Goal: Task Accomplishment & Management: Use online tool/utility

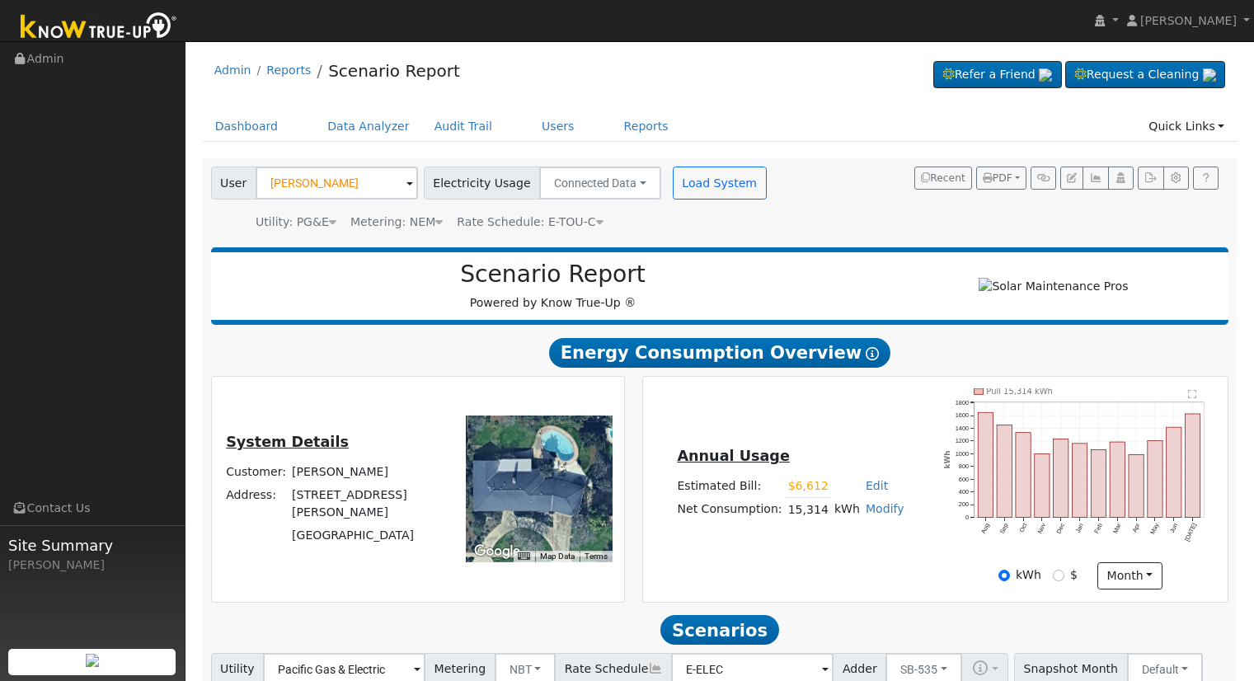
scroll to position [247, 0]
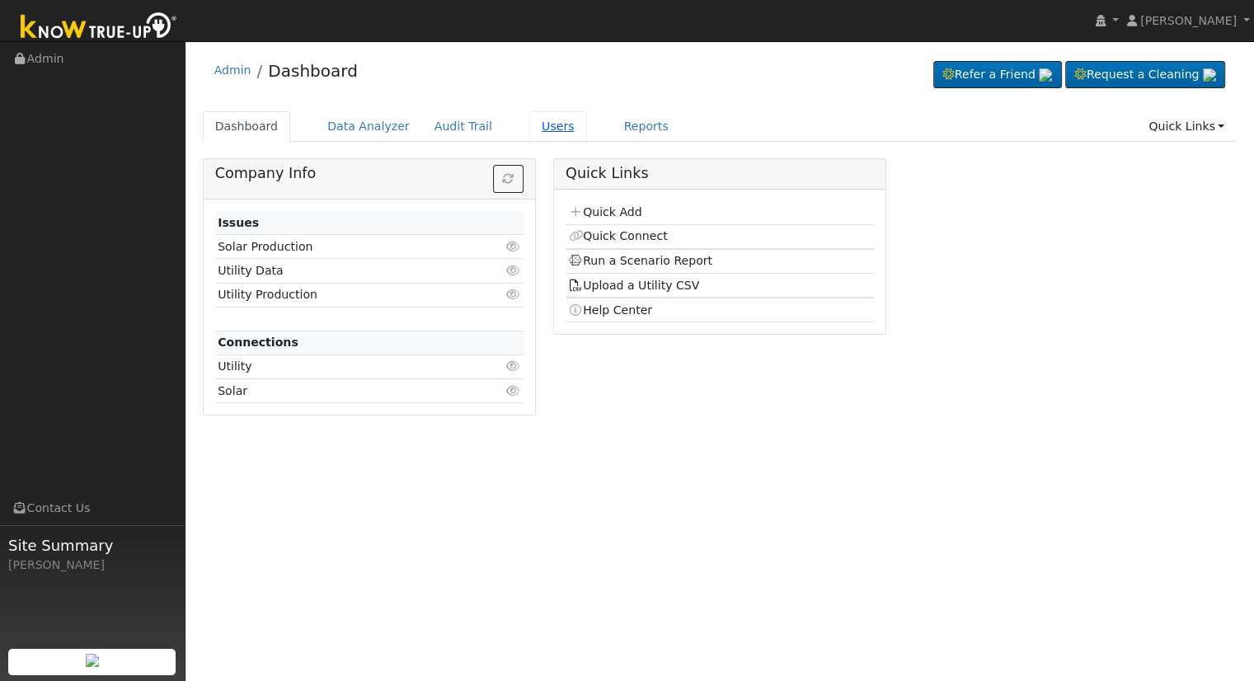
click at [529, 127] on link "Users" at bounding box center [558, 126] width 58 height 30
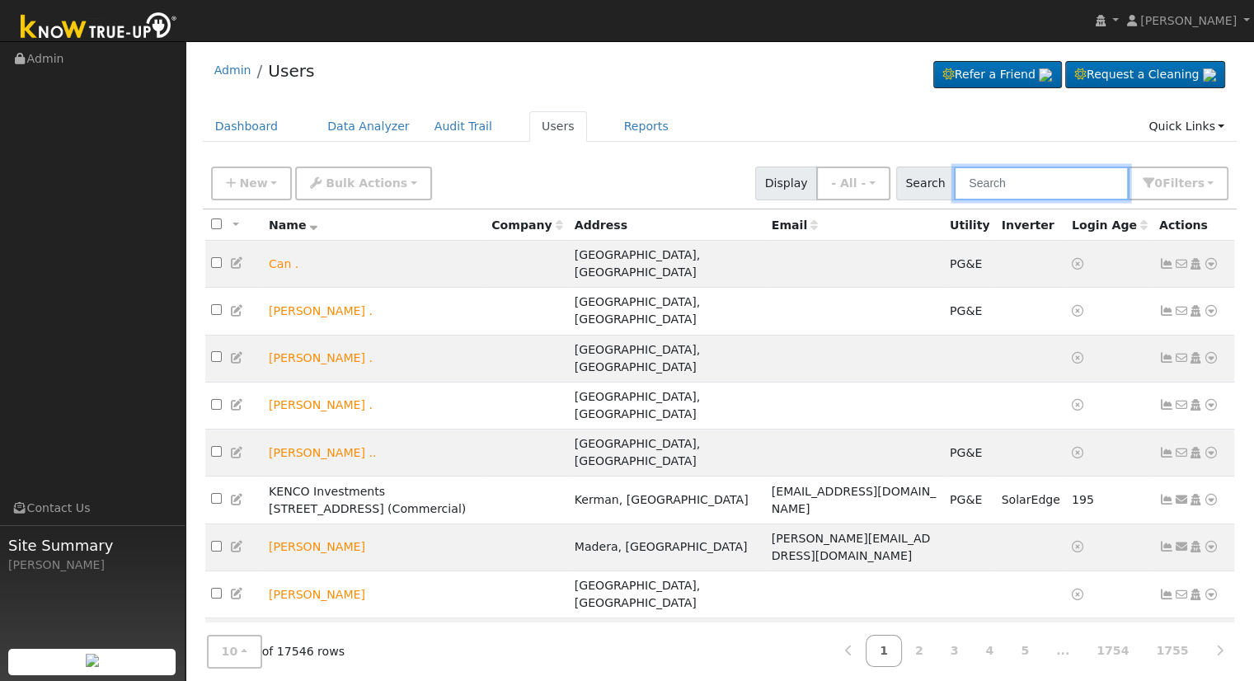
click at [1030, 191] on input "text" at bounding box center [1041, 184] width 175 height 34
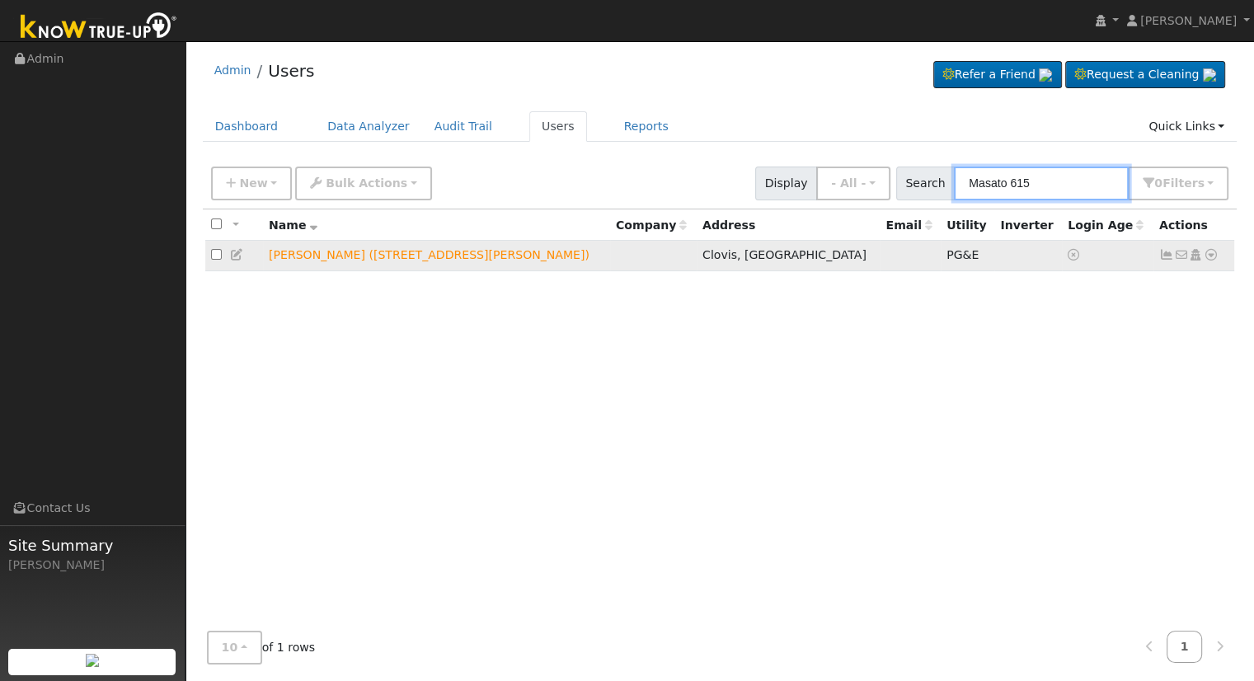
type input "Masato 615"
click at [1208, 258] on icon at bounding box center [1210, 255] width 15 height 12
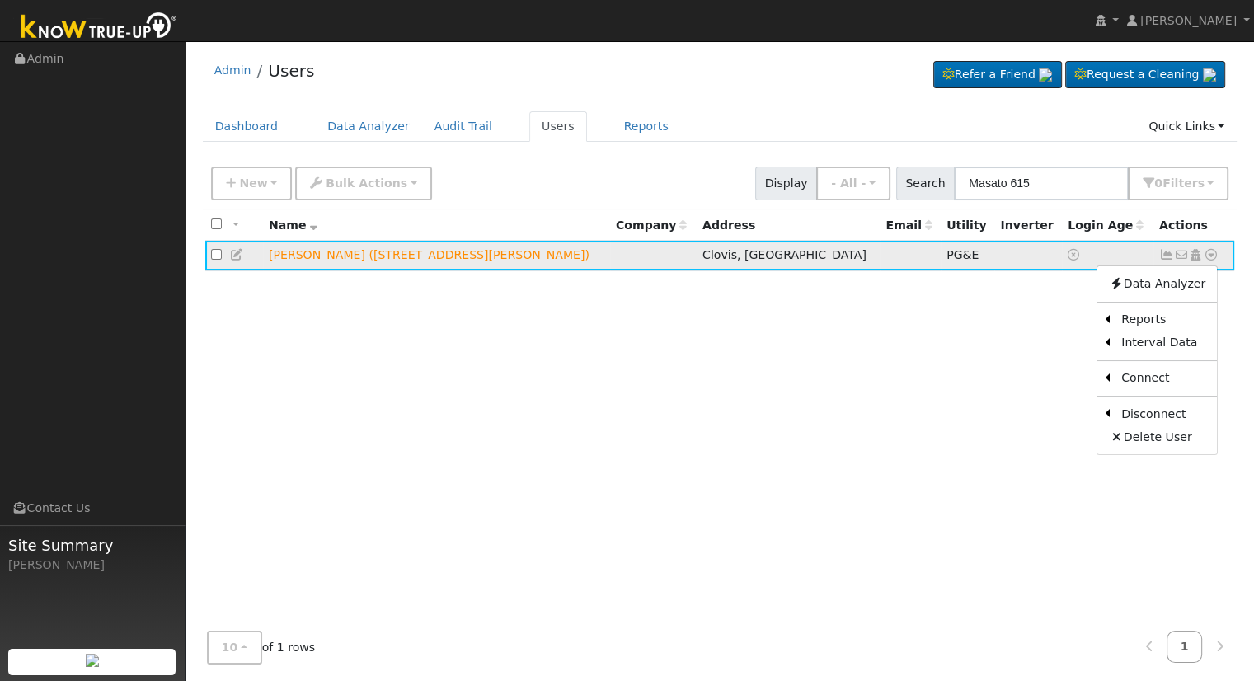
click at [234, 255] on icon at bounding box center [237, 255] width 15 height 12
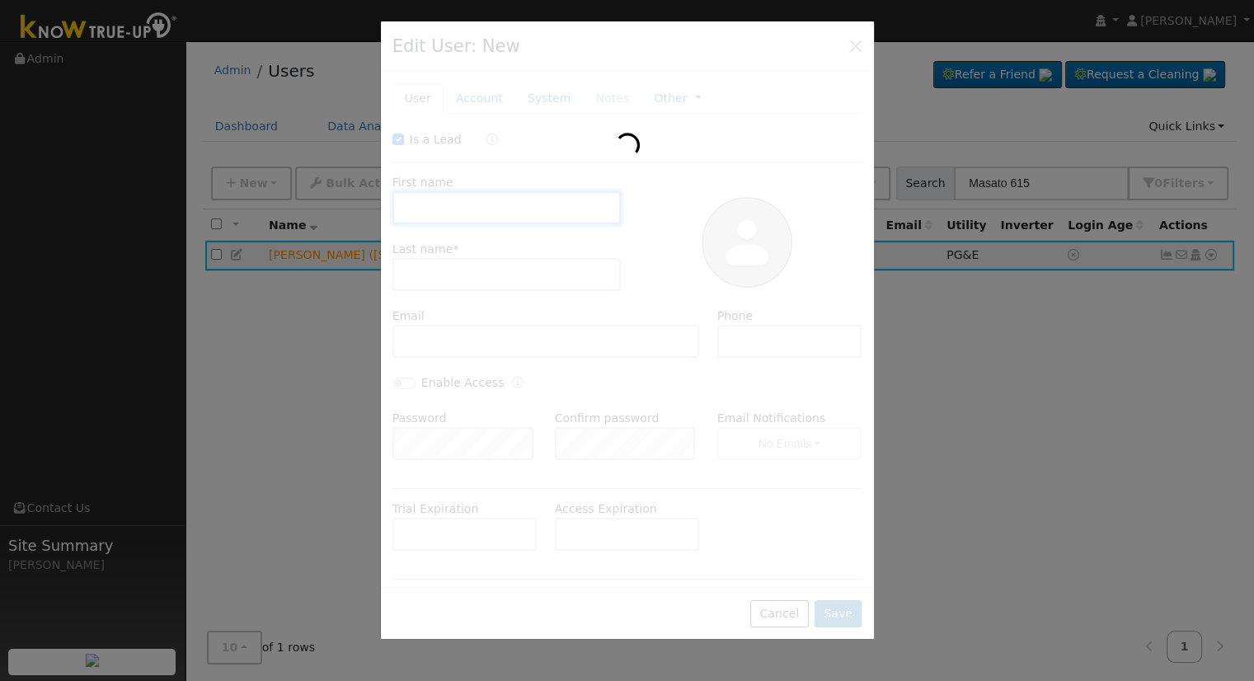
checkbox input "true"
type input "Masato"
type input "Yasuda (615 Rall Ave)"
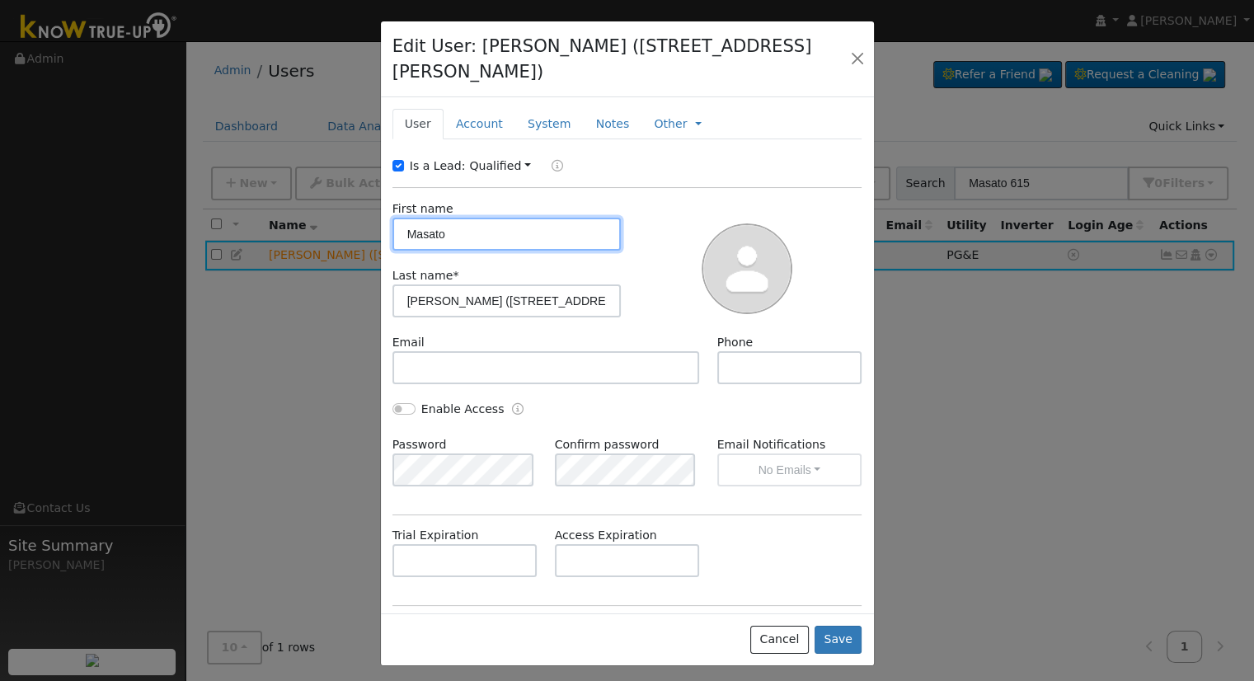
click at [465, 218] on input "Masato" at bounding box center [506, 234] width 229 height 33
type input "Samurai Properties"
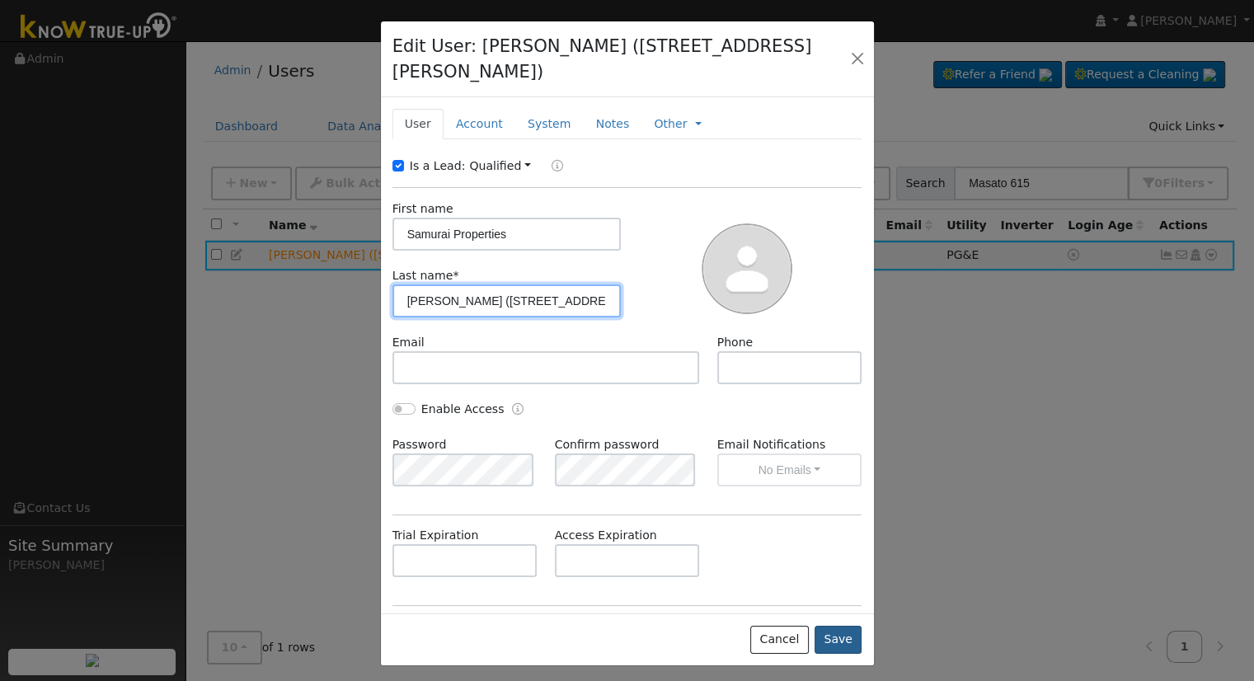
type input "Masato Yasuda (615 Rall Ave)"
click at [836, 626] on button "Save" at bounding box center [838, 640] width 48 height 28
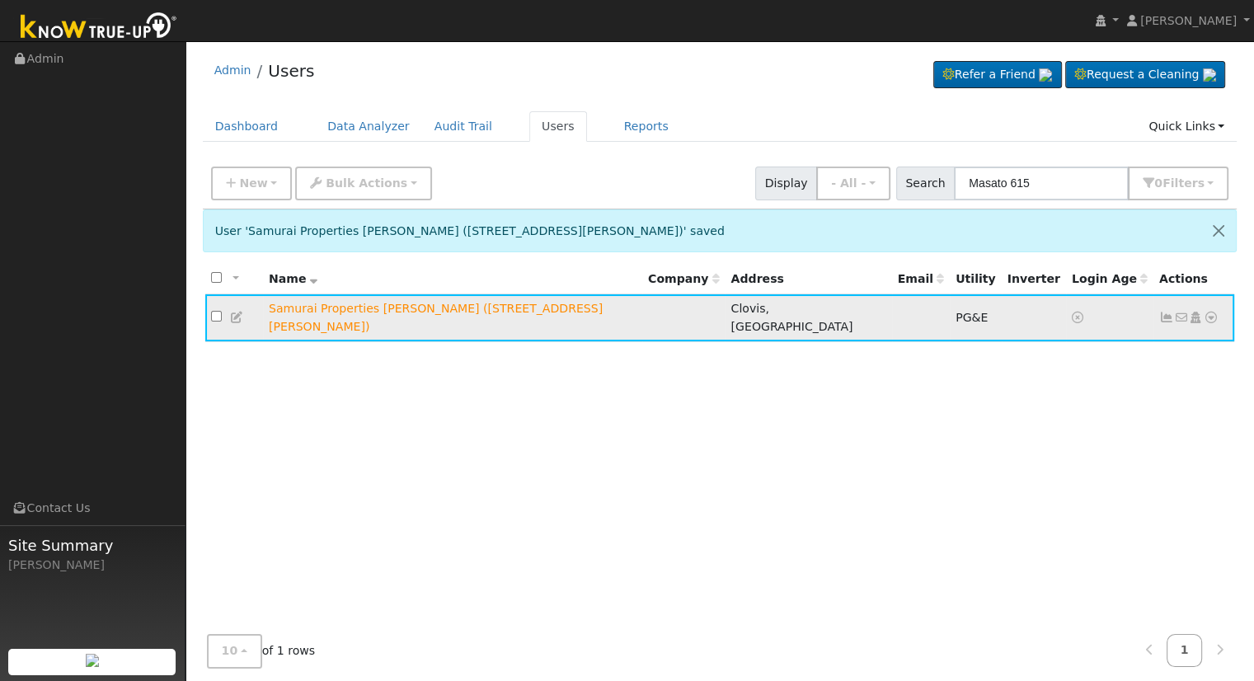
click at [1213, 312] on icon at bounding box center [1210, 318] width 15 height 12
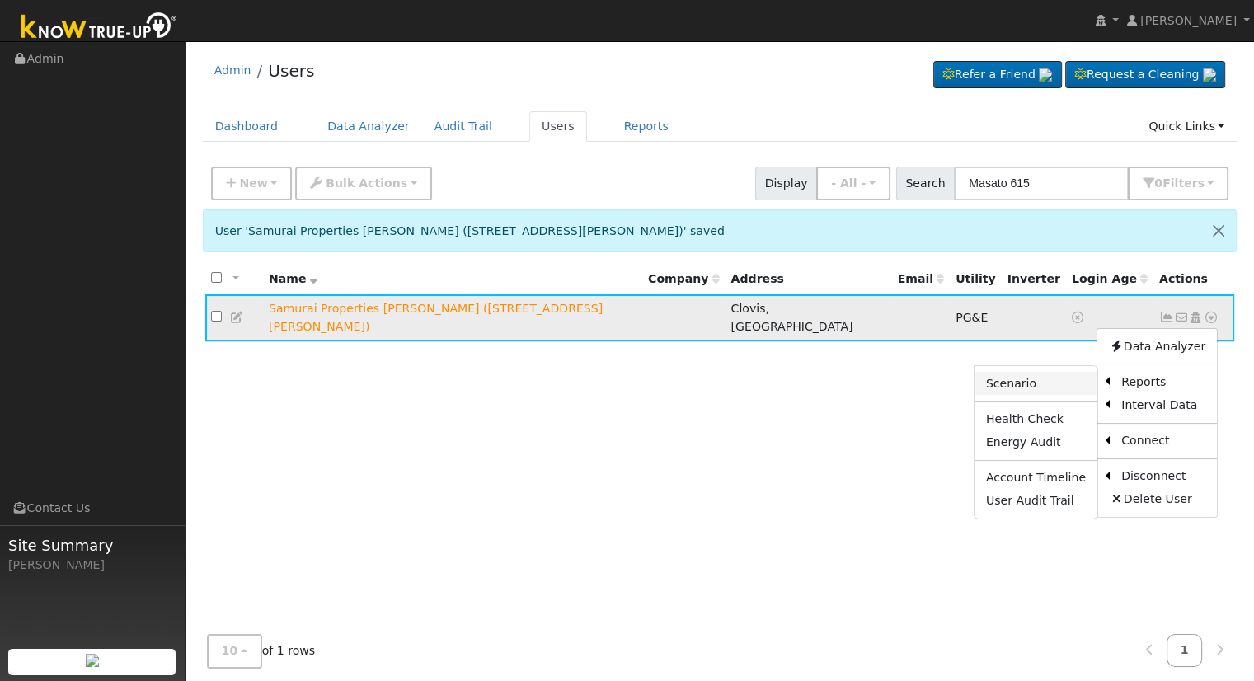
click at [1055, 376] on link "Scenario" at bounding box center [1035, 383] width 123 height 23
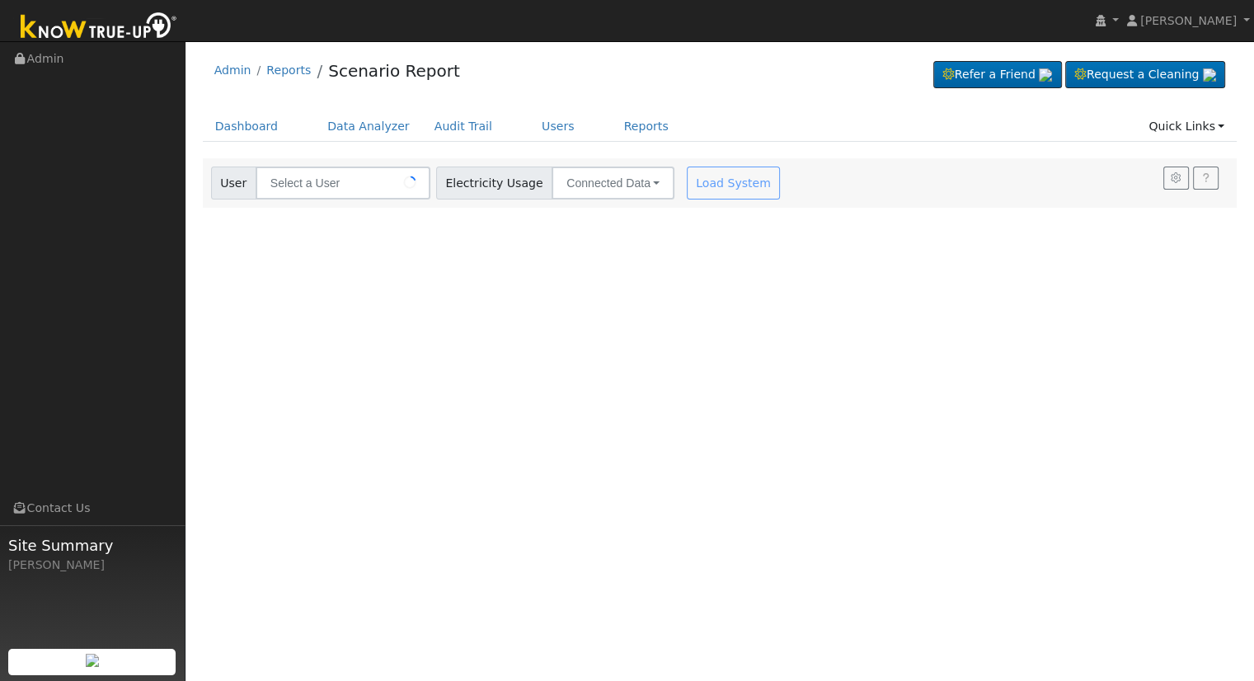
type input "Samurai Properties [PERSON_NAME] ([STREET_ADDRESS][PERSON_NAME])"
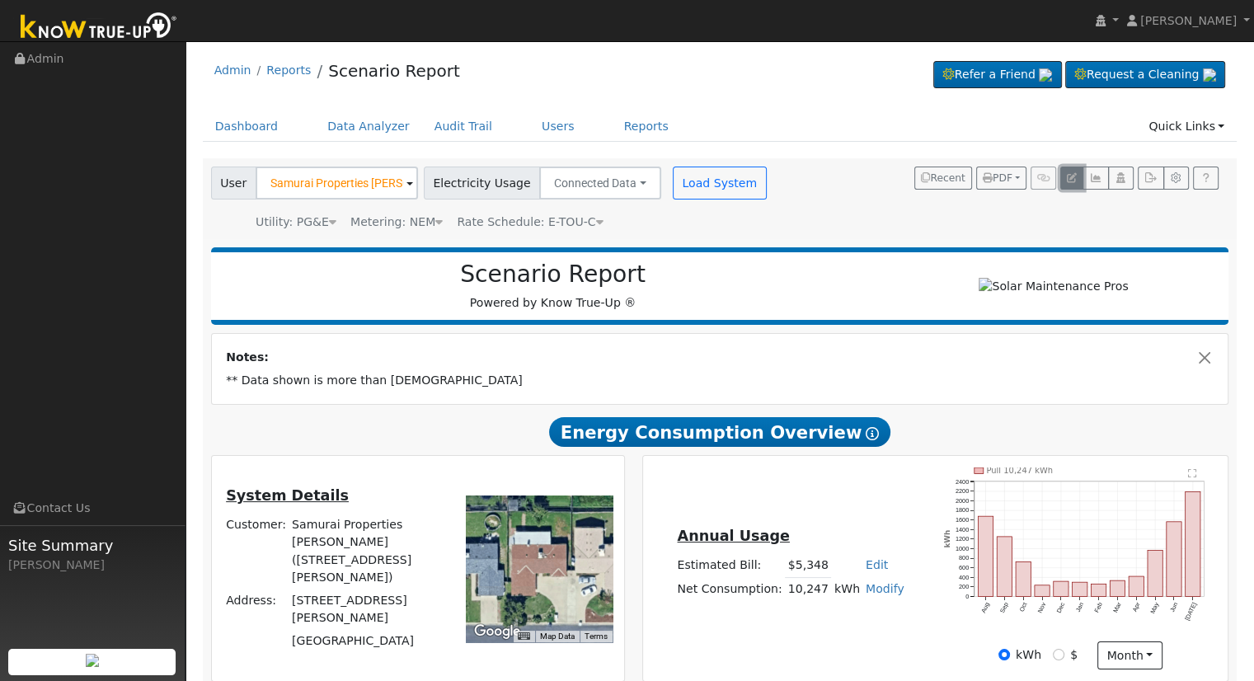
click at [1074, 178] on icon "button" at bounding box center [1072, 178] width 10 height 10
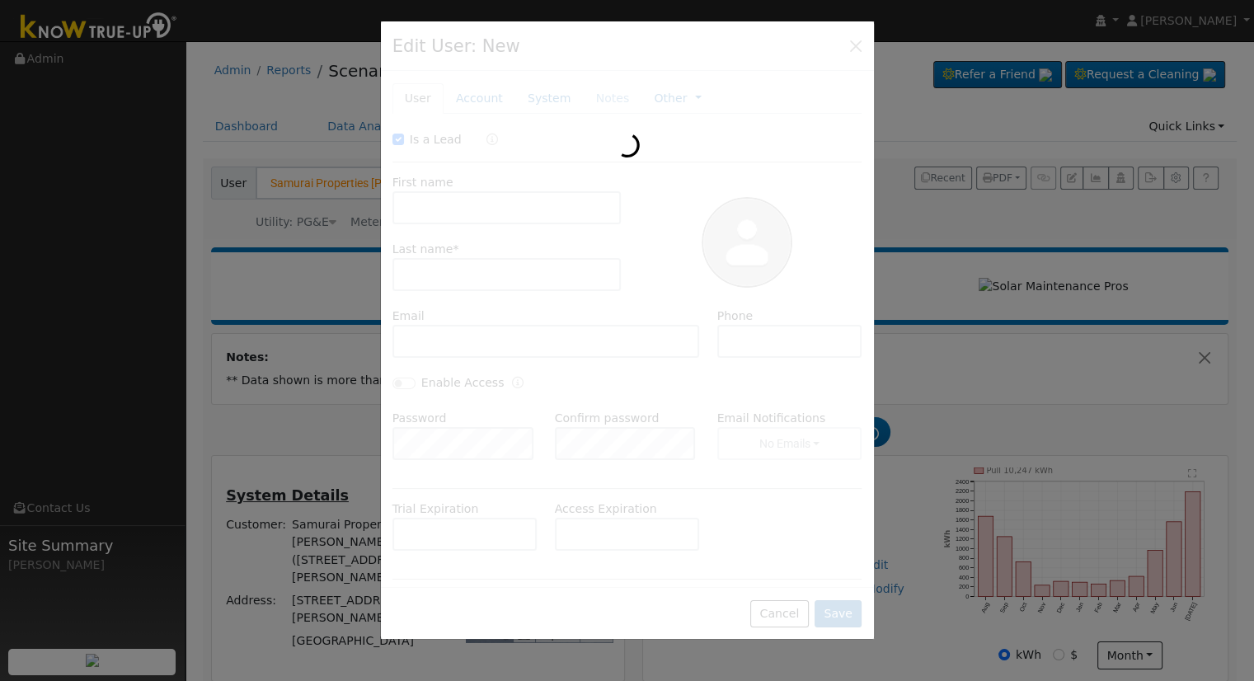
checkbox input "true"
type input "Samurai Properties"
type input "[PERSON_NAME] ([STREET_ADDRESS][PERSON_NAME])"
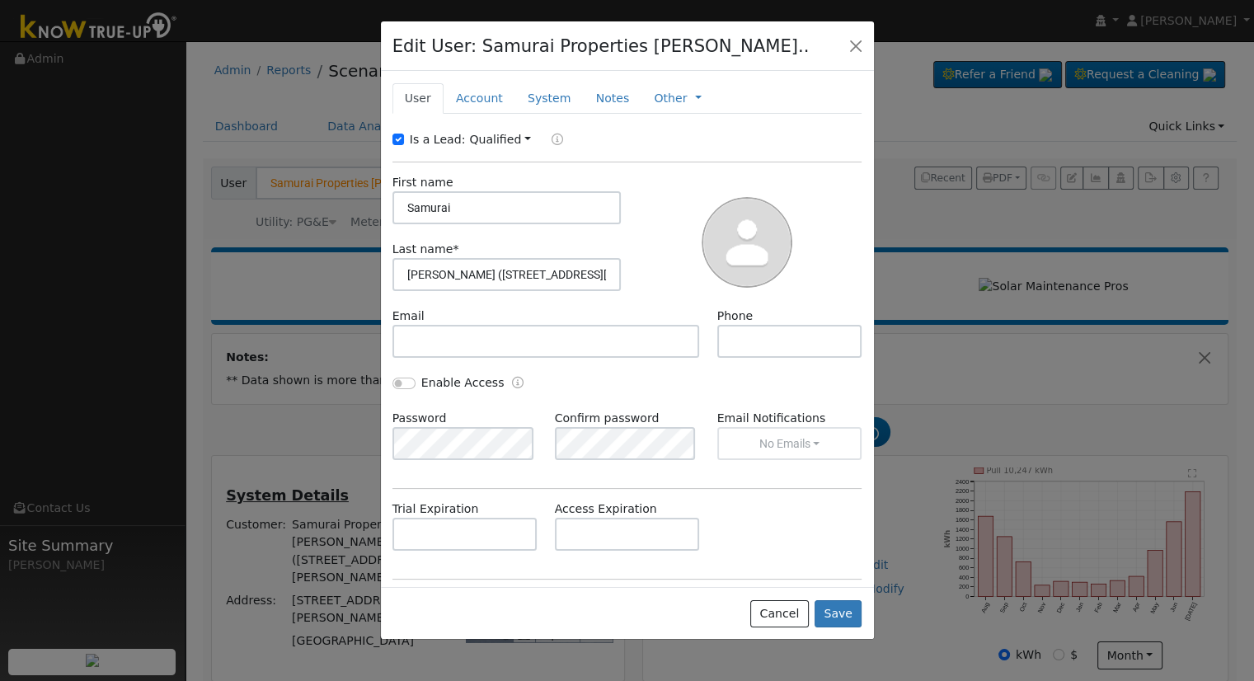
type input "Samurai"
paste input "Properties"
type input "Properties ([STREET_ADDRESS][PERSON_NAME])"
click at [467, 92] on link "Account" at bounding box center [479, 98] width 72 height 30
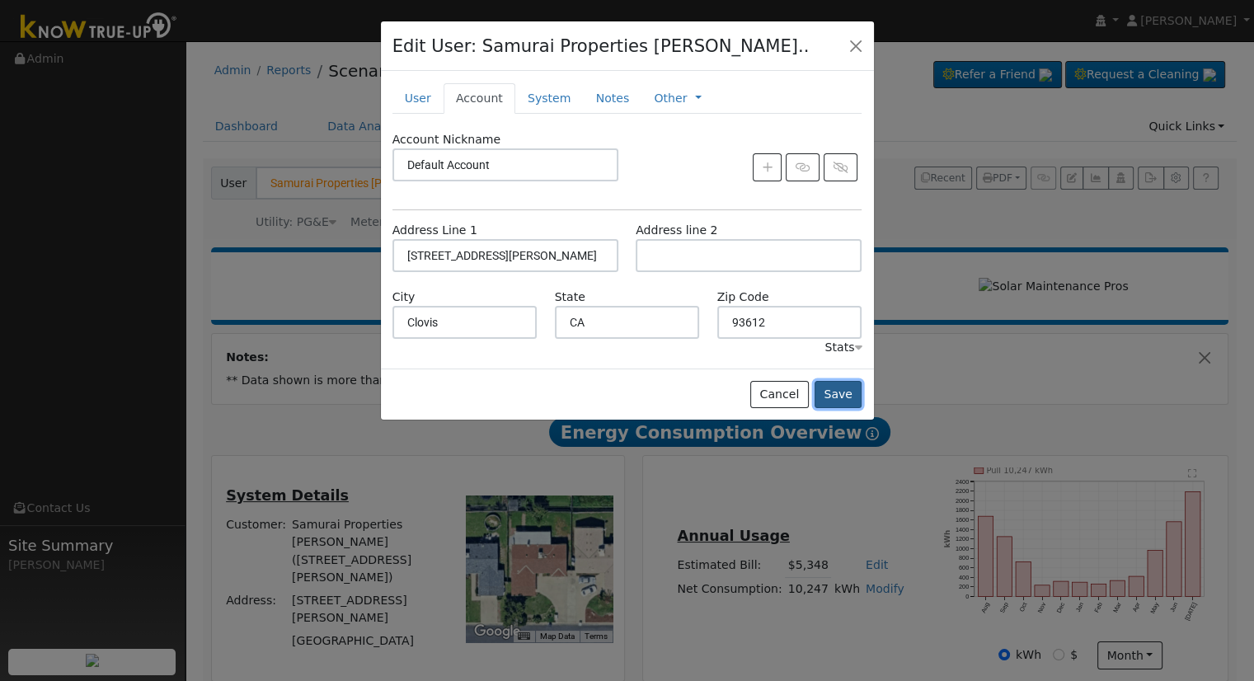
click at [838, 392] on button "Save" at bounding box center [838, 395] width 48 height 28
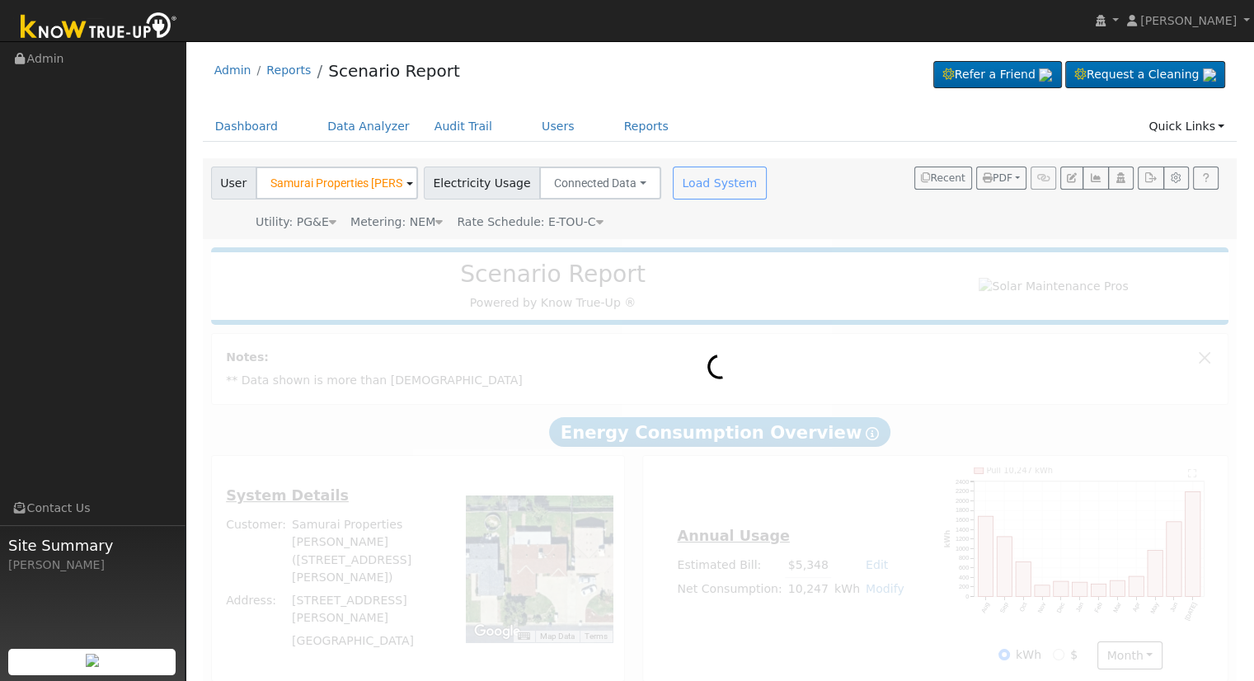
type input "Samurai Properties ([STREET_ADDRESS][PERSON_NAME])"
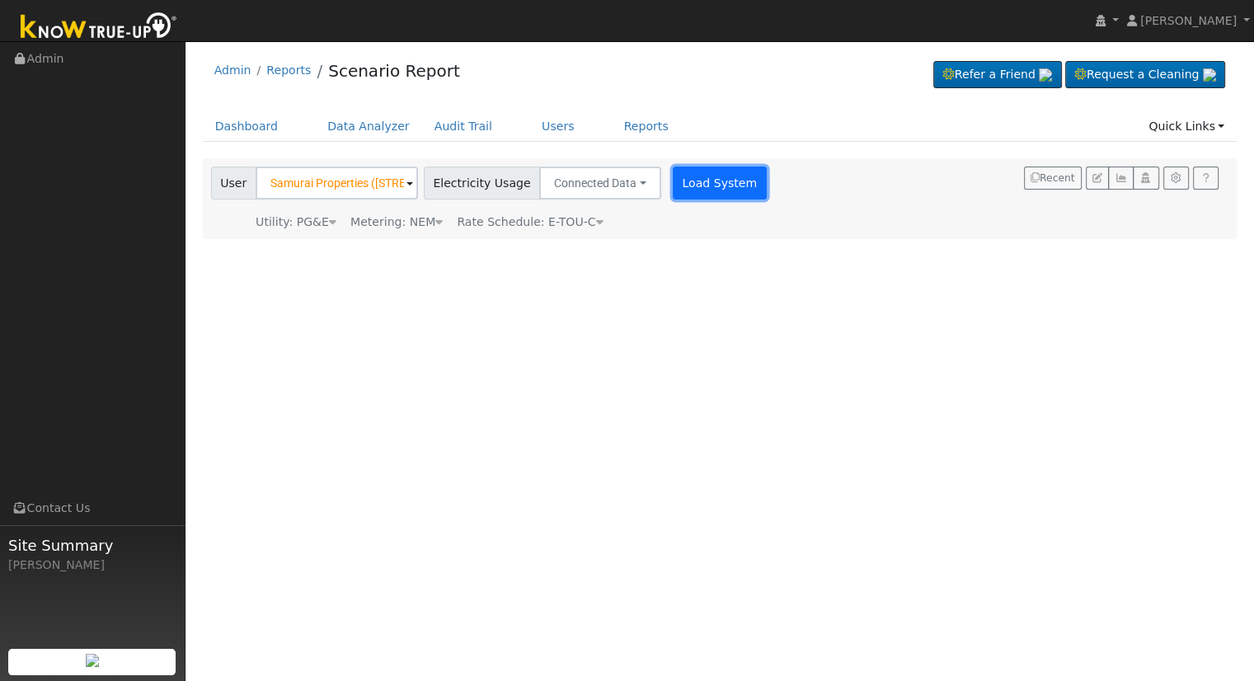
click at [673, 184] on button "Load System" at bounding box center [720, 183] width 94 height 33
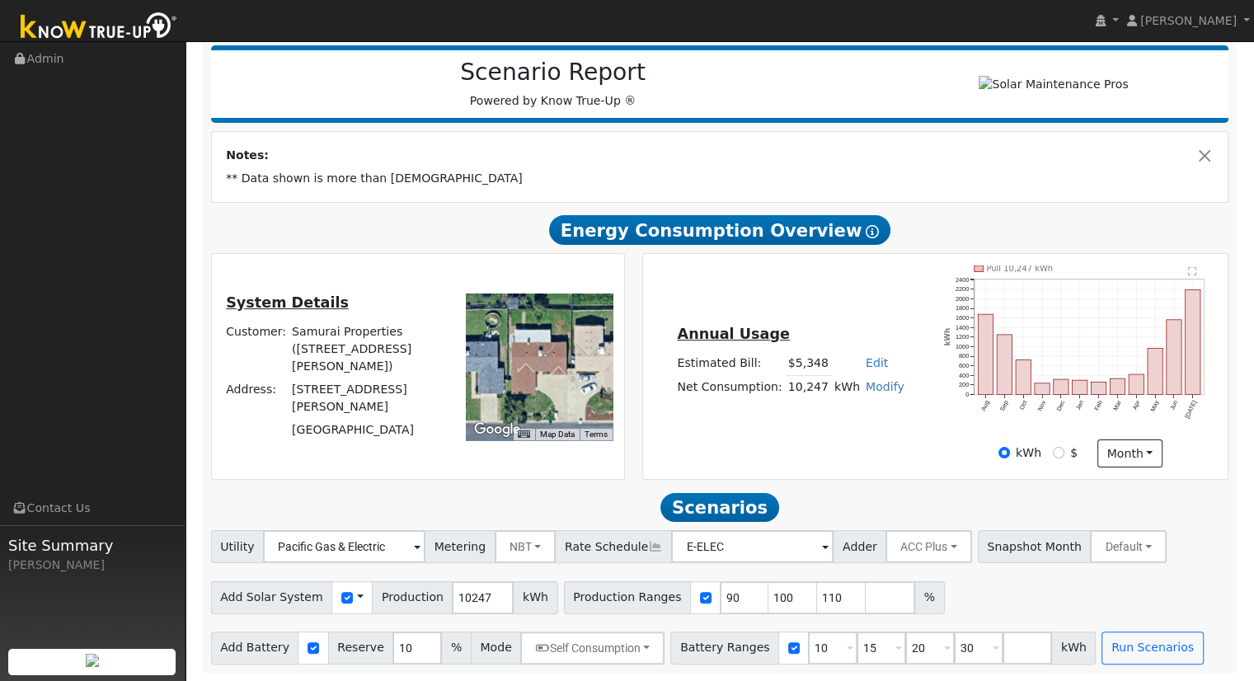
scroll to position [208, 0]
click at [1210, 152] on button "Close" at bounding box center [1204, 155] width 17 height 17
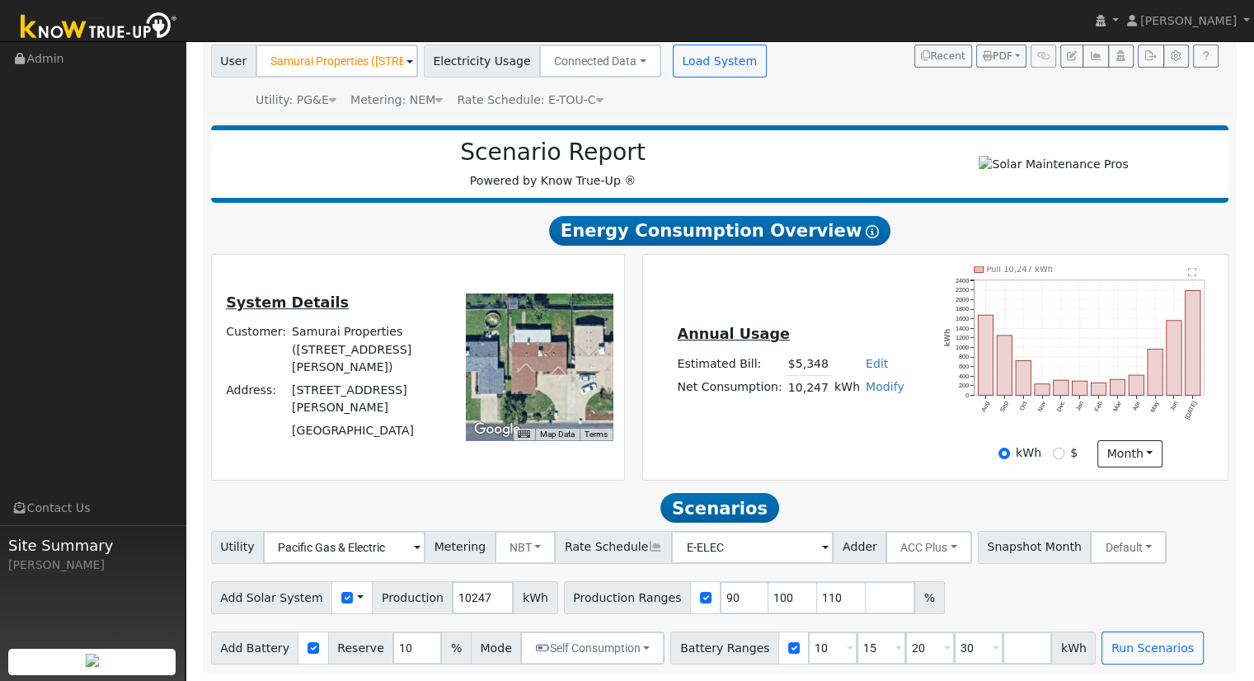
scroll to position [129, 0]
click at [875, 384] on link "Modify" at bounding box center [885, 386] width 39 height 13
click at [795, 406] on link "Add Consumption" at bounding box center [823, 412] width 138 height 23
type input "10247"
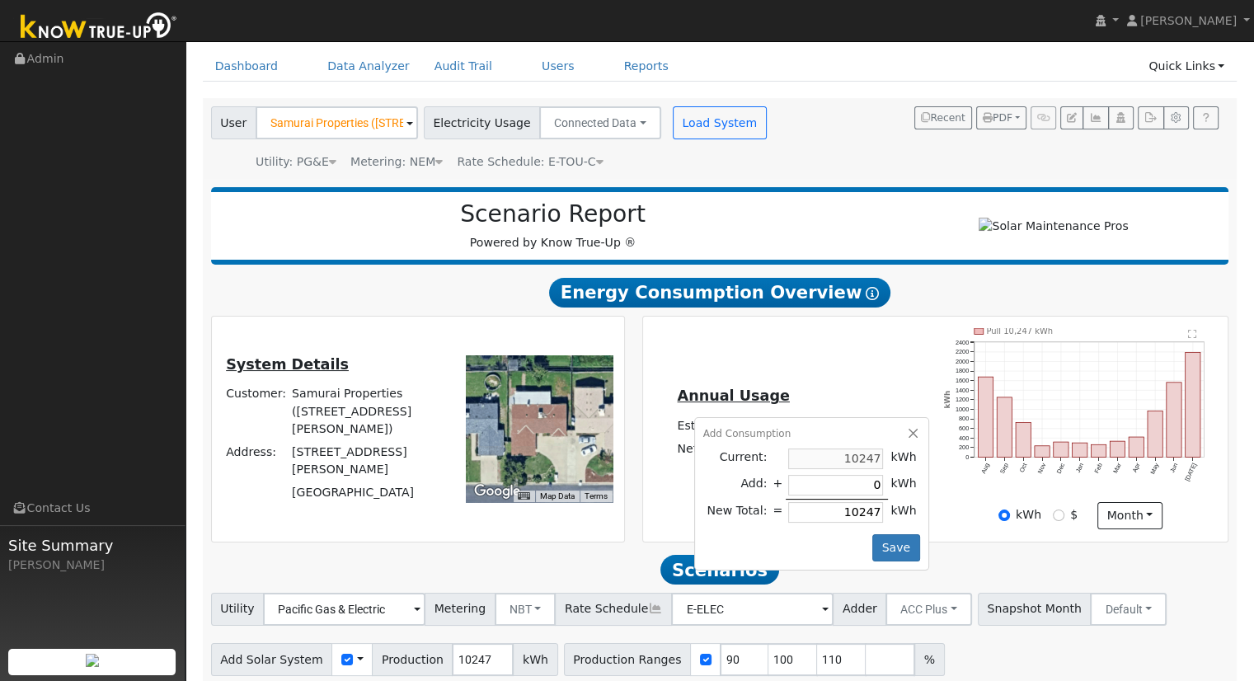
scroll to position [0, 0]
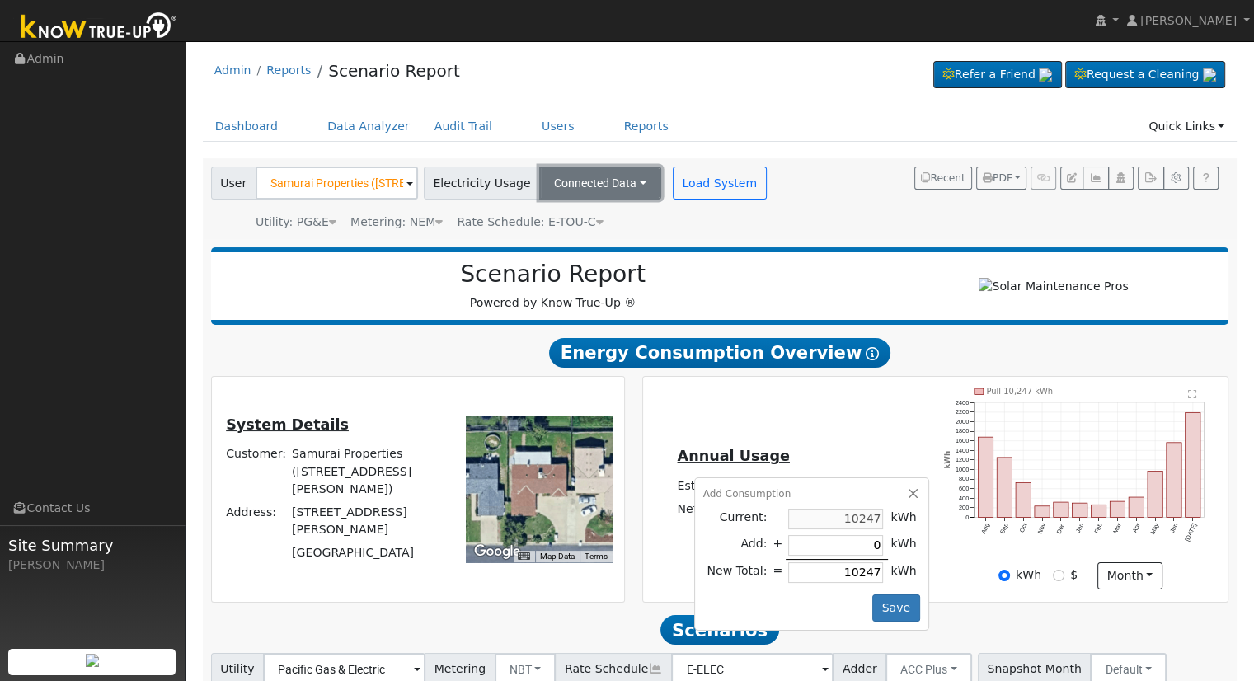
click at [608, 189] on button "Connected Data" at bounding box center [600, 183] width 122 height 33
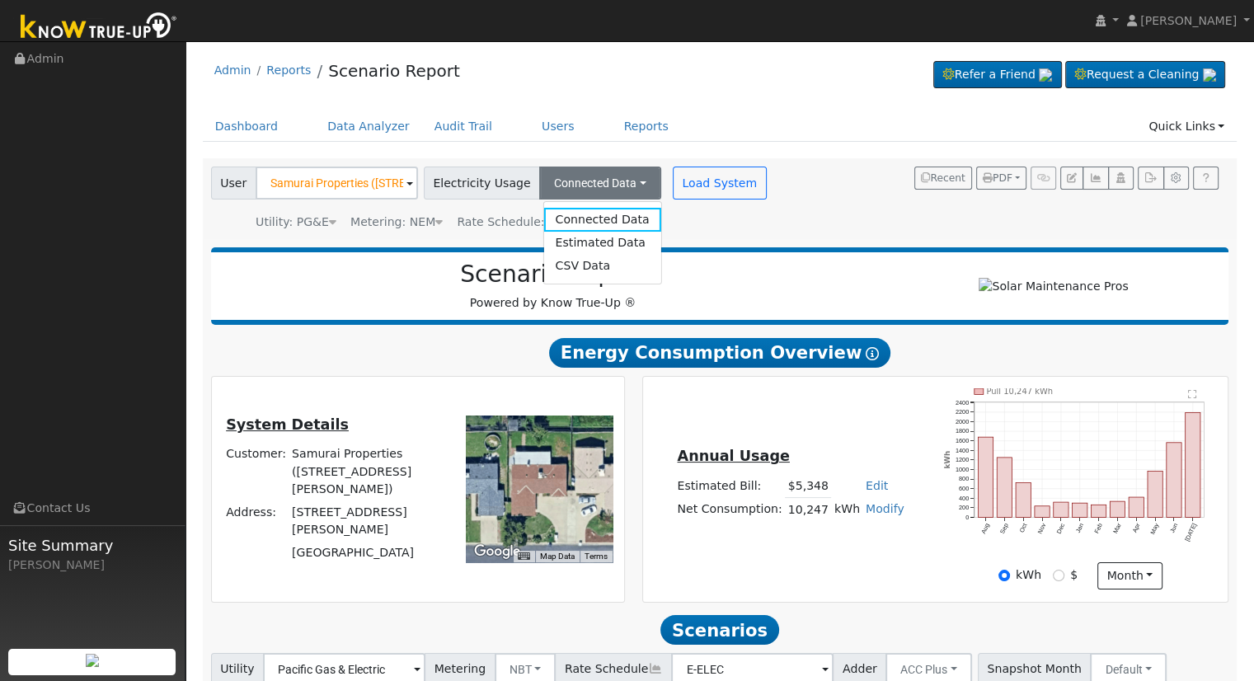
click at [850, 240] on div "Scenario Report Powered by Know True-Up ® Energy Consumption Overview Show Help…" at bounding box center [720, 517] width 1034 height 556
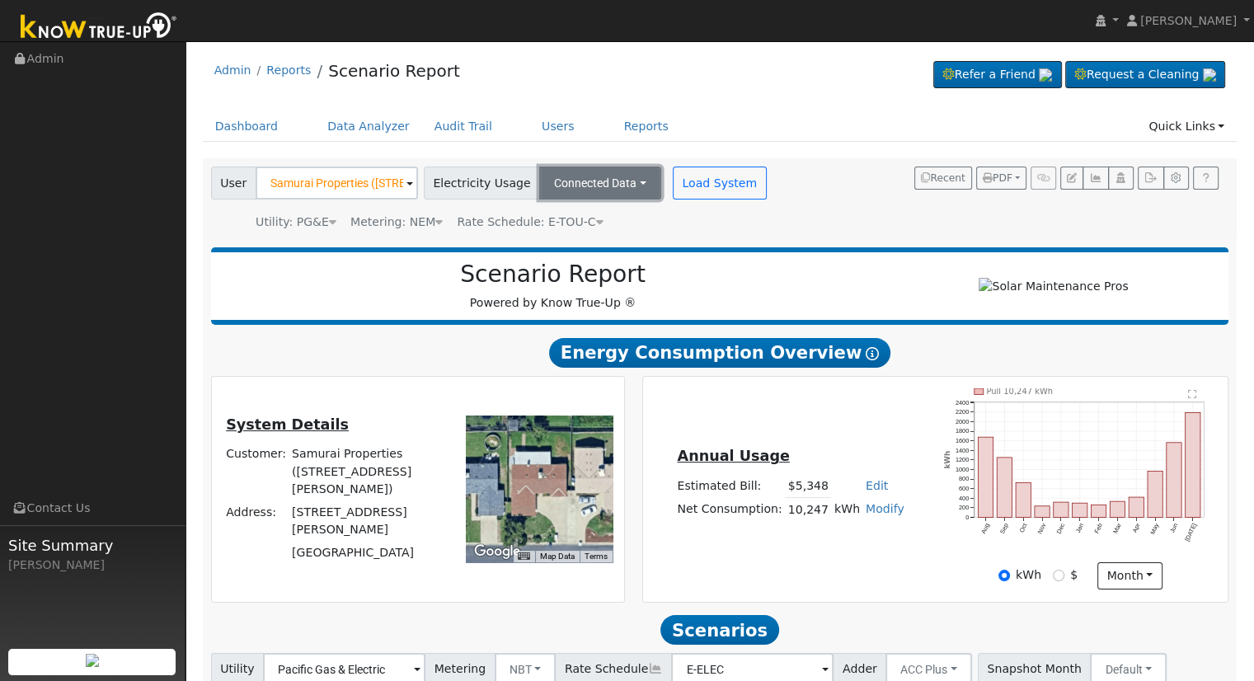
click at [577, 182] on button "Connected Data" at bounding box center [600, 183] width 122 height 33
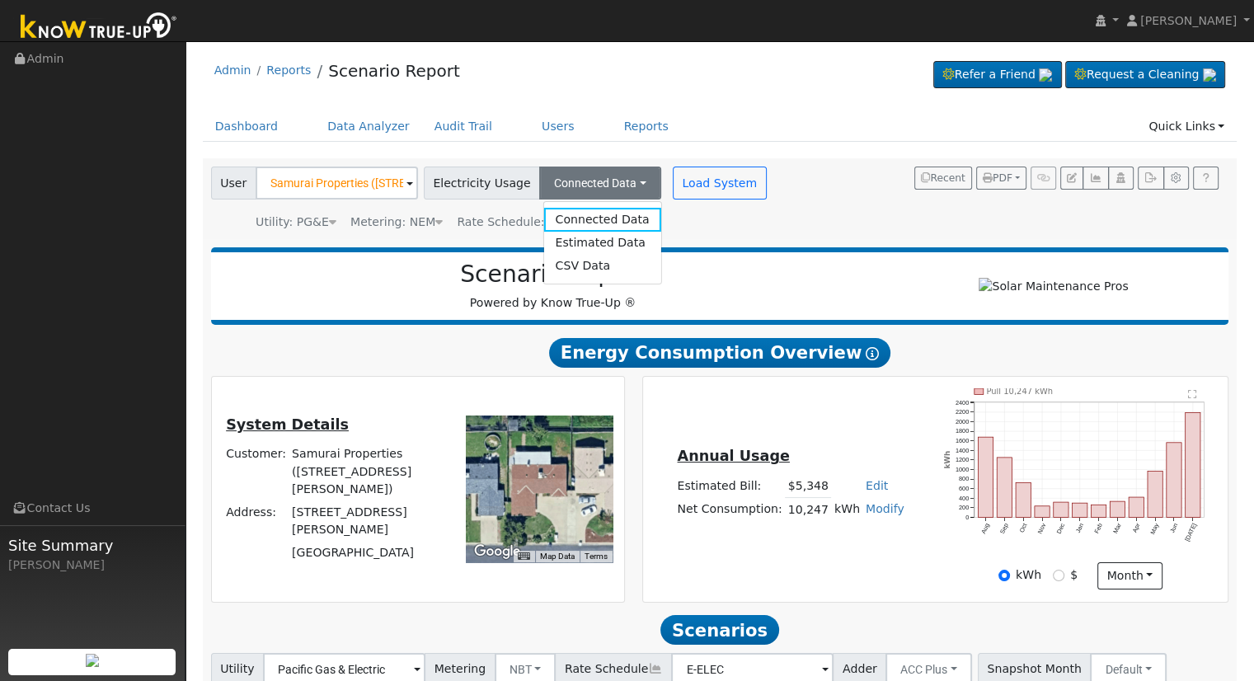
click at [821, 185] on div "User Samurai Properties ([STREET_ADDRESS][PERSON_NAME]) Account Default Account…" at bounding box center [717, 196] width 1018 height 70
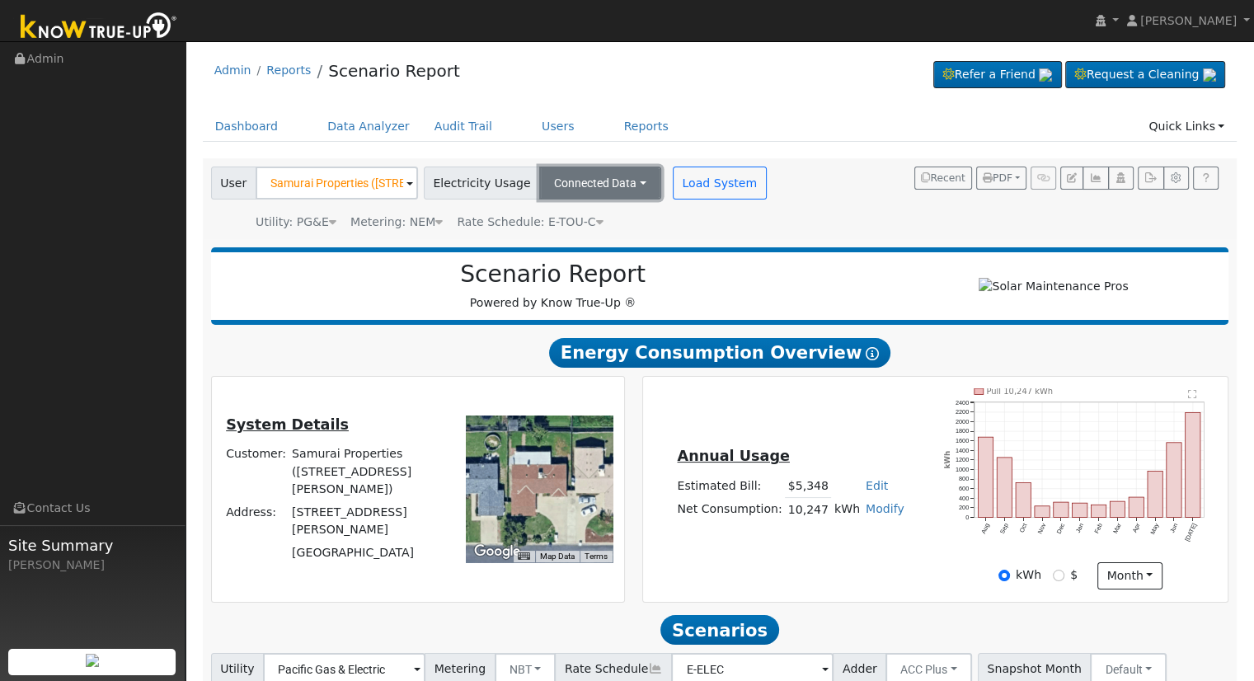
click at [592, 184] on button "Connected Data" at bounding box center [600, 183] width 122 height 33
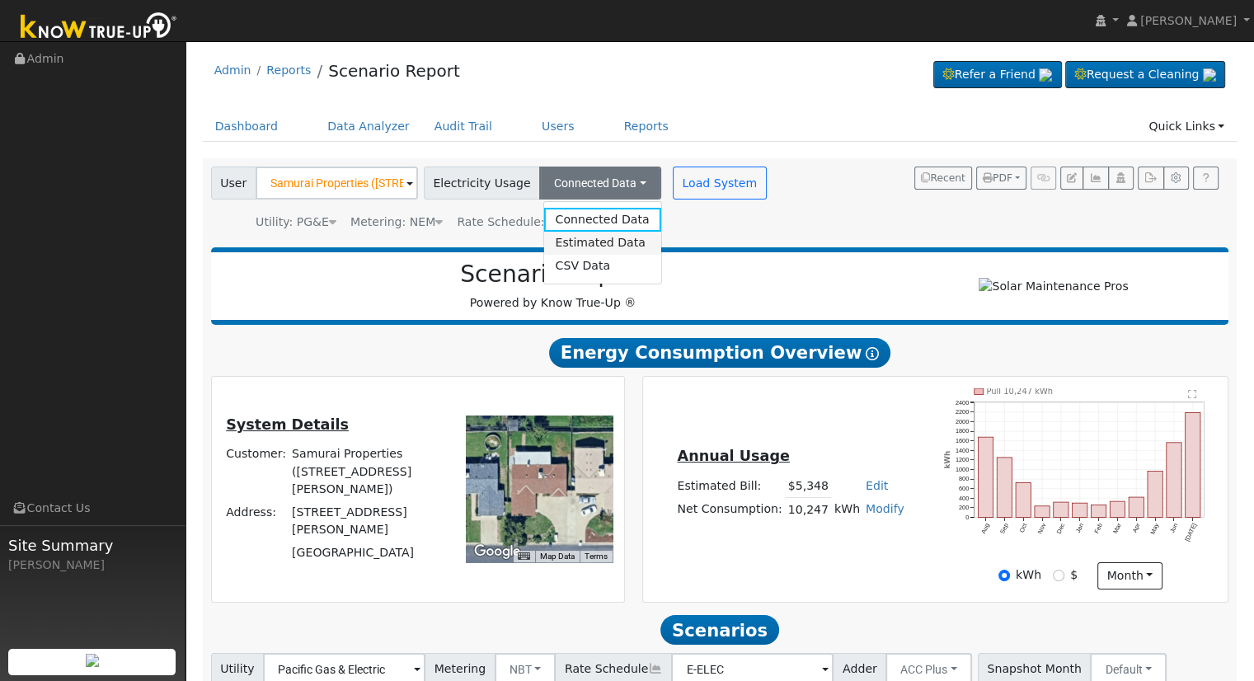
click at [575, 237] on link "Estimated Data" at bounding box center [601, 243] width 117 height 23
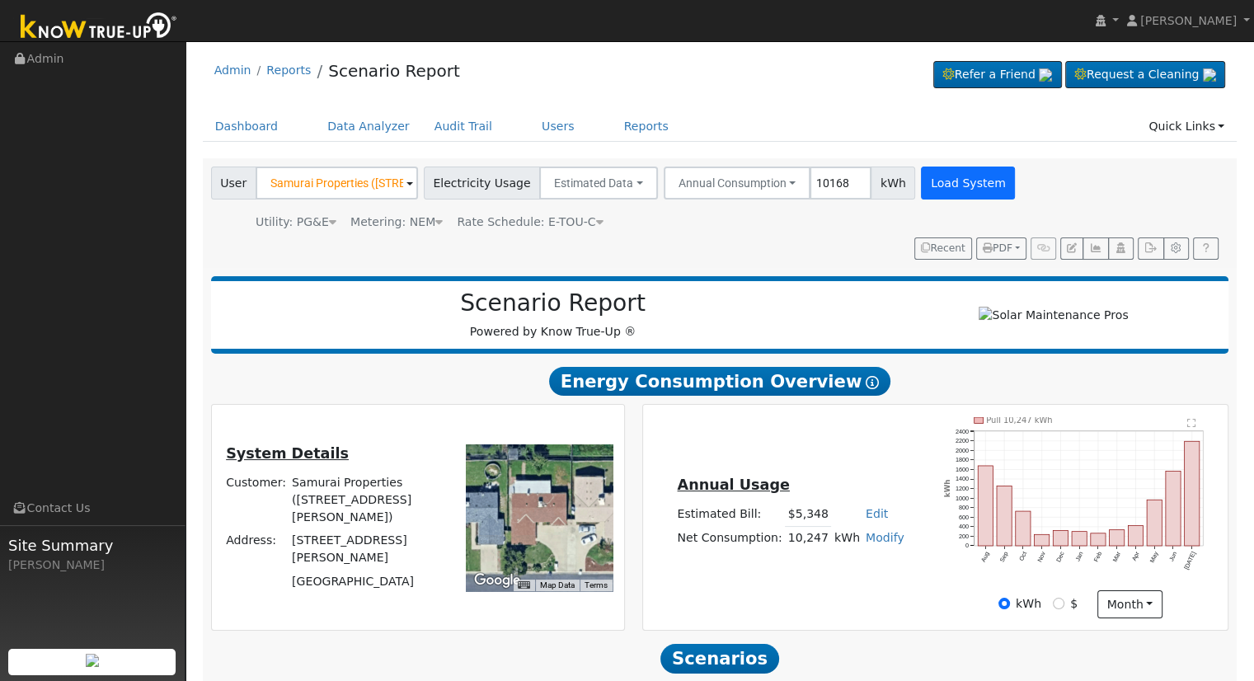
type input "10168"
click at [921, 180] on button "Load System" at bounding box center [968, 183] width 94 height 33
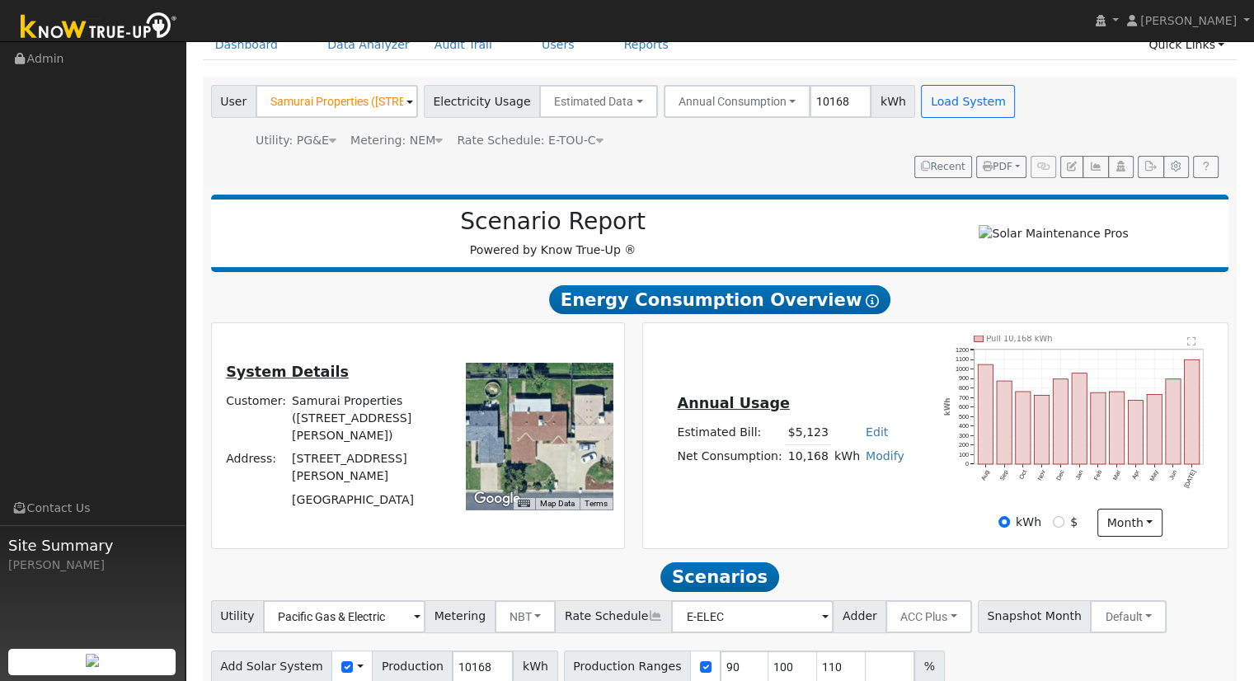
scroll to position [82, 0]
click at [872, 438] on link "Edit" at bounding box center [877, 431] width 22 height 13
type input "5244"
click at [746, 509] on div "Annual Usage Estimated Bill: $5,244 Edit Estimated Bill $ 5244 Annual Net Consu…" at bounding box center [934, 435] width 579 height 201
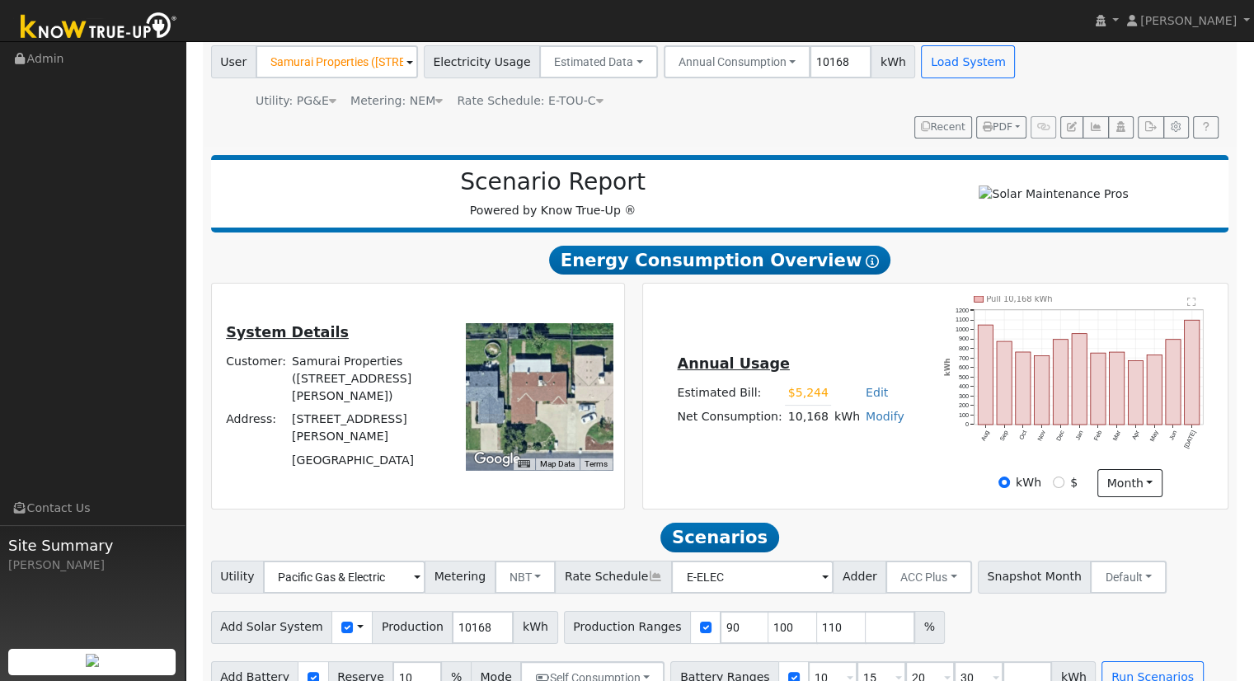
scroll to position [157, 0]
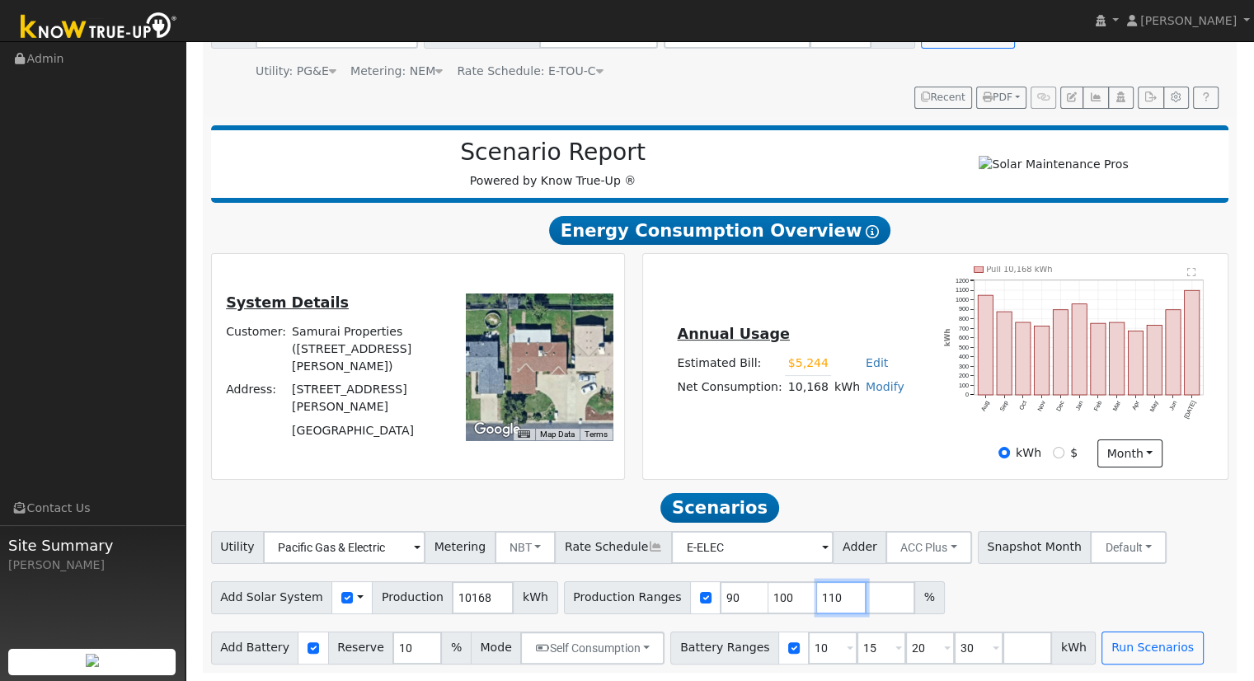
click at [817, 593] on input "110" at bounding box center [841, 597] width 49 height 33
type input "1"
type input "124.695121951"
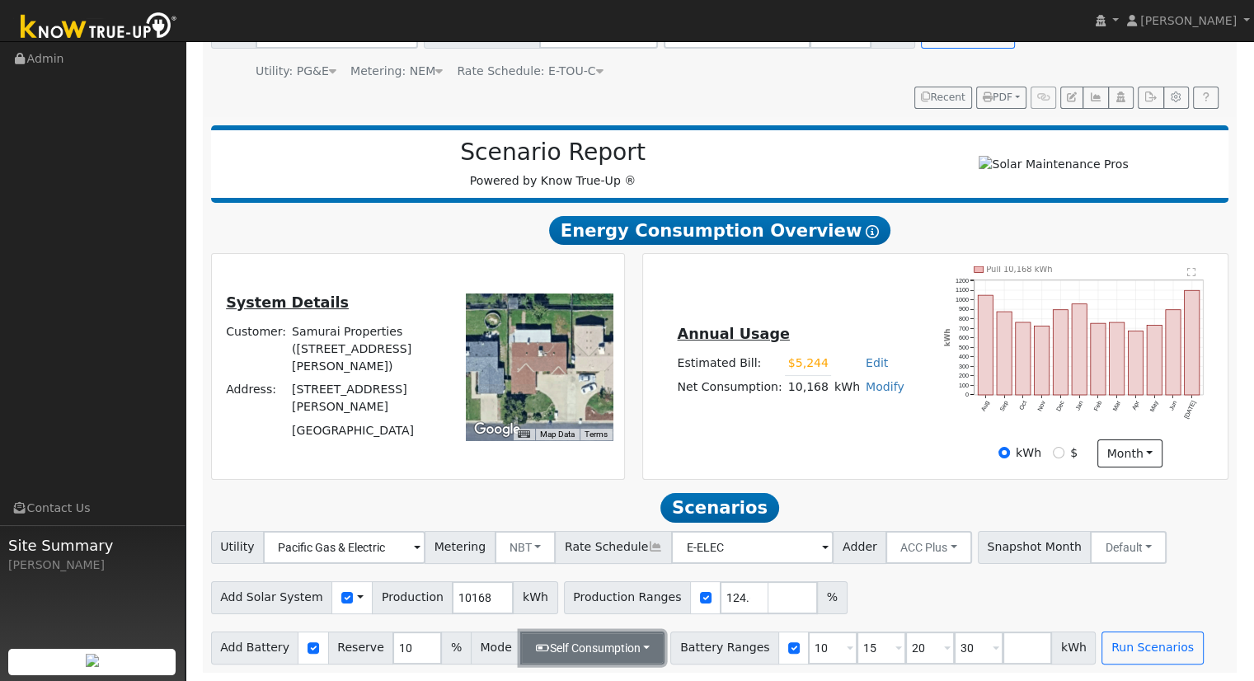
click at [608, 644] on button "Self Consumption" at bounding box center [592, 647] width 144 height 33
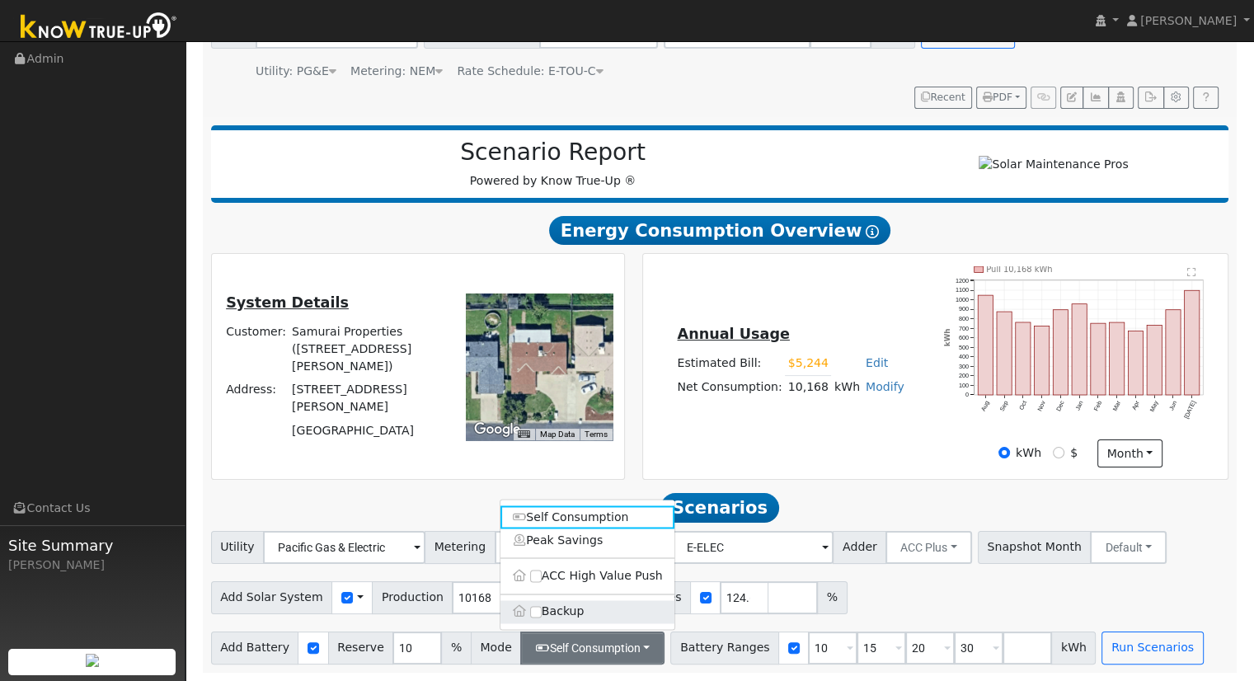
click at [575, 611] on label "Backup" at bounding box center [587, 611] width 174 height 23
click at [542, 611] on input "Backup" at bounding box center [536, 612] width 12 height 12
type input "20"
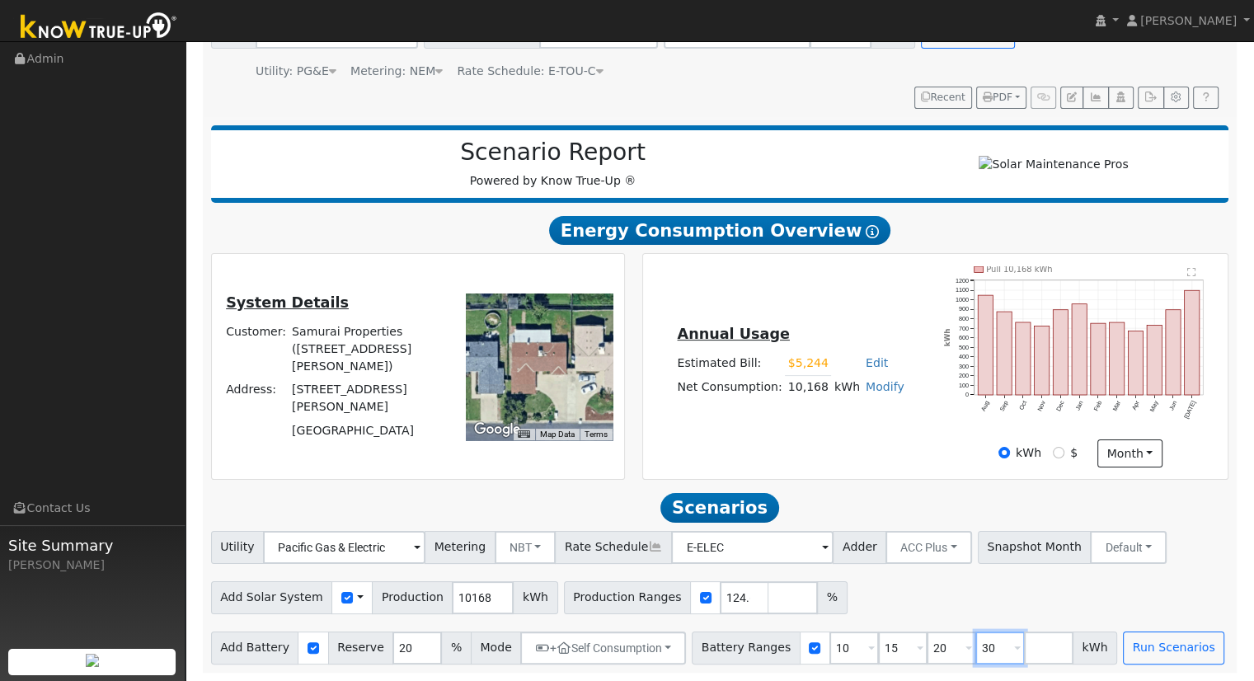
click at [975, 640] on input "30" at bounding box center [999, 647] width 49 height 33
type input "3"
type input "13.5"
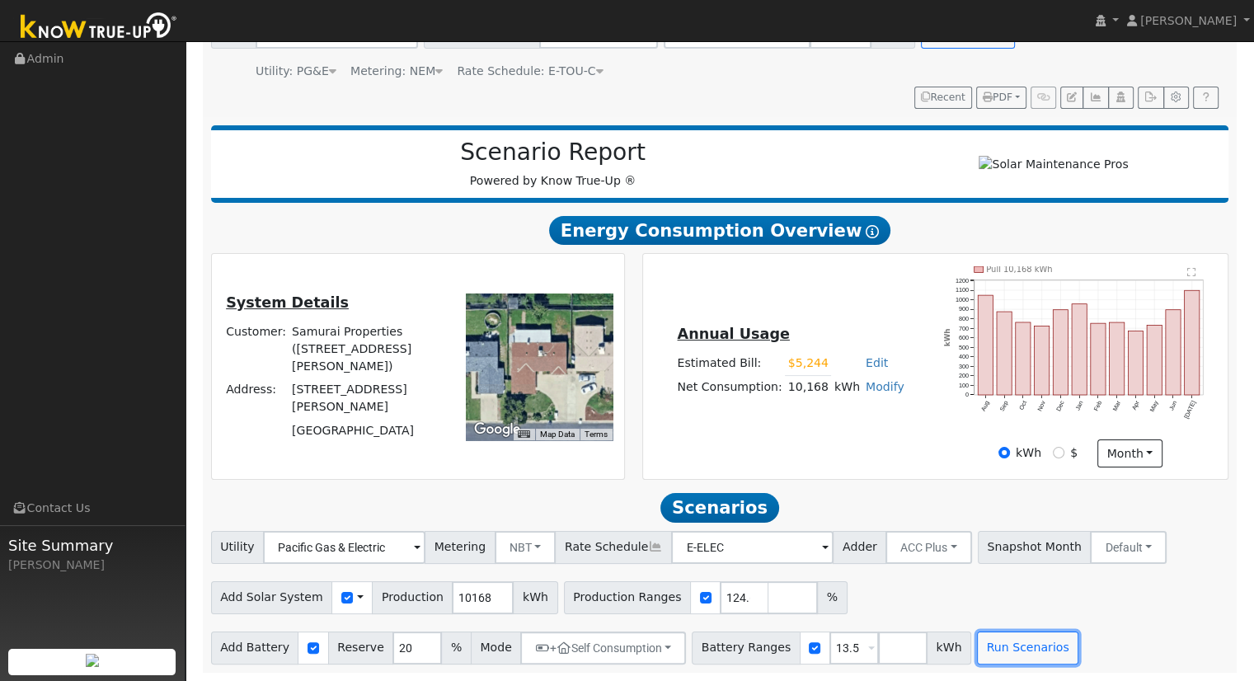
click at [977, 640] on button "Run Scenarios" at bounding box center [1027, 647] width 101 height 33
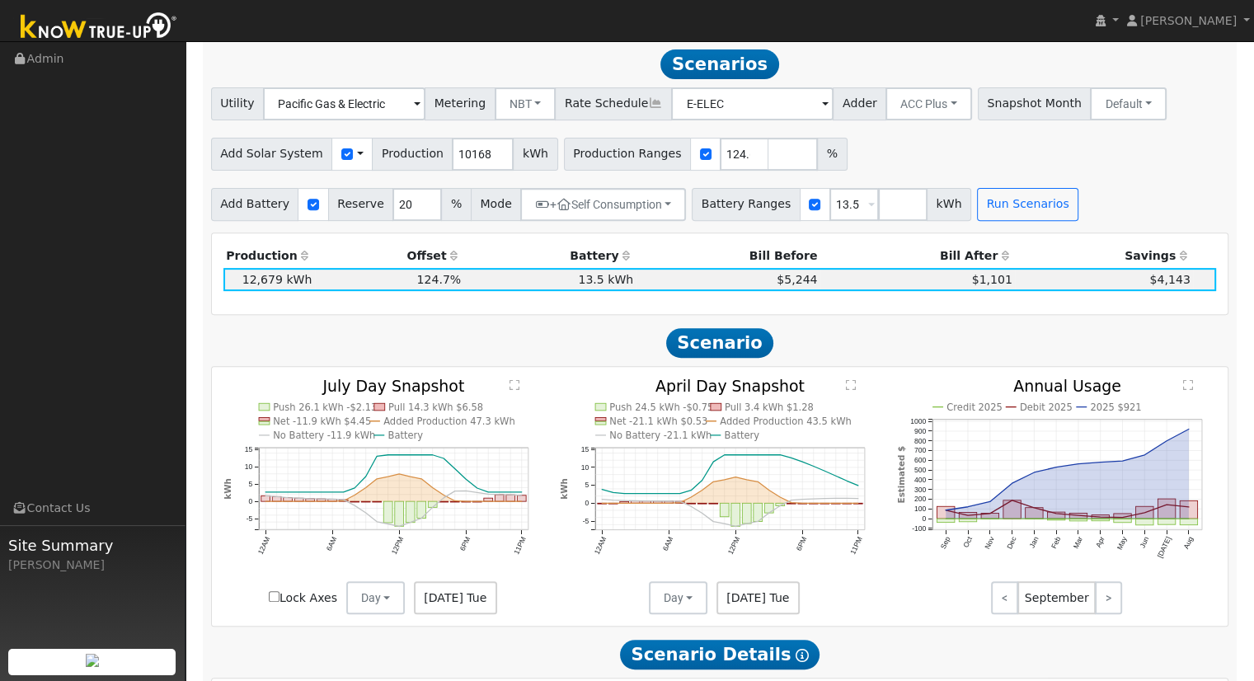
scroll to position [598, 0]
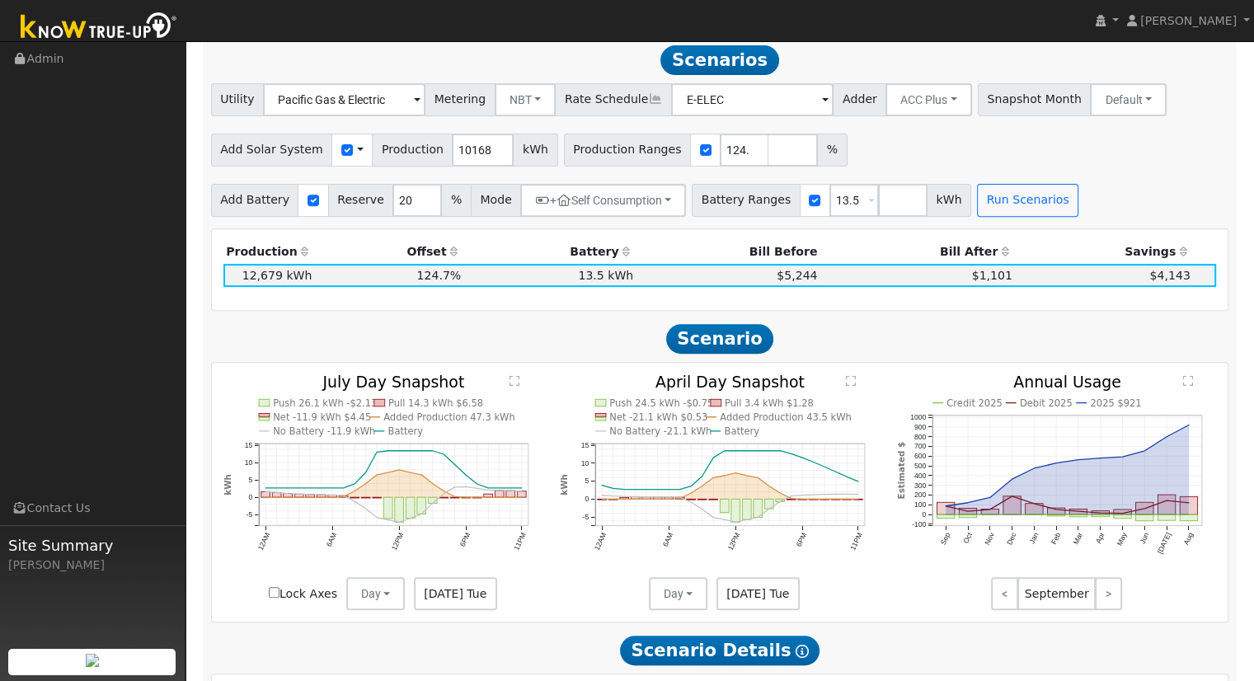
click at [942, 328] on h2 "Scenario" at bounding box center [720, 338] width 1018 height 30
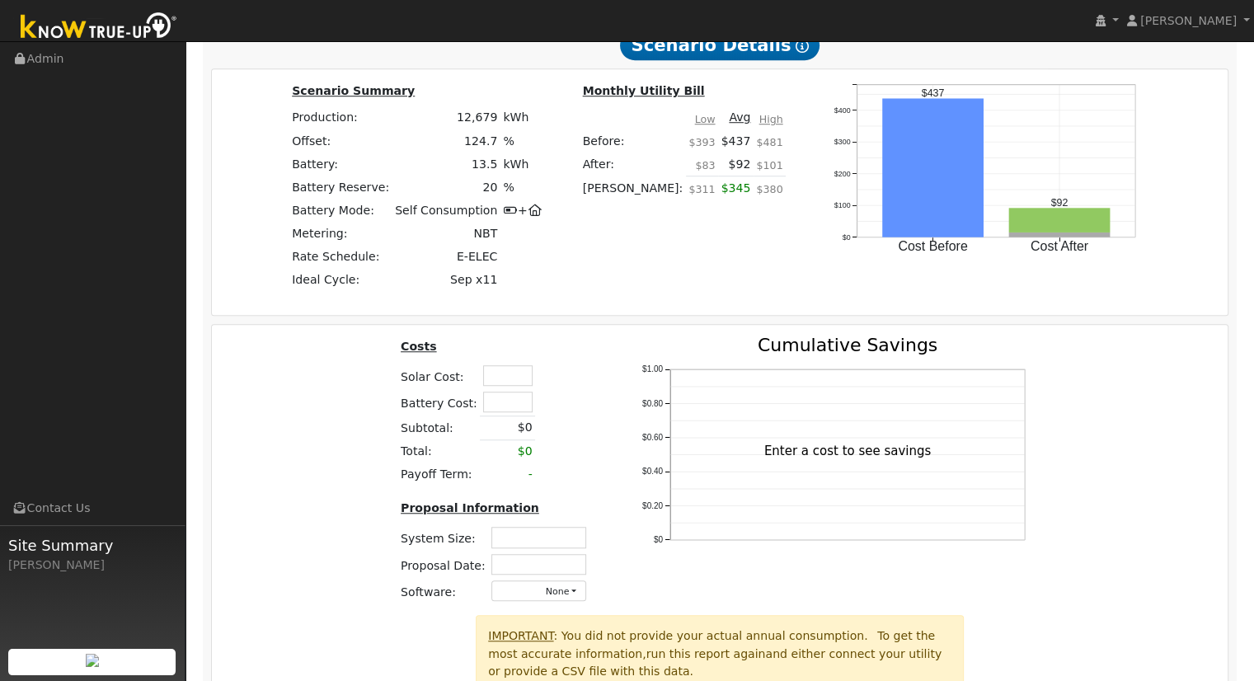
scroll to position [1258, 0]
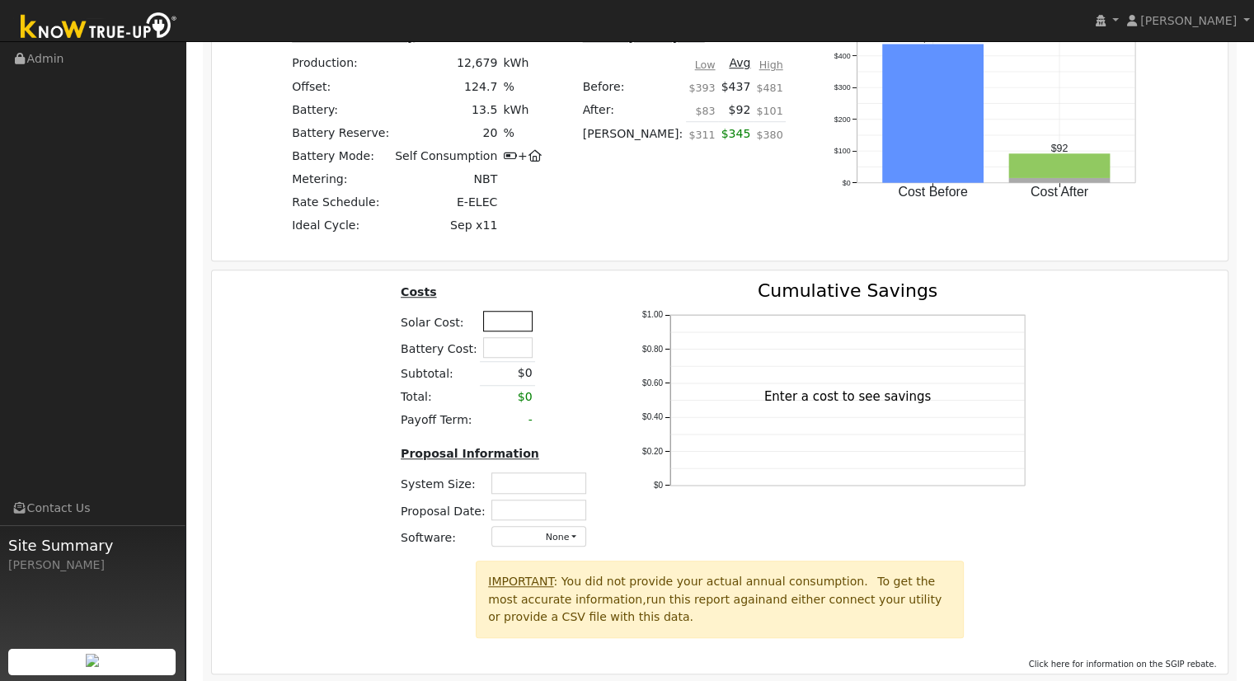
click at [490, 331] on input "text" at bounding box center [507, 321] width 49 height 21
type input "$24,797"
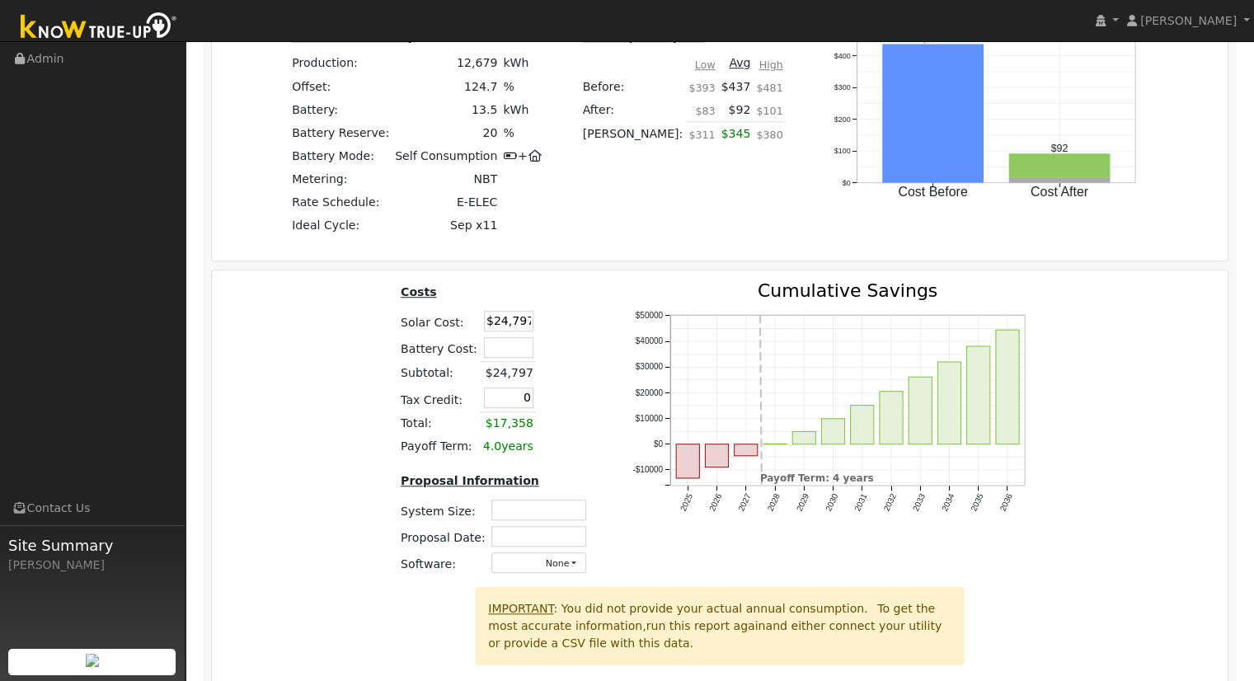
type input "$0"
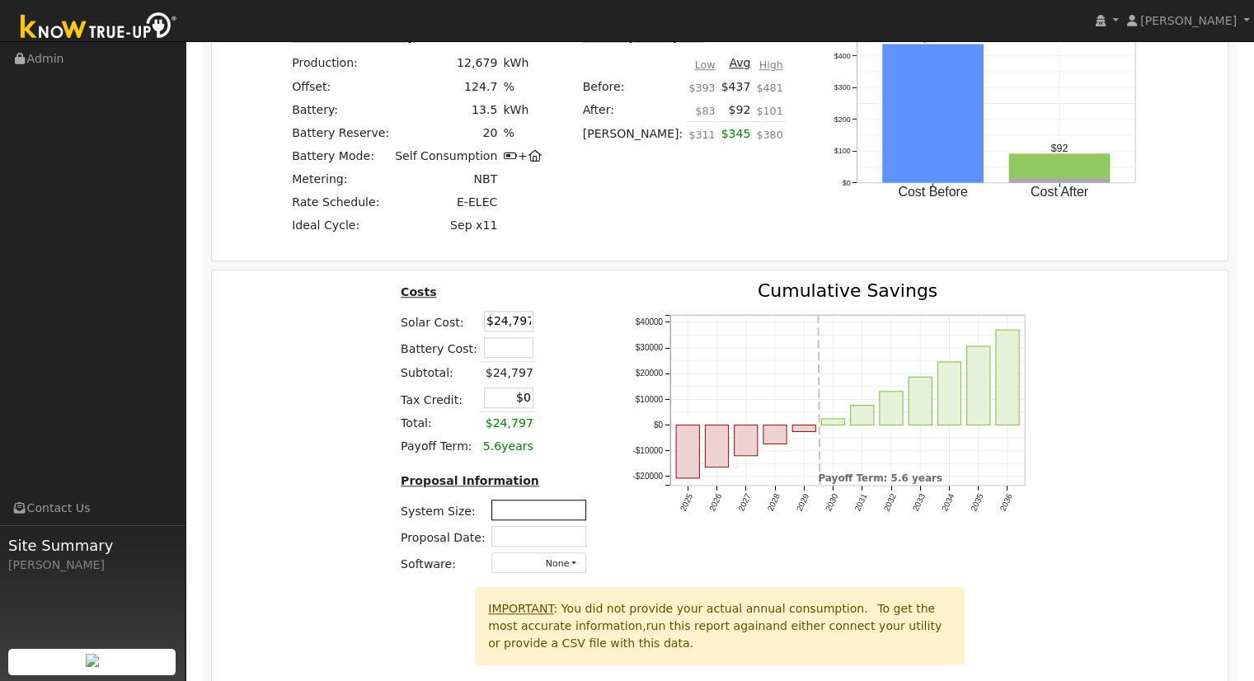
click at [551, 515] on input "text" at bounding box center [538, 510] width 95 height 21
click at [522, 326] on input "$24,797" at bounding box center [508, 321] width 49 height 21
drag, startPoint x: 524, startPoint y: 322, endPoint x: 384, endPoint y: 322, distance: 140.1
click at [384, 322] on div "Costs Solar Cost: $24,797 Battery Cost: Subtotal: $24,797 Tax Credit: $0 Total:…" at bounding box center [720, 434] width 1028 height 305
type input "3"
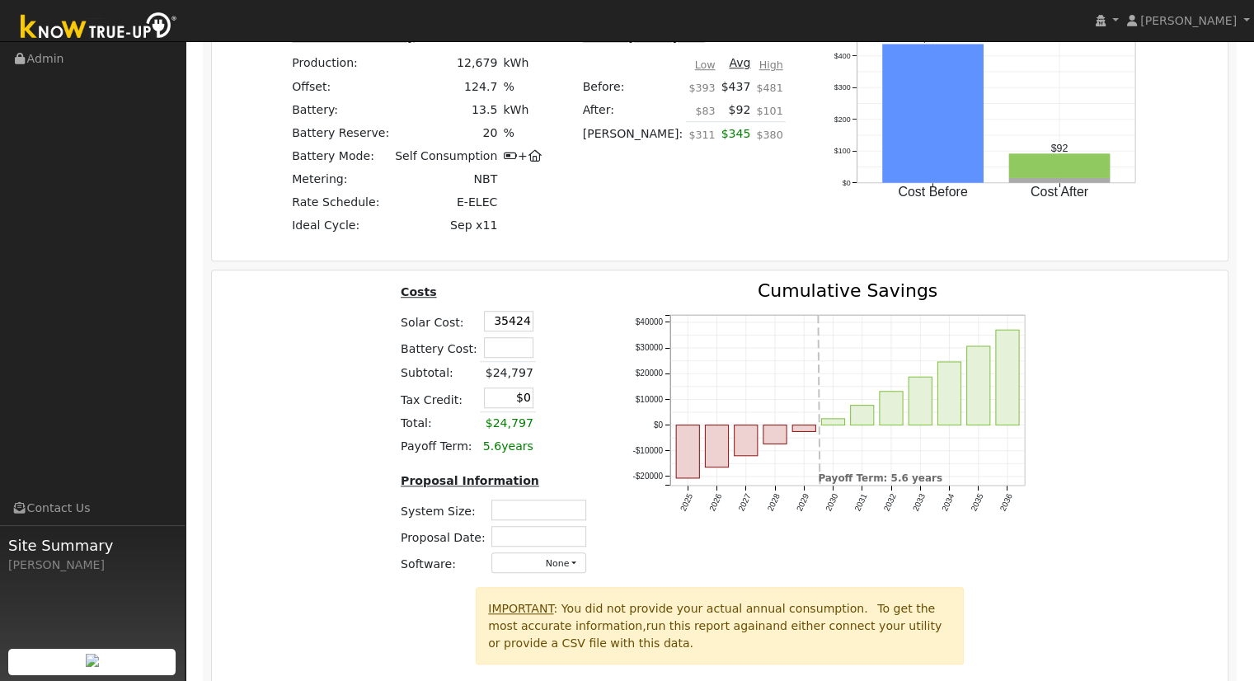
type input "$35,424"
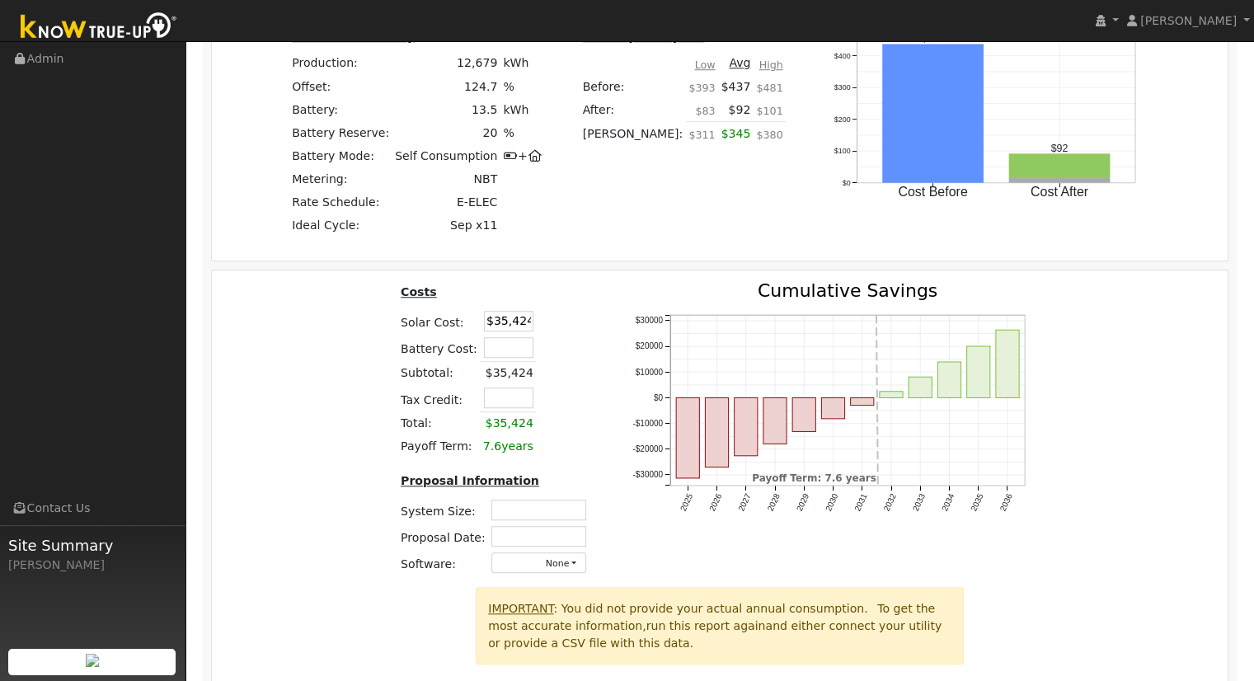
type input "$10,627"
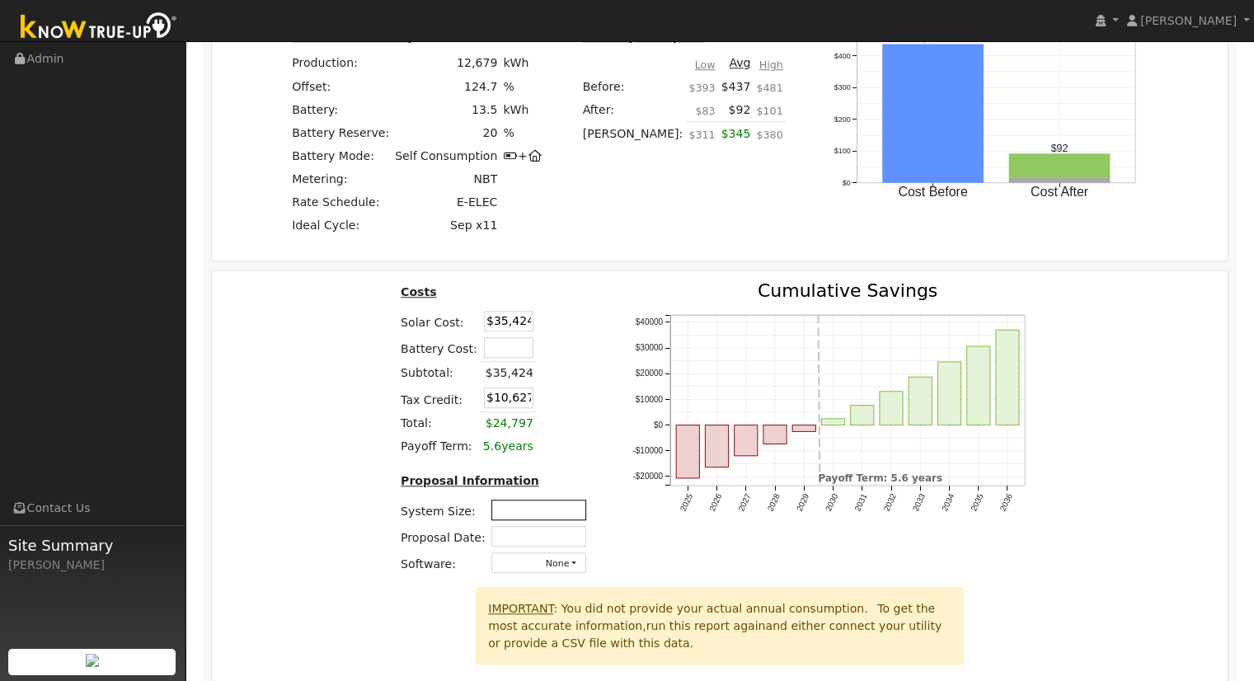
click at [528, 509] on input "text" at bounding box center [538, 510] width 95 height 21
type input "8.6"
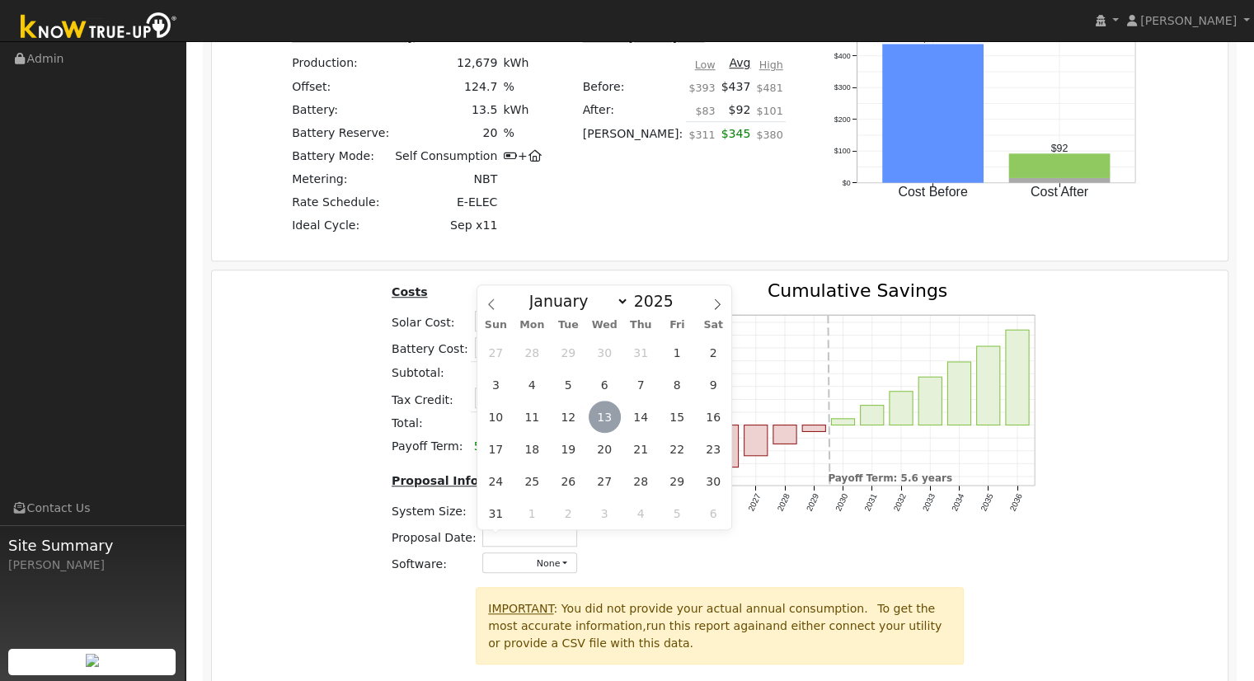
click at [613, 410] on span "13" at bounding box center [605, 417] width 32 height 32
type input "[DATE]"
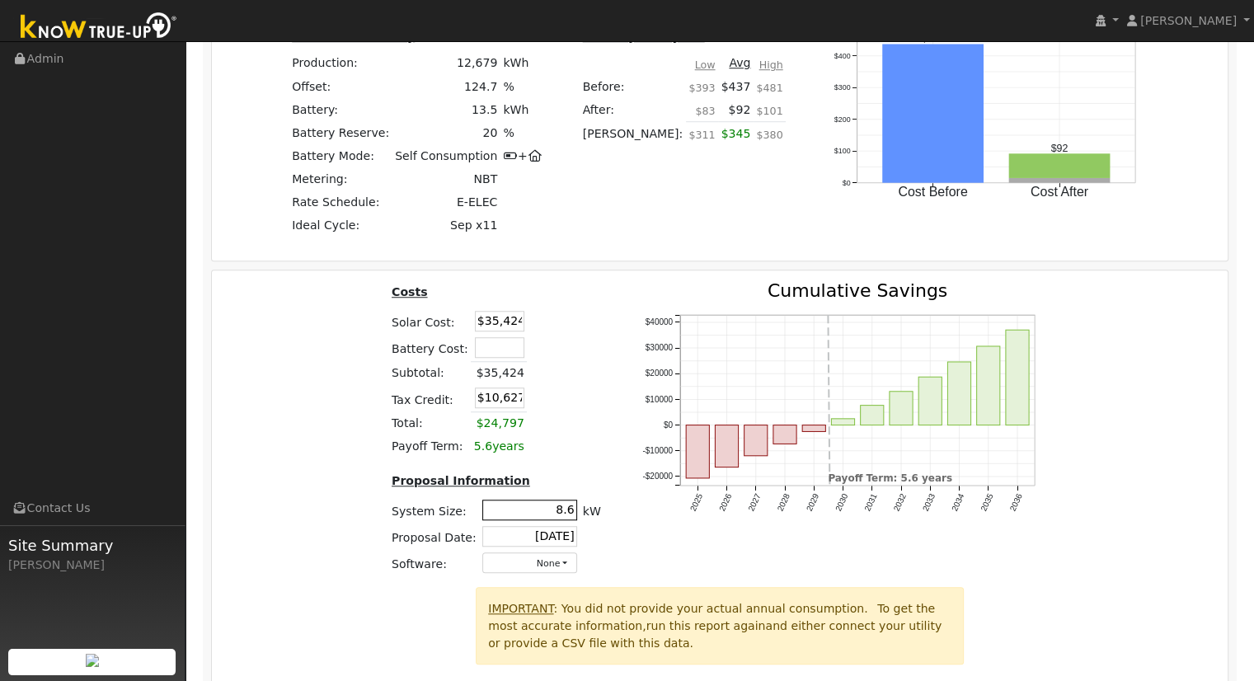
click at [568, 504] on input "8.6" at bounding box center [529, 510] width 95 height 21
type input "8.60"
click at [1080, 443] on div "Costs Solar Cost: $35,424 Battery Cost: Subtotal: $35,424 Tax Credit: $10,627 T…" at bounding box center [720, 434] width 1028 height 305
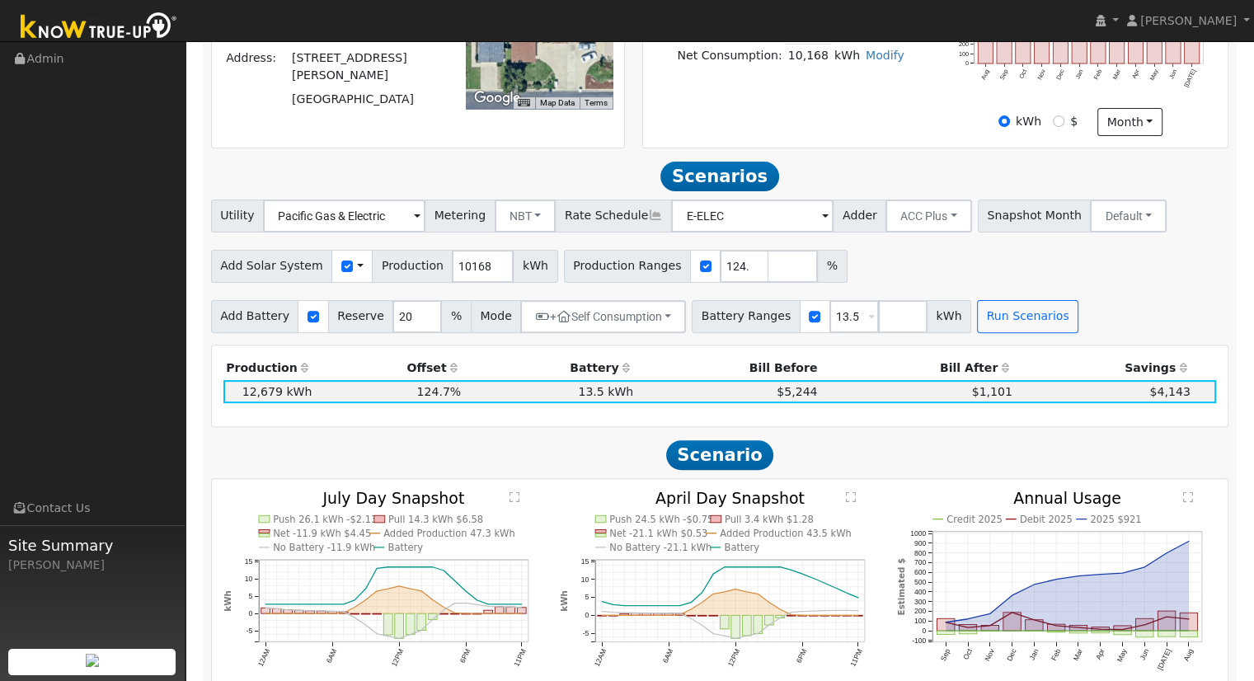
scroll to position [448, 0]
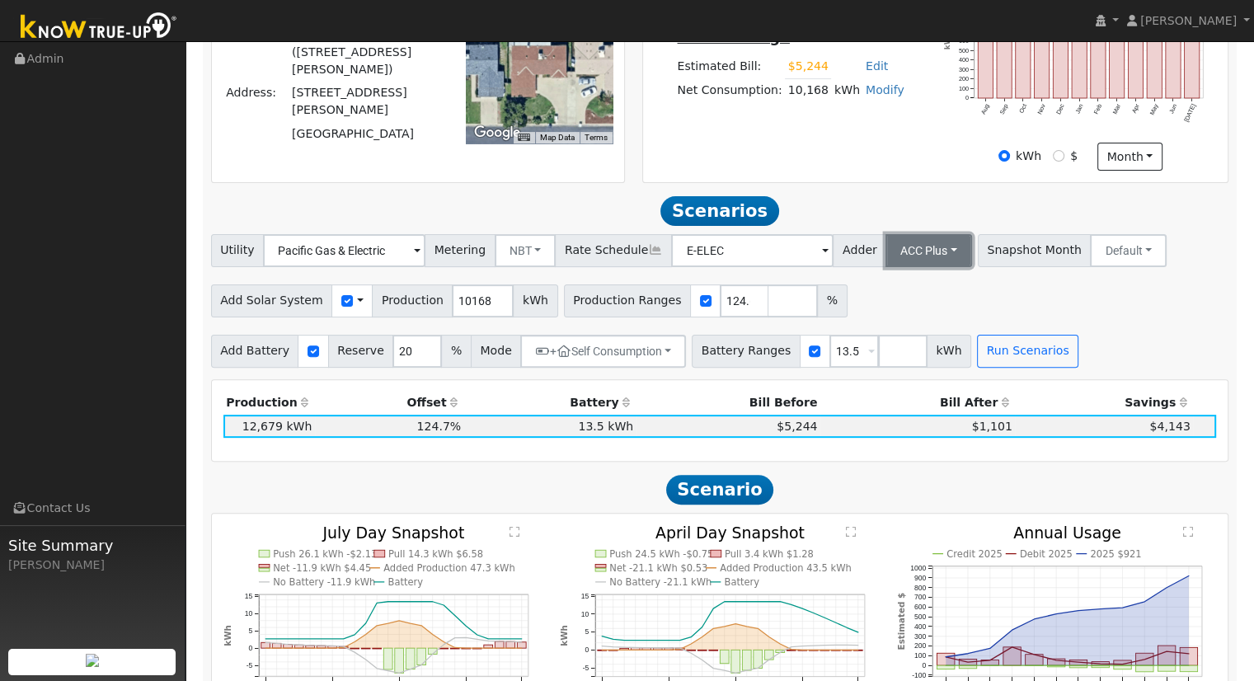
click at [909, 252] on button "ACC Plus" at bounding box center [928, 250] width 87 height 33
click at [908, 335] on link "SB-535" at bounding box center [910, 332] width 115 height 23
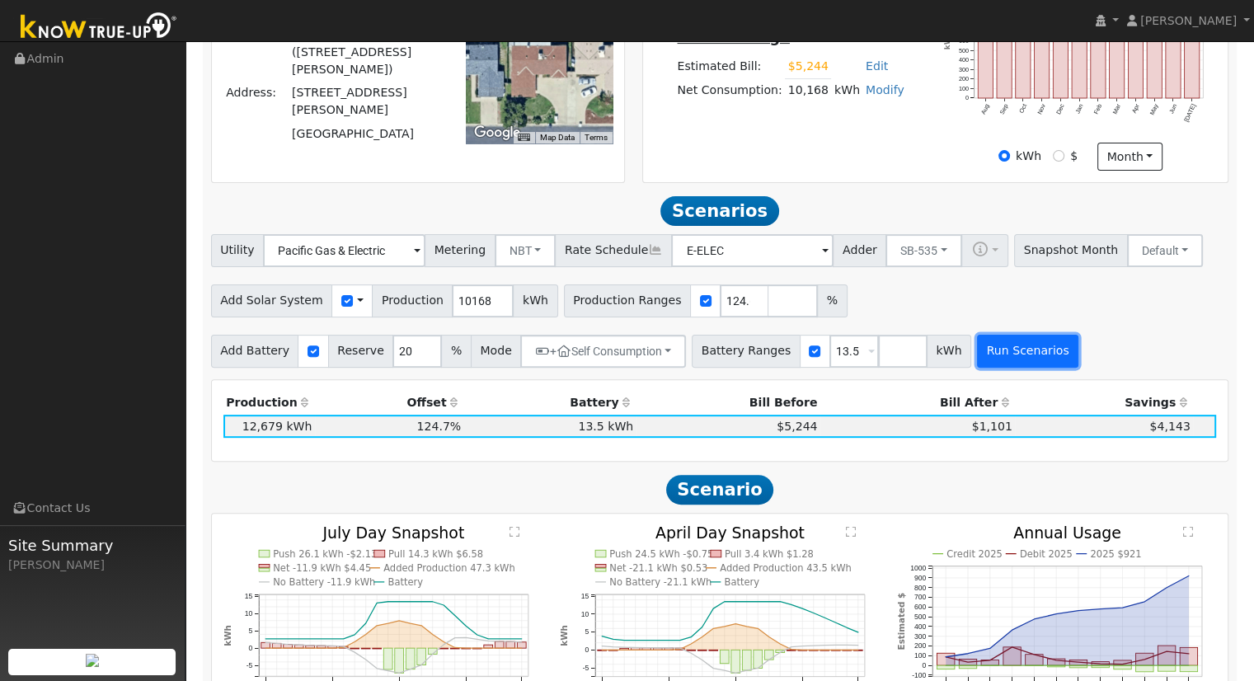
click at [994, 360] on button "Run Scenarios" at bounding box center [1027, 351] width 101 height 33
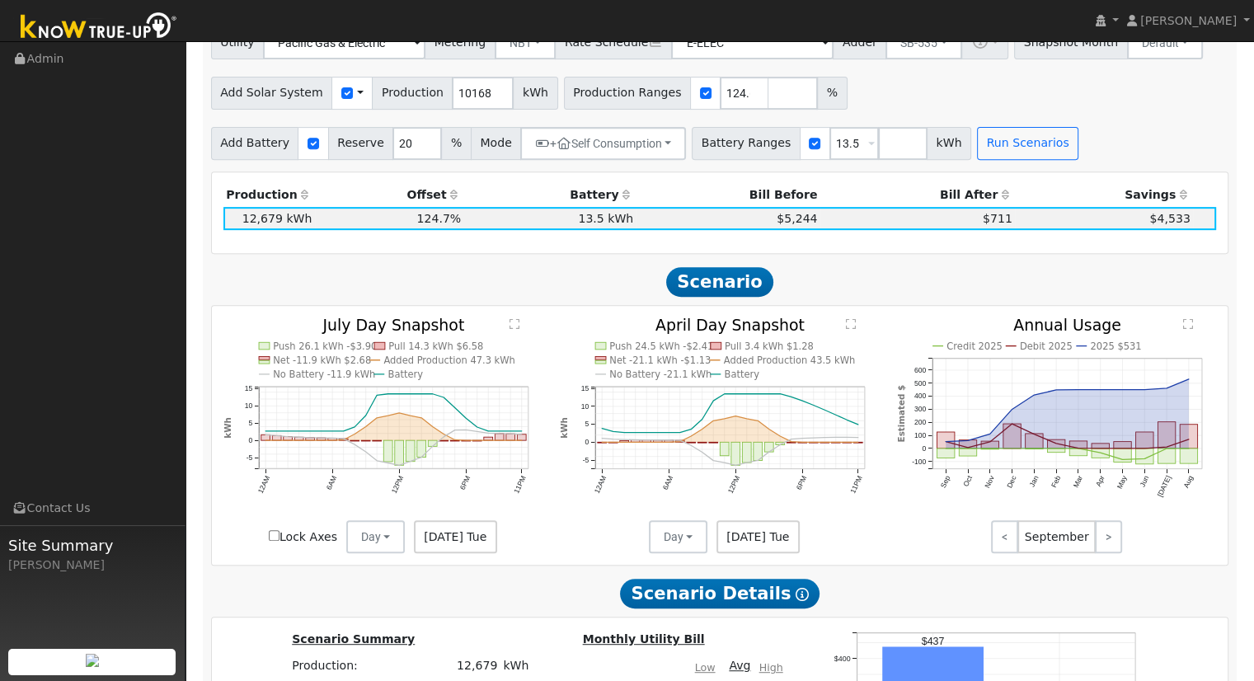
scroll to position [434, 0]
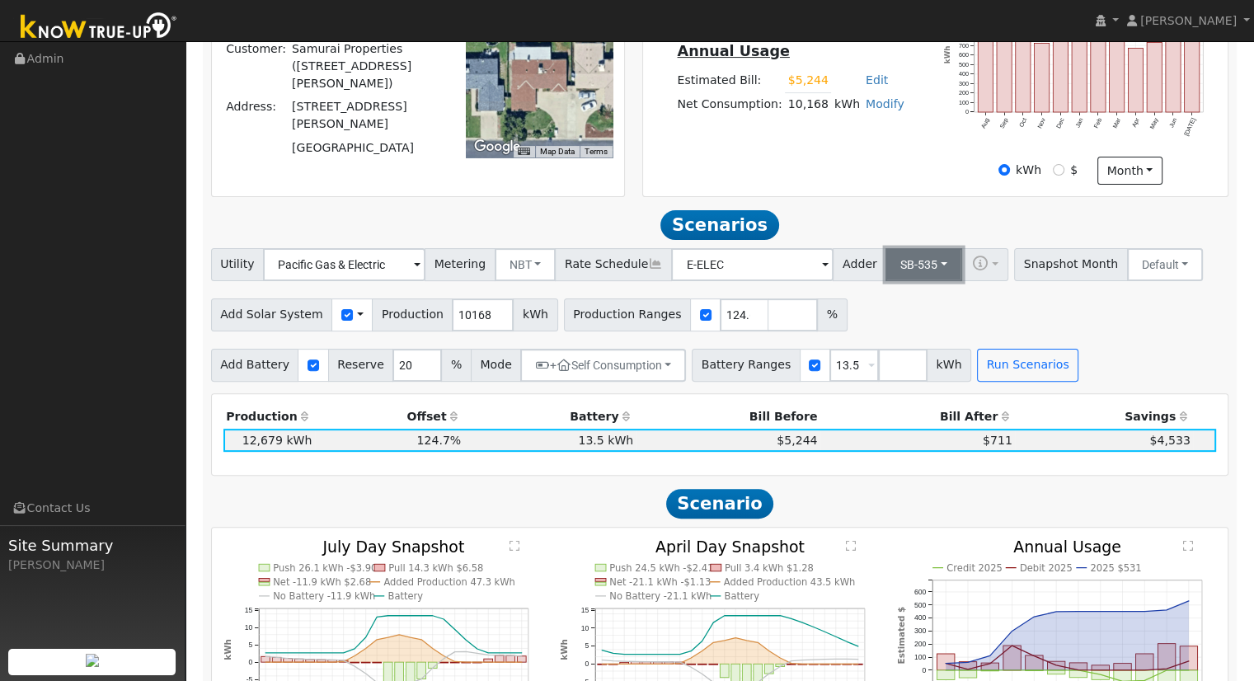
click at [890, 274] on button "SB-535" at bounding box center [923, 264] width 77 height 33
click at [902, 327] on link "ACC Plus" at bounding box center [910, 323] width 115 height 23
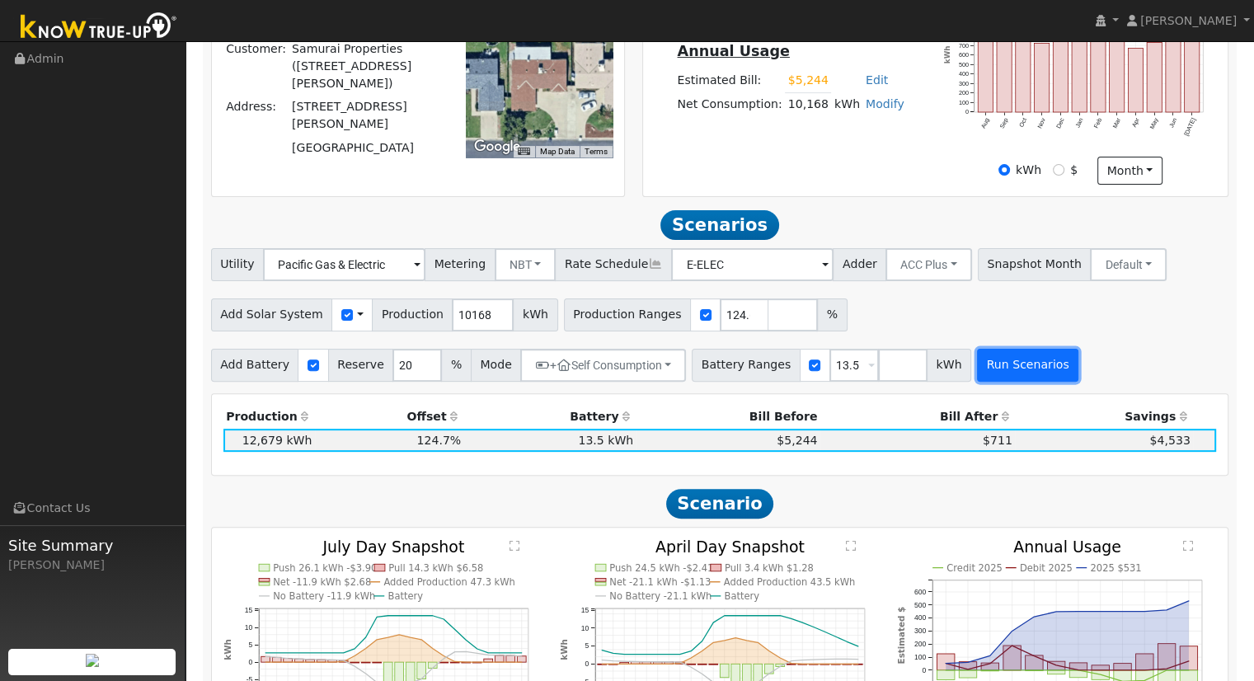
click at [1027, 369] on button "Run Scenarios" at bounding box center [1027, 365] width 101 height 33
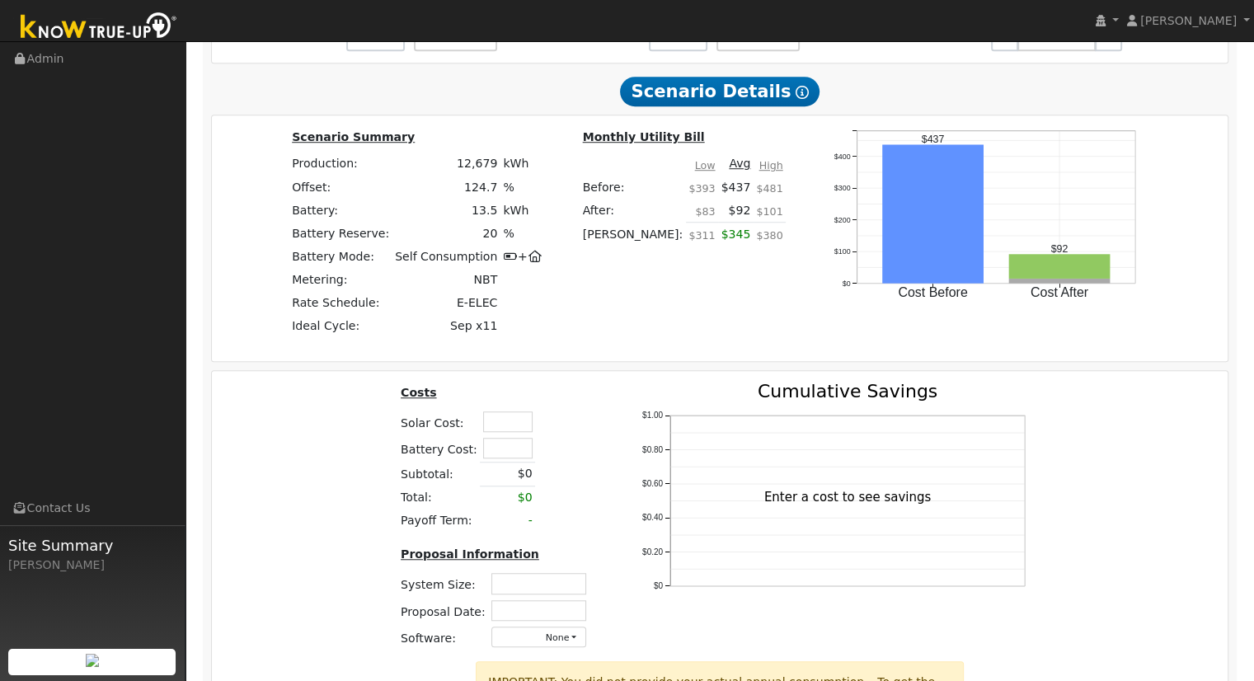
scroll to position [1328, 0]
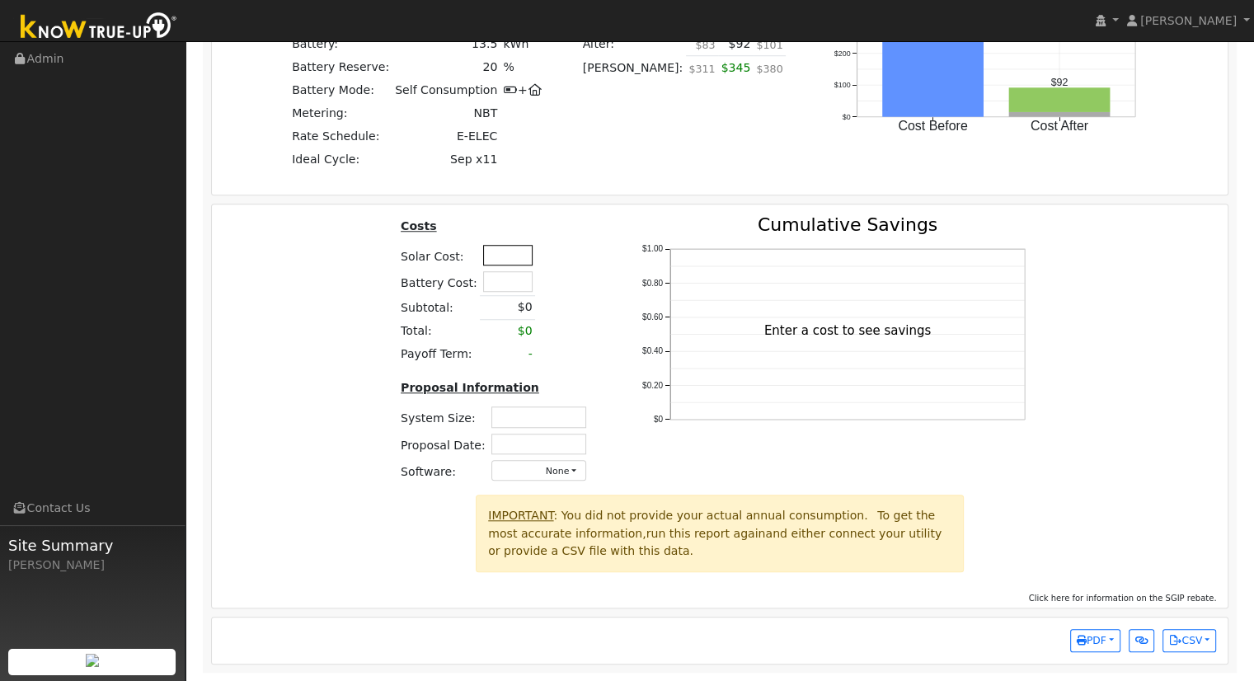
click at [506, 255] on input "text" at bounding box center [507, 255] width 49 height 21
click at [508, 256] on input "text" at bounding box center [507, 255] width 49 height 21
type input "$34,622"
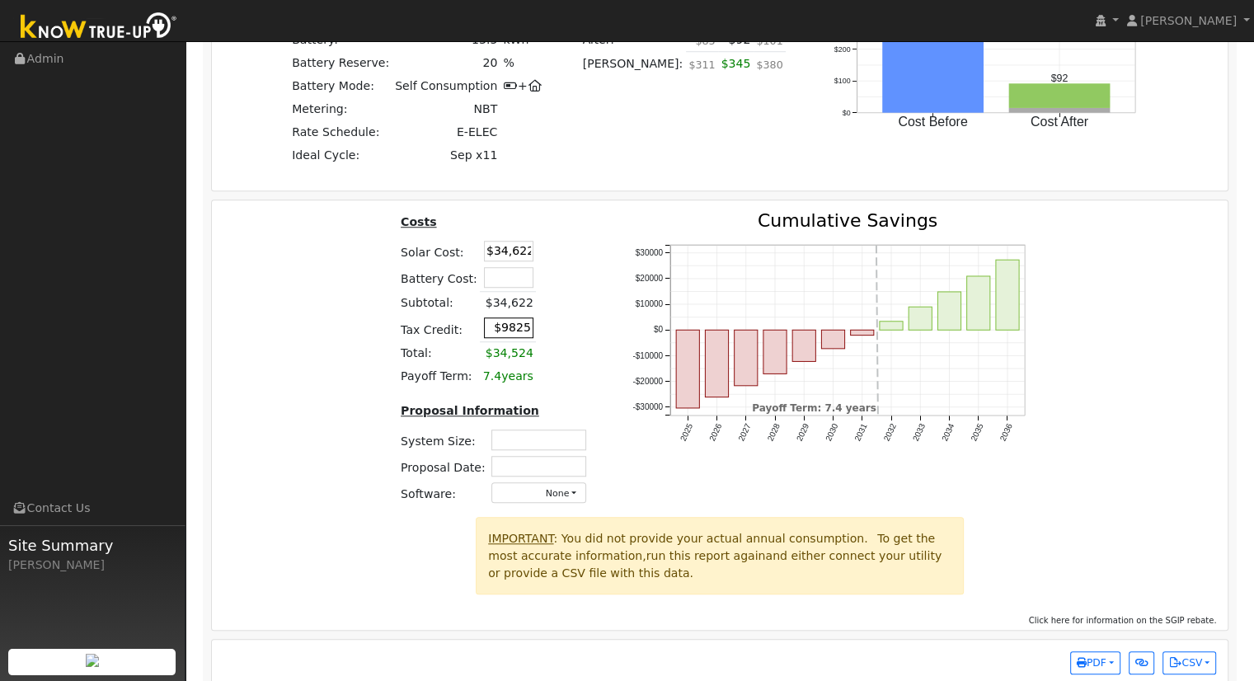
type input "$9,825"
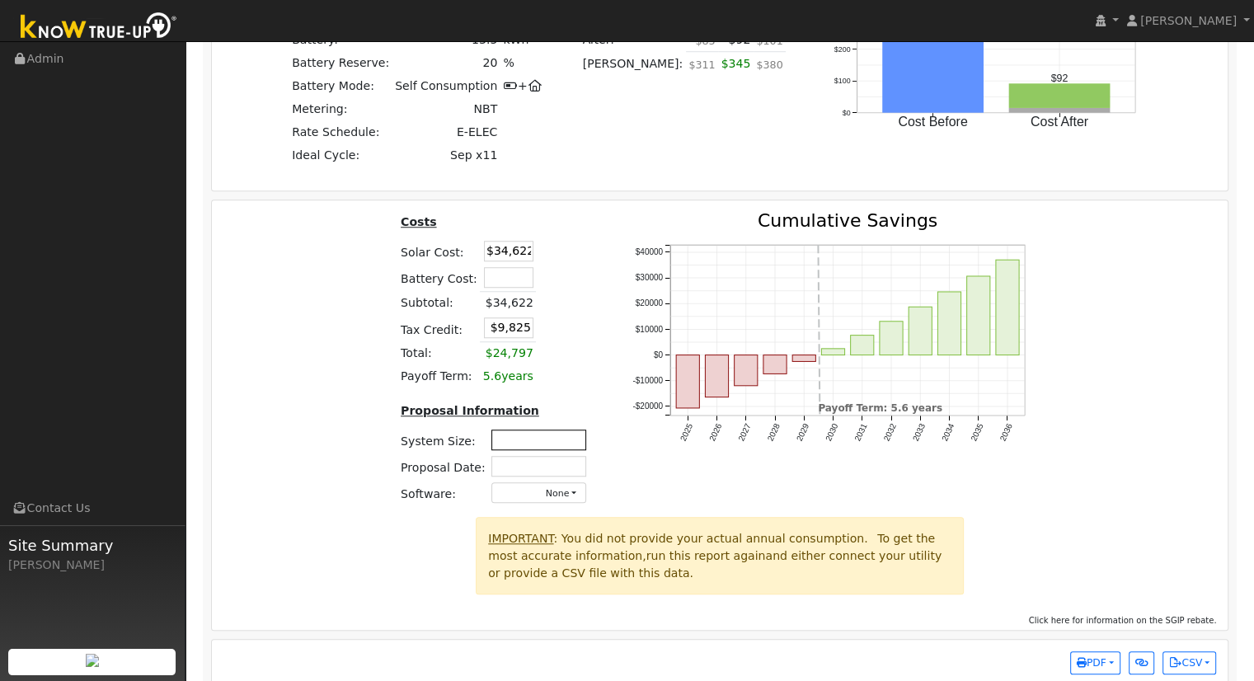
click at [531, 447] on input "text" at bounding box center [538, 439] width 95 height 21
type input "8.60"
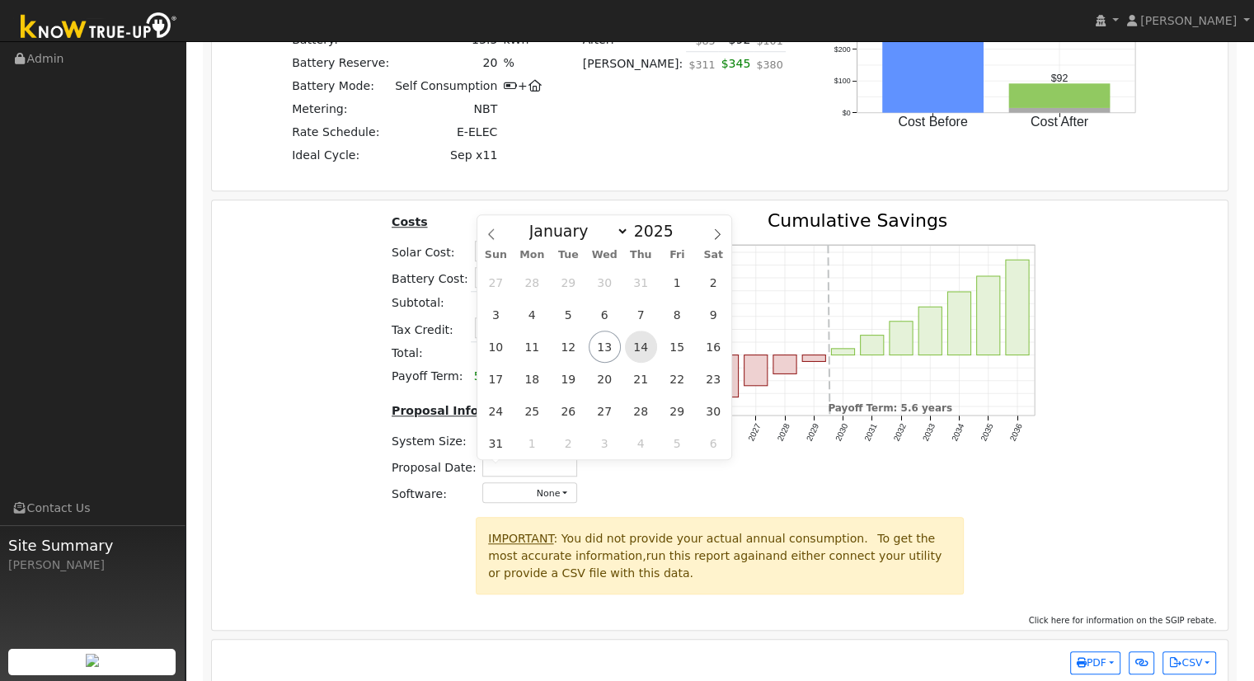
click at [633, 349] on span "14" at bounding box center [641, 347] width 32 height 32
type input "[DATE]"
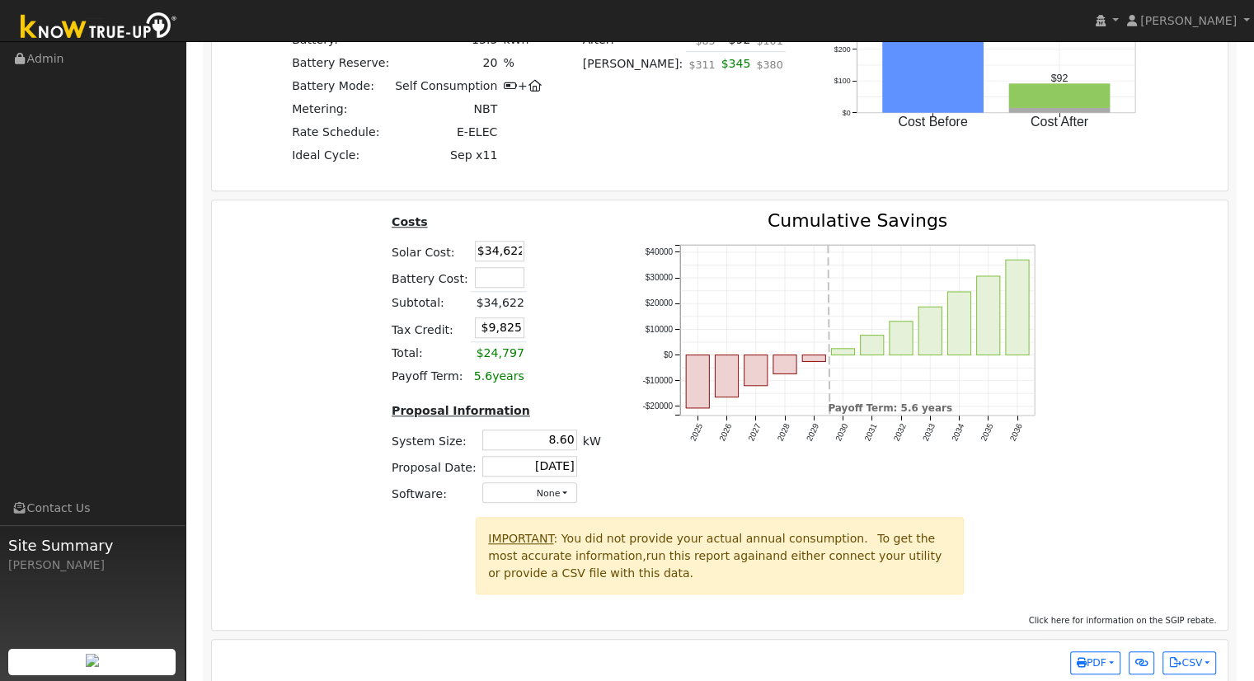
click at [1082, 425] on div "Costs Solar Cost: $34,622 Battery Cost: Subtotal: $34,622 Tax Credit: $9,825 To…" at bounding box center [720, 364] width 1028 height 305
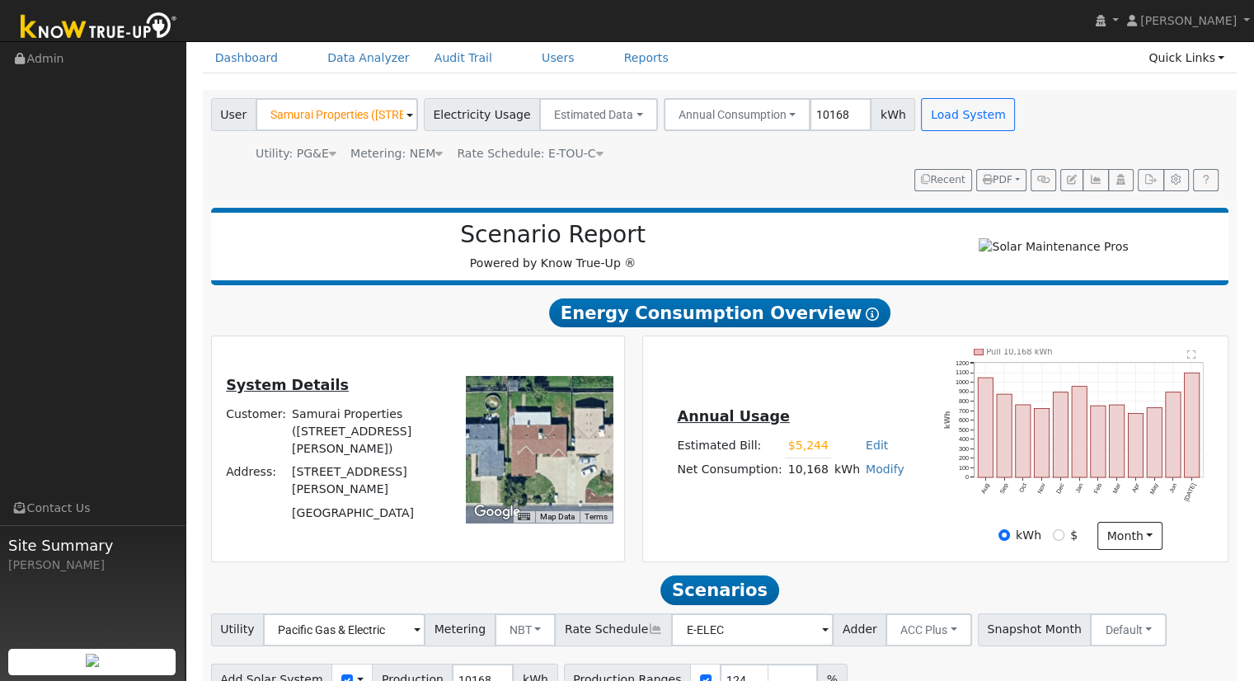
scroll to position [0, 0]
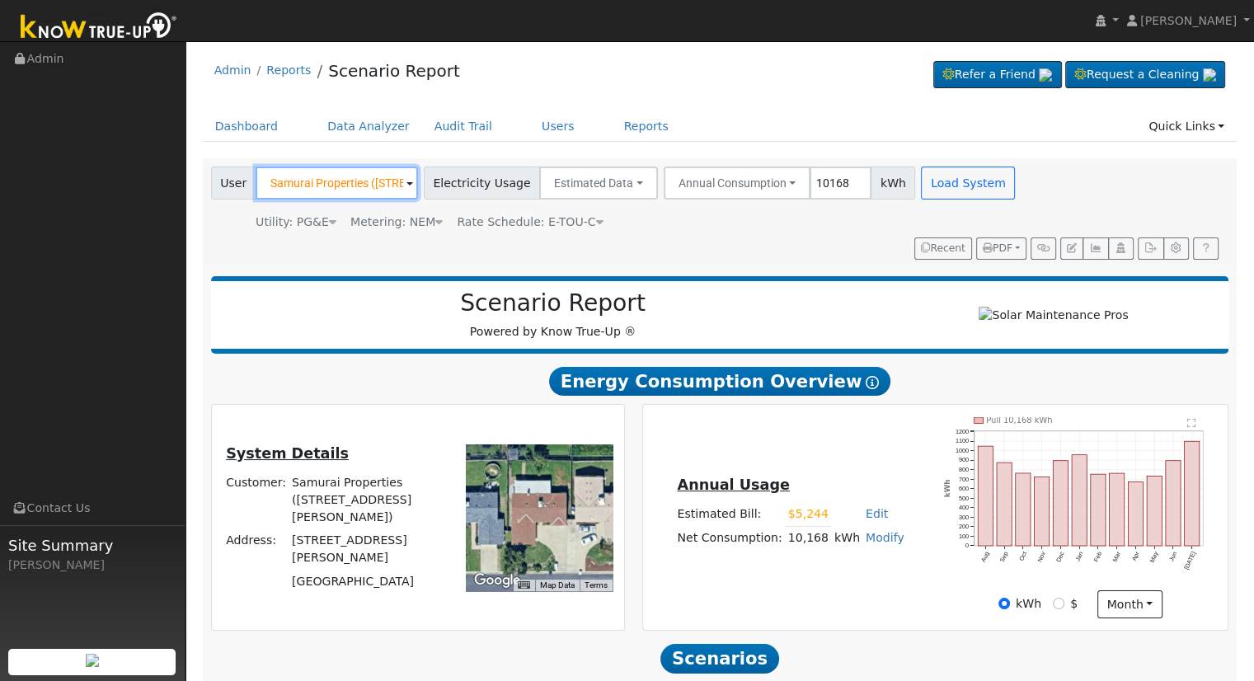
click at [396, 184] on input "Samurai Properties ([STREET_ADDRESS][PERSON_NAME])" at bounding box center [337, 183] width 162 height 33
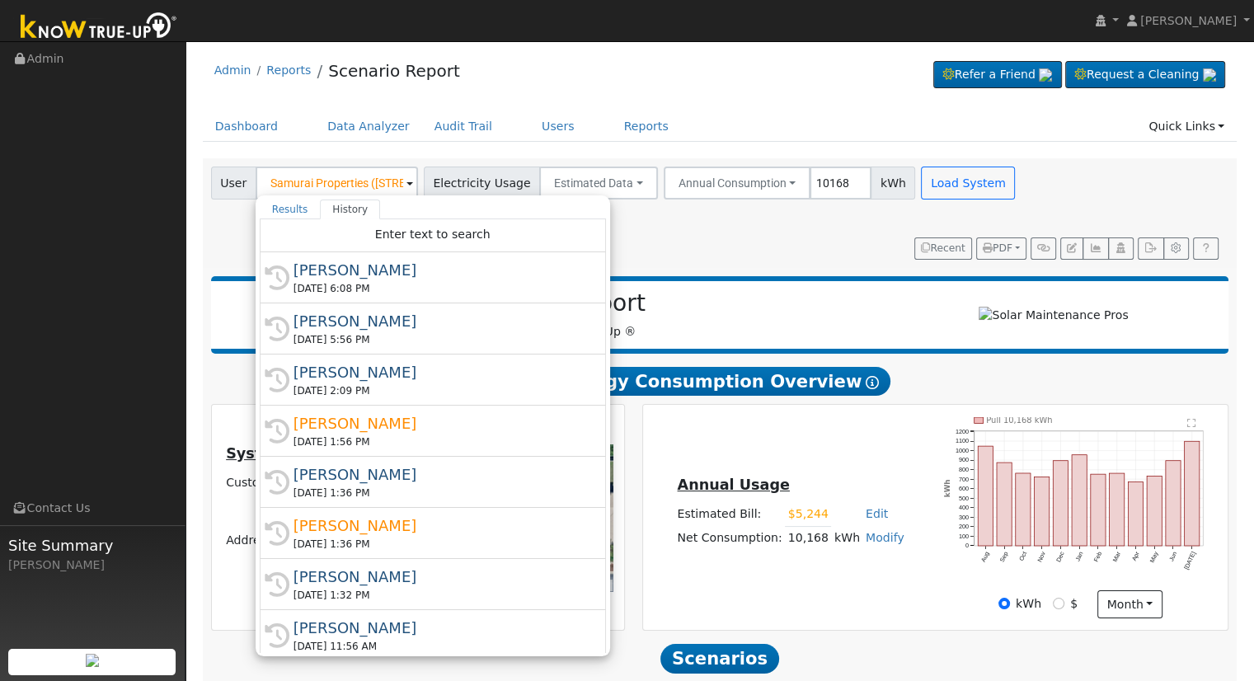
click at [734, 114] on ul "Dashboard Data Analyzer Audit Trail Users Reports Quick Links Quick Add Quick C…" at bounding box center [720, 126] width 1034 height 30
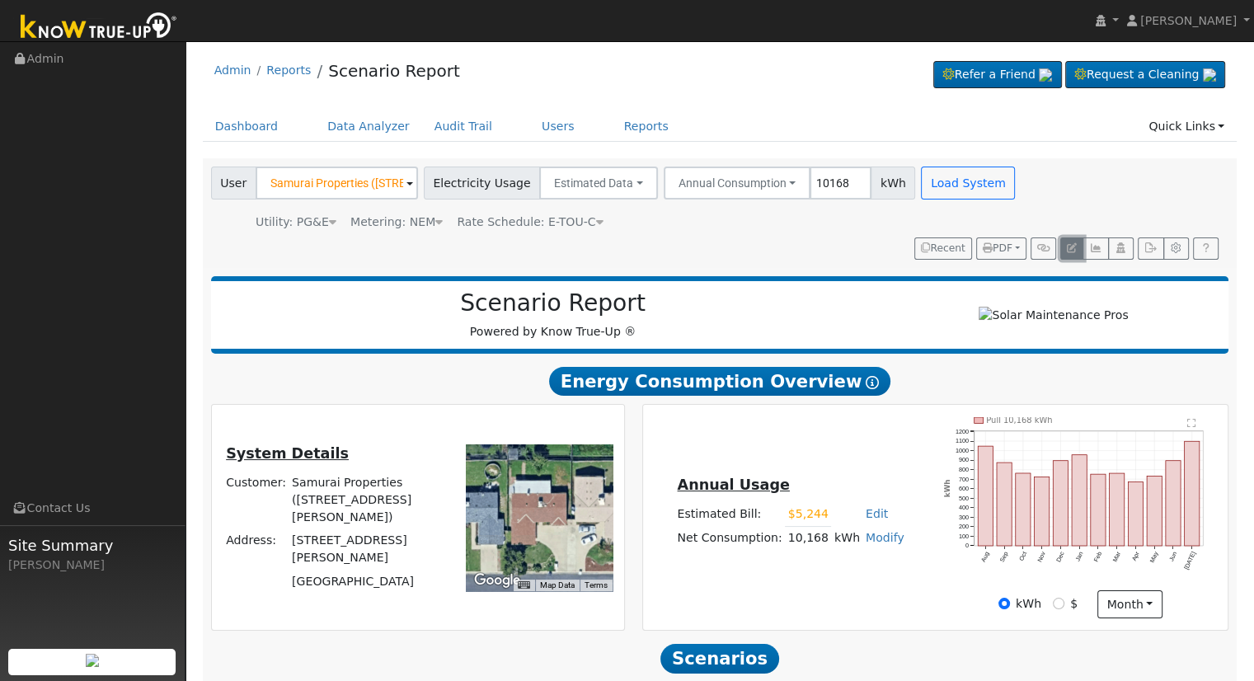
click at [1067, 245] on icon "button" at bounding box center [1072, 248] width 10 height 10
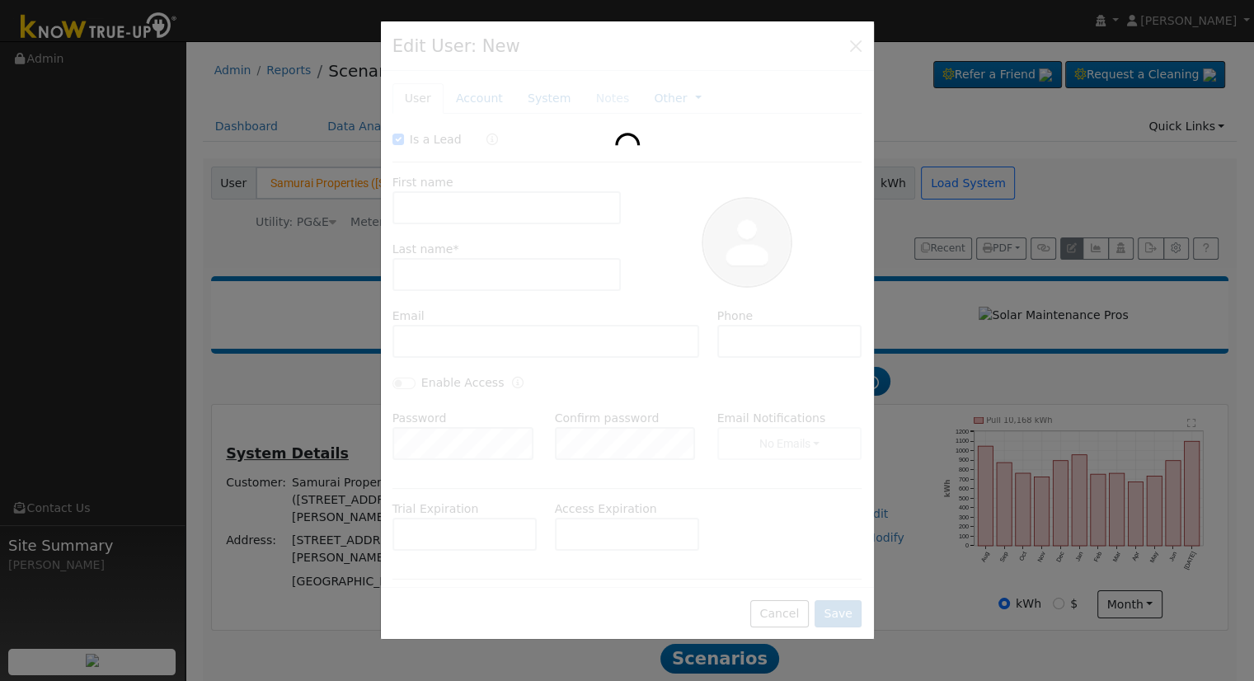
checkbox input "true"
type input "Samurai"
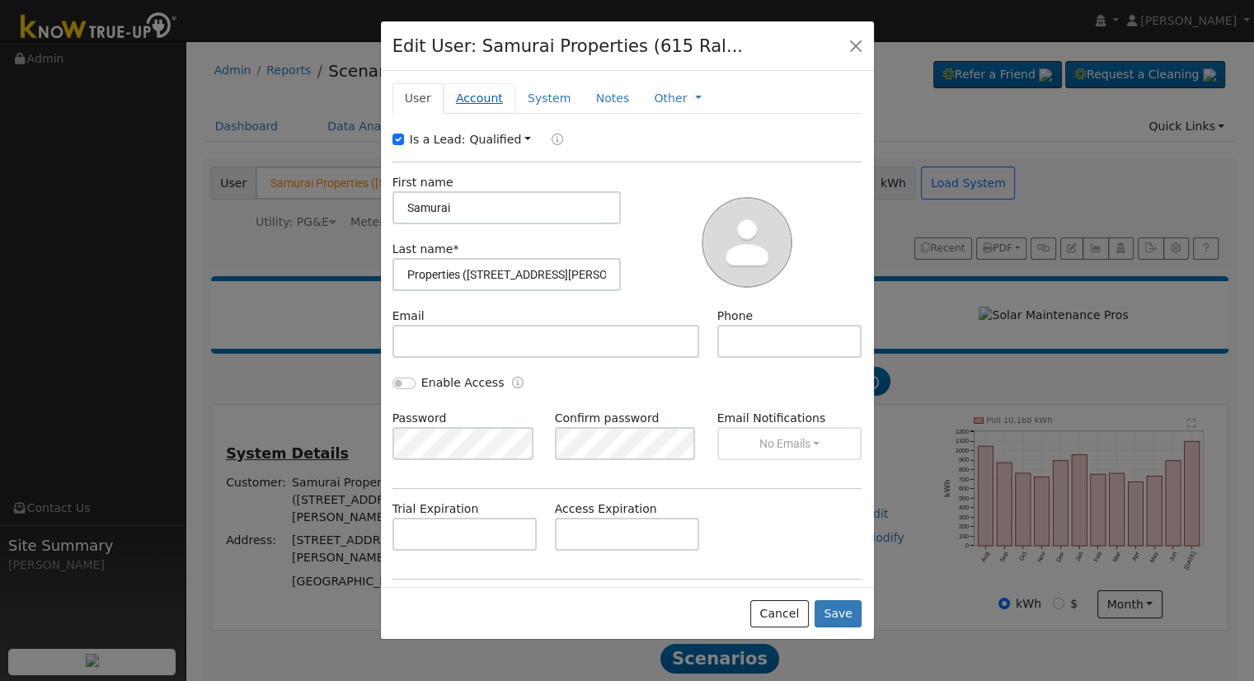
click at [477, 93] on link "Account" at bounding box center [479, 98] width 72 height 30
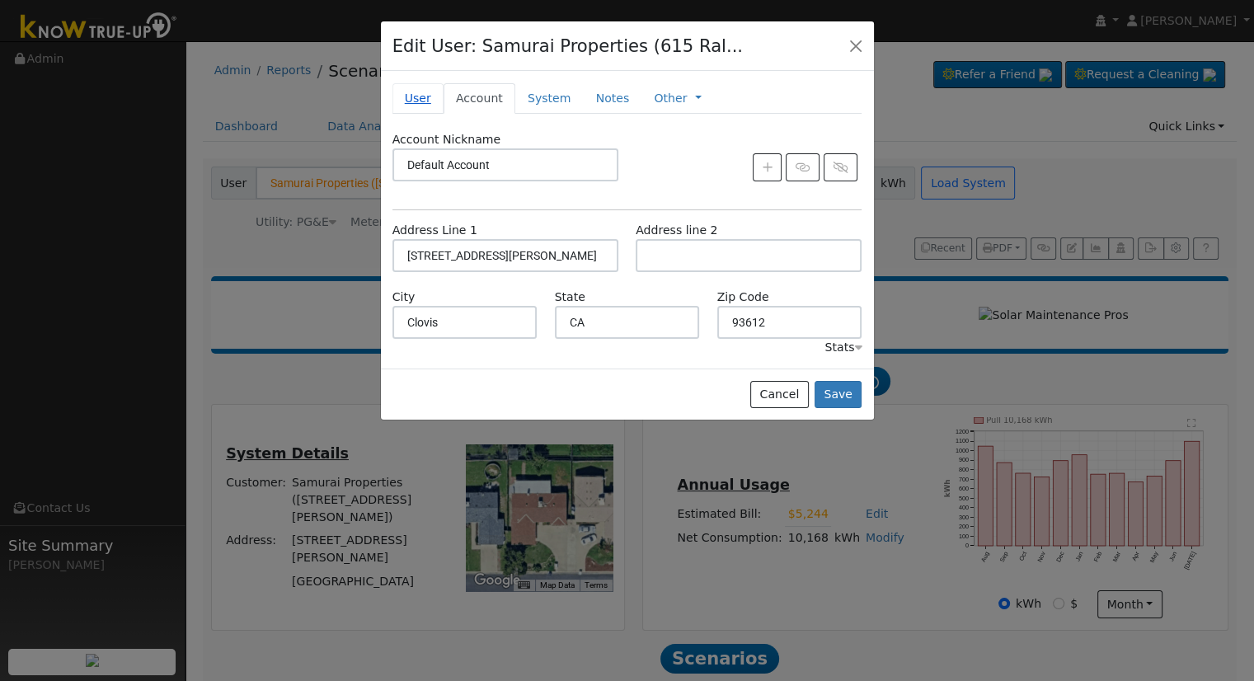
click at [428, 96] on link "User" at bounding box center [417, 98] width 51 height 30
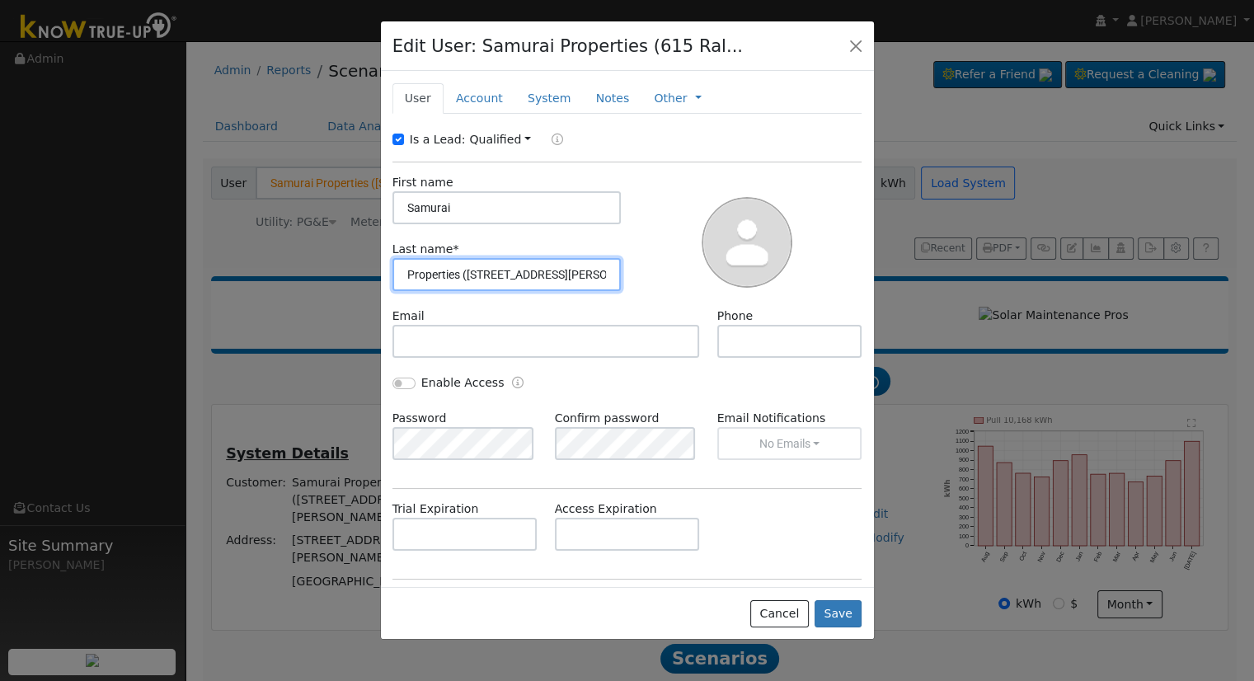
click at [577, 274] on input "Properties ([STREET_ADDRESS][PERSON_NAME])" at bounding box center [506, 274] width 229 height 33
type input "Properties"
click at [475, 96] on link "Account" at bounding box center [479, 98] width 72 height 30
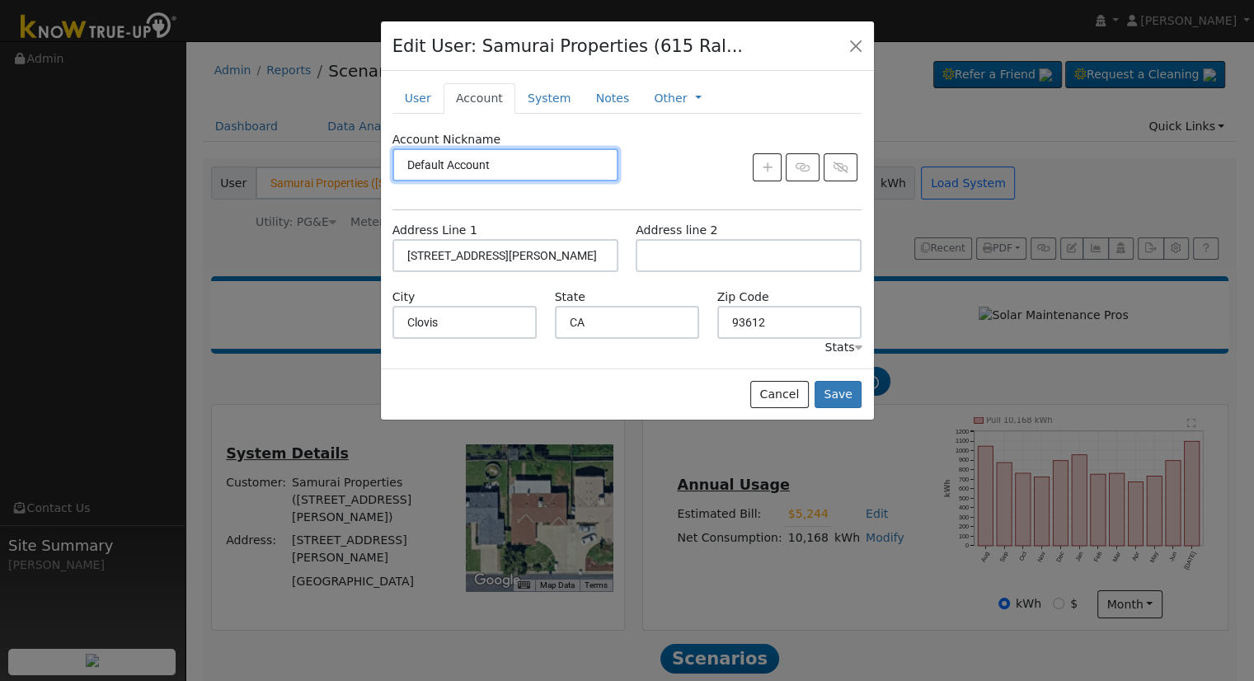
drag, startPoint x: 546, startPoint y: 159, endPoint x: 328, endPoint y: 153, distance: 217.7
click at [0, 0] on div "Edit User: Samurai Properties (615 Ral... Default Account Default Account [STRE…" at bounding box center [0, 0] width 0 height 0
type input "[STREET_ADDRESS][PERSON_NAME]"
click at [724, 169] on div at bounding box center [748, 167] width 243 height 28
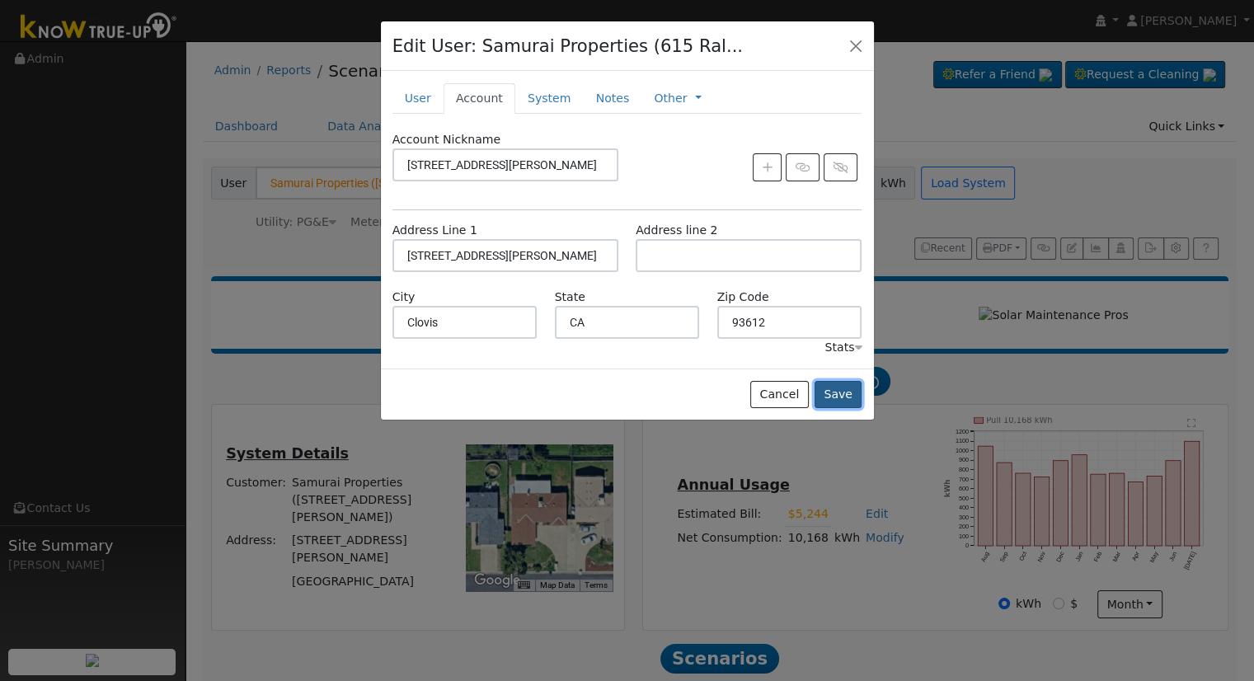
click at [842, 393] on button "Save" at bounding box center [838, 395] width 48 height 28
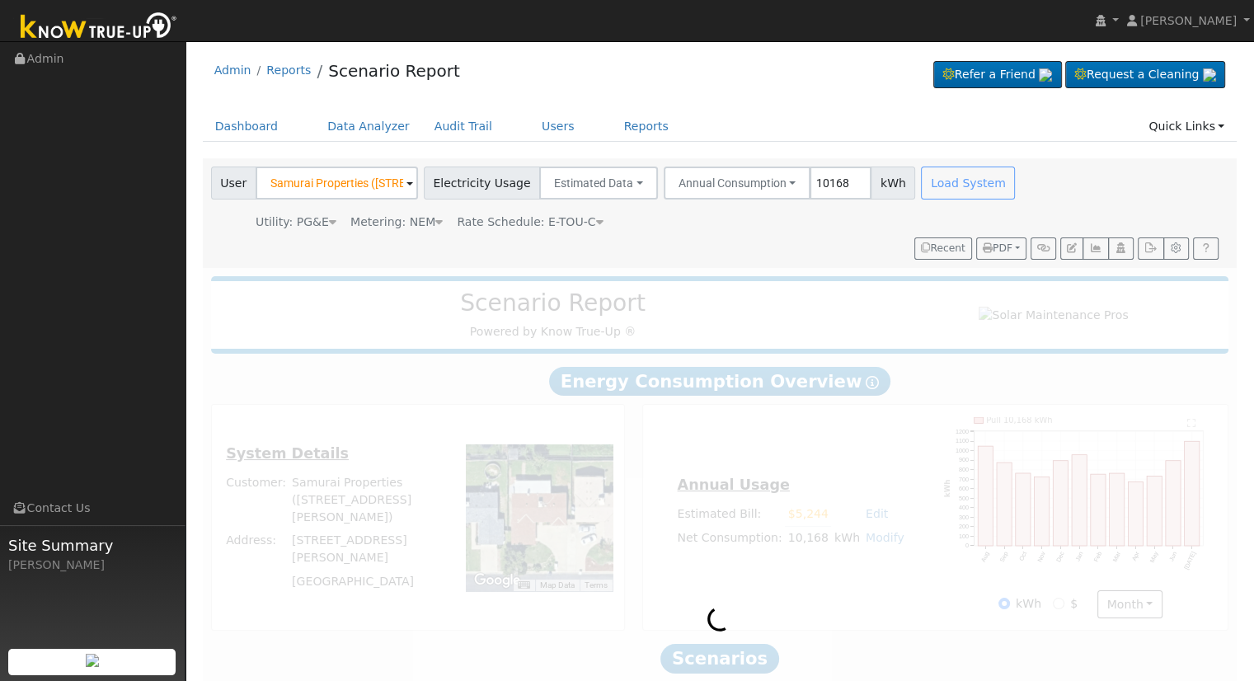
type input "Samurai Properties"
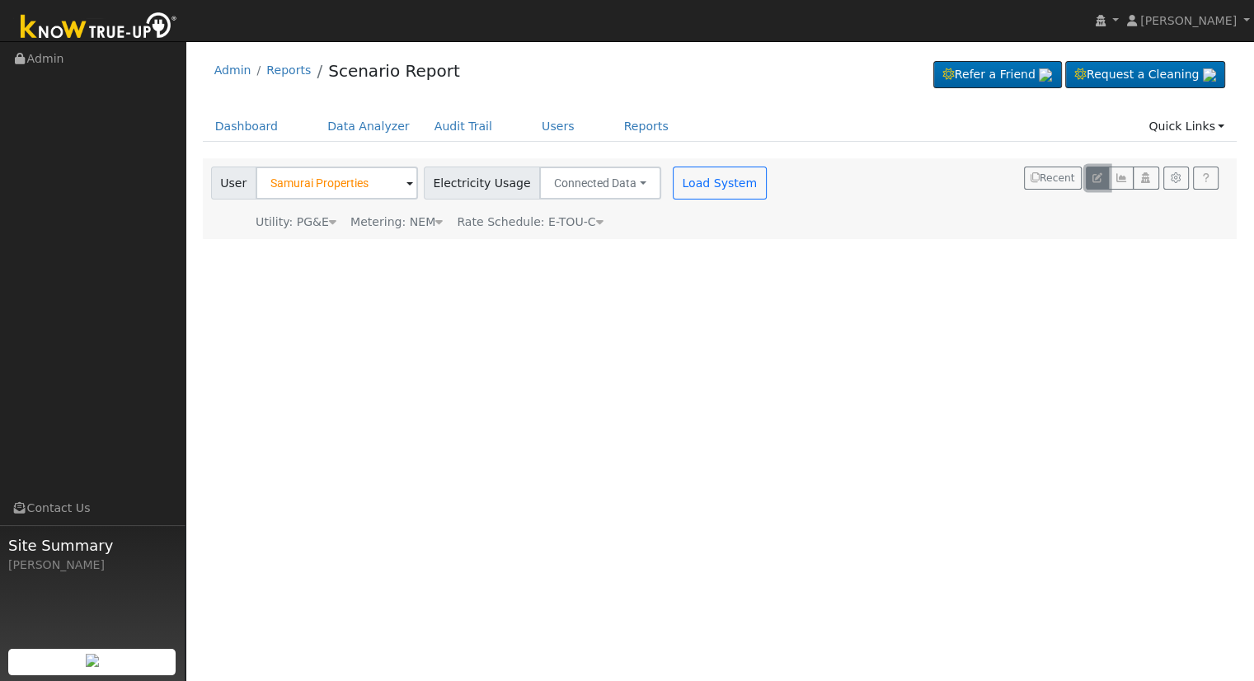
click at [1094, 176] on icon "button" at bounding box center [1097, 178] width 10 height 10
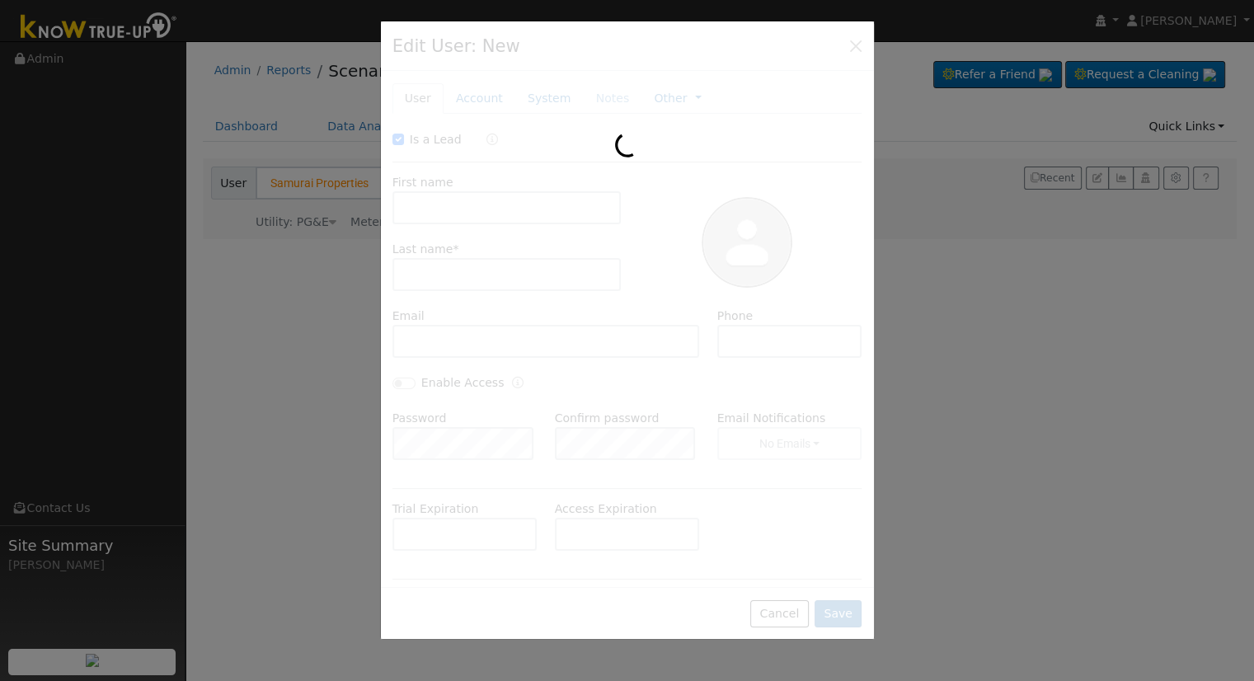
checkbox input "true"
type input "Samurai"
type input "Properties"
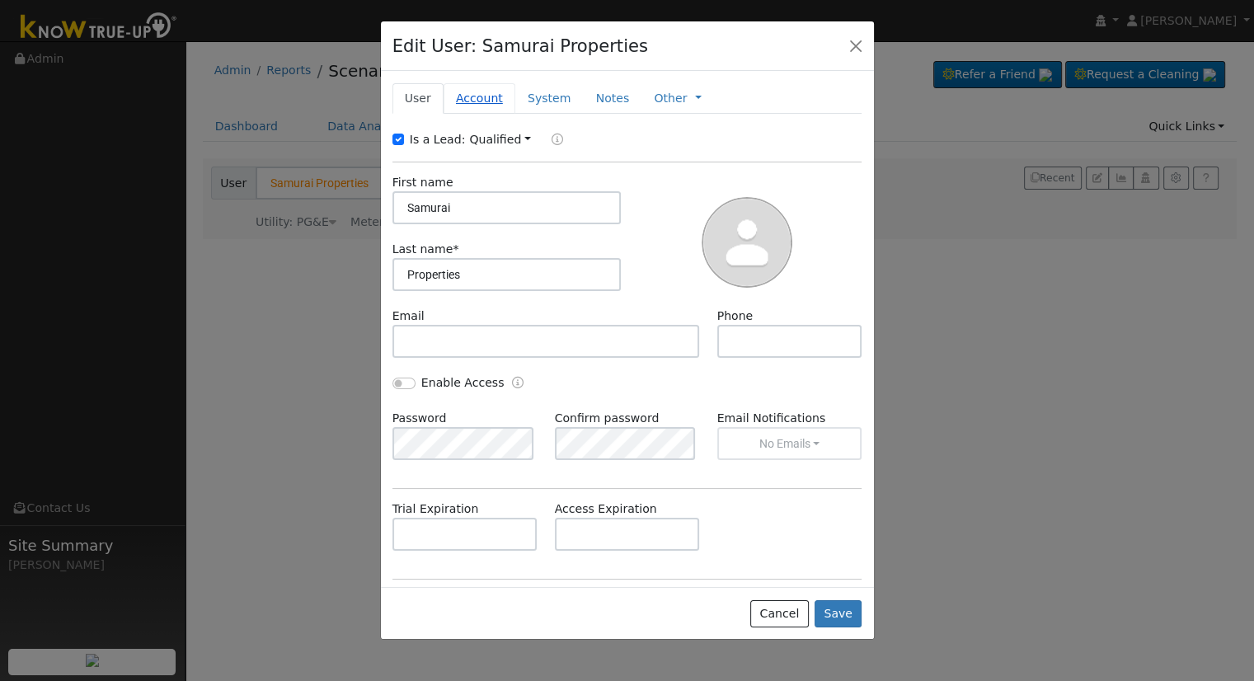
click at [476, 96] on link "Account" at bounding box center [479, 98] width 72 height 30
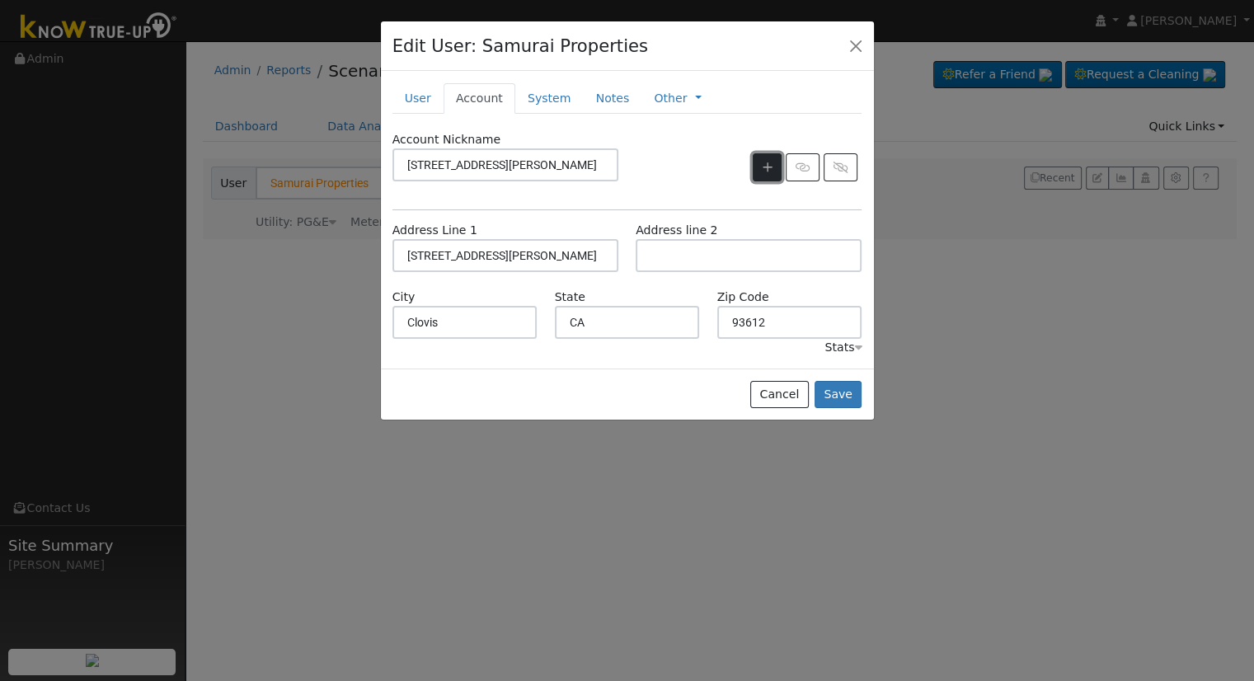
click at [768, 163] on icon "button" at bounding box center [767, 168] width 10 height 12
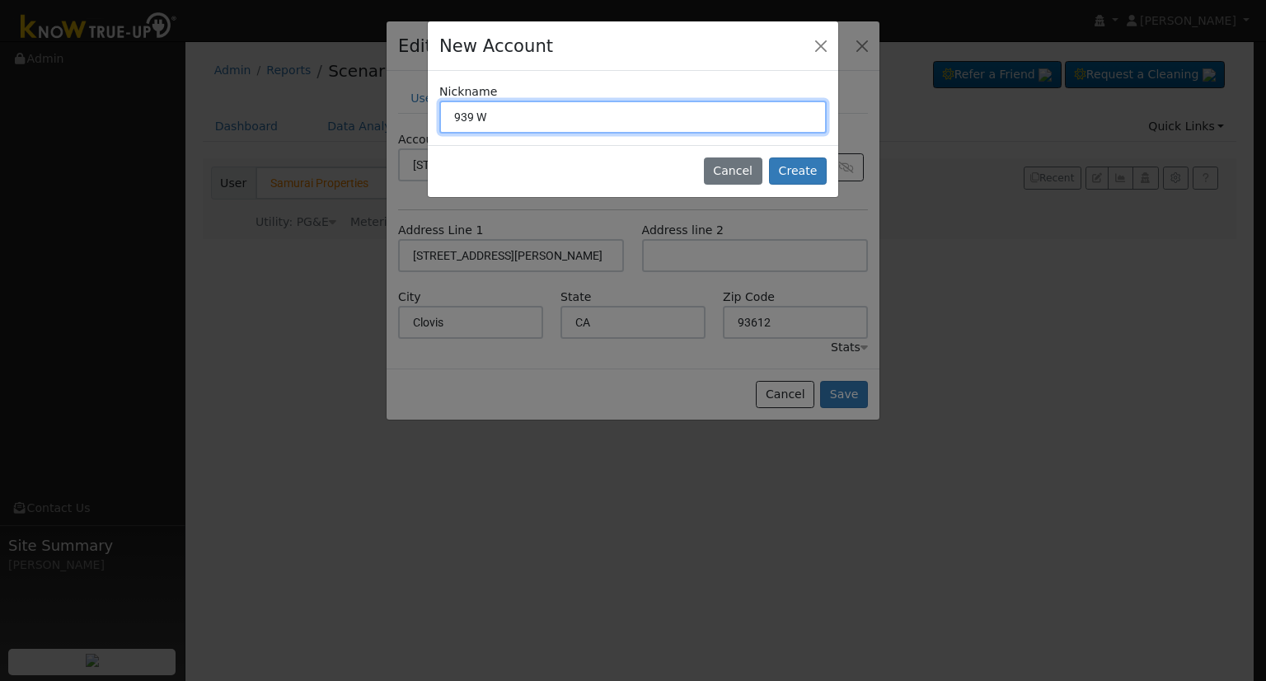
type input "939 W"
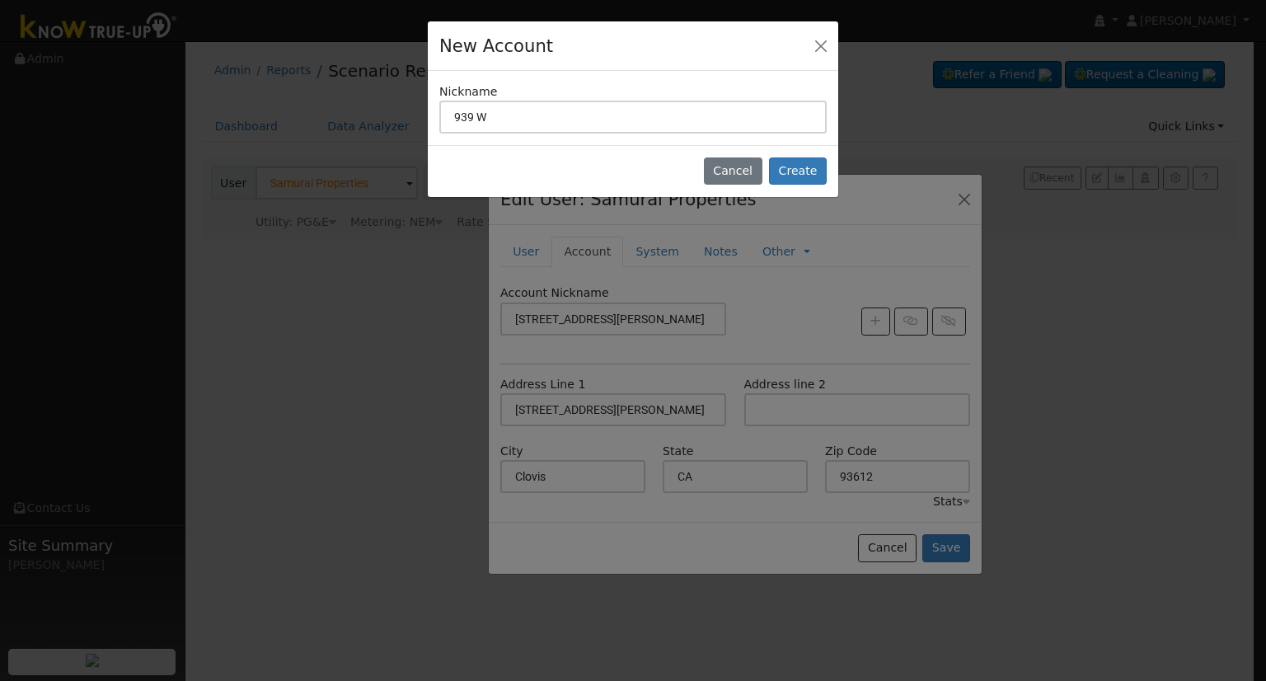
drag, startPoint x: 542, startPoint y: 46, endPoint x: 521, endPoint y: 167, distance: 122.2
click at [644, 199] on div "New Account Nickname 939 W Cancel Create Are you sure you want to create new ac…" at bounding box center [633, 340] width 1266 height 681
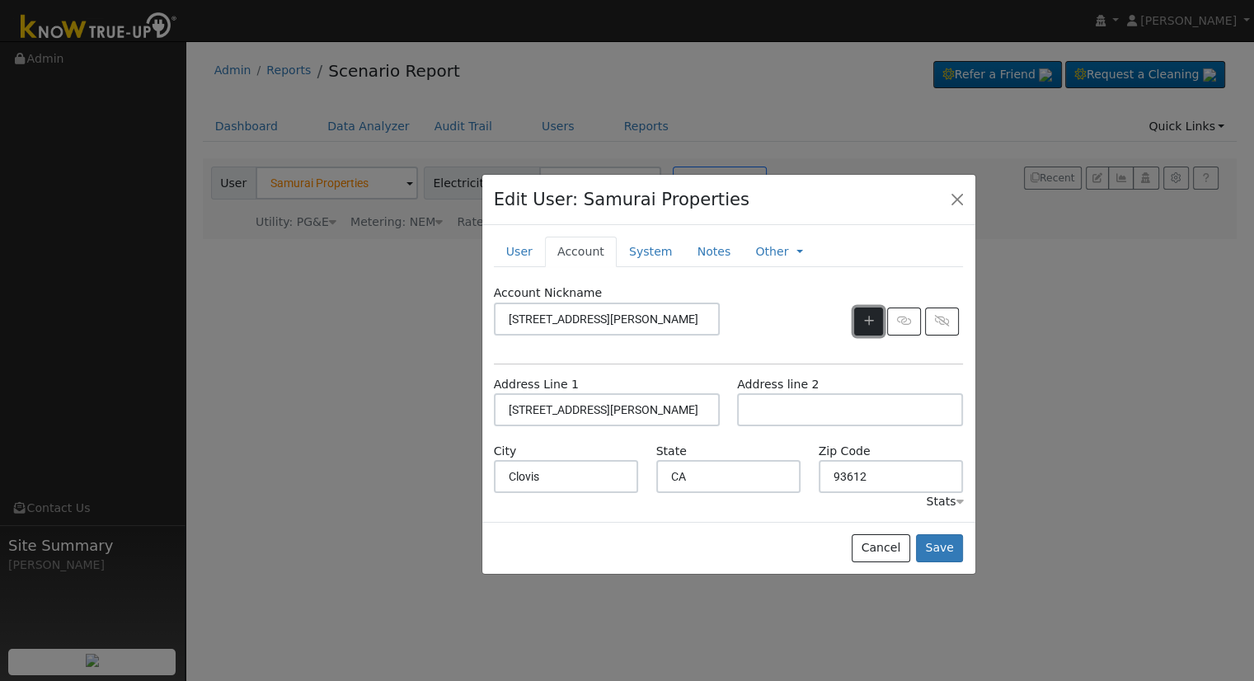
click at [866, 313] on button "button" at bounding box center [868, 321] width 29 height 28
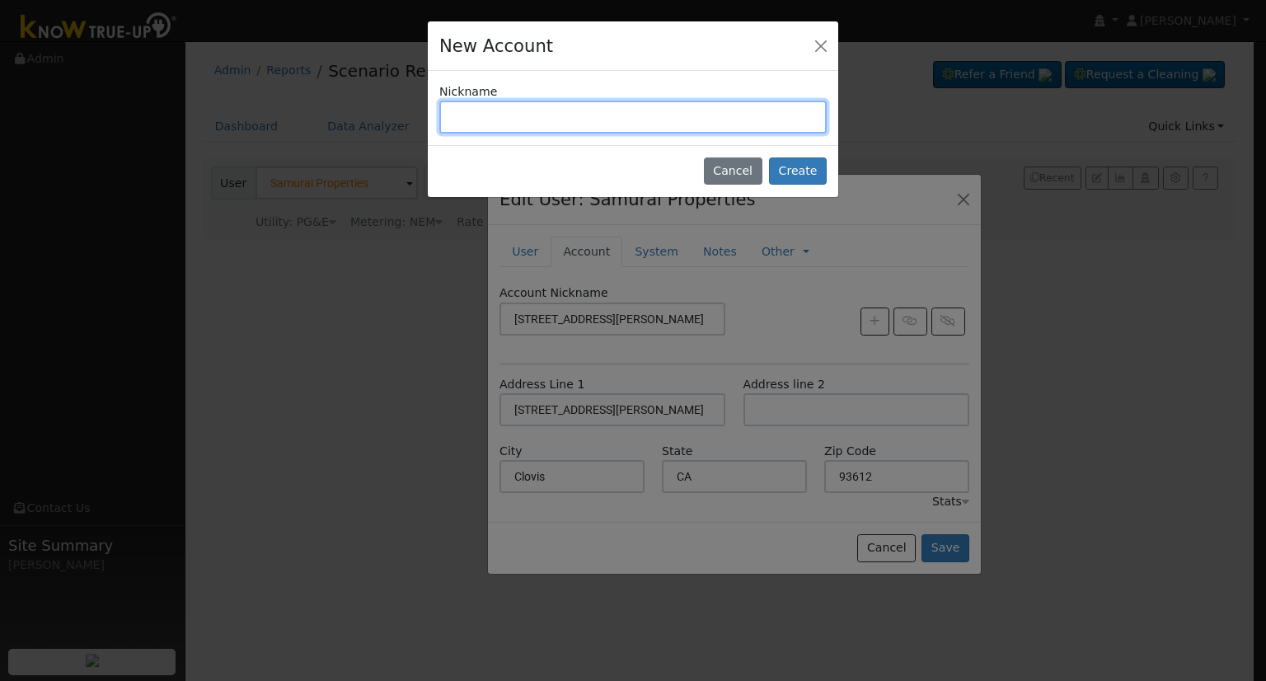
click at [502, 120] on input "text" at bounding box center [632, 117] width 387 height 33
click at [683, 113] on input "[STREET_ADDRESS][PERSON_NAME]" at bounding box center [632, 117] width 387 height 33
type input "939 [PERSON_NAME][GEOGRAPHIC_DATA]"
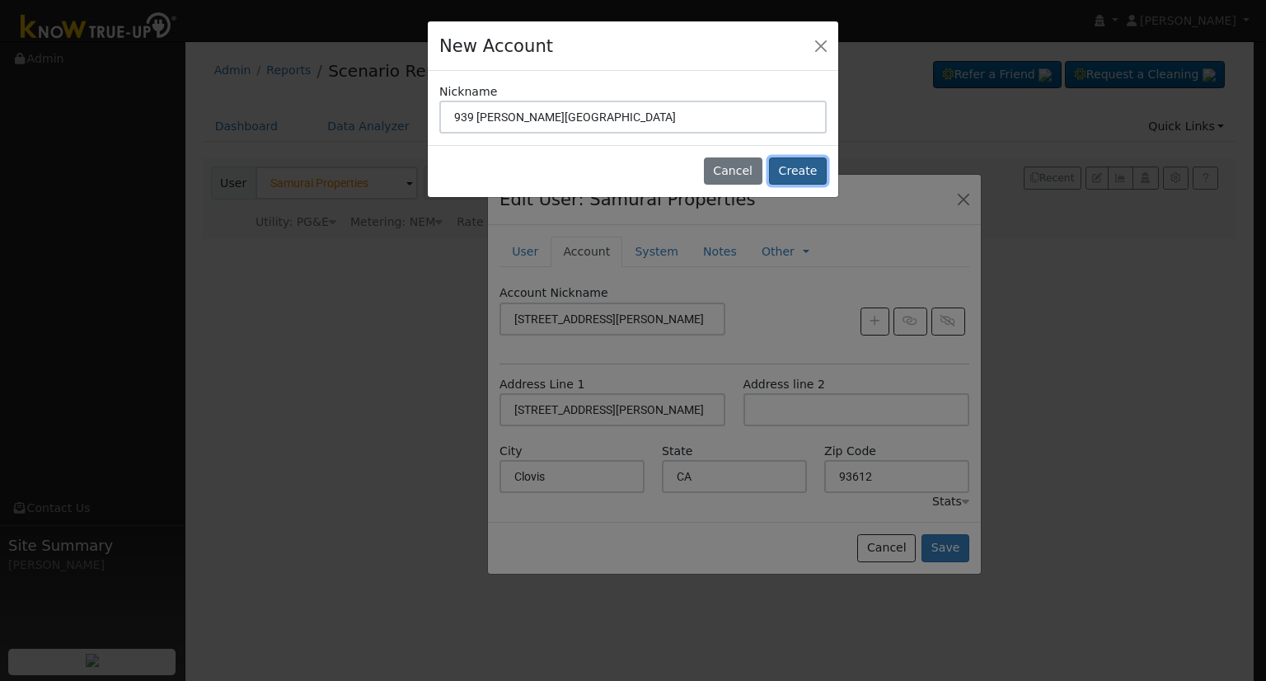
click at [810, 168] on button "Create" at bounding box center [798, 171] width 58 height 28
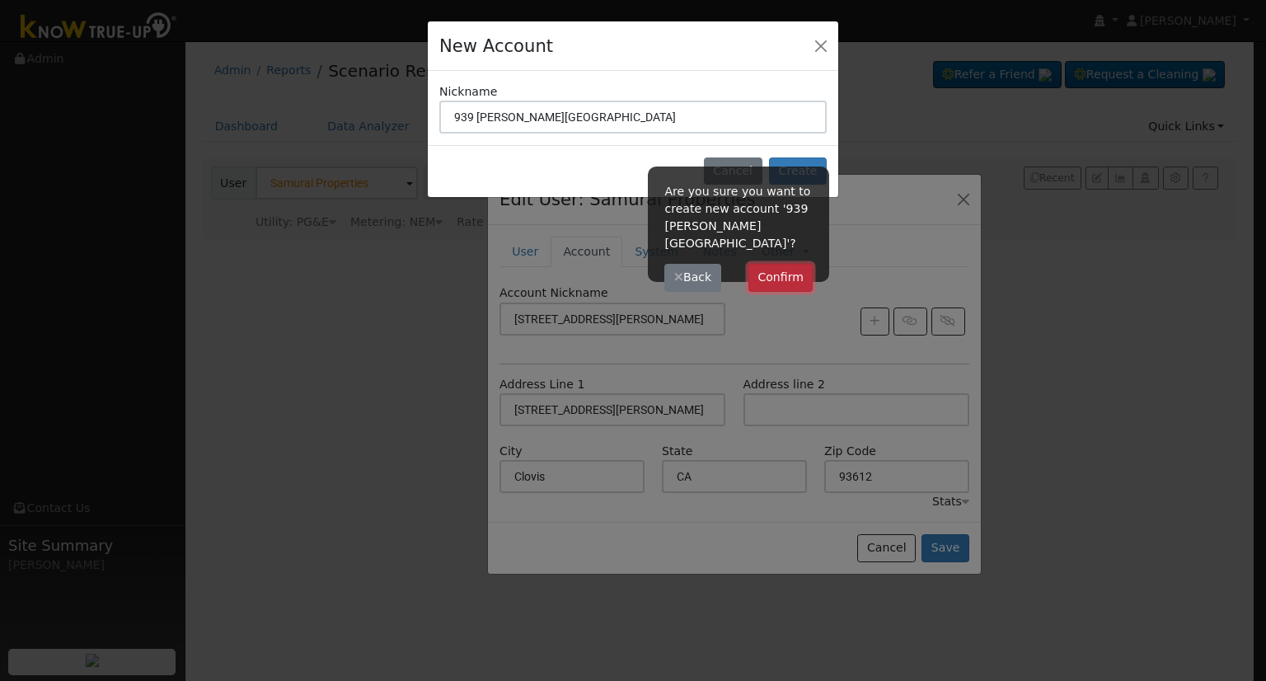
click at [781, 264] on button "Confirm" at bounding box center [780, 278] width 65 height 28
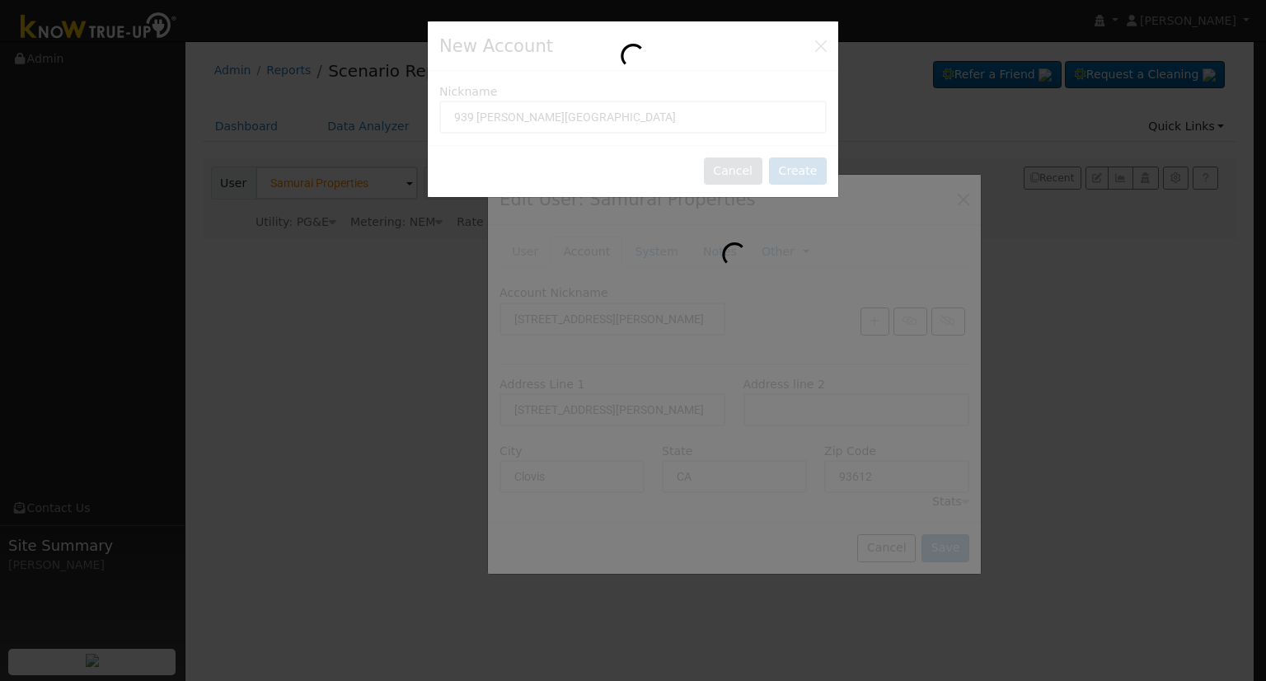
type input "939 [PERSON_NAME][GEOGRAPHIC_DATA]"
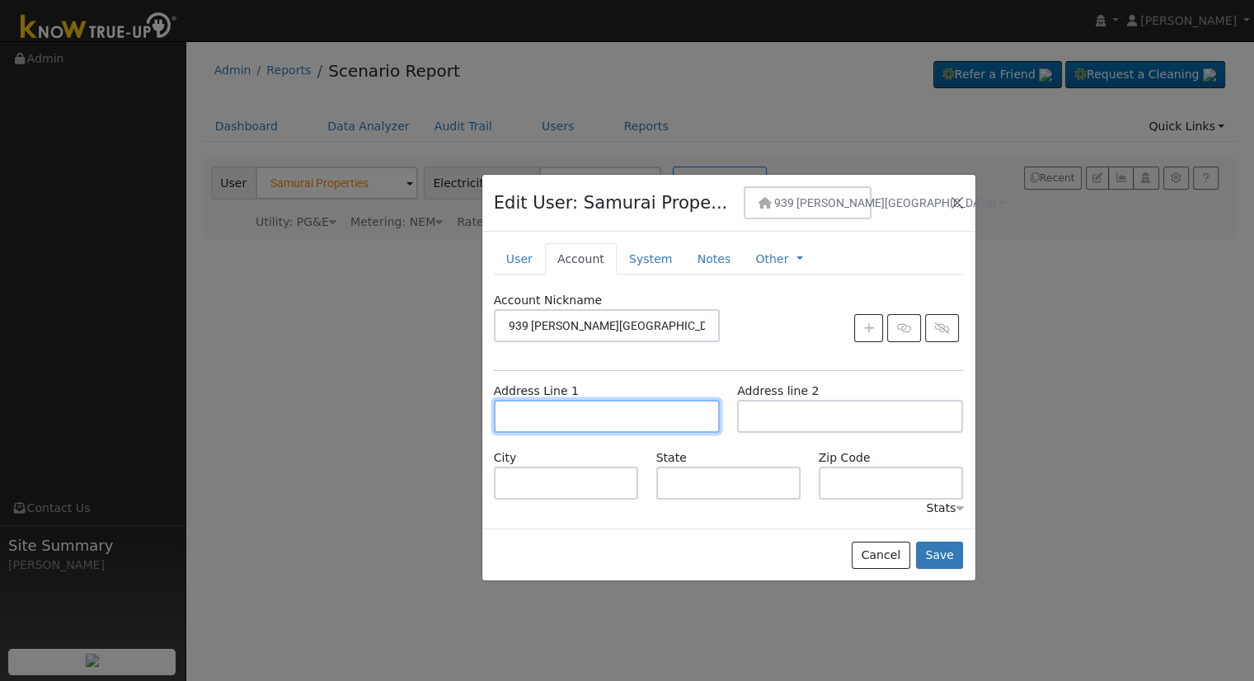
click at [584, 413] on input "text" at bounding box center [607, 416] width 226 height 33
type input "[STREET_ADDRESS]"
type input "[GEOGRAPHIC_DATA]"
type input "CA"
type input "93705"
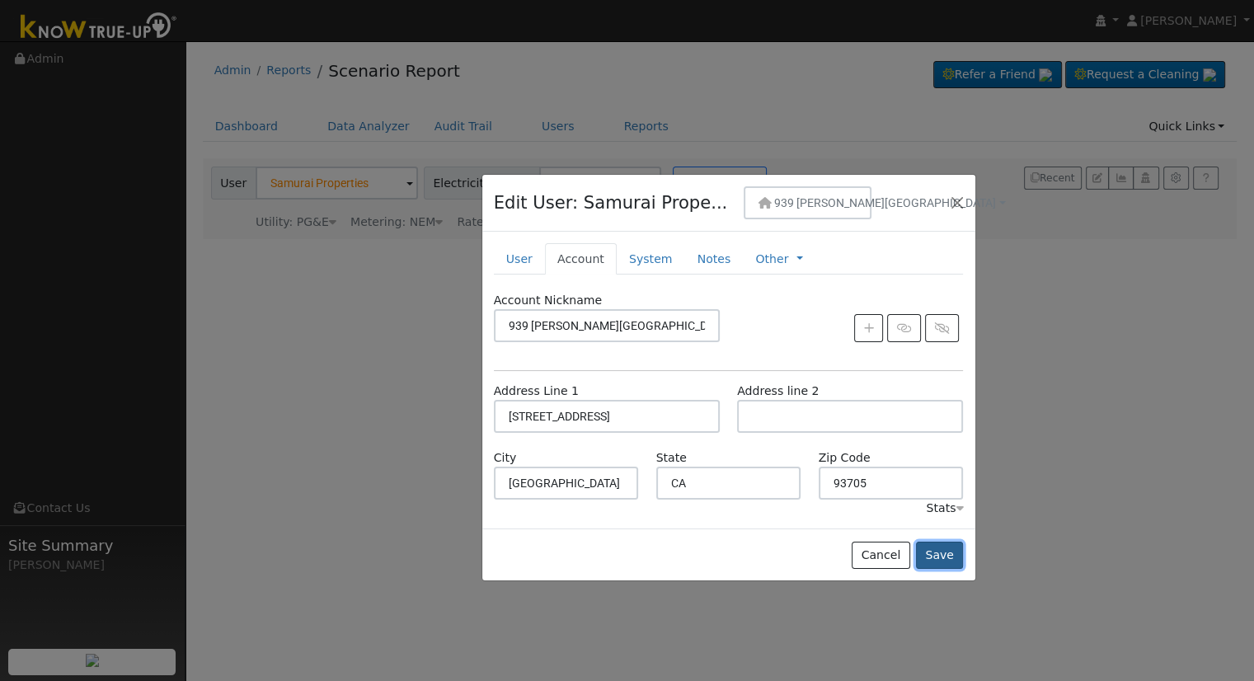
click at [945, 554] on button "Save" at bounding box center [940, 556] width 48 height 28
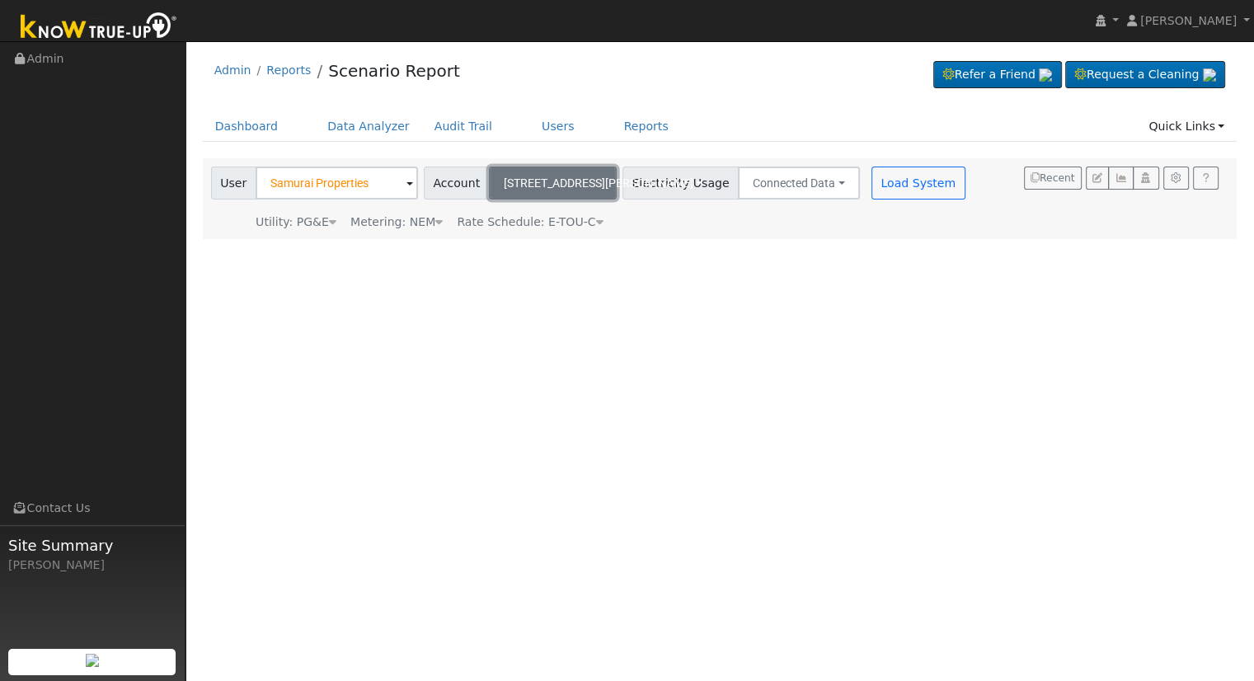
click at [545, 176] on span "[STREET_ADDRESS][PERSON_NAME]" at bounding box center [599, 182] width 190 height 13
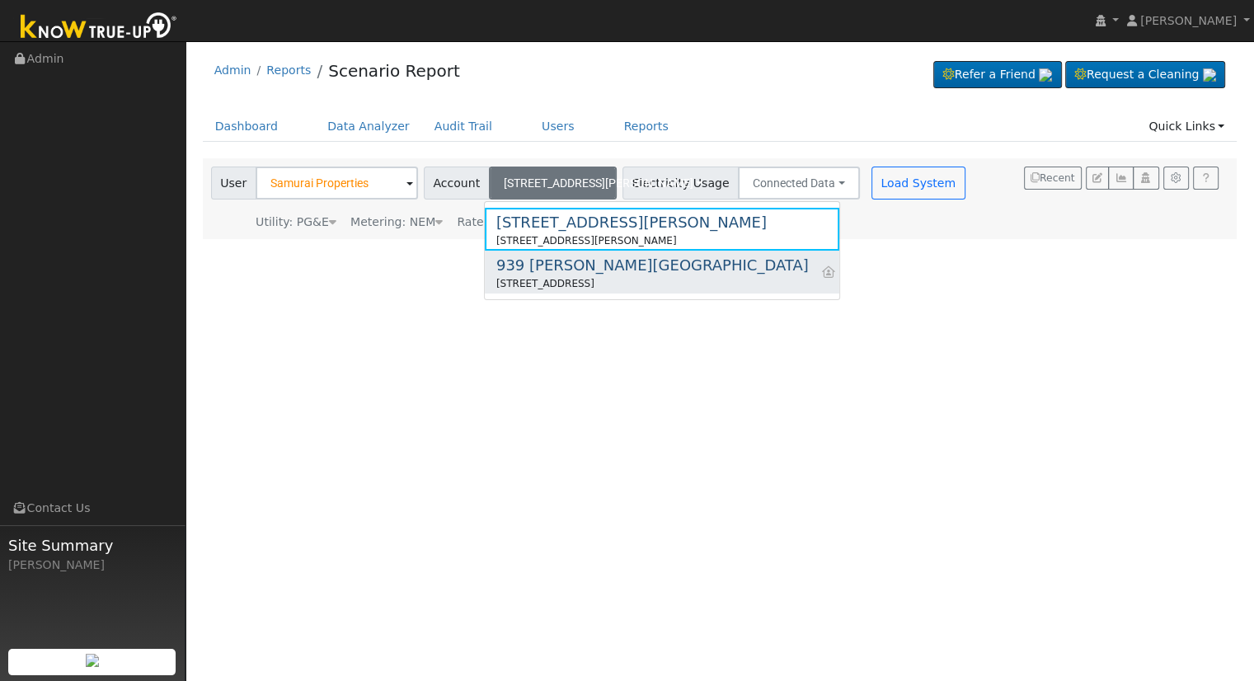
click at [547, 279] on div "[STREET_ADDRESS]" at bounding box center [652, 283] width 312 height 15
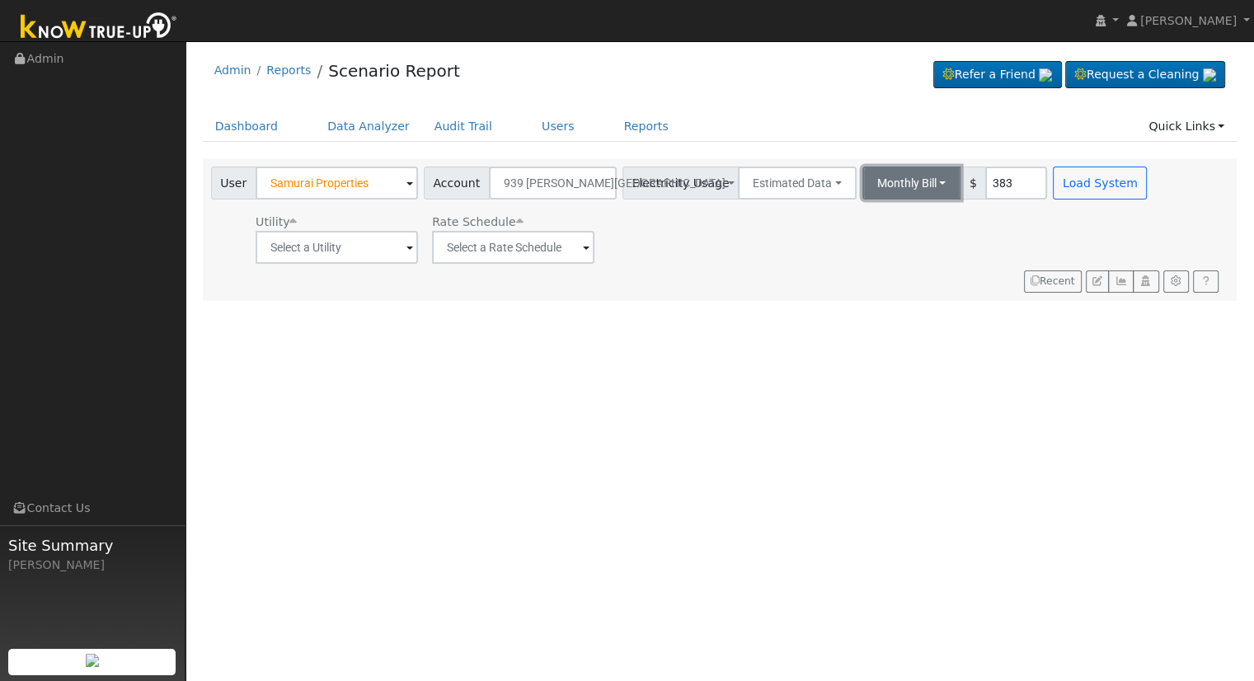
click at [862, 184] on button "Monthly Bill" at bounding box center [911, 183] width 99 height 33
click at [870, 216] on link "Annual Consumption" at bounding box center [889, 219] width 144 height 23
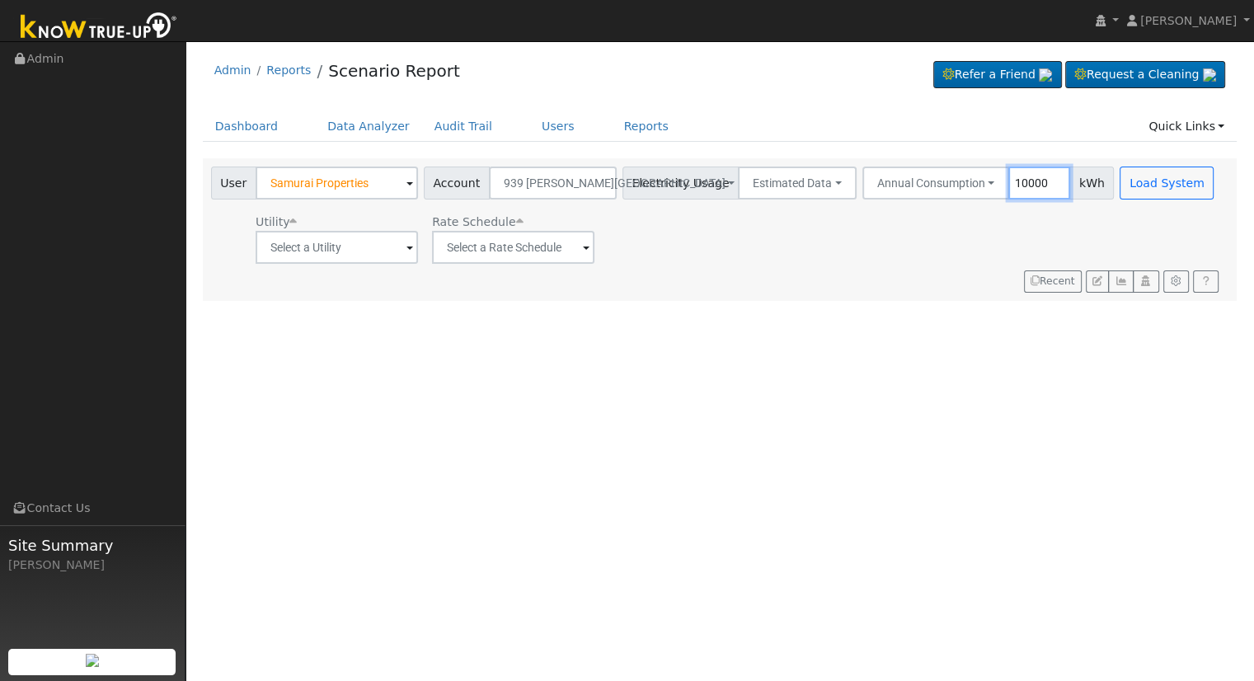
drag, startPoint x: 997, startPoint y: 176, endPoint x: 997, endPoint y: 166, distance: 10.7
click at [1008, 176] on input "10000" at bounding box center [1039, 183] width 62 height 33
type input "1"
type input "8385"
click at [389, 255] on input "text" at bounding box center [337, 247] width 162 height 33
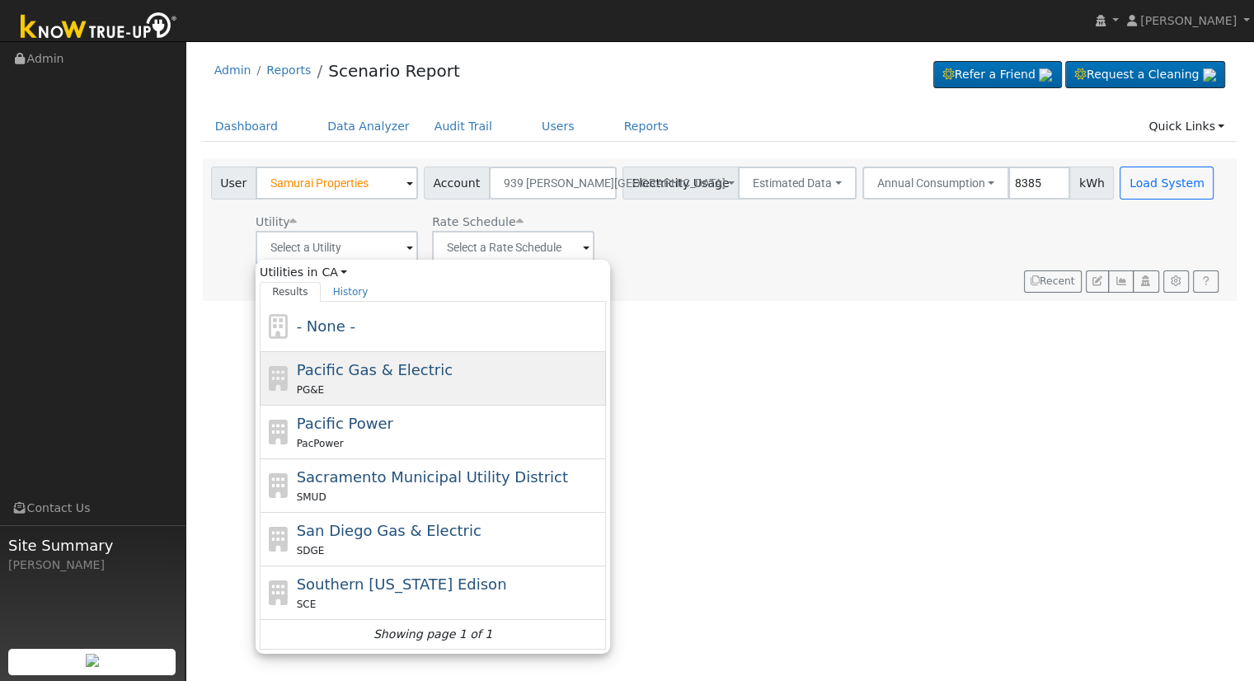
click at [367, 370] on span "Pacific Gas & Electric" at bounding box center [375, 369] width 156 height 17
type input "Pacific Gas & Electric"
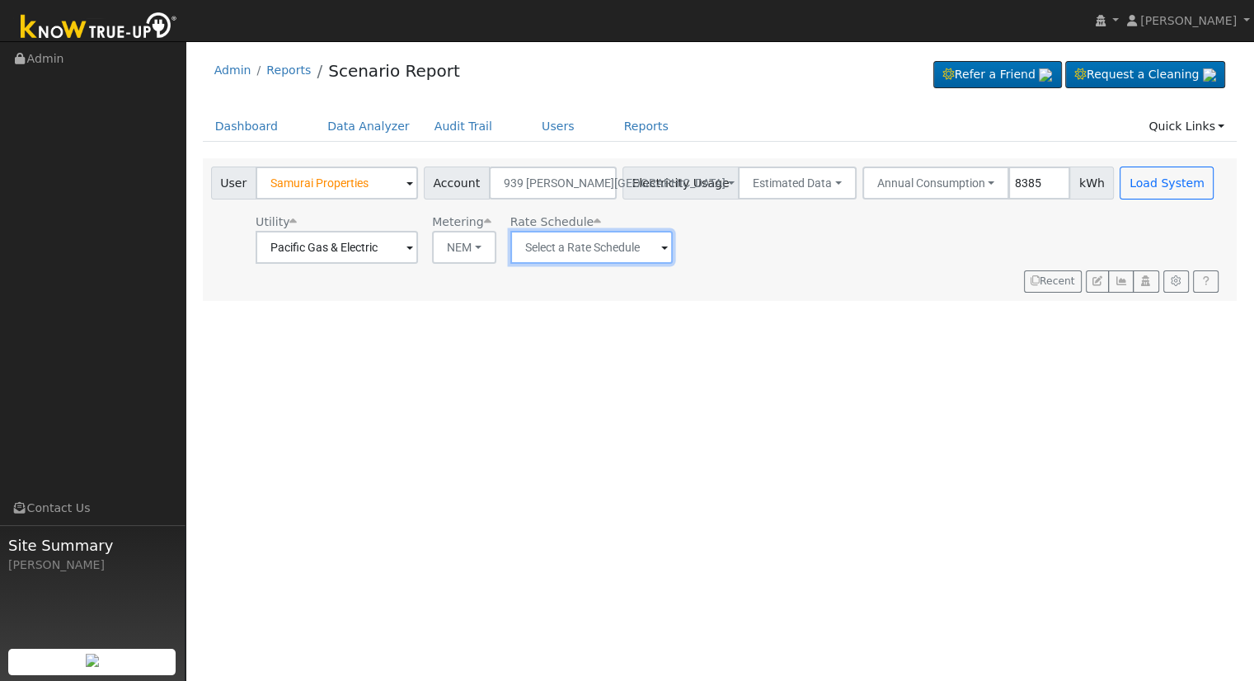
click at [418, 246] on input "text" at bounding box center [337, 247] width 162 height 33
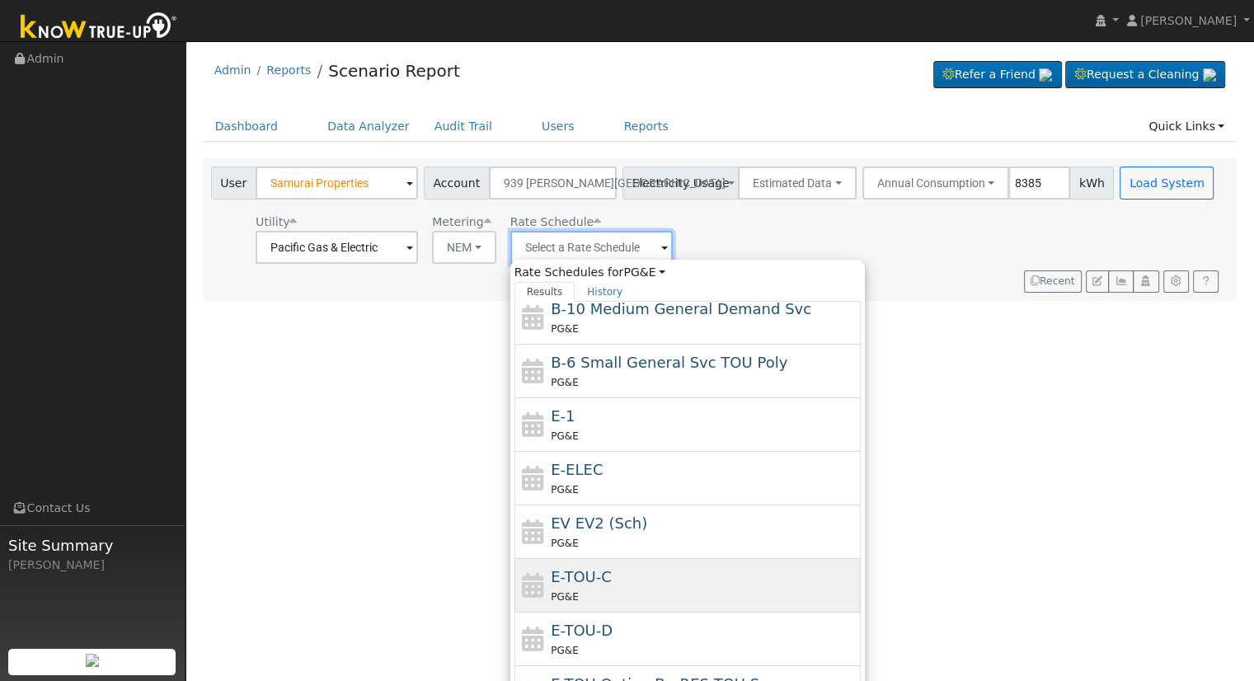
scroll to position [178, 0]
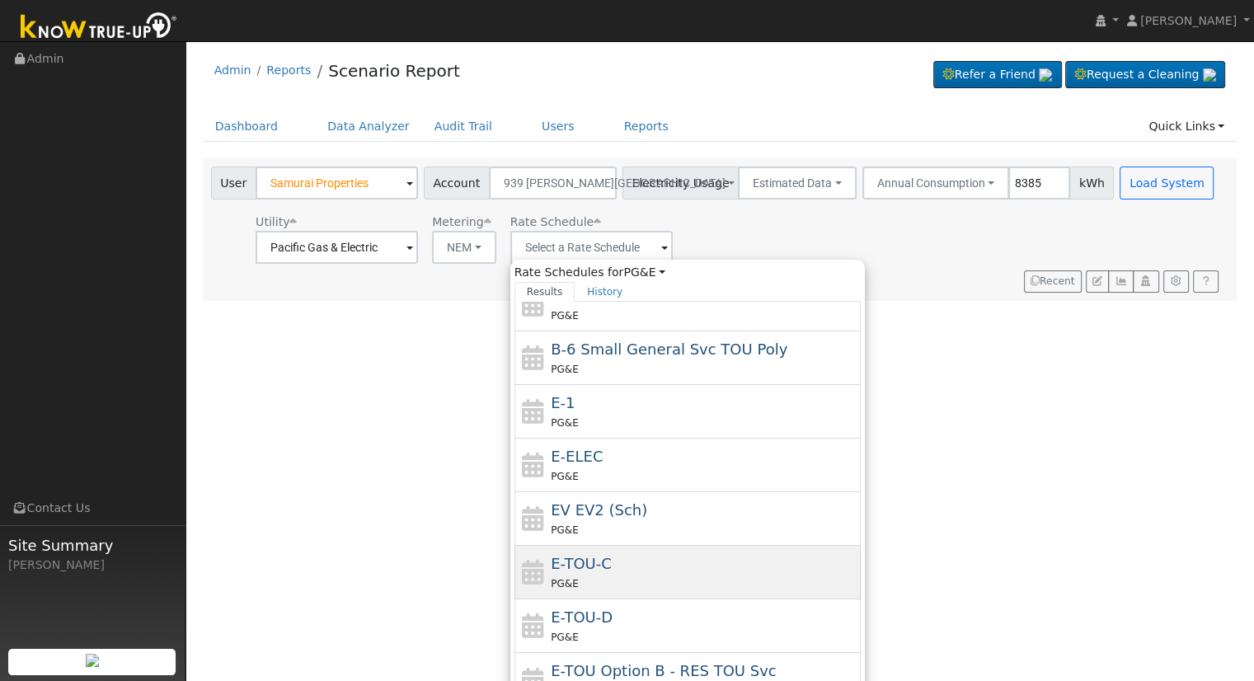
click at [599, 568] on span "E-TOU-C" at bounding box center [581, 563] width 61 height 17
type input "E-TOU-C"
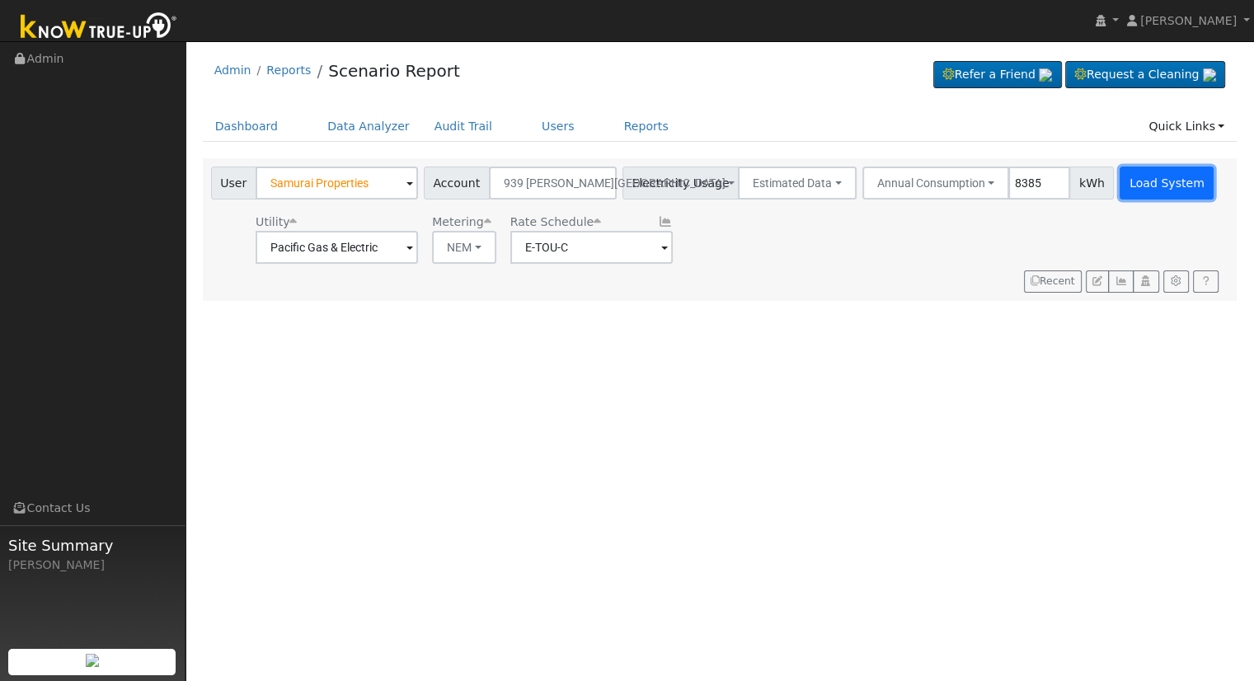
click at [1128, 184] on button "Load System" at bounding box center [1166, 183] width 94 height 33
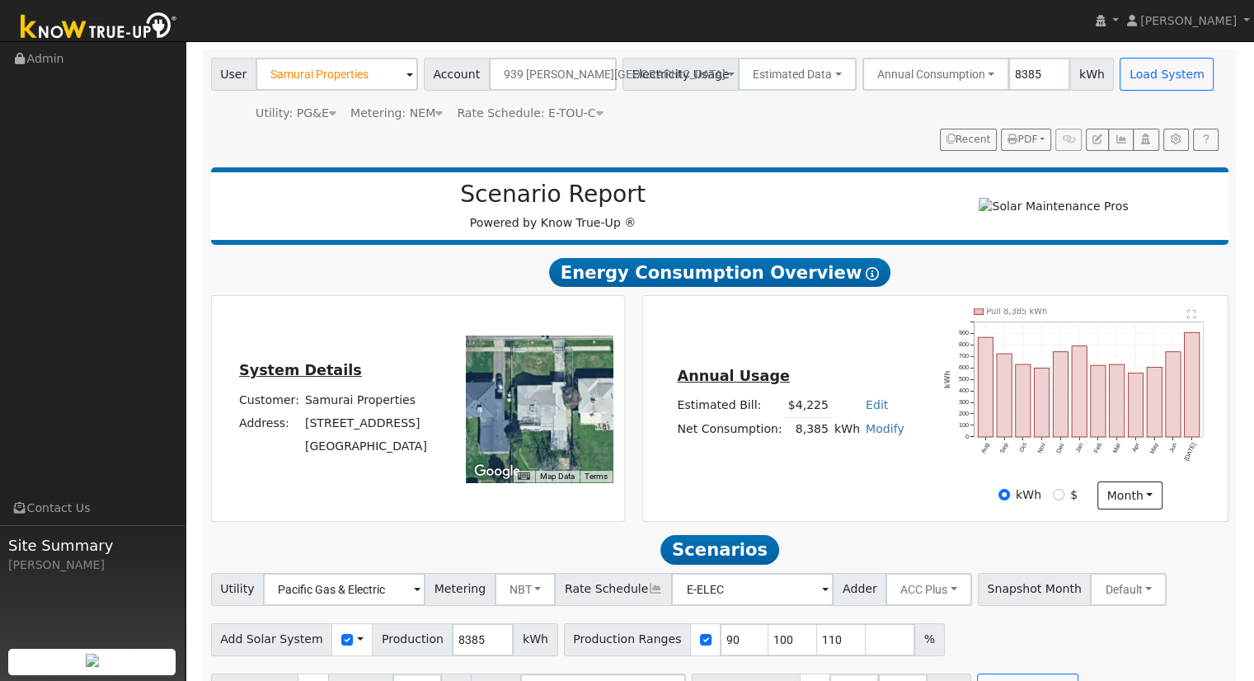
scroll to position [157, 0]
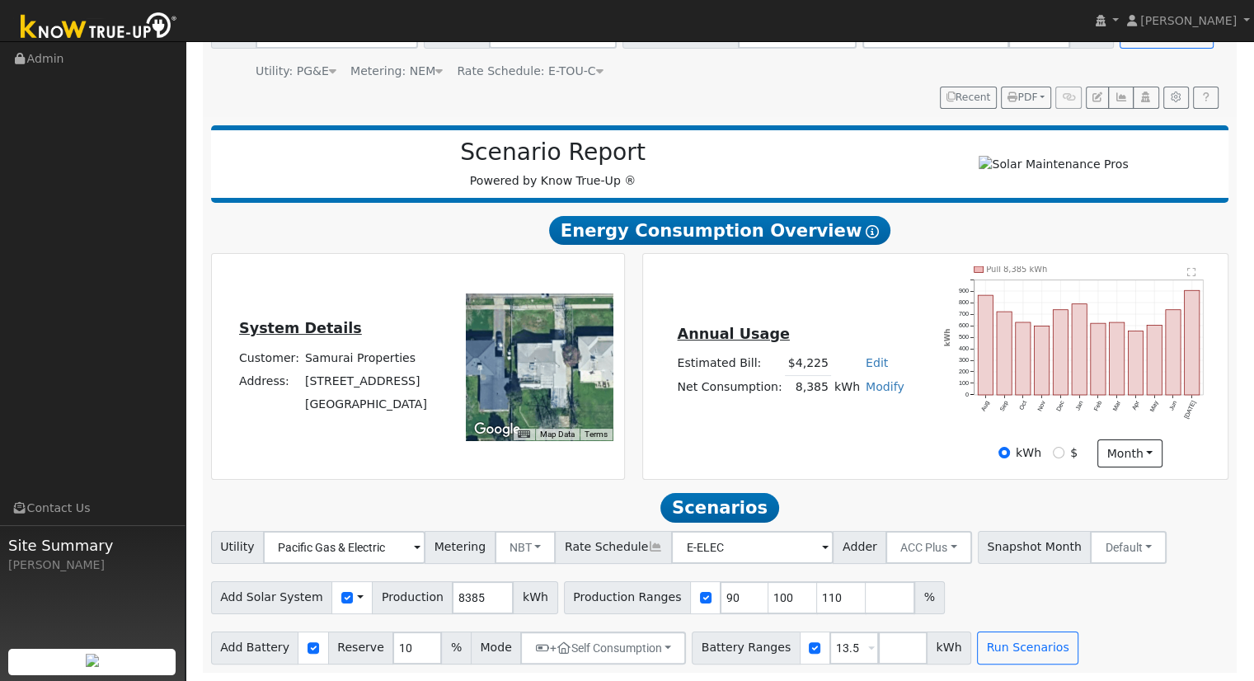
click at [871, 360] on link "Edit" at bounding box center [877, 362] width 22 height 13
type input "4164"
click at [790, 431] on div "Annual Usage Estimated Bill: $4,164 Edit Estimated Bill $ 4164 Annual Net Consu…" at bounding box center [934, 366] width 579 height 201
click at [817, 593] on input "110" at bounding box center [841, 597] width 49 height 33
type input "1"
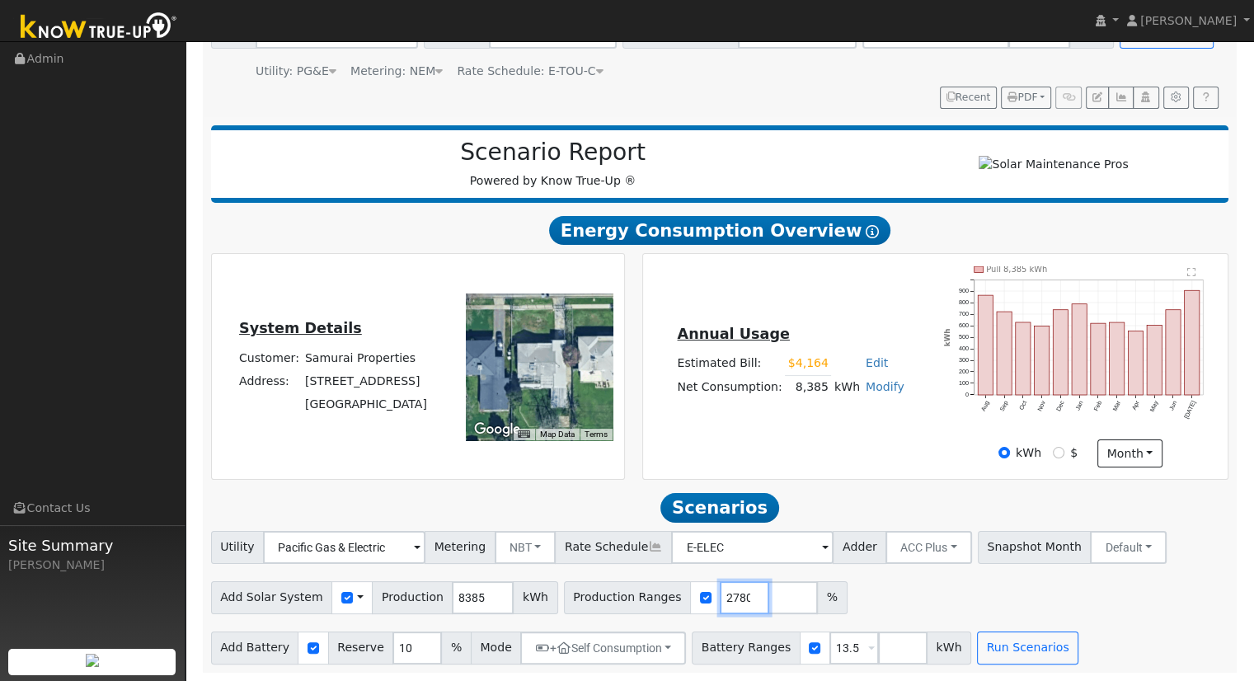
scroll to position [0, 30]
type input "124.27801"
click at [977, 644] on button "Run Scenarios" at bounding box center [1027, 647] width 101 height 33
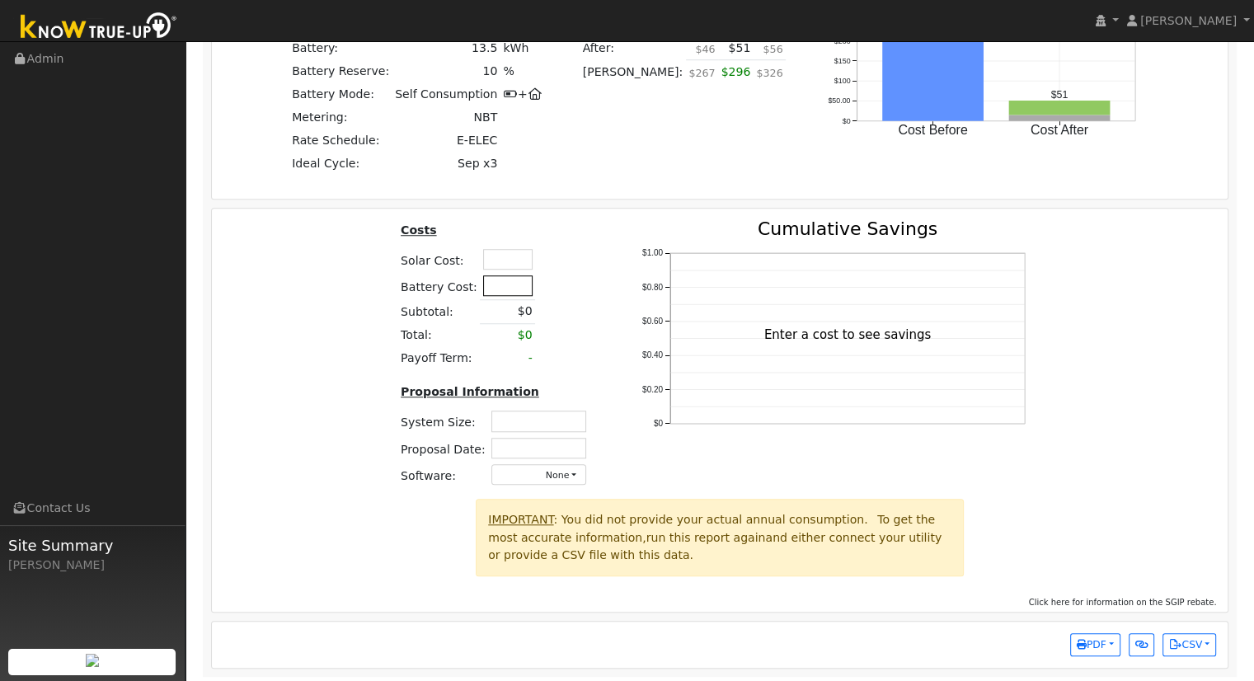
scroll to position [1328, 0]
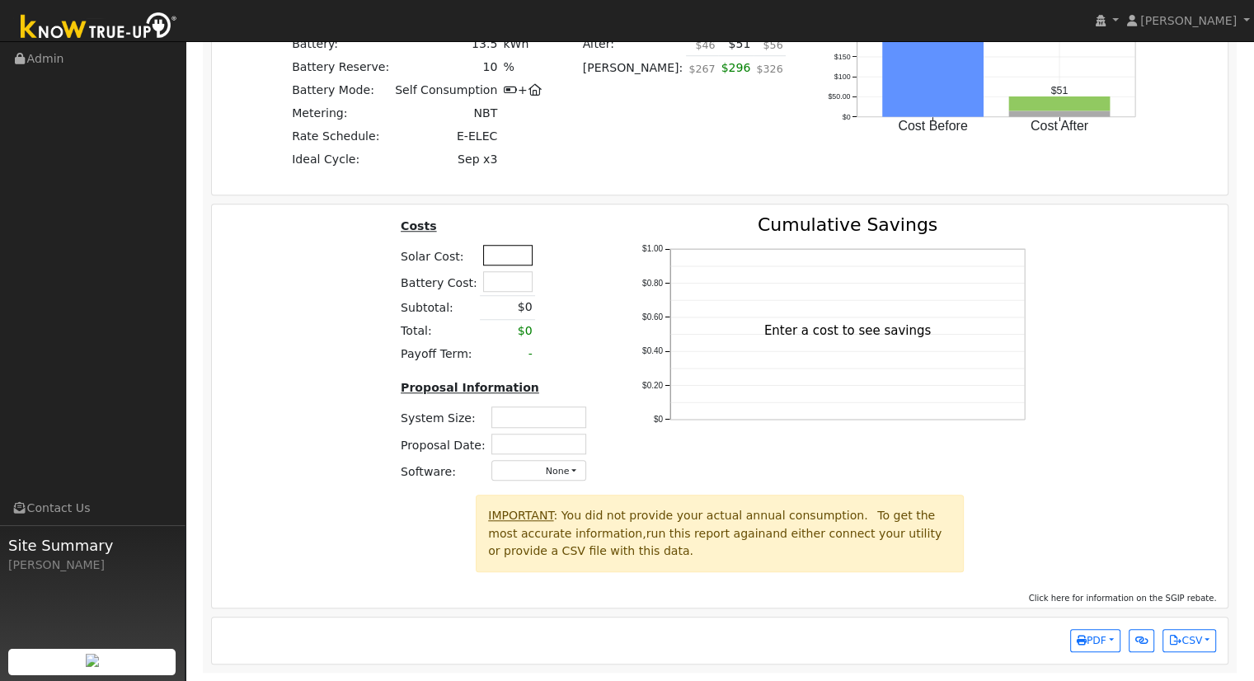
click at [511, 255] on input "text" at bounding box center [507, 255] width 49 height 21
type input "$31,745"
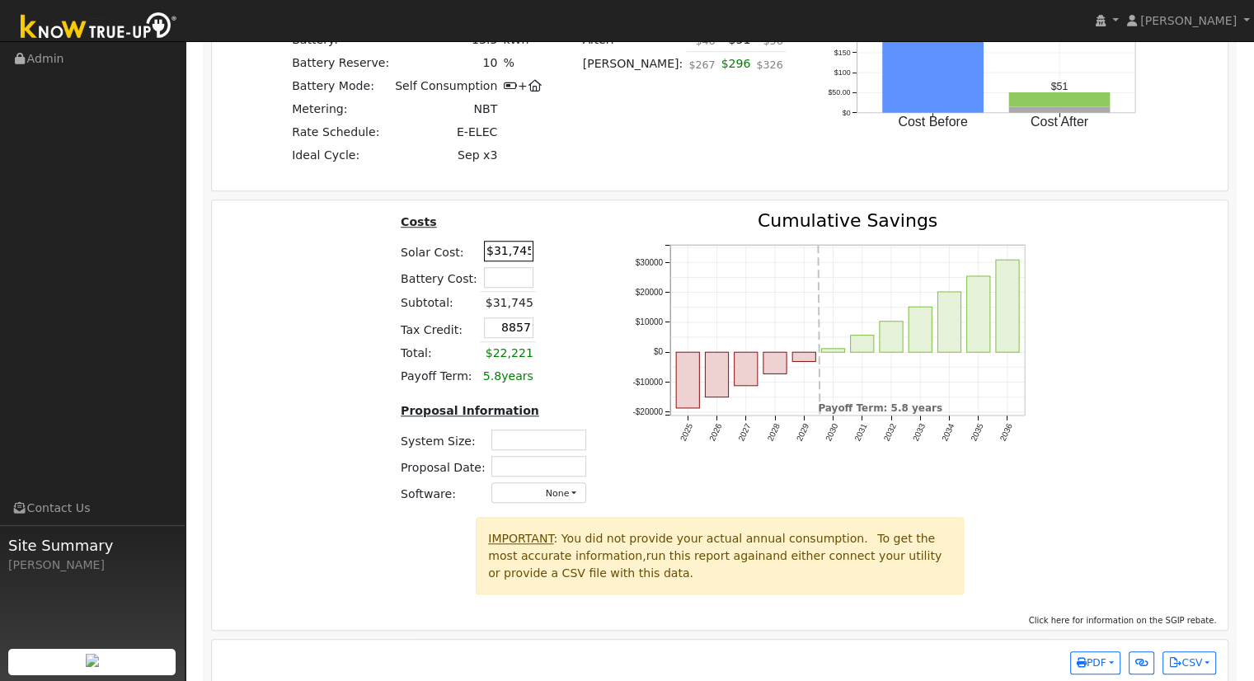
type input "$8,857"
click at [545, 440] on input "text" at bounding box center [538, 439] width 95 height 21
type input "7.31"
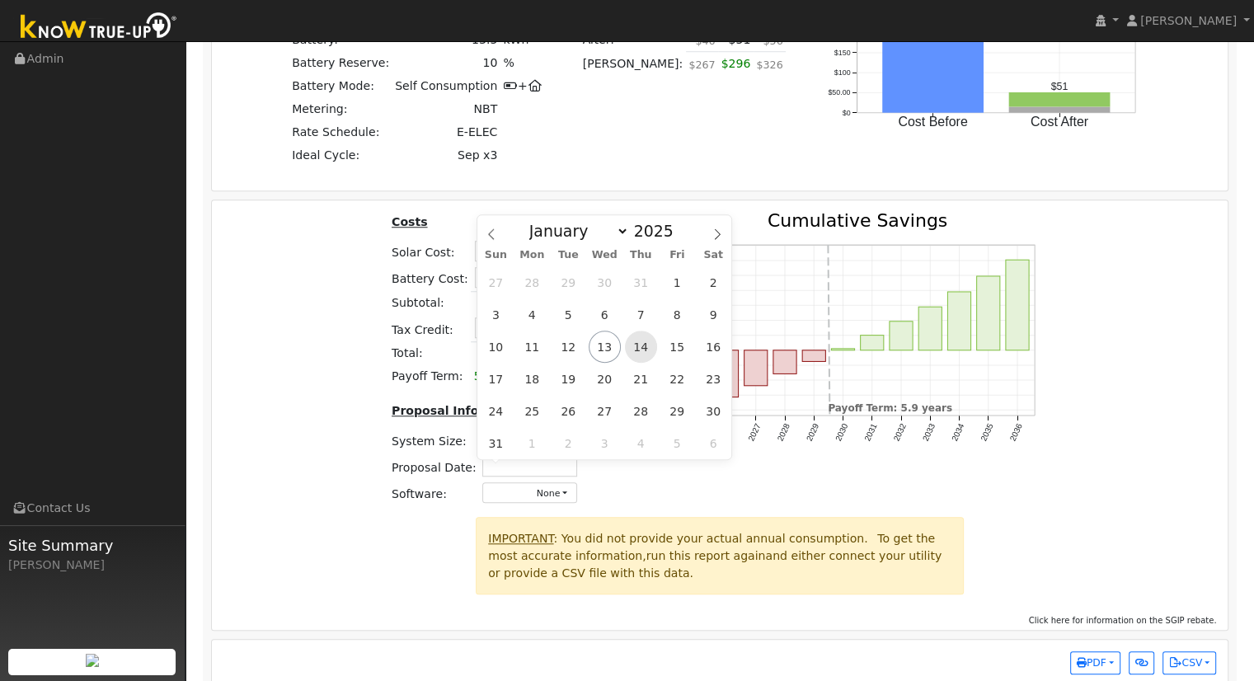
click at [643, 345] on span "14" at bounding box center [641, 347] width 32 height 32
type input "[DATE]"
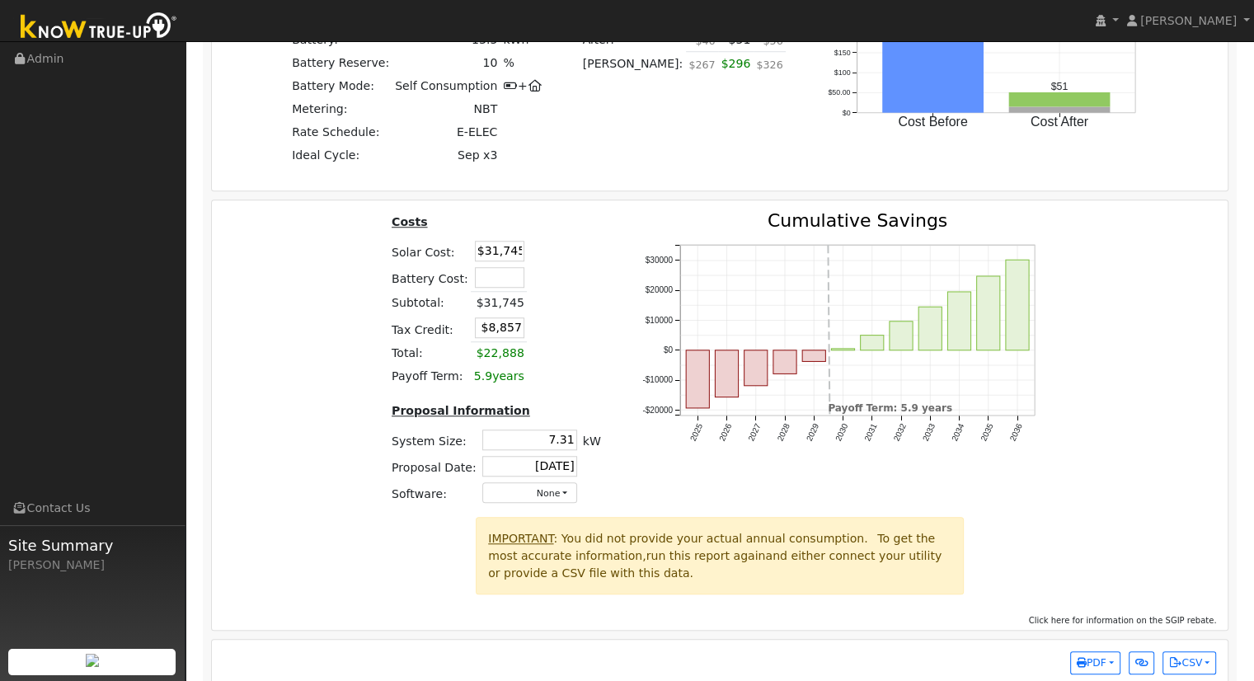
click at [1071, 456] on div "Costs Solar Cost: $31,745 Battery Cost: Subtotal: $31,745 Tax Credit: $8,857 To…" at bounding box center [720, 364] width 1028 height 305
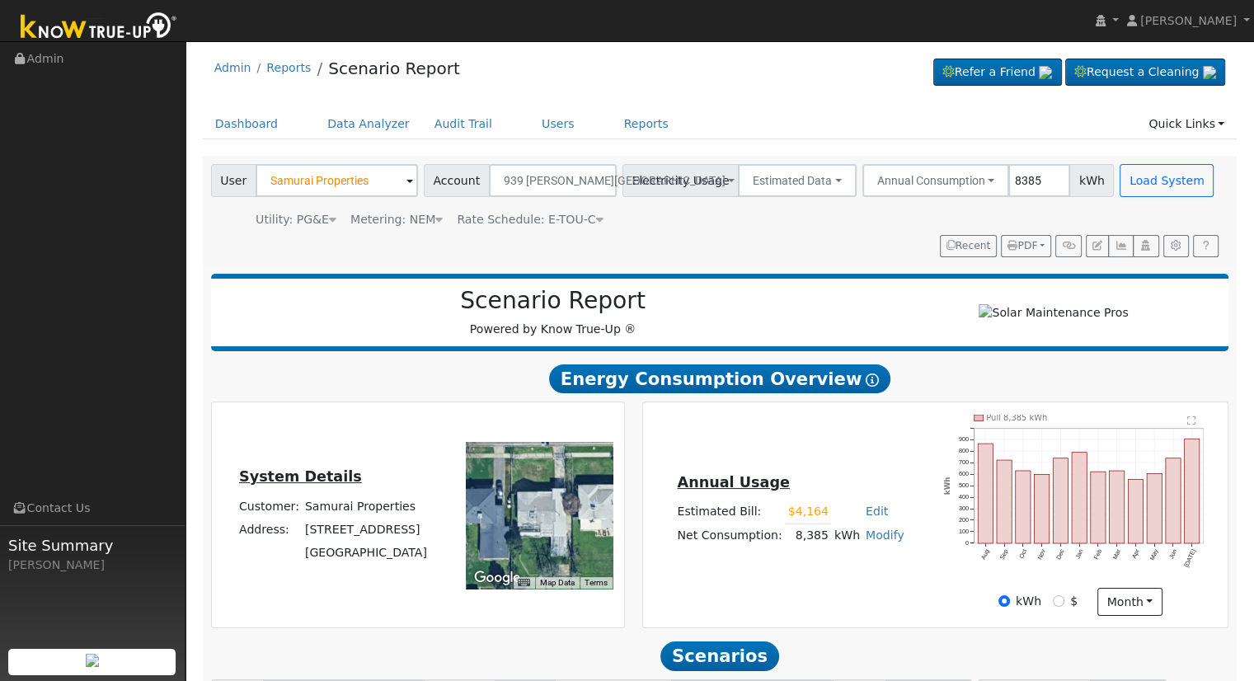
scroll to position [0, 0]
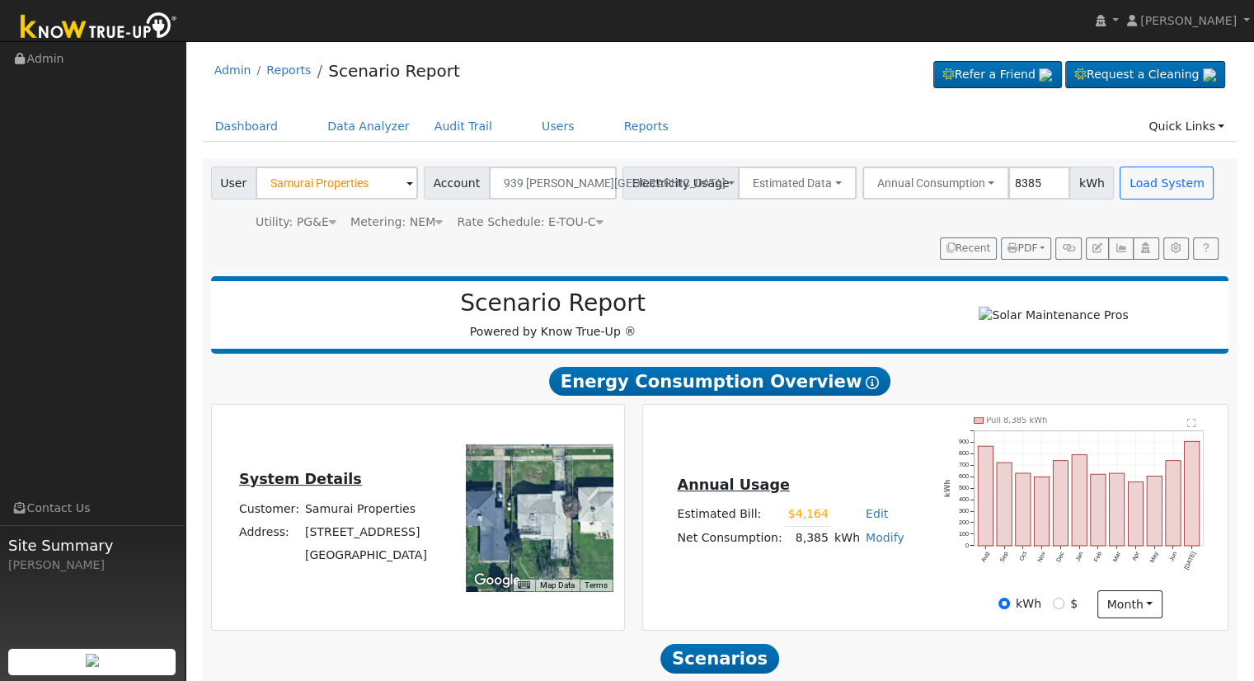
click at [883, 542] on link "Modify" at bounding box center [885, 537] width 39 height 13
click at [1008, 185] on input "8385" at bounding box center [1039, 183] width 62 height 33
type input "8345"
click at [1124, 176] on button "Load System" at bounding box center [1166, 183] width 94 height 33
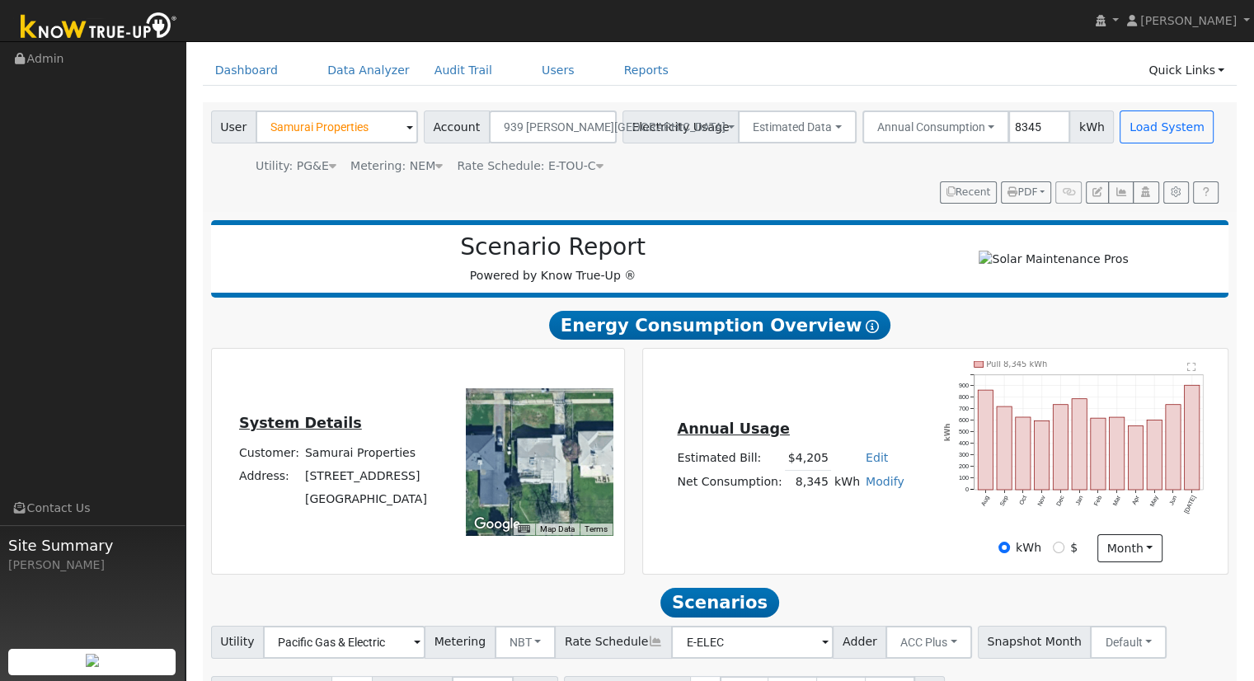
scroll to position [157, 0]
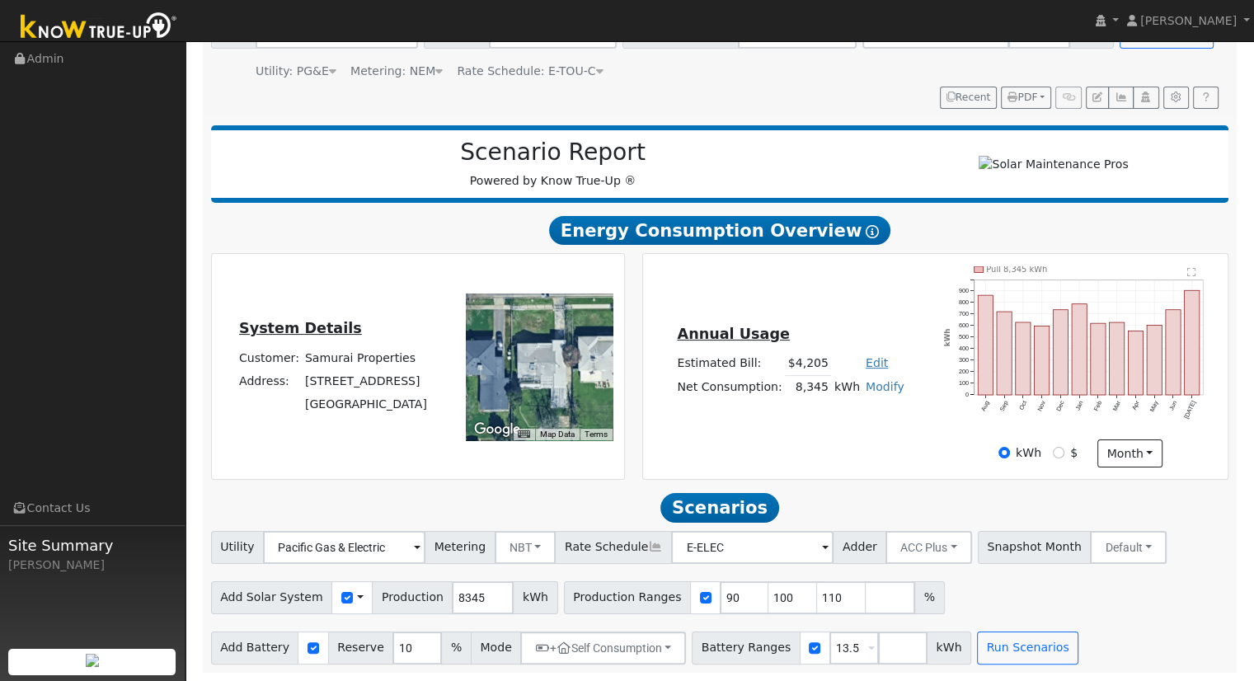
click at [866, 360] on link "Edit" at bounding box center [877, 362] width 22 height 13
click at [768, 398] on input "number" at bounding box center [780, 392] width 58 height 33
type input "4164"
click at [817, 592] on input "110" at bounding box center [841, 597] width 49 height 33
type input "1"
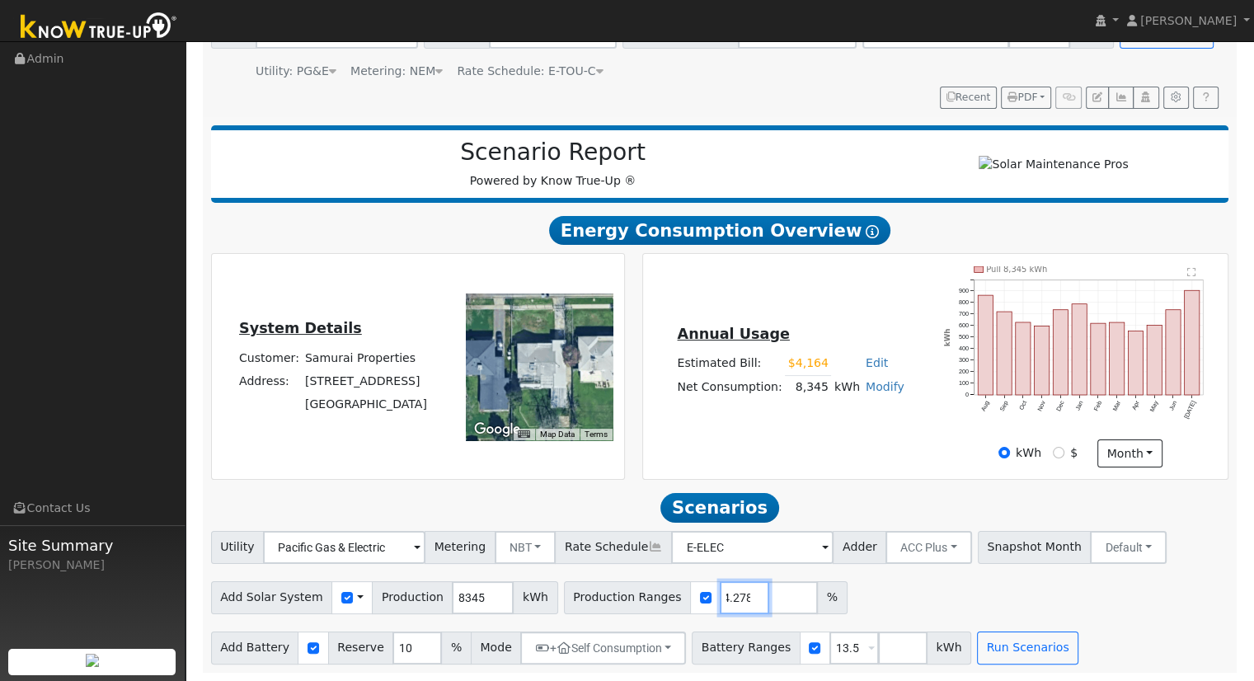
scroll to position [0, 23]
type input "124.2780"
click at [977, 640] on button "Run Scenarios" at bounding box center [1027, 647] width 101 height 33
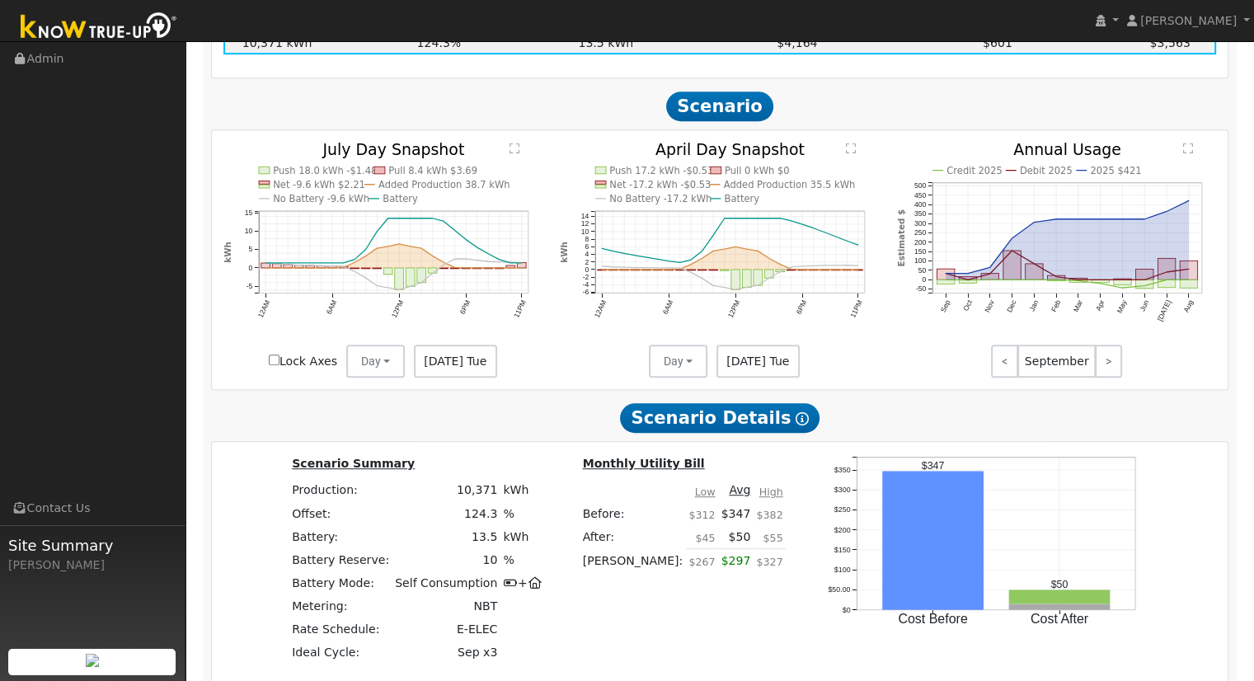
scroll to position [1175, 0]
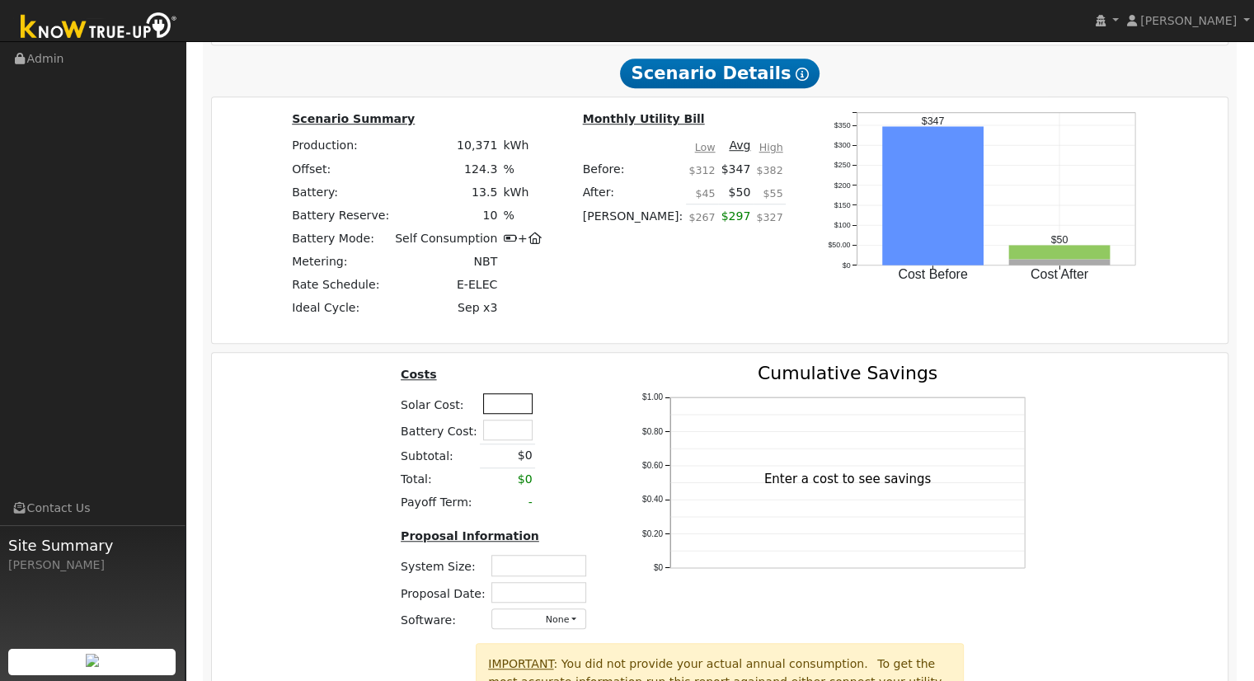
click at [504, 412] on input "text" at bounding box center [507, 403] width 49 height 21
click at [506, 401] on input "text" at bounding box center [507, 403] width 49 height 21
type input "$31,745"
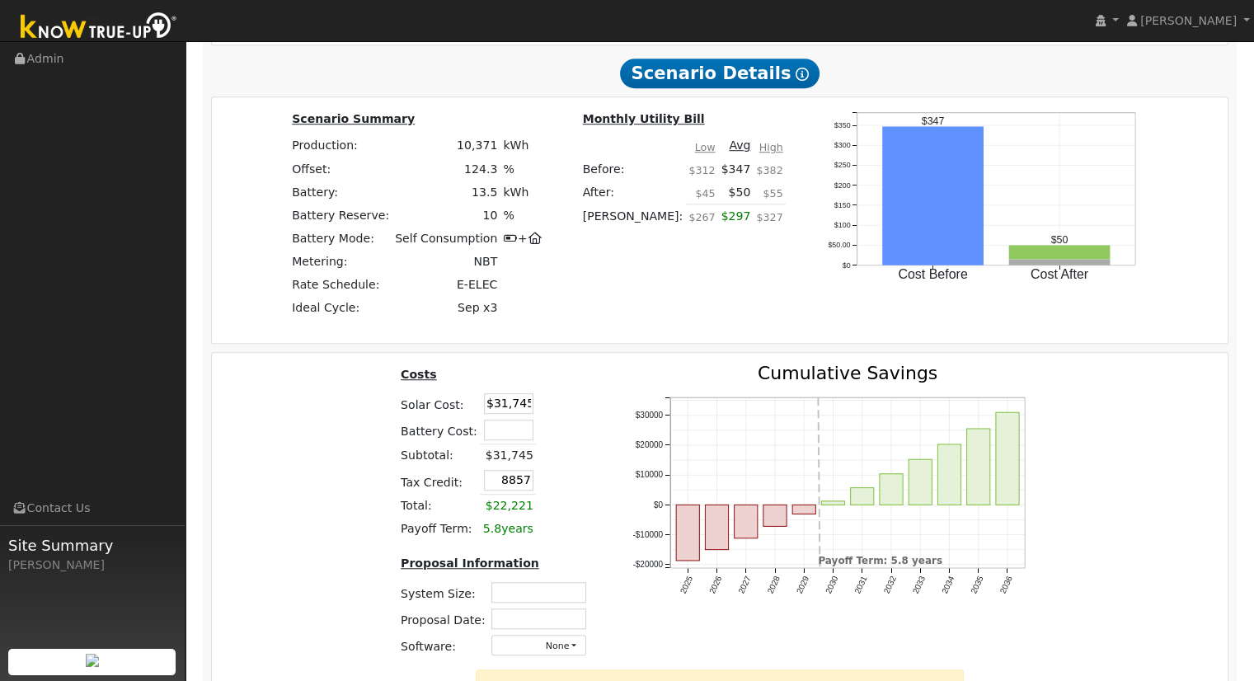
type input "$8,857"
click at [534, 596] on input "text" at bounding box center [538, 592] width 95 height 21
click at [542, 596] on input "text" at bounding box center [538, 592] width 95 height 21
type input "7.31"
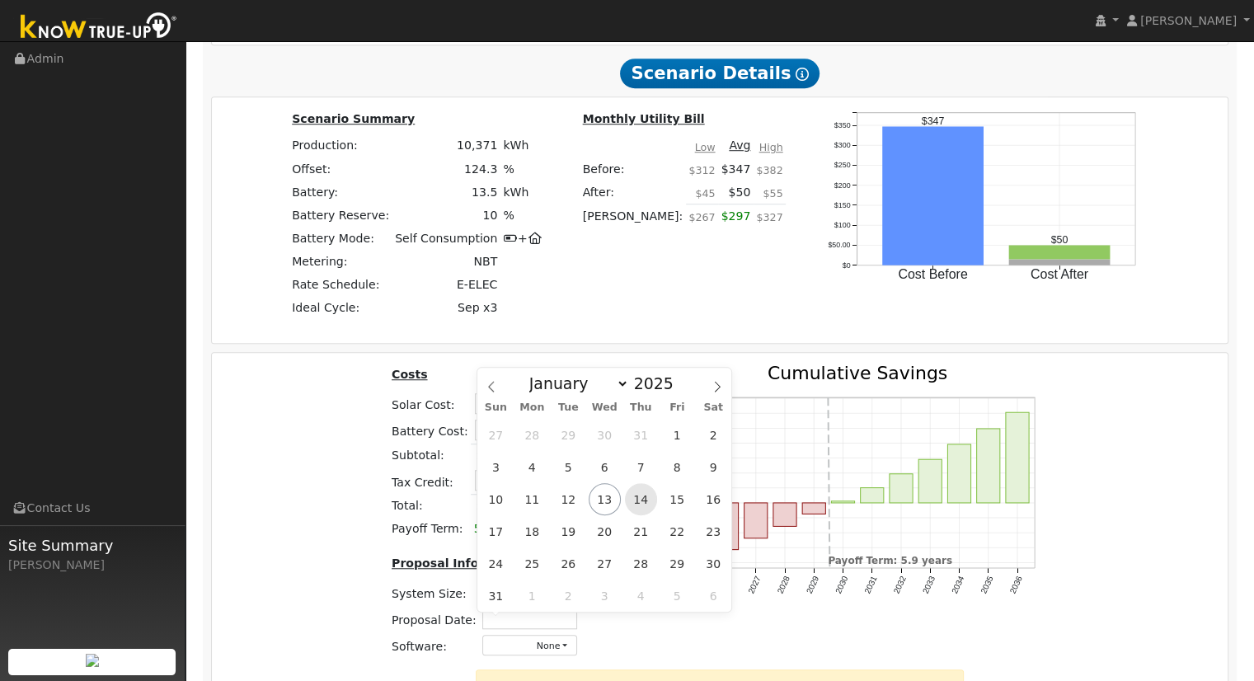
click at [633, 495] on span "14" at bounding box center [641, 499] width 32 height 32
type input "[DATE]"
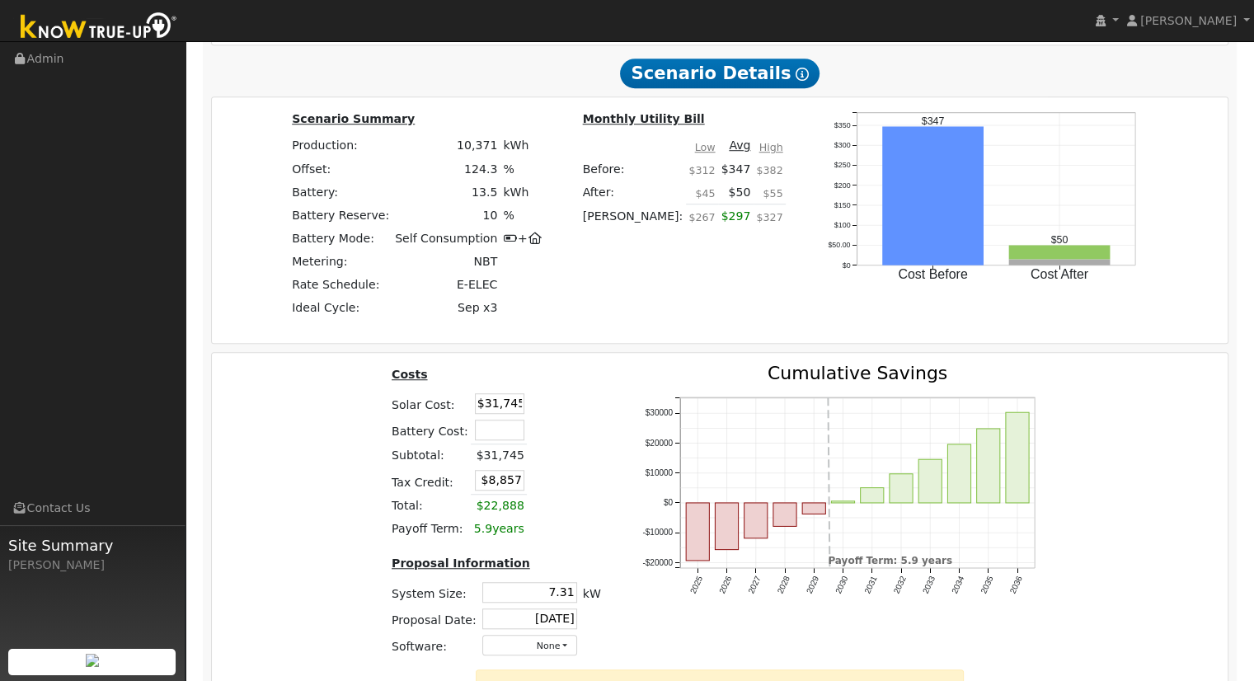
click at [1069, 584] on div "Costs Solar Cost: $31,745 Battery Cost: Subtotal: $31,745 Tax Credit: $8,857 To…" at bounding box center [720, 516] width 1028 height 305
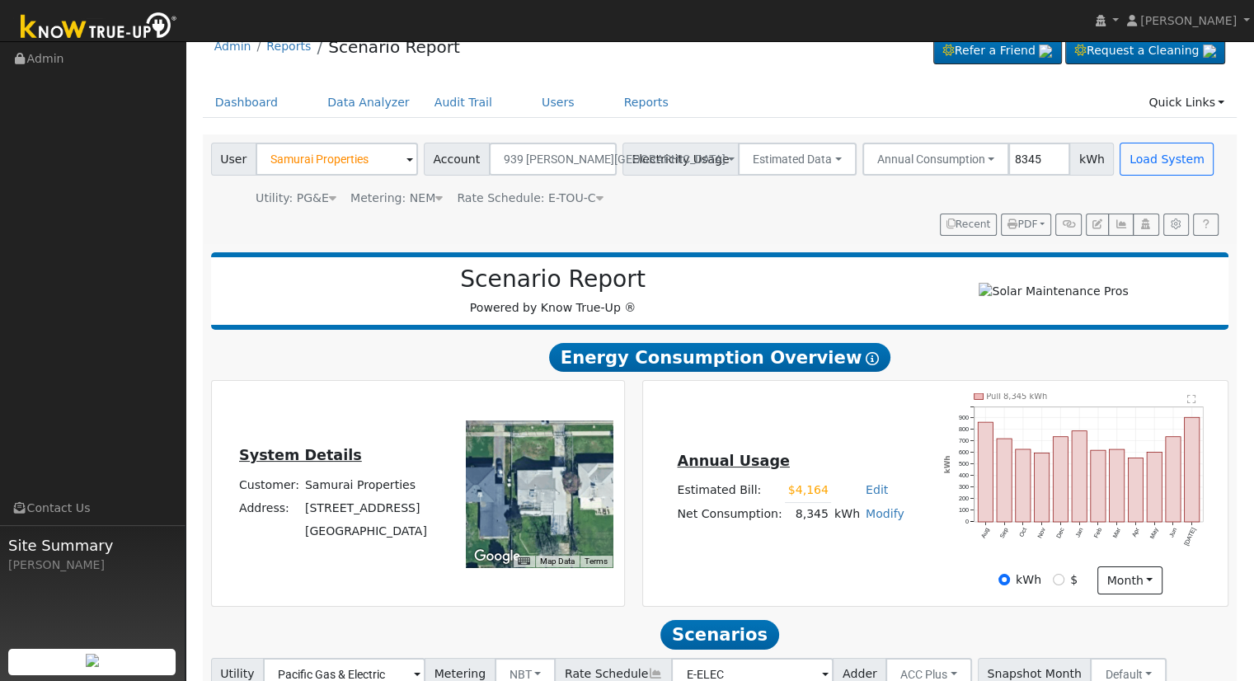
scroll to position [0, 0]
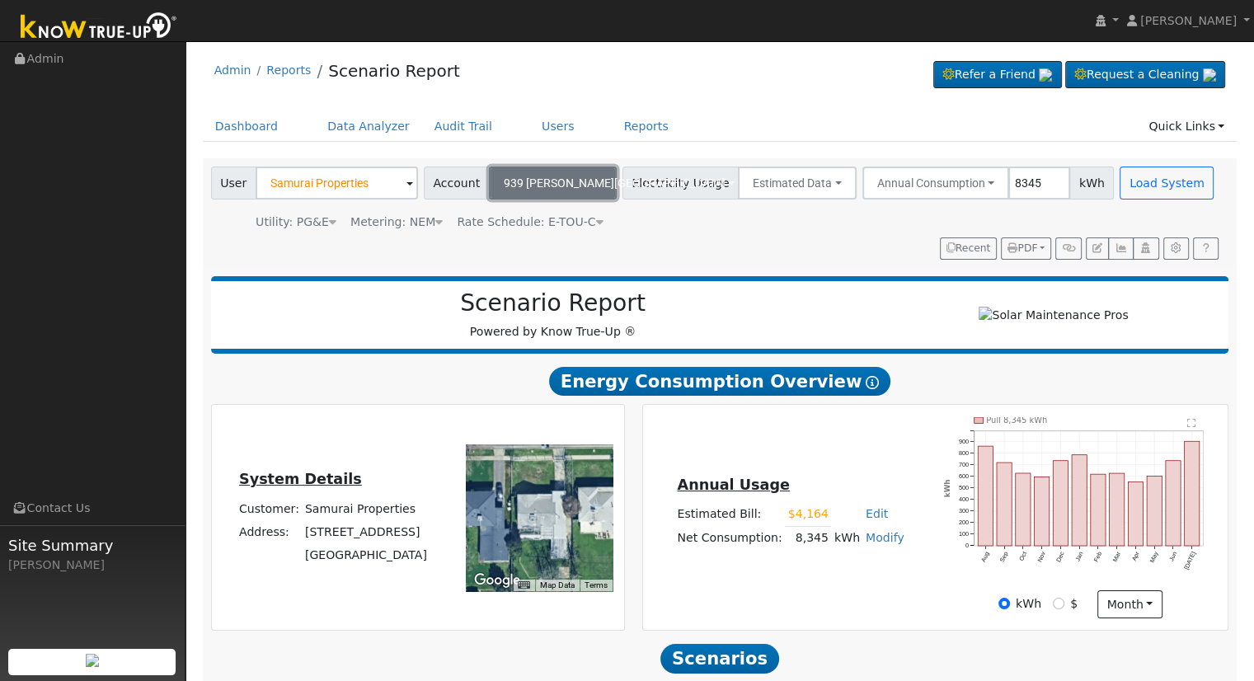
click at [555, 183] on span "939 [PERSON_NAME][GEOGRAPHIC_DATA]" at bounding box center [615, 182] width 222 height 13
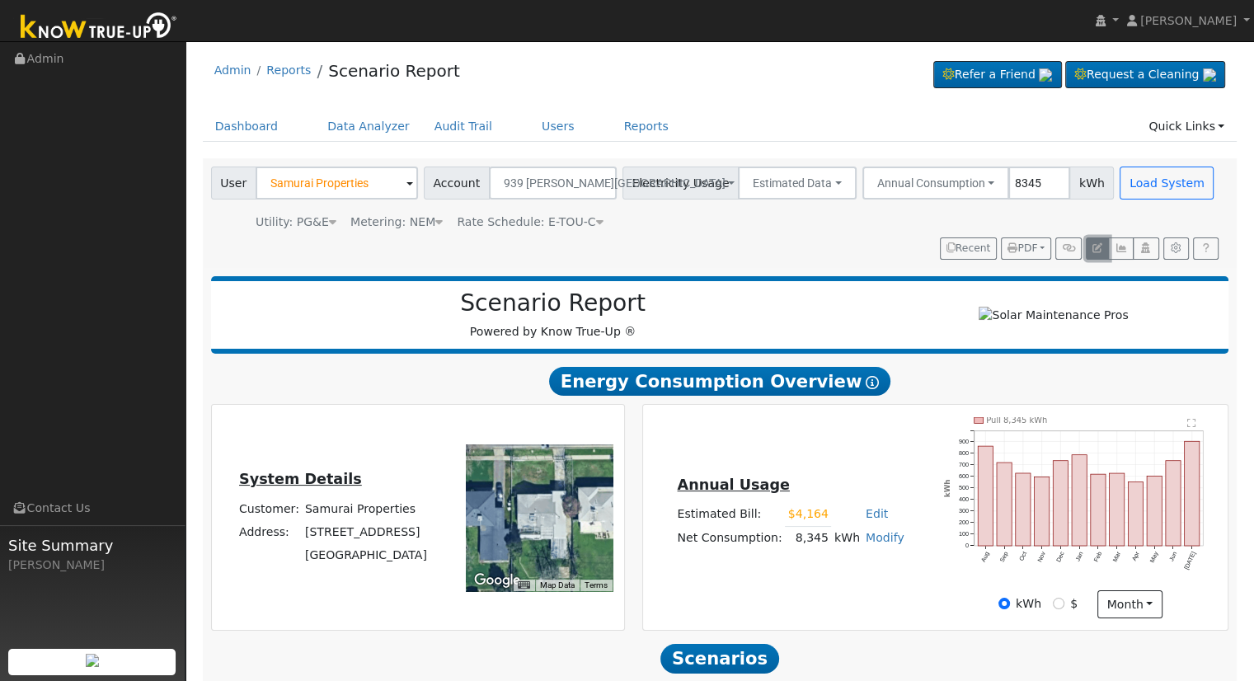
click at [1097, 246] on icon "button" at bounding box center [1097, 248] width 10 height 10
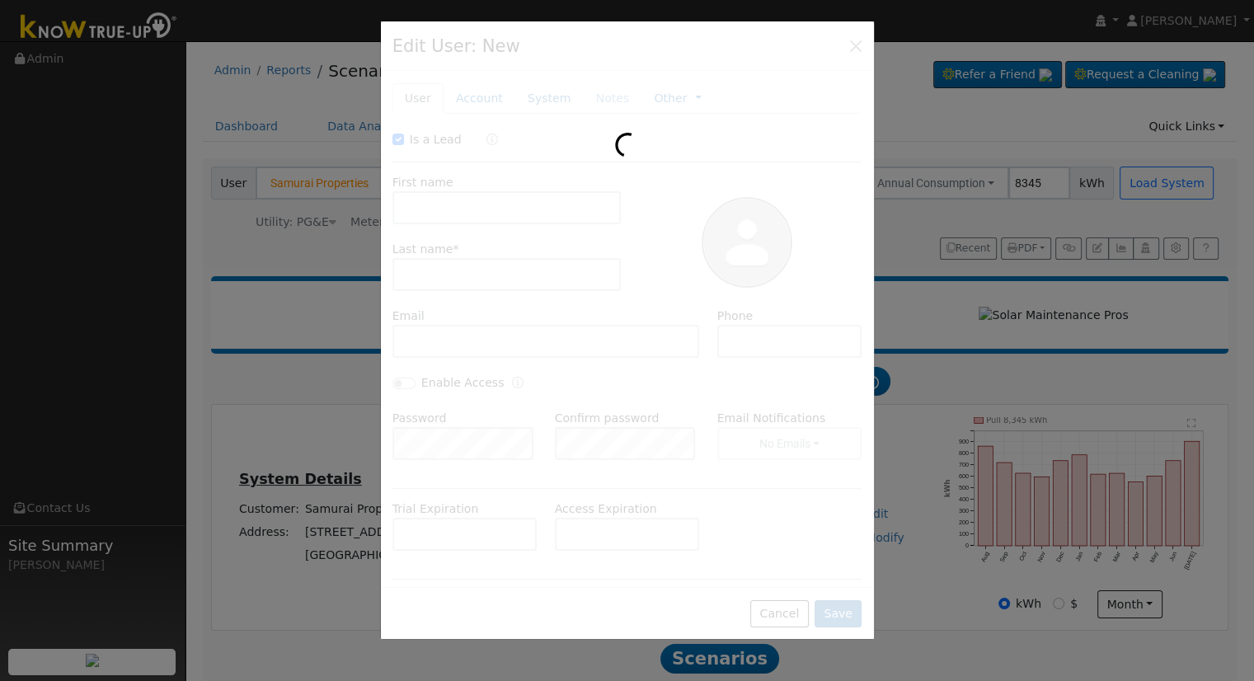
checkbox input "true"
type input "Samurai"
type input "Properties"
type input "939 [PERSON_NAME][GEOGRAPHIC_DATA]"
type input "[STREET_ADDRESS]"
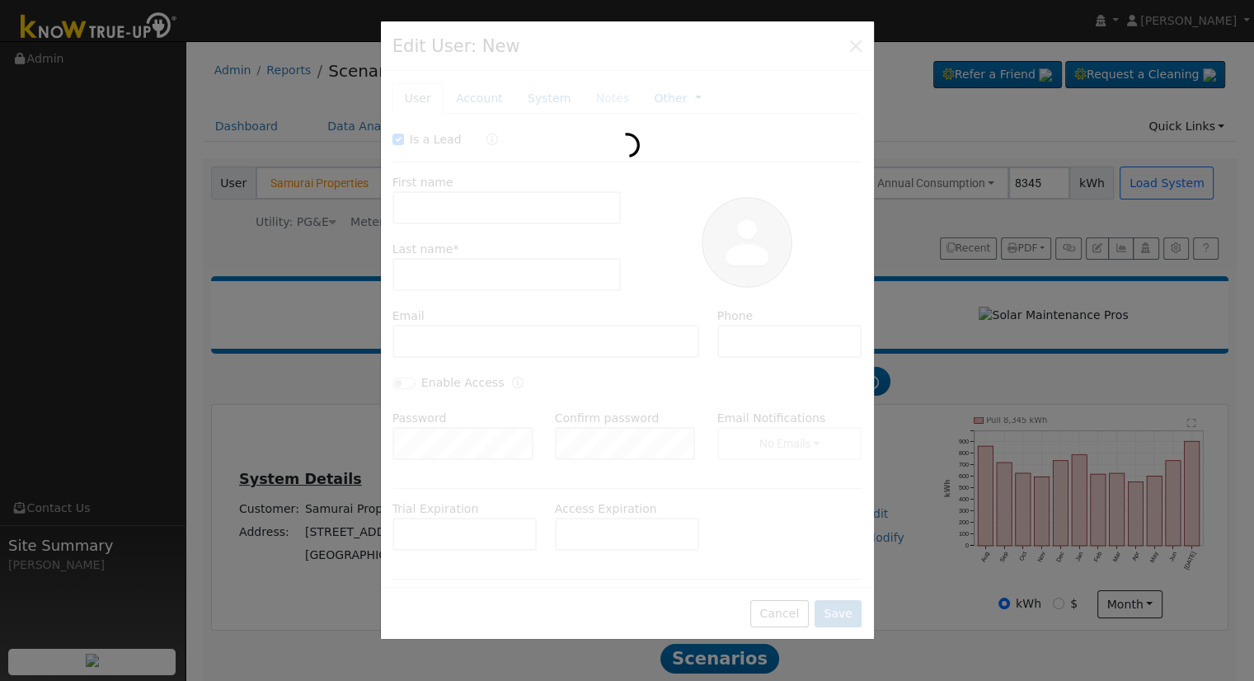
type input "[GEOGRAPHIC_DATA]"
type input "CA"
type input "93705"
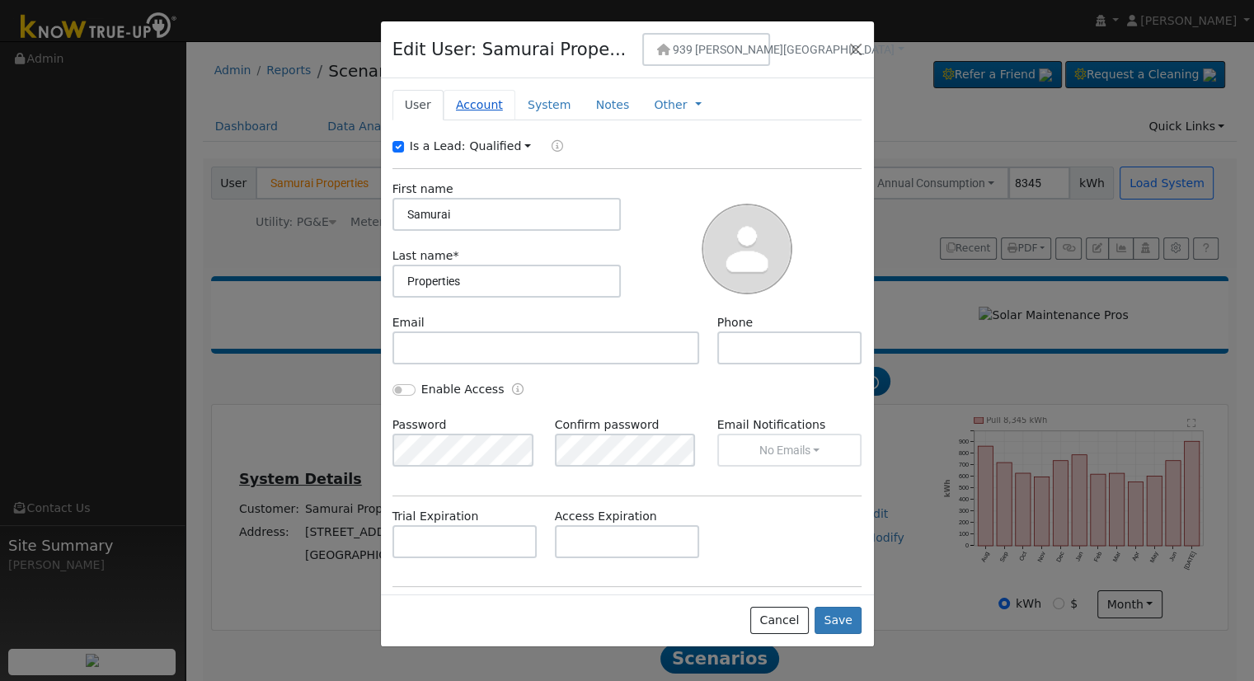
click at [479, 103] on link "Account" at bounding box center [479, 105] width 72 height 30
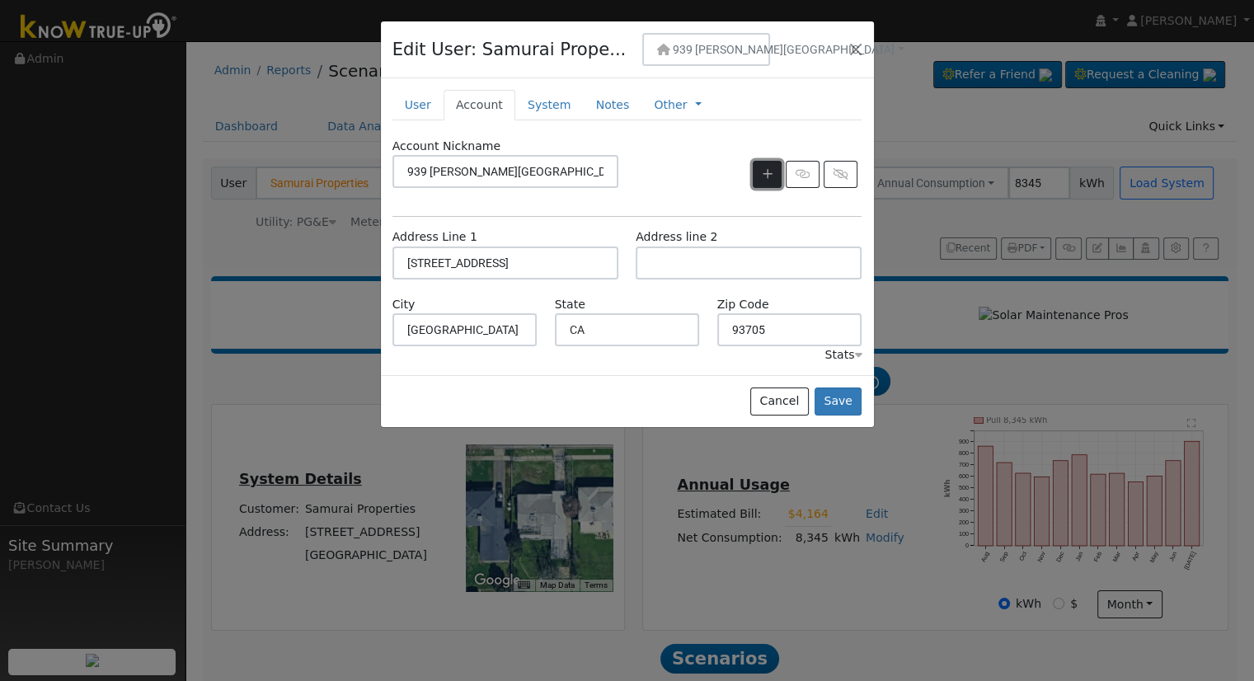
click at [767, 171] on icon "button" at bounding box center [767, 174] width 10 height 12
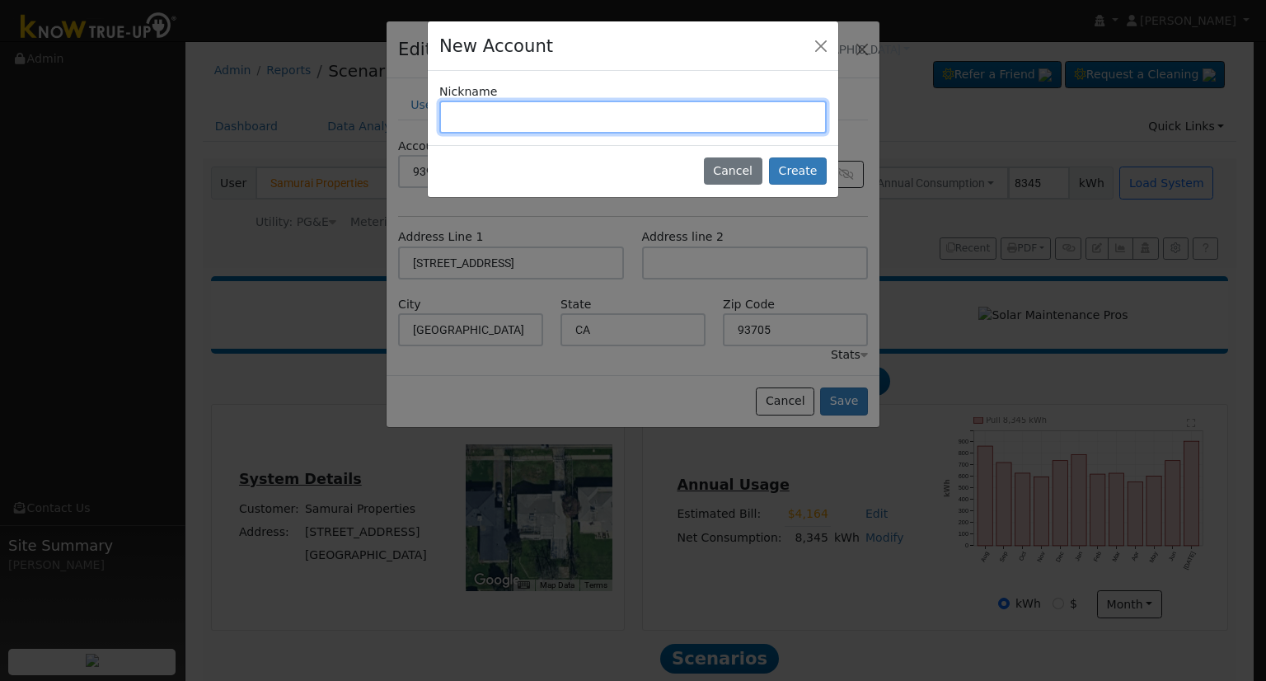
click at [498, 119] on input "text" at bounding box center [632, 117] width 387 height 33
type input "2846 [PERSON_NAME]"
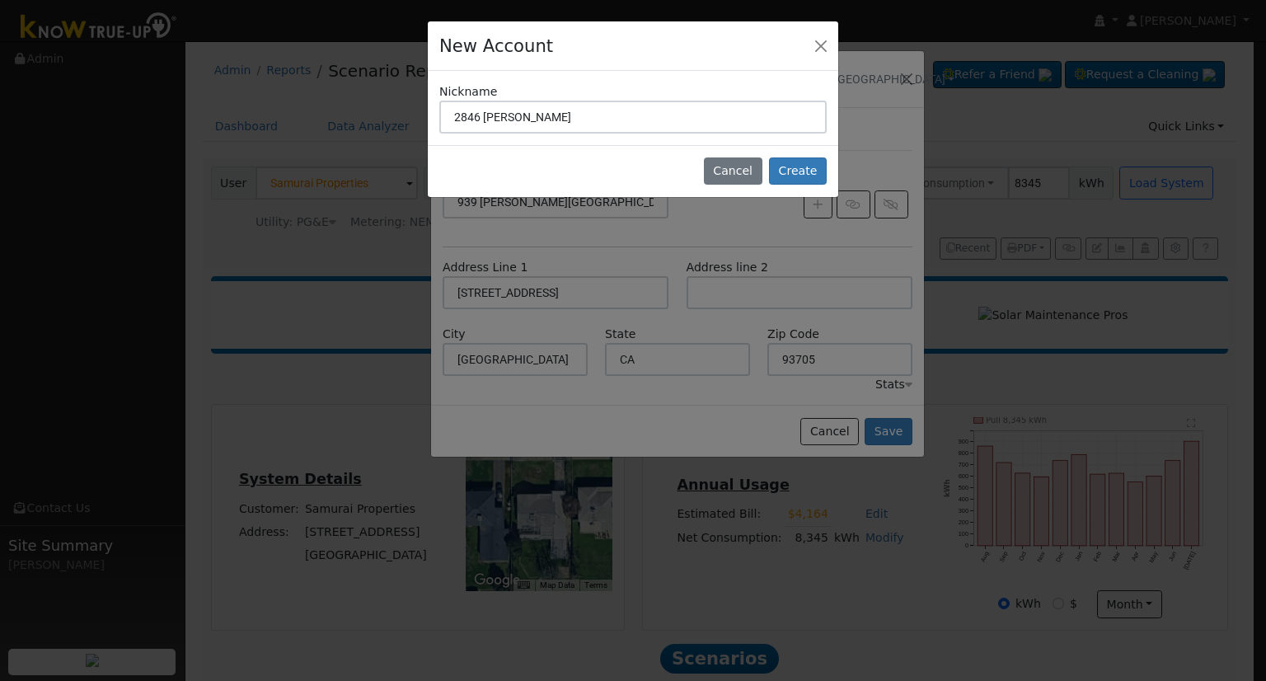
drag, startPoint x: 569, startPoint y: 44, endPoint x: 596, endPoint y: 72, distance: 39.1
click at [596, 72] on div "New Account Nickname 2846 [PERSON_NAME] Cancel Create Are you sure you want to …" at bounding box center [633, 109] width 412 height 177
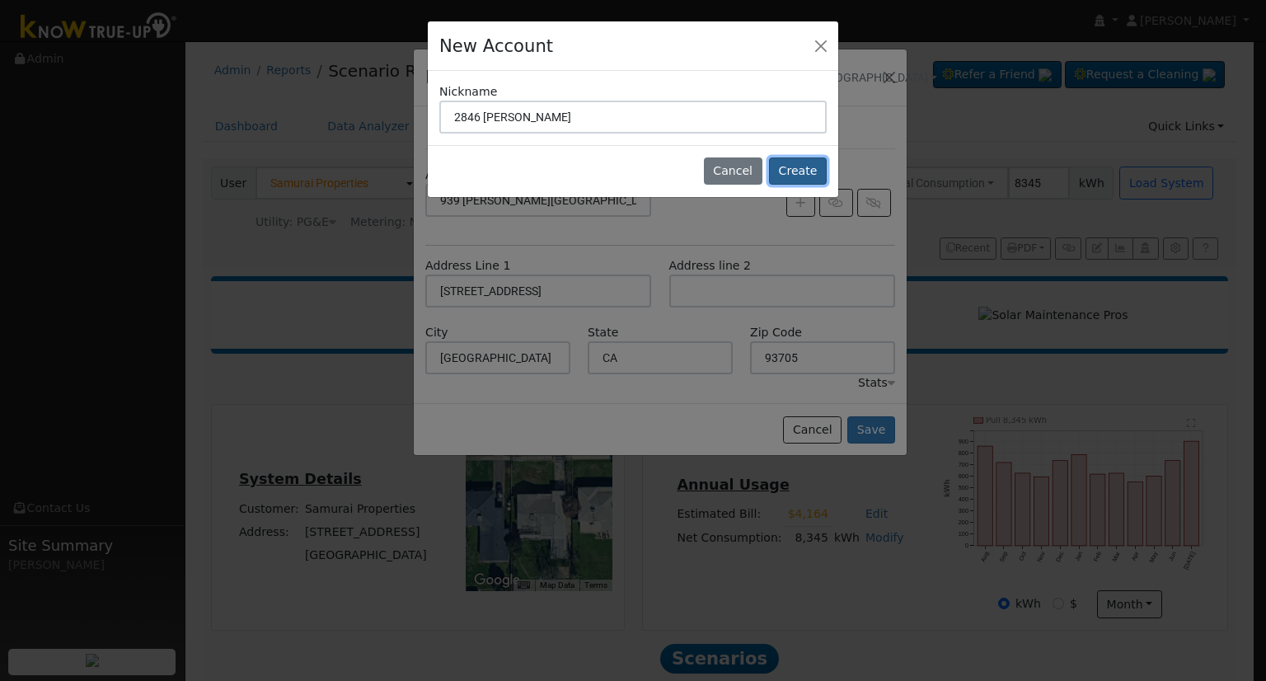
click at [797, 171] on button "Create" at bounding box center [798, 171] width 58 height 28
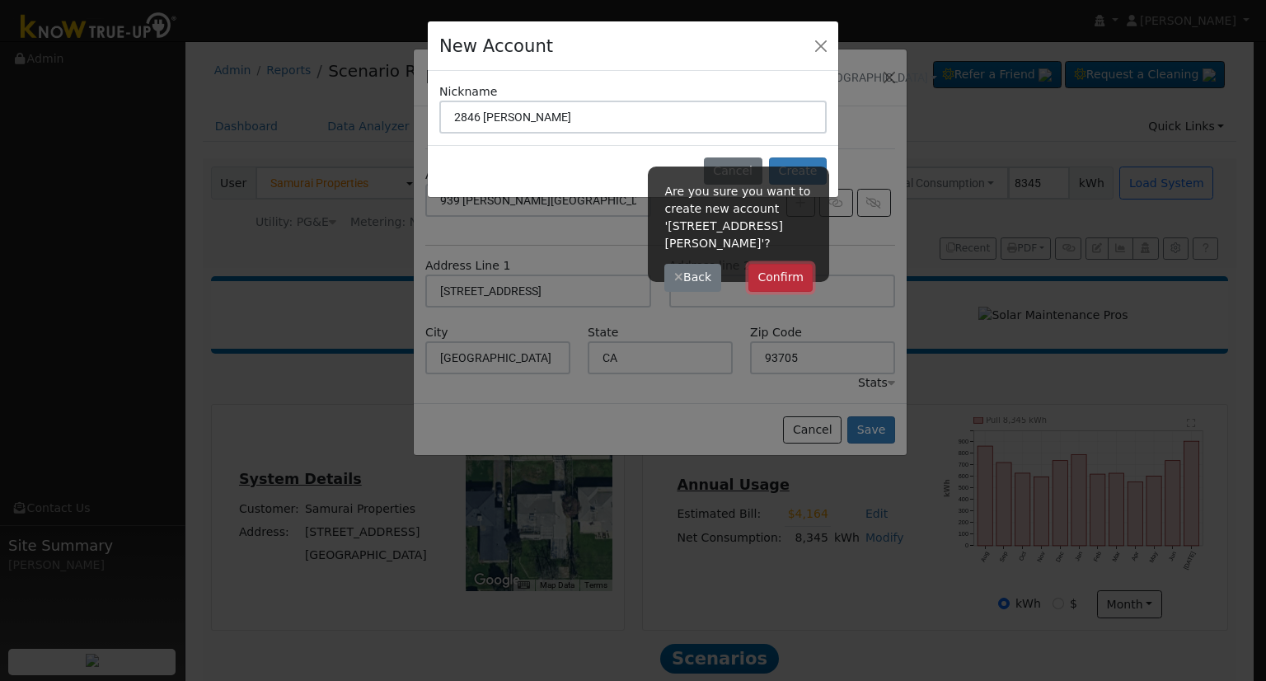
click at [771, 264] on button "Confirm" at bounding box center [780, 278] width 65 height 28
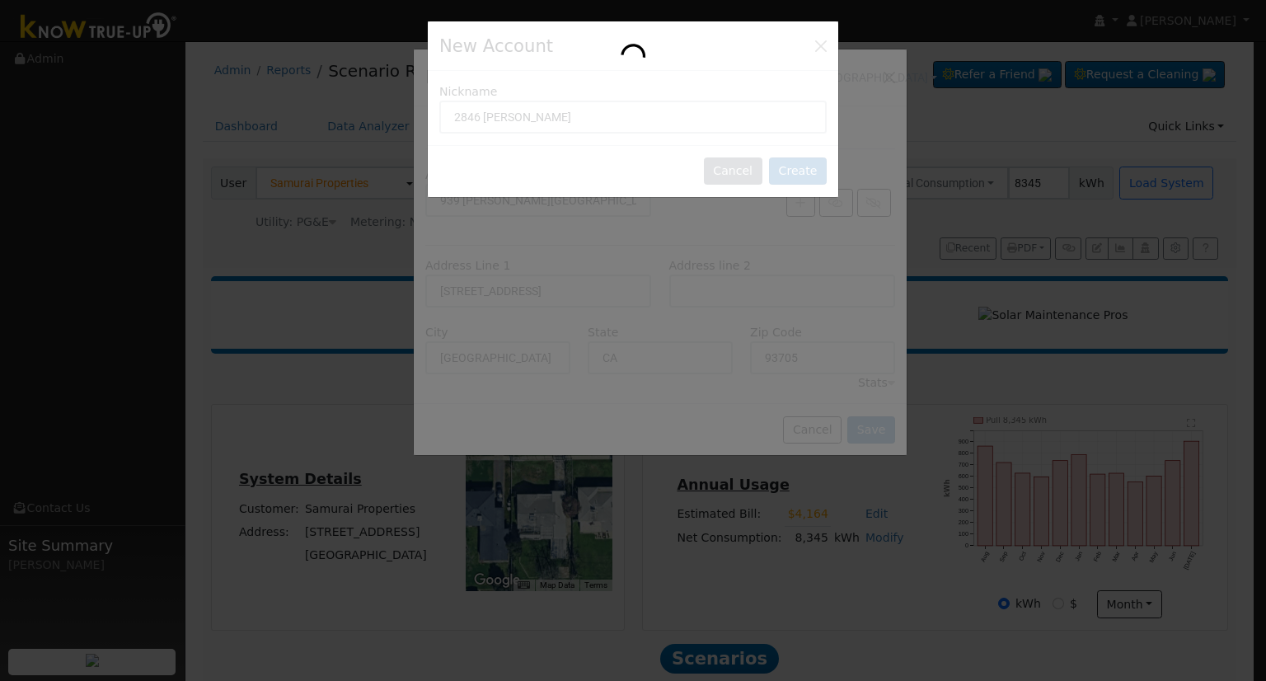
type input "2846 [PERSON_NAME]"
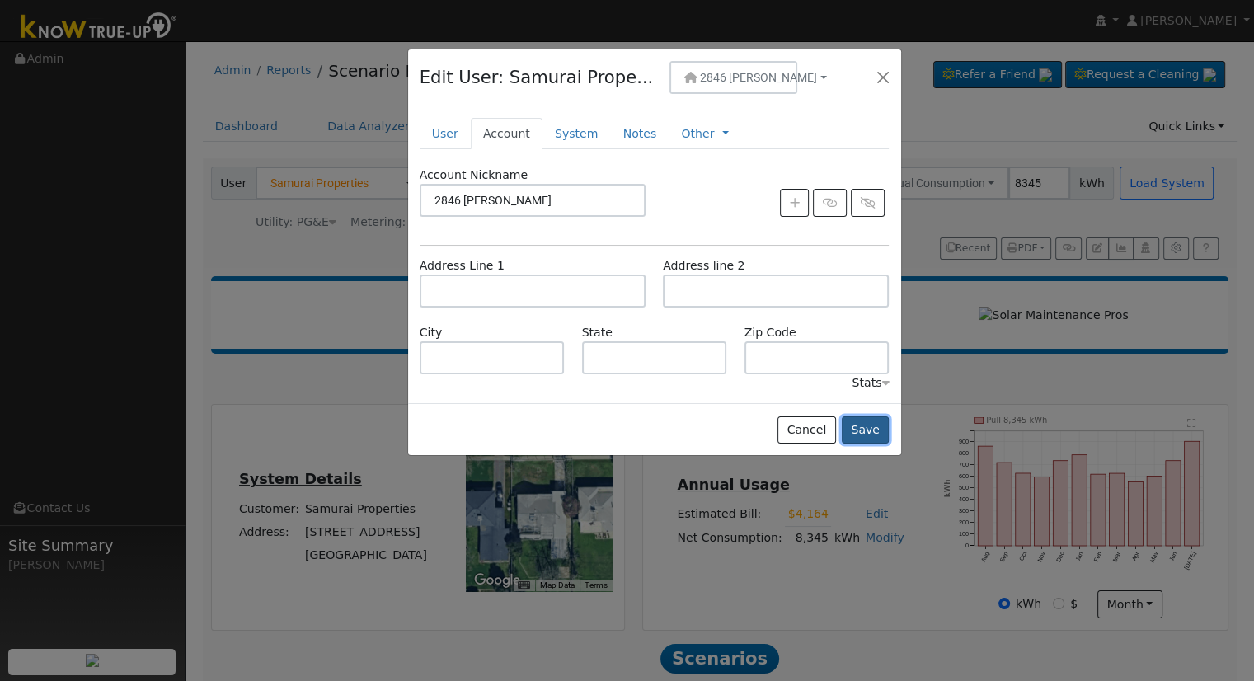
click at [865, 426] on button "Save" at bounding box center [866, 430] width 48 height 28
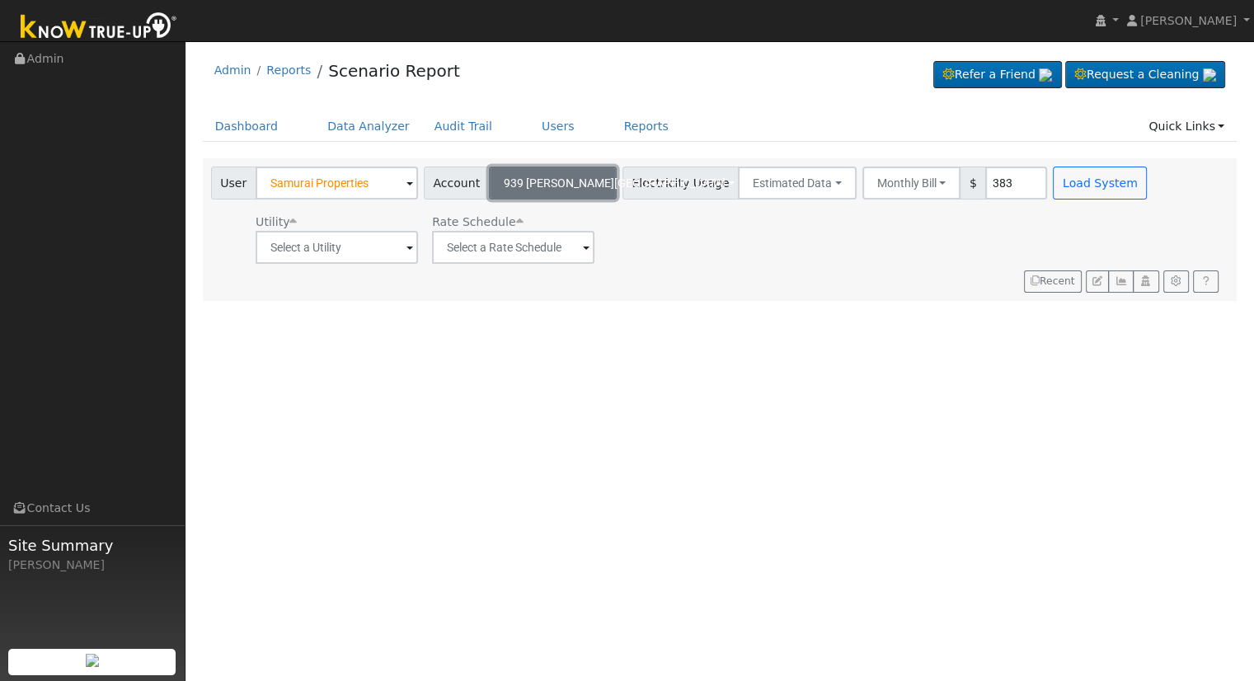
click at [563, 176] on span "939 [PERSON_NAME][GEOGRAPHIC_DATA]" at bounding box center [615, 182] width 222 height 13
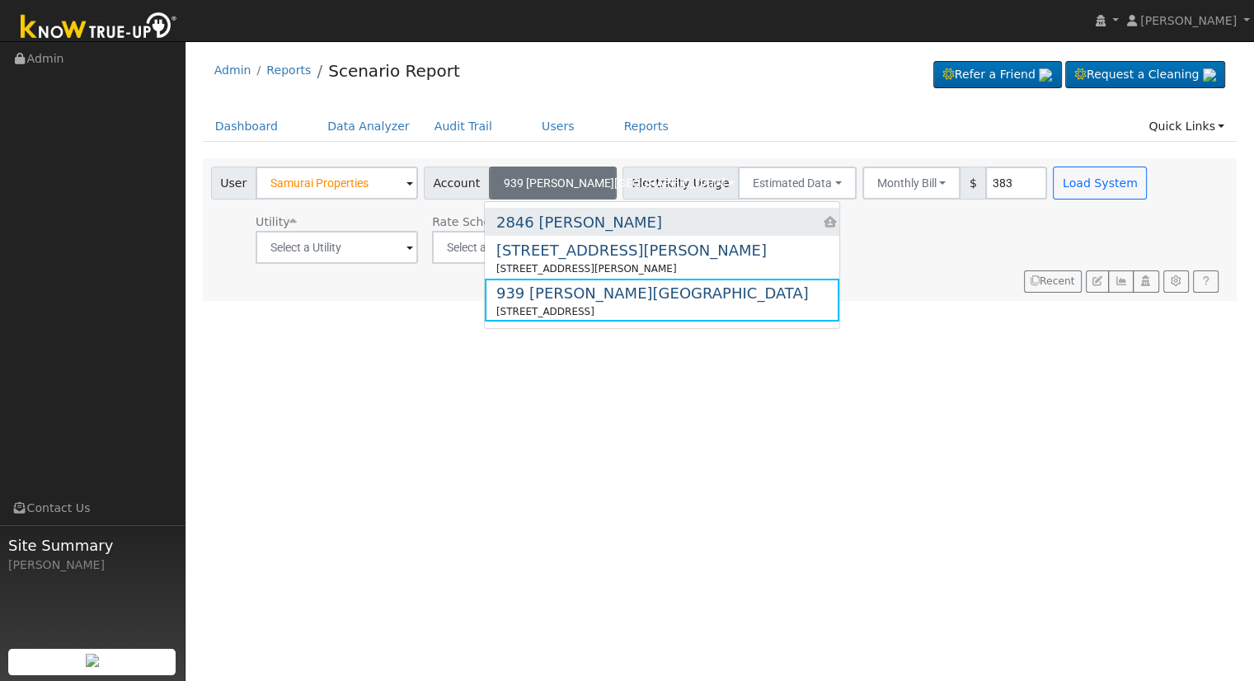
click at [545, 222] on div "2846 [PERSON_NAME]" at bounding box center [579, 222] width 166 height 22
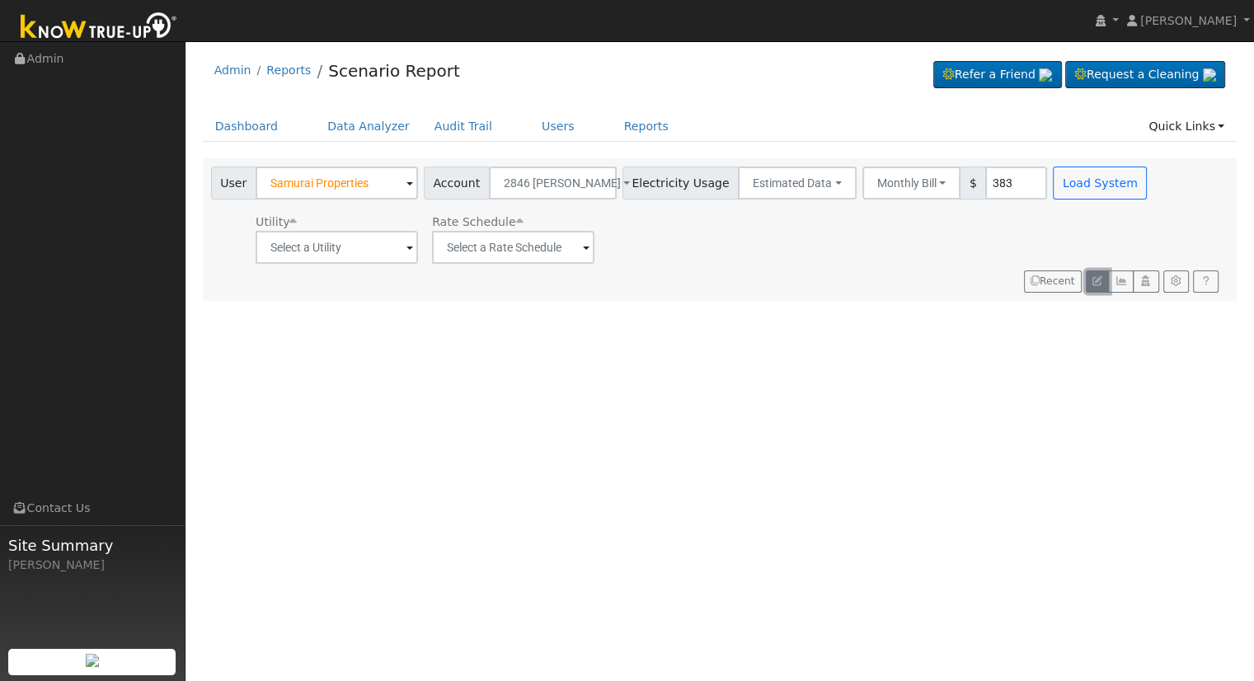
click at [1093, 279] on icon "button" at bounding box center [1097, 281] width 10 height 10
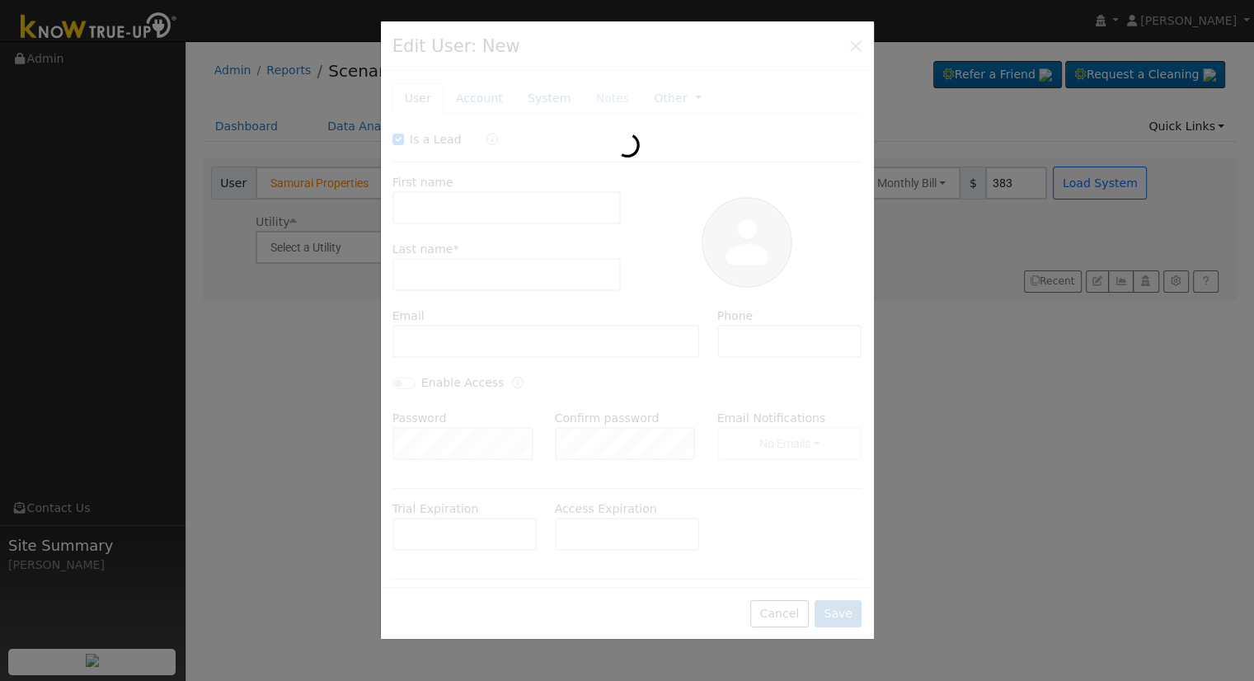
checkbox input "true"
type input "Samurai"
type input "Properties"
type input "2846 [PERSON_NAME]"
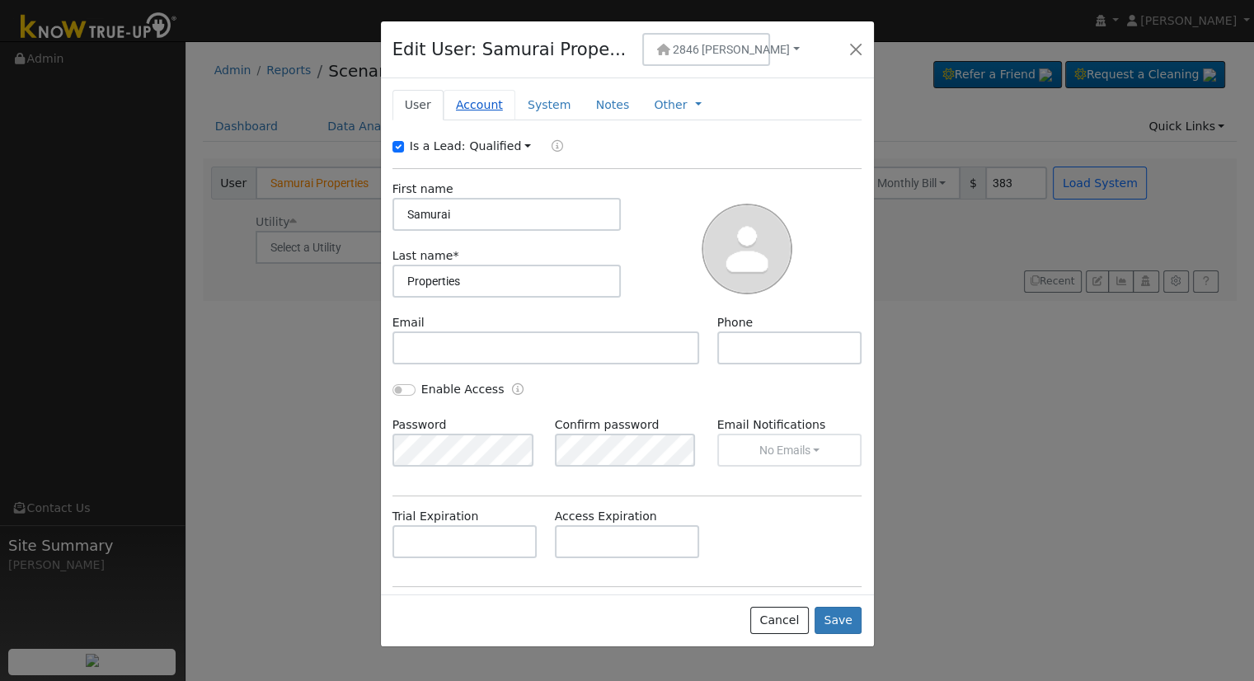
click at [462, 106] on link "Account" at bounding box center [479, 105] width 72 height 30
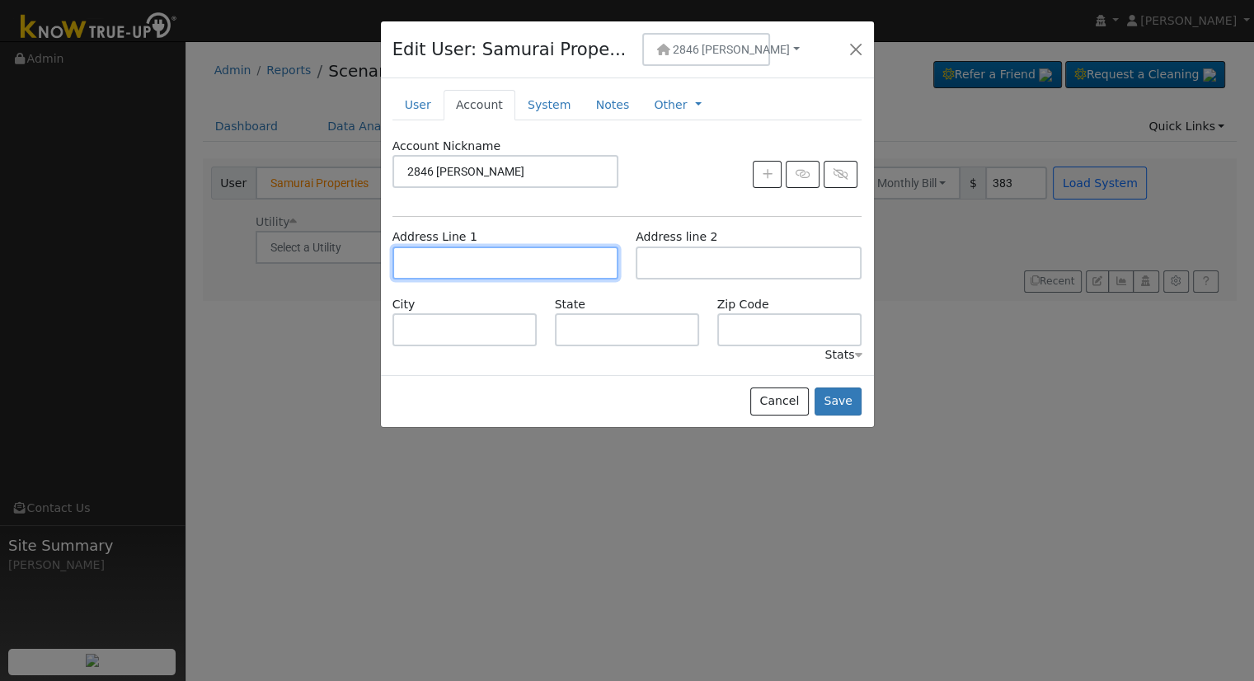
drag, startPoint x: 481, startPoint y: 253, endPoint x: 508, endPoint y: 276, distance: 35.7
click at [481, 254] on input "text" at bounding box center [505, 262] width 226 height 33
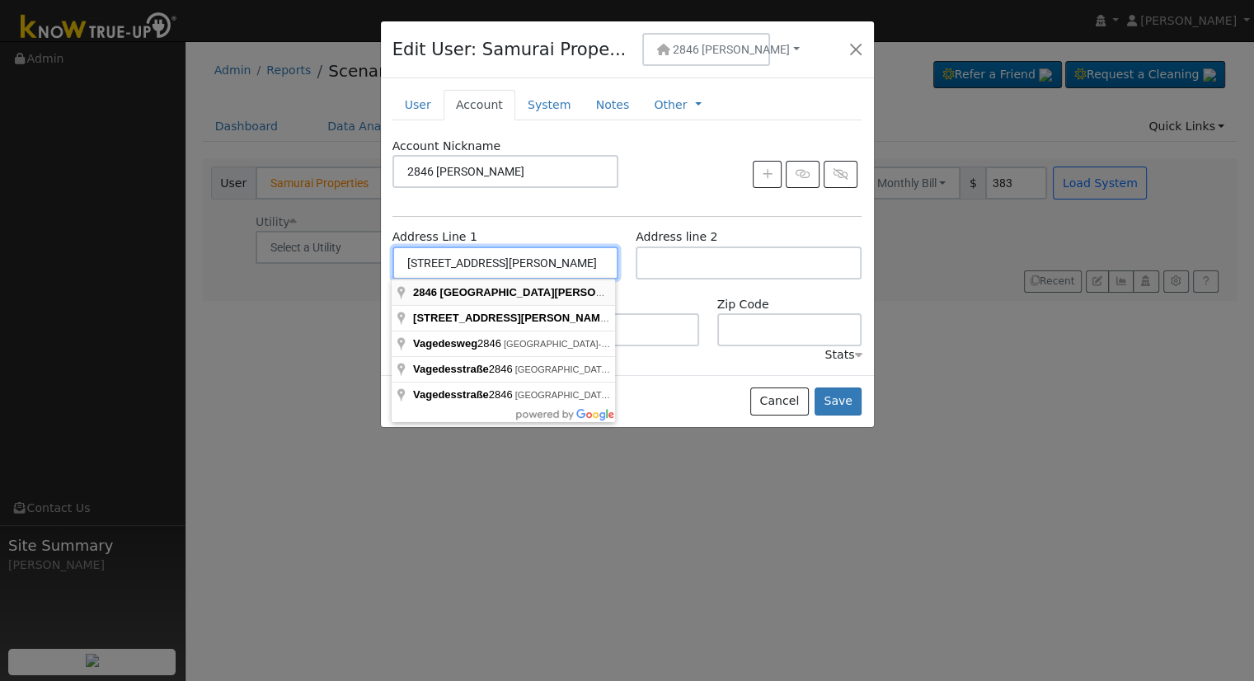
type input "[STREET_ADDRESS][PERSON_NAME]"
type input "[GEOGRAPHIC_DATA]"
type input "CA"
type input "93705"
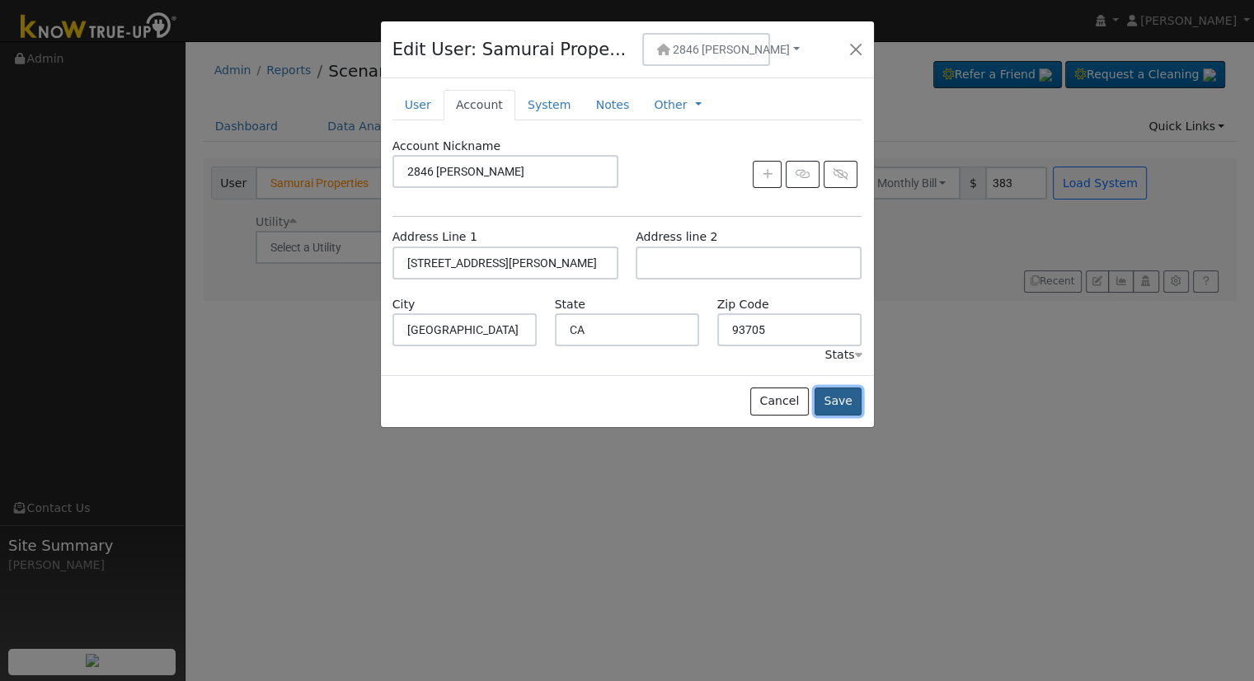
click at [837, 396] on button "Save" at bounding box center [838, 401] width 48 height 28
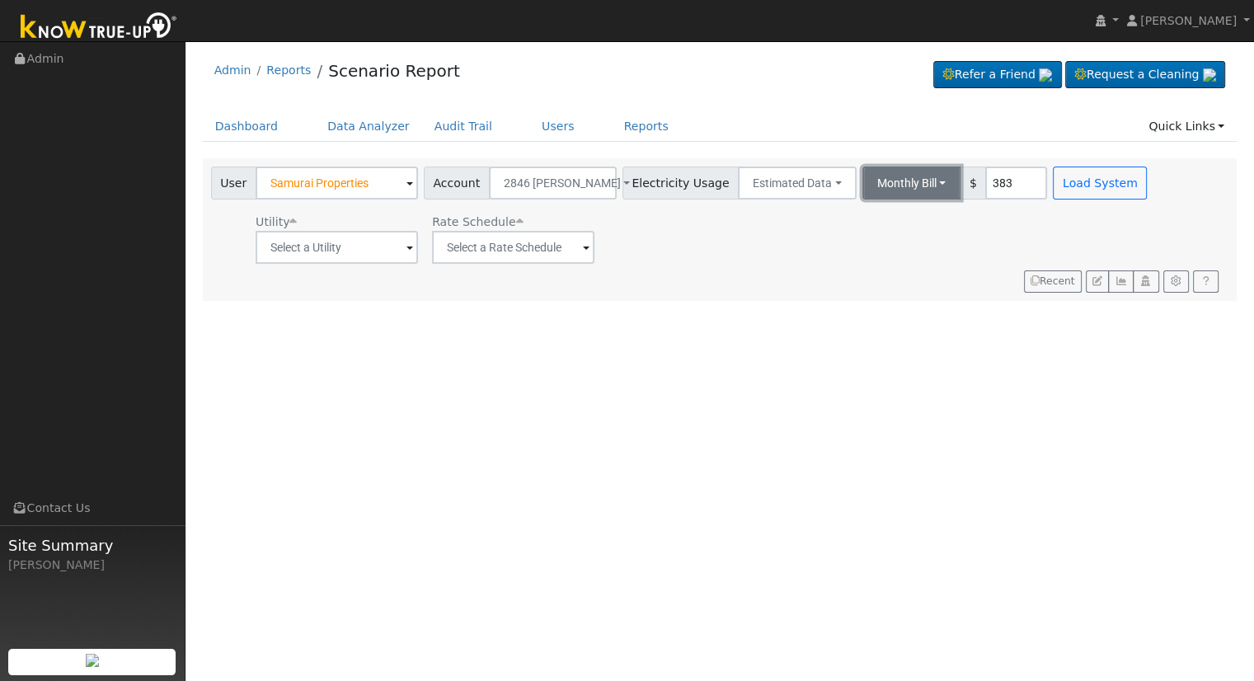
click at [898, 182] on button "Monthly Bill" at bounding box center [911, 183] width 99 height 33
click at [887, 216] on link "Annual Consumption" at bounding box center [889, 219] width 144 height 23
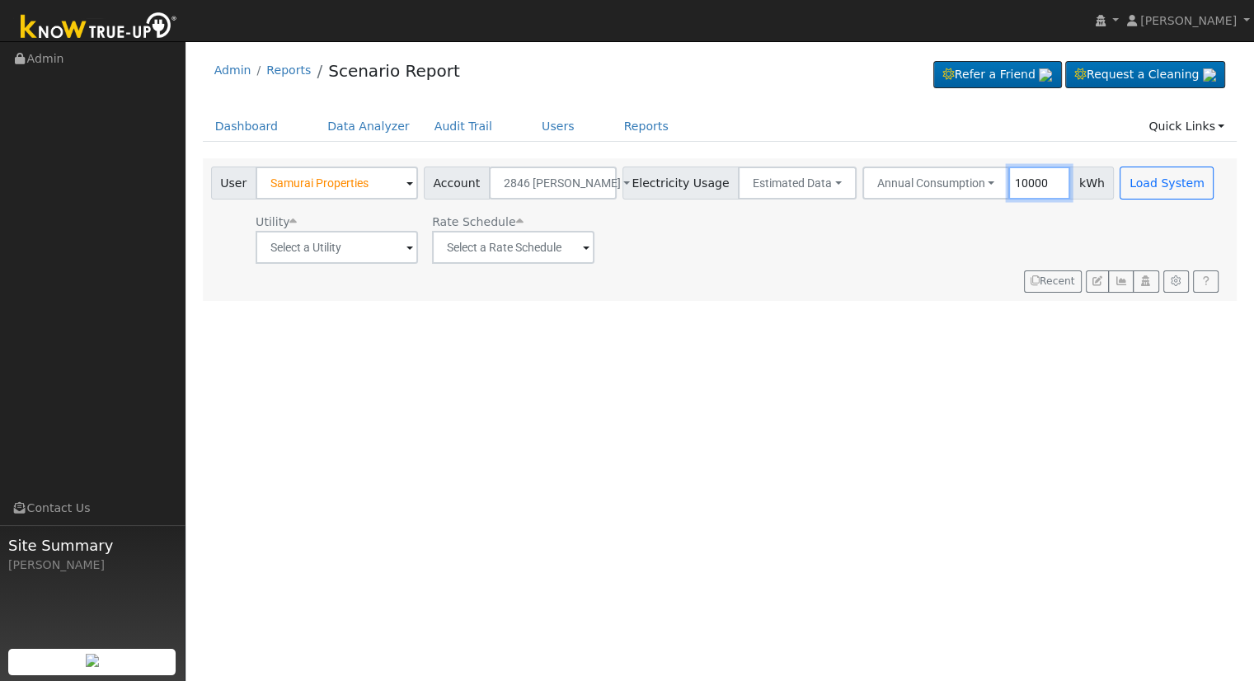
click at [1008, 173] on input "10000" at bounding box center [1039, 183] width 62 height 33
type input "1"
type input "9782"
click at [351, 243] on input "text" at bounding box center [337, 247] width 162 height 33
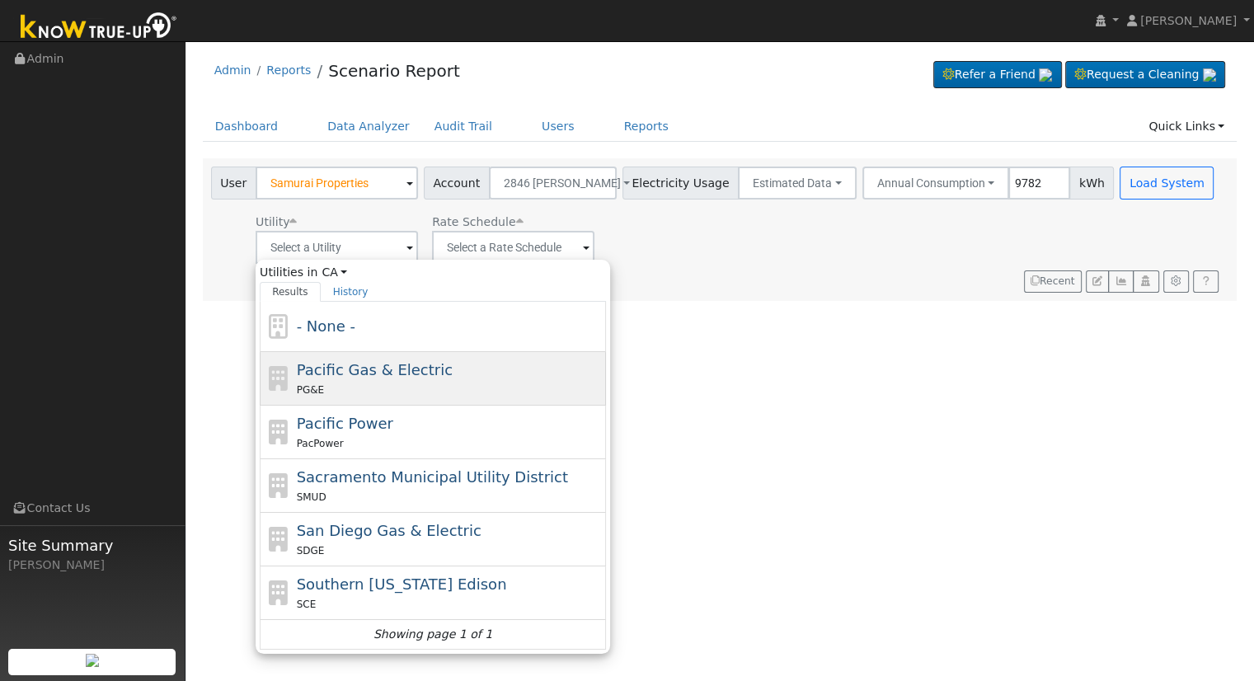
click at [380, 383] on div "PG&E" at bounding box center [450, 389] width 306 height 17
type input "Pacific Gas & Electric"
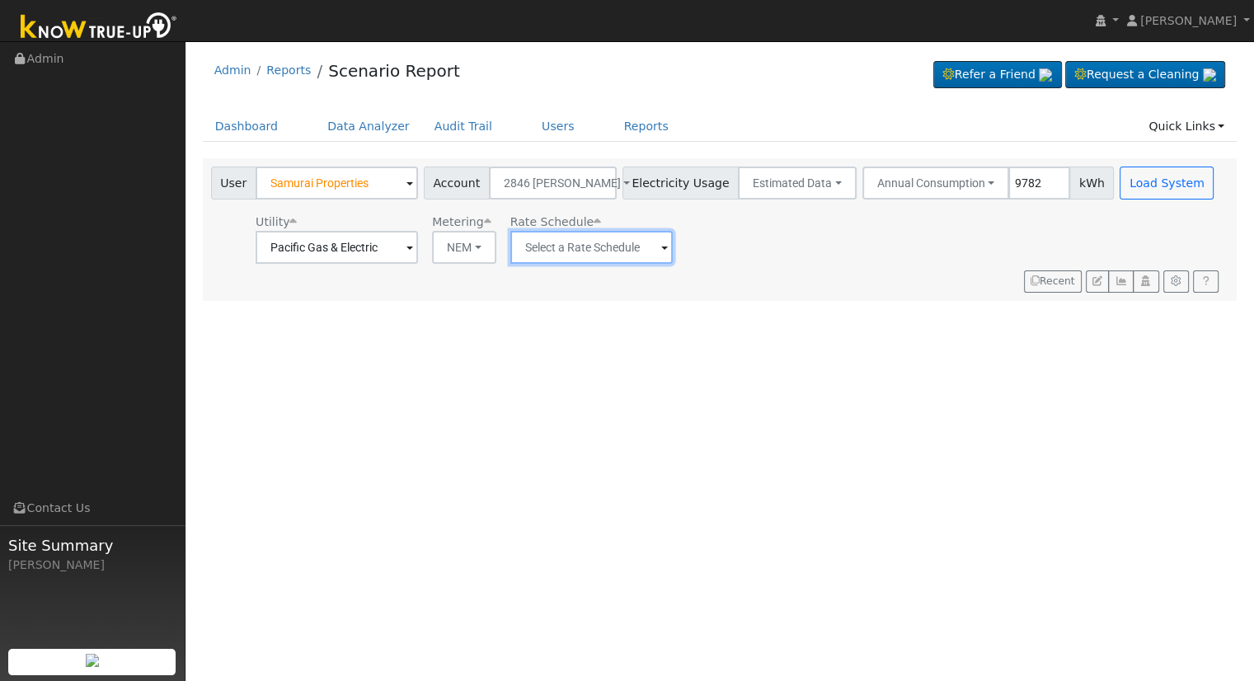
click at [418, 248] on input "text" at bounding box center [337, 247] width 162 height 33
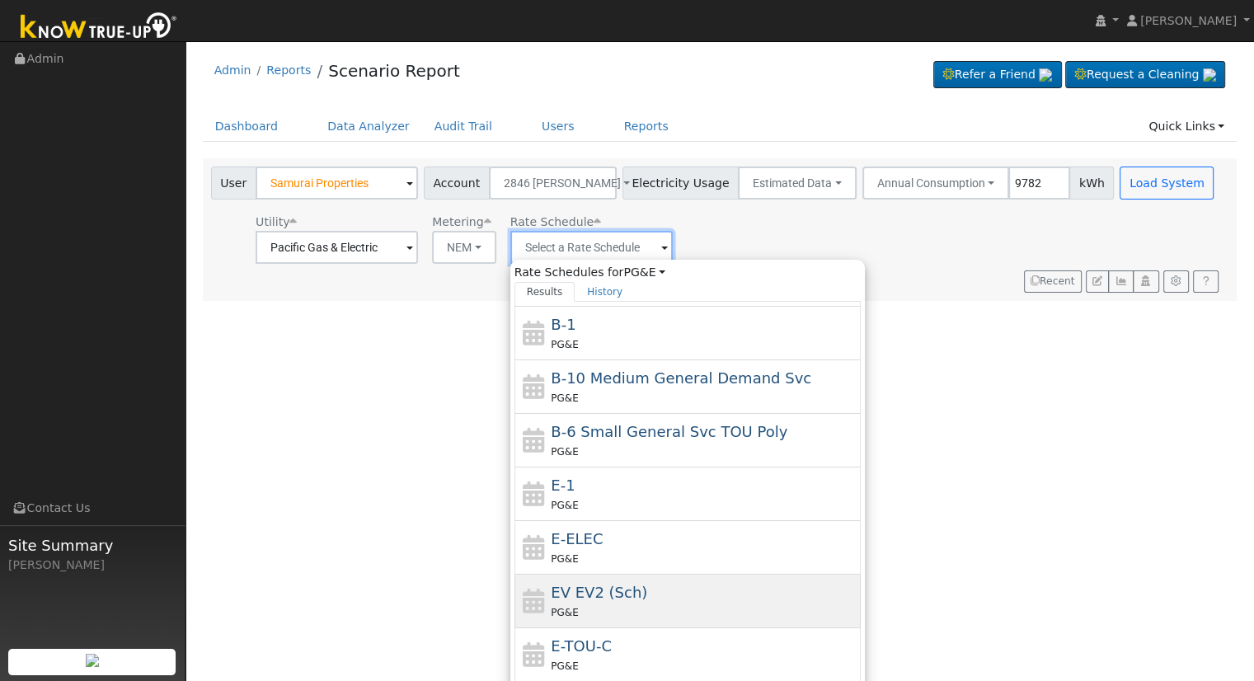
scroll to position [178, 0]
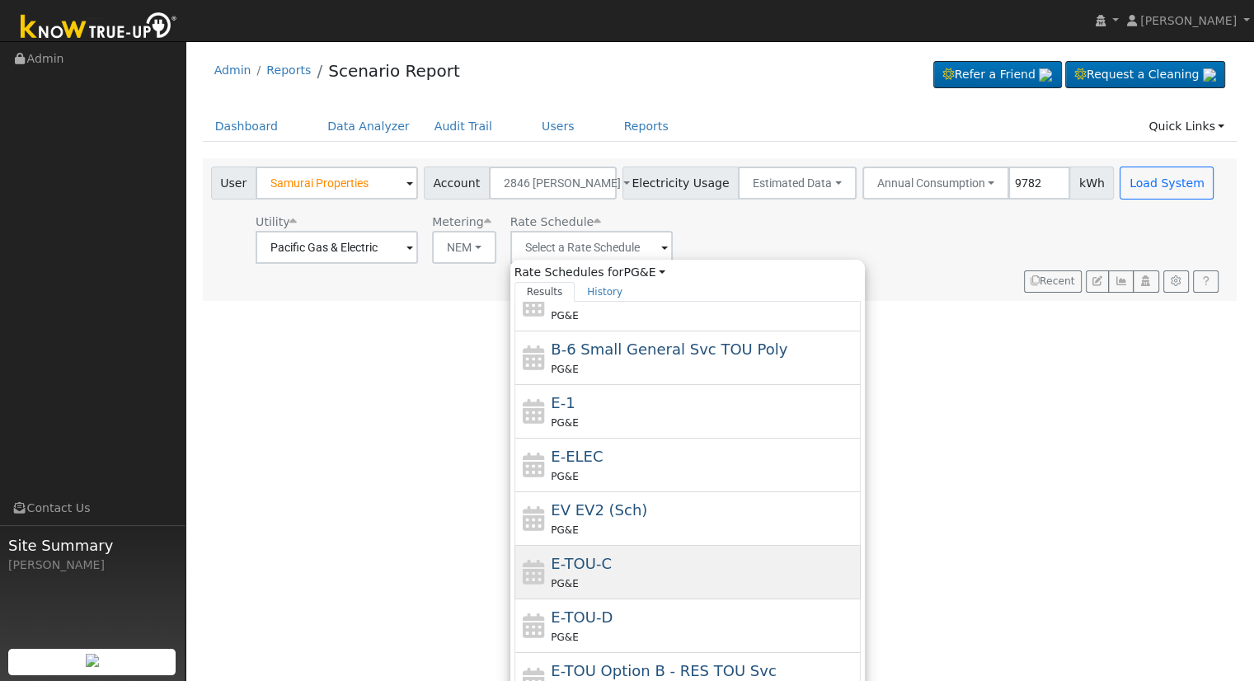
click at [643, 577] on div "PG&E" at bounding box center [704, 583] width 306 height 17
type input "E-TOU-C"
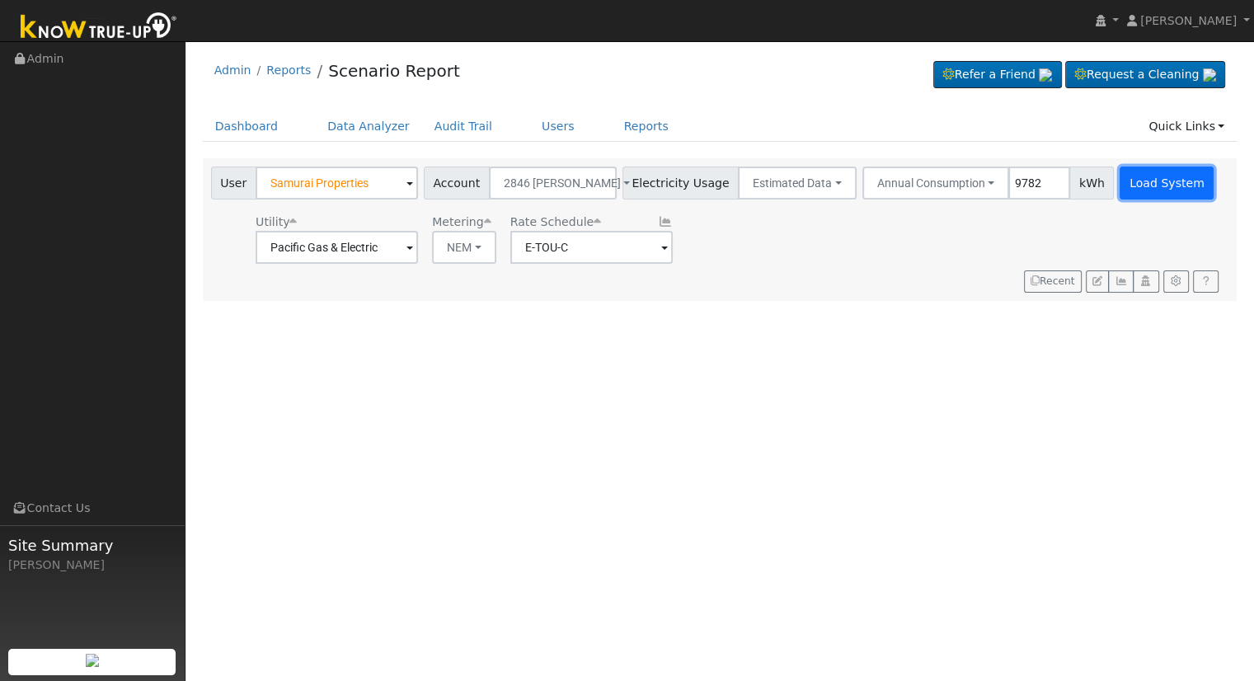
click at [1123, 182] on button "Load System" at bounding box center [1166, 183] width 94 height 33
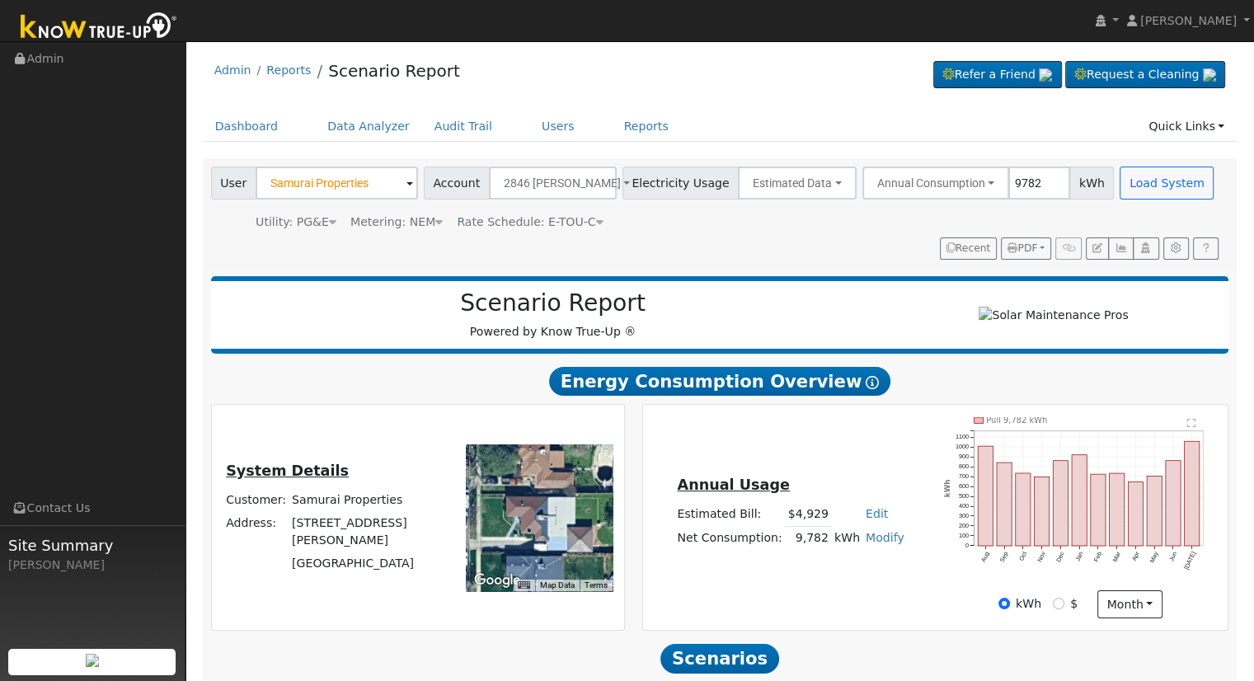
click at [875, 518] on link "Edit" at bounding box center [877, 513] width 22 height 13
type input "4716"
click at [810, 477] on div "Annual Usage Estimated Bill: $4,929 Edit Estimated Bill $ 4716 Annual Net Consu…" at bounding box center [934, 517] width 579 height 201
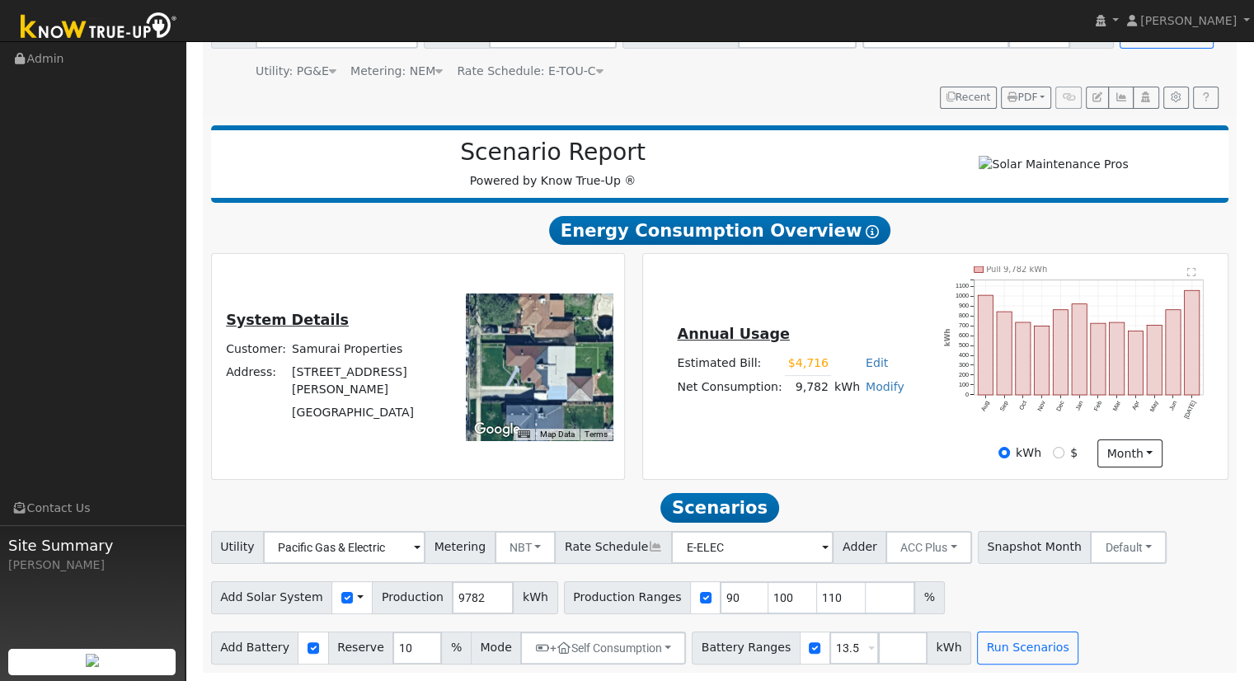
scroll to position [157, 0]
click at [817, 591] on input "110" at bounding box center [841, 597] width 49 height 33
type input "1"
type input "100.4600286"
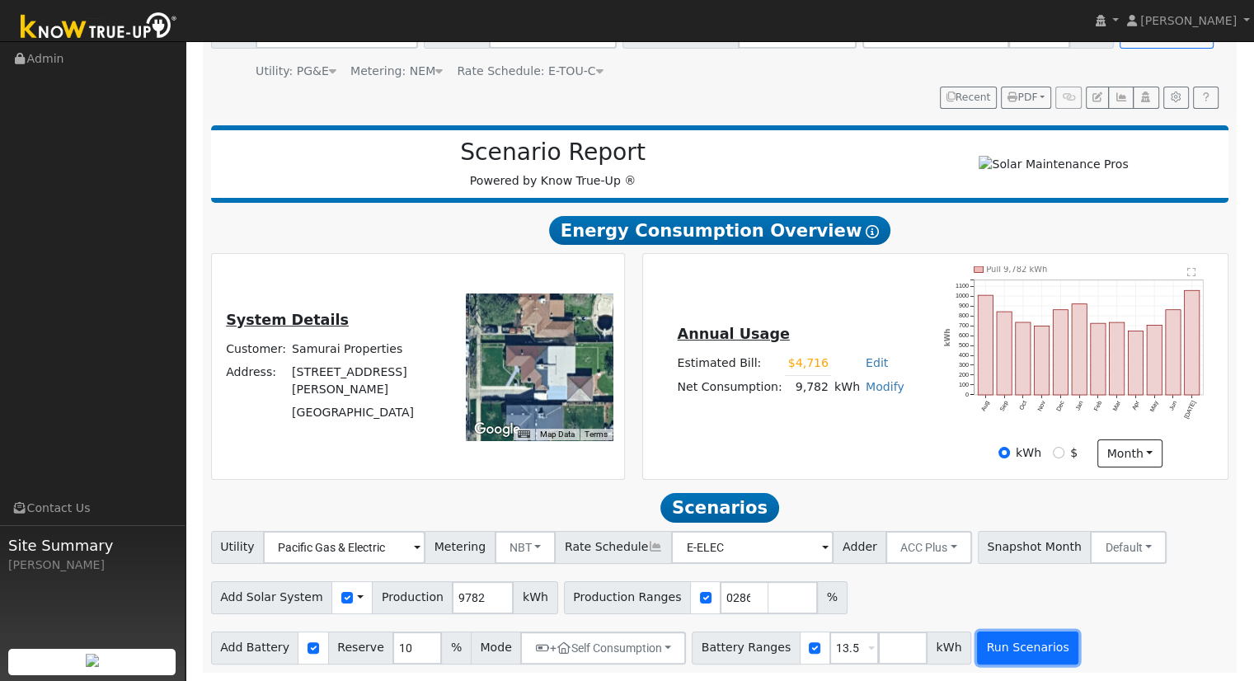
click at [996, 641] on button "Run Scenarios" at bounding box center [1027, 647] width 101 height 33
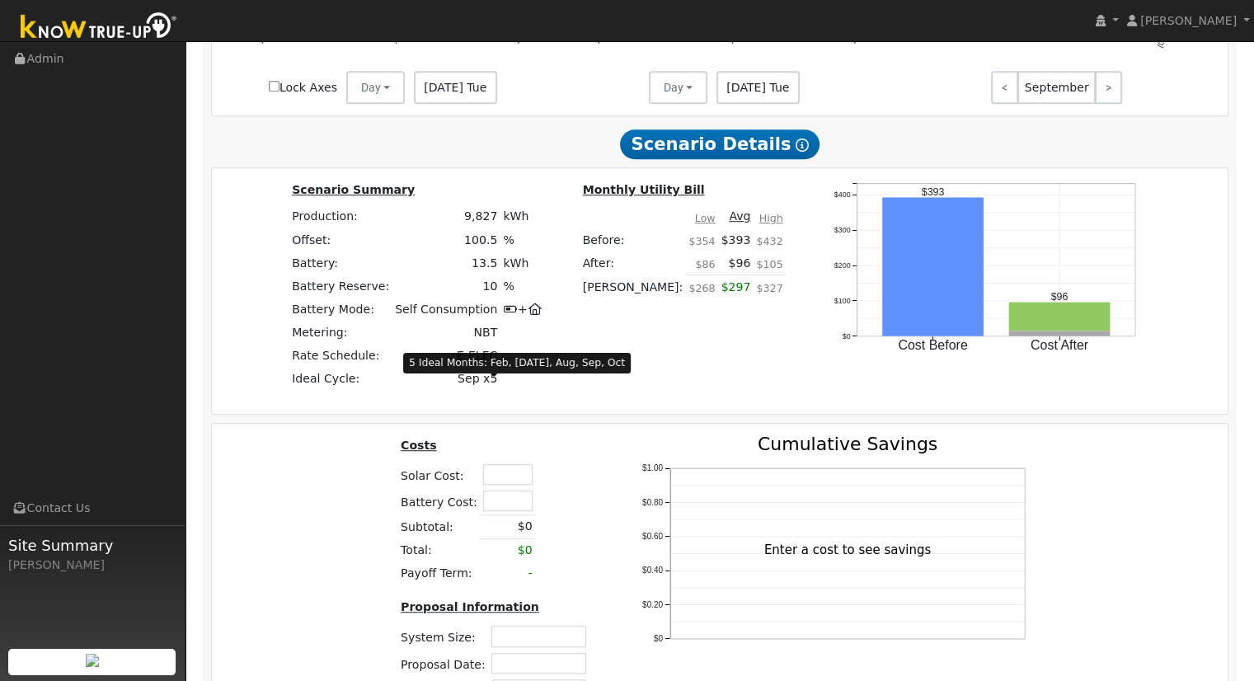
scroll to position [1258, 0]
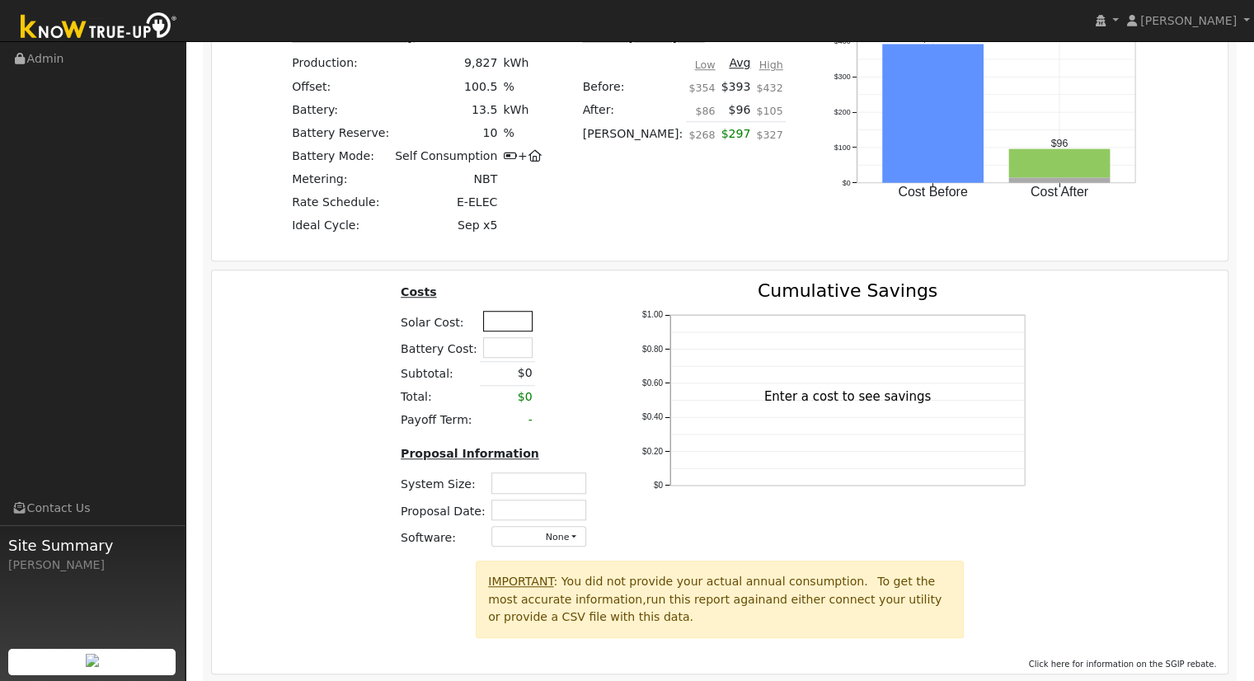
click at [515, 325] on input "text" at bounding box center [507, 321] width 49 height 21
type input "$34,650"
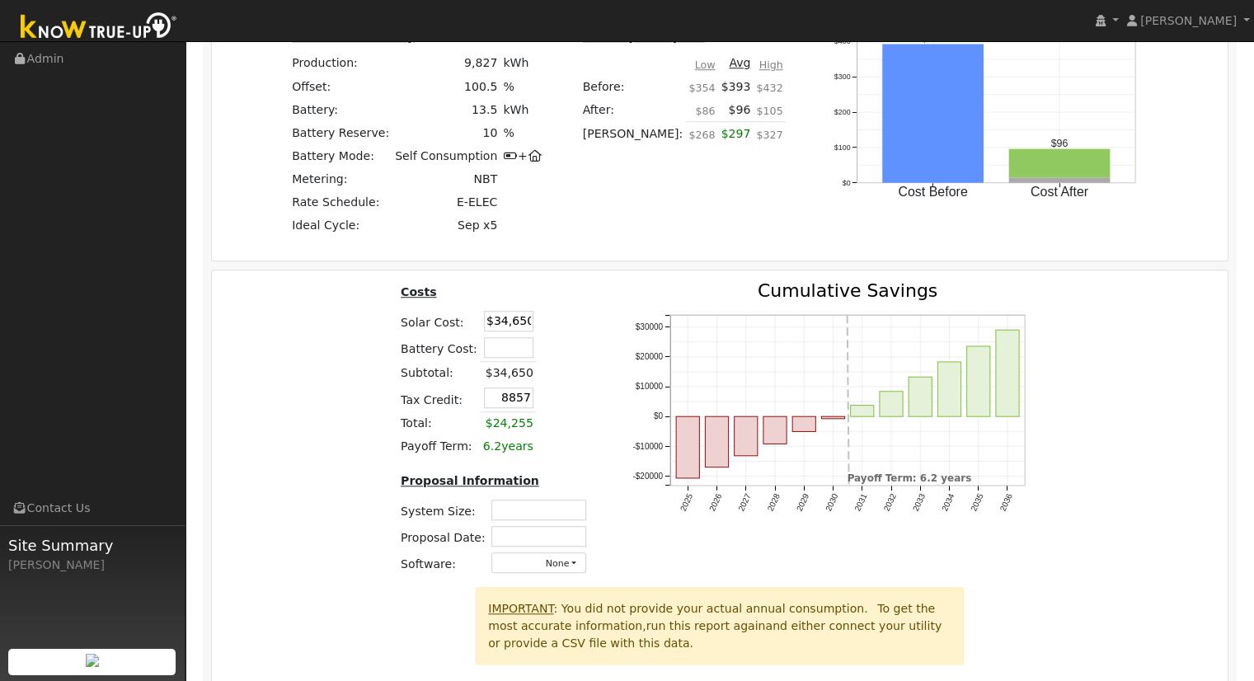
type input "$8,857"
click at [532, 512] on input "text" at bounding box center [538, 510] width 95 height 21
type input "7.31"
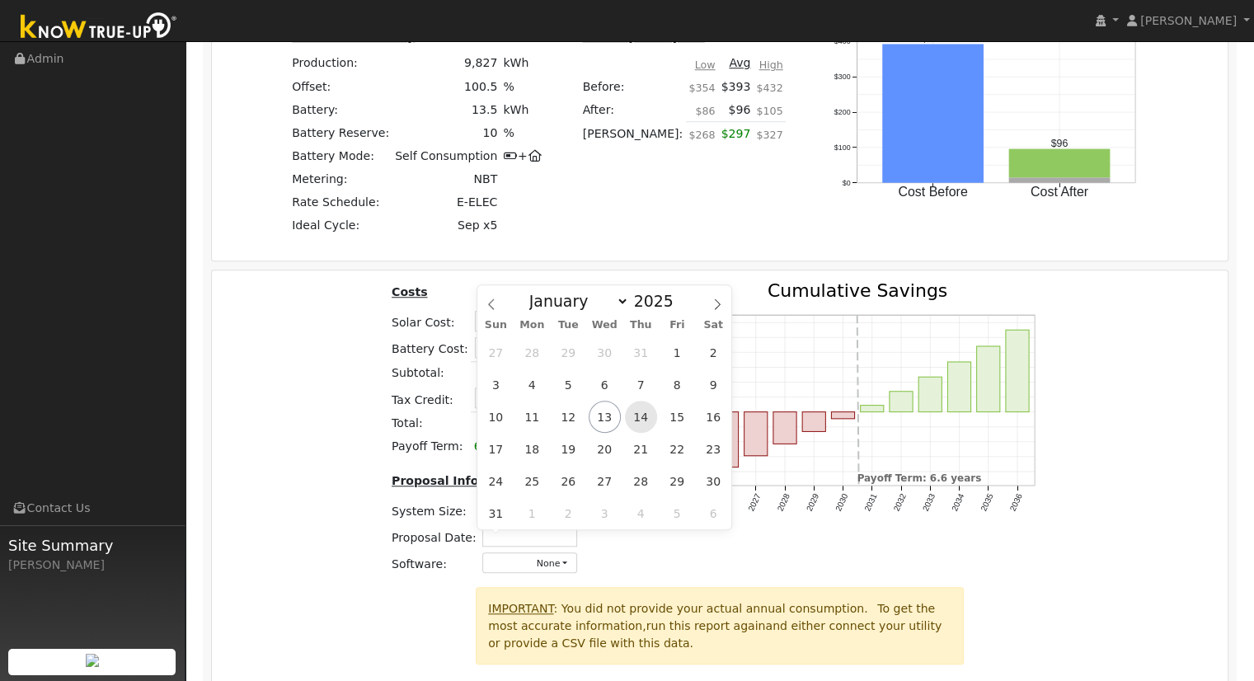
click at [650, 413] on span "14" at bounding box center [641, 417] width 32 height 32
type input "[DATE]"
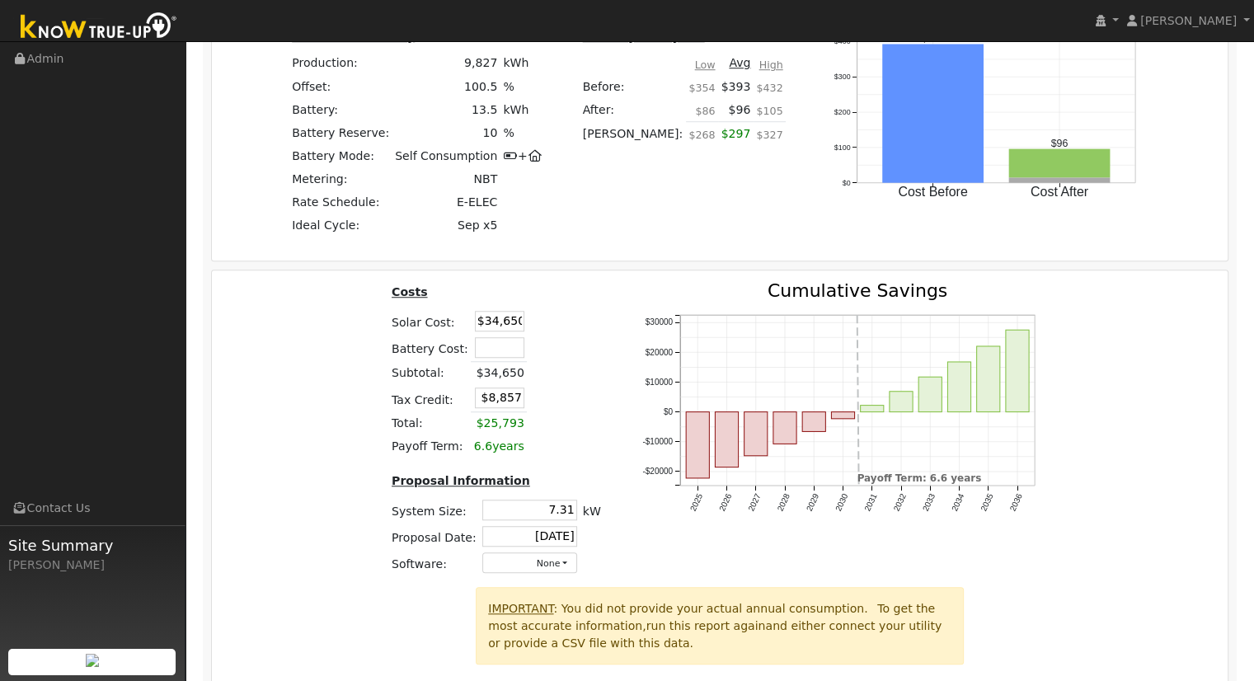
click at [1194, 434] on div "Costs Solar Cost: $34,650 Battery Cost: Subtotal: $34,650 Tax Credit: $8,857 To…" at bounding box center [720, 434] width 1028 height 305
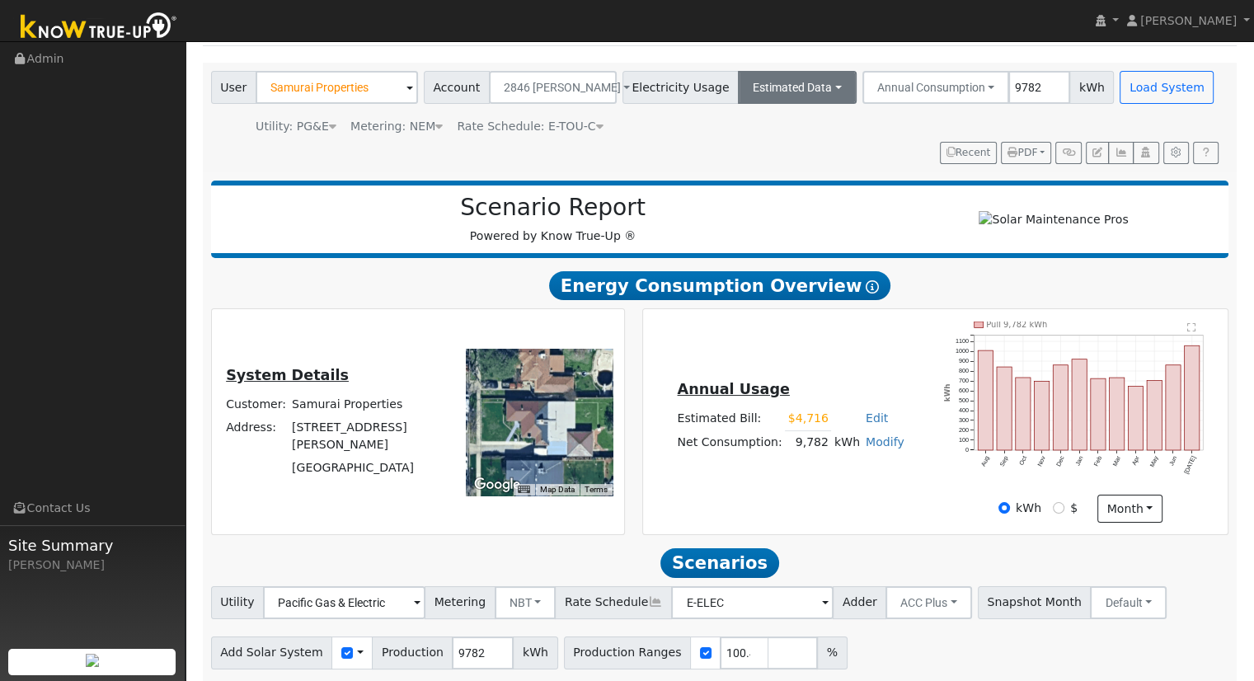
scroll to position [0, 0]
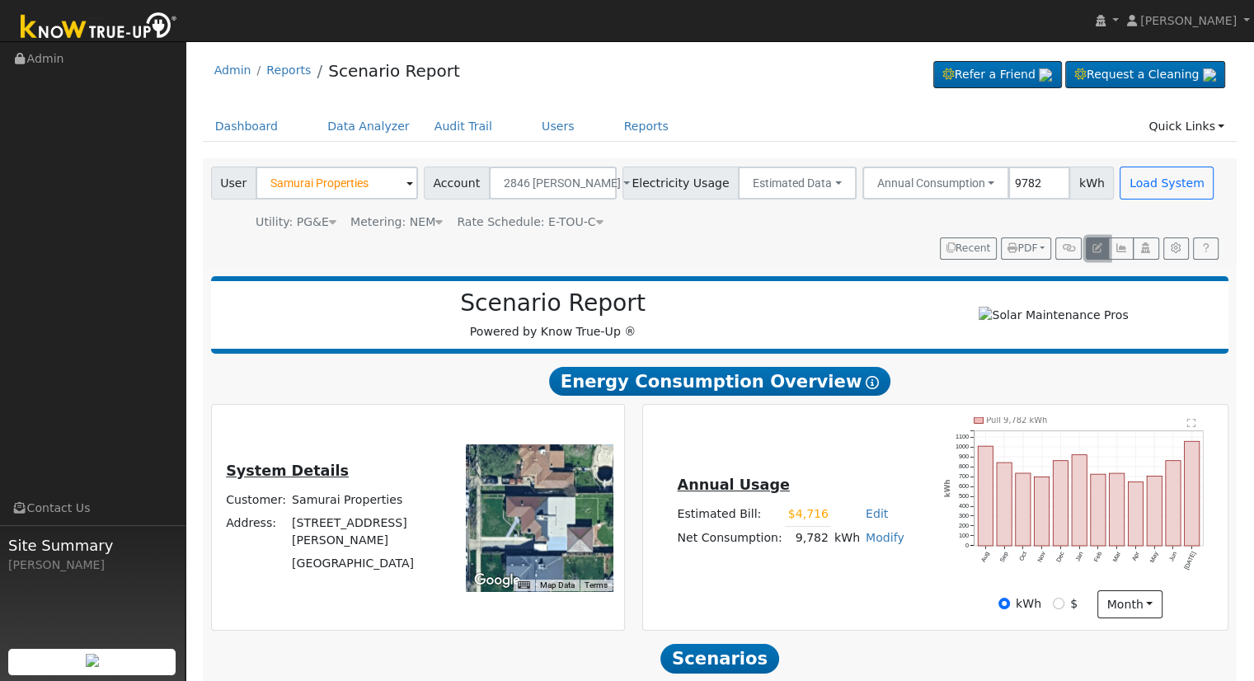
click at [1105, 242] on button "button" at bounding box center [1097, 248] width 23 height 23
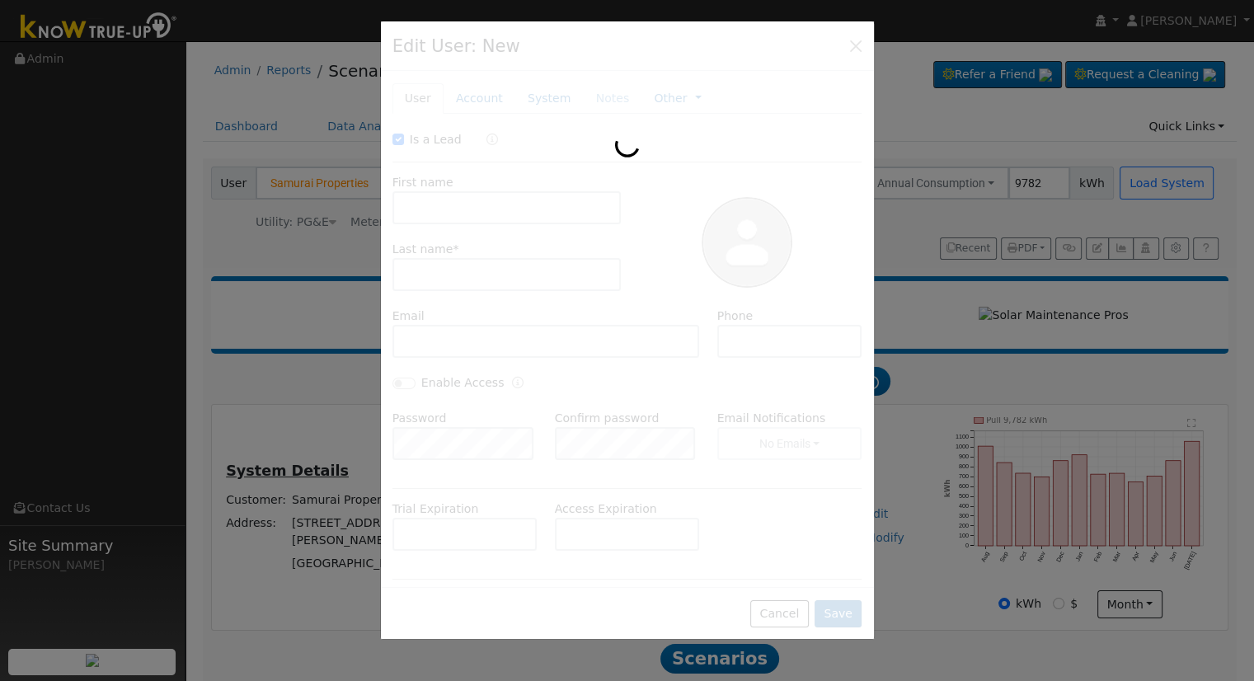
checkbox input "true"
type input "Samurai"
type input "Properties"
type input "2846 [PERSON_NAME]"
type input "[STREET_ADDRESS][PERSON_NAME]"
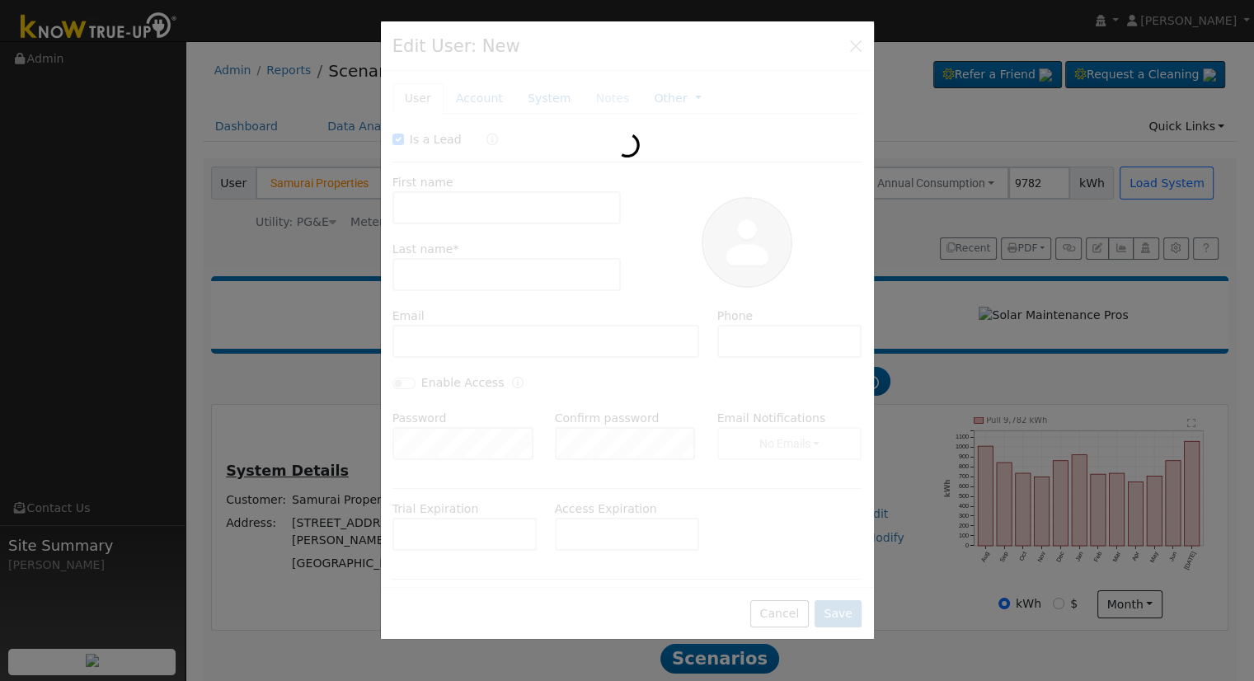
type input "[GEOGRAPHIC_DATA]"
type input "CA"
type input "93705"
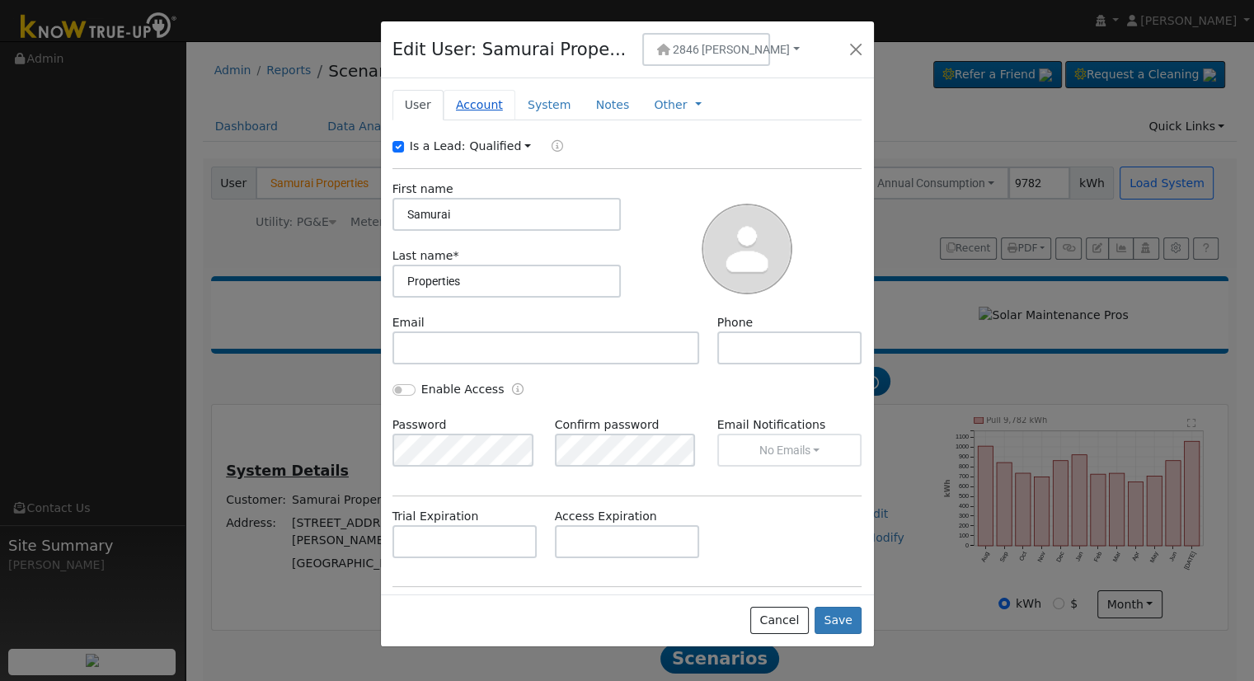
click at [473, 102] on link "Account" at bounding box center [479, 105] width 72 height 30
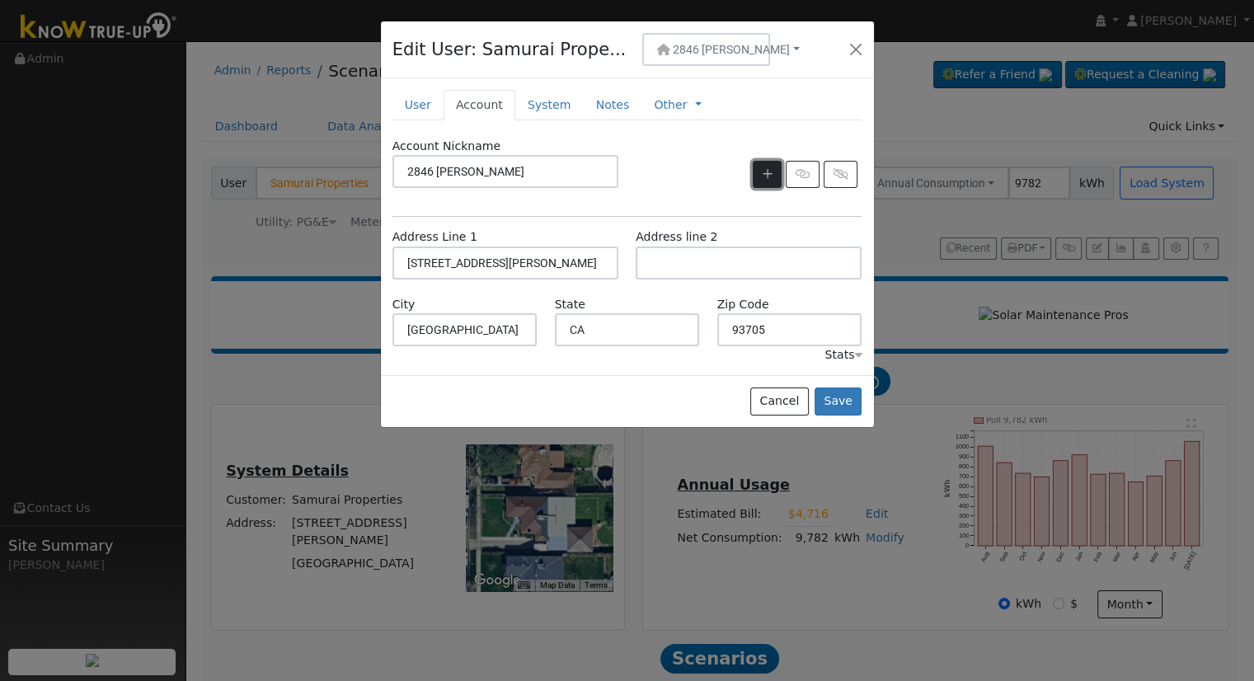
click at [769, 173] on icon "button" at bounding box center [767, 174] width 10 height 12
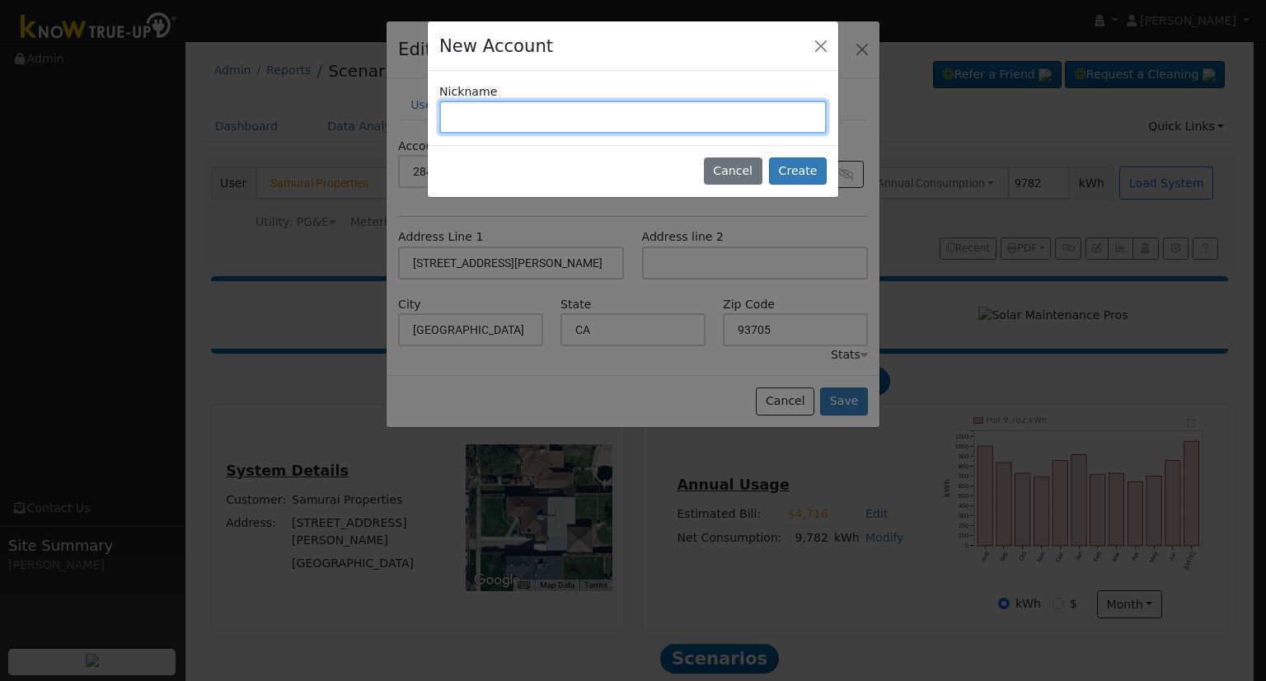
click at [537, 121] on input "text" at bounding box center [632, 117] width 387 height 33
type input "3213 [PERSON_NAME]"
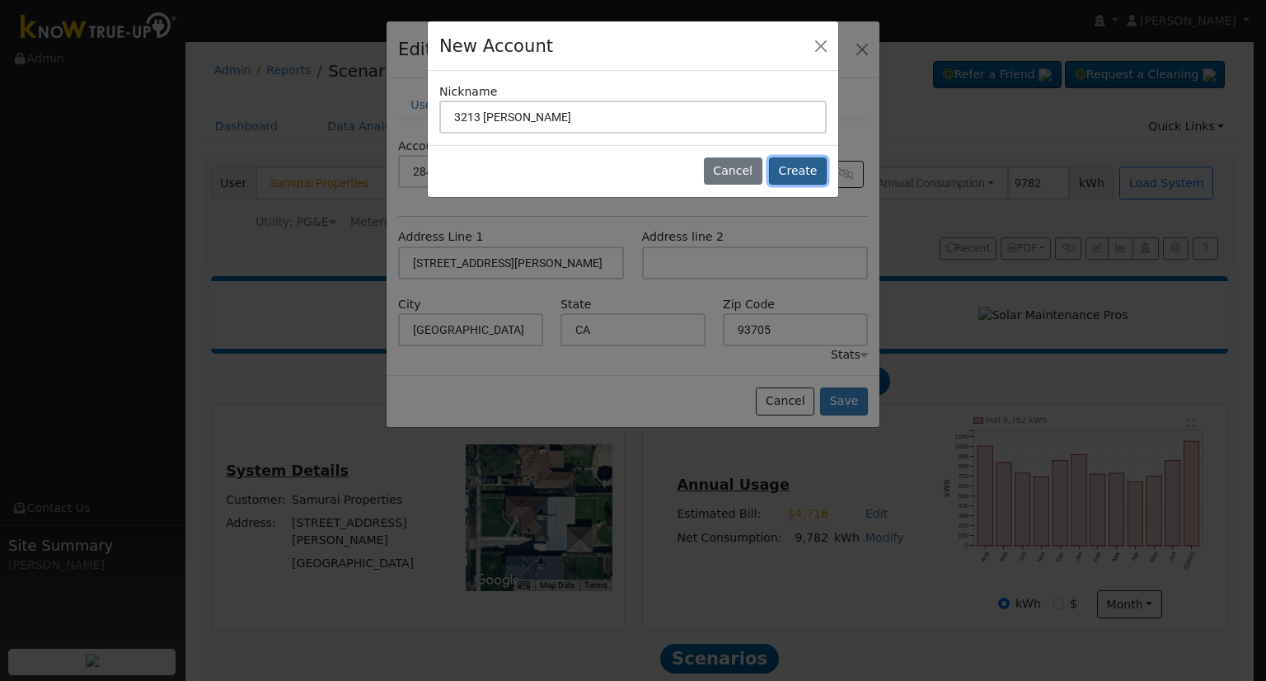
click at [805, 168] on button "Create" at bounding box center [798, 171] width 58 height 28
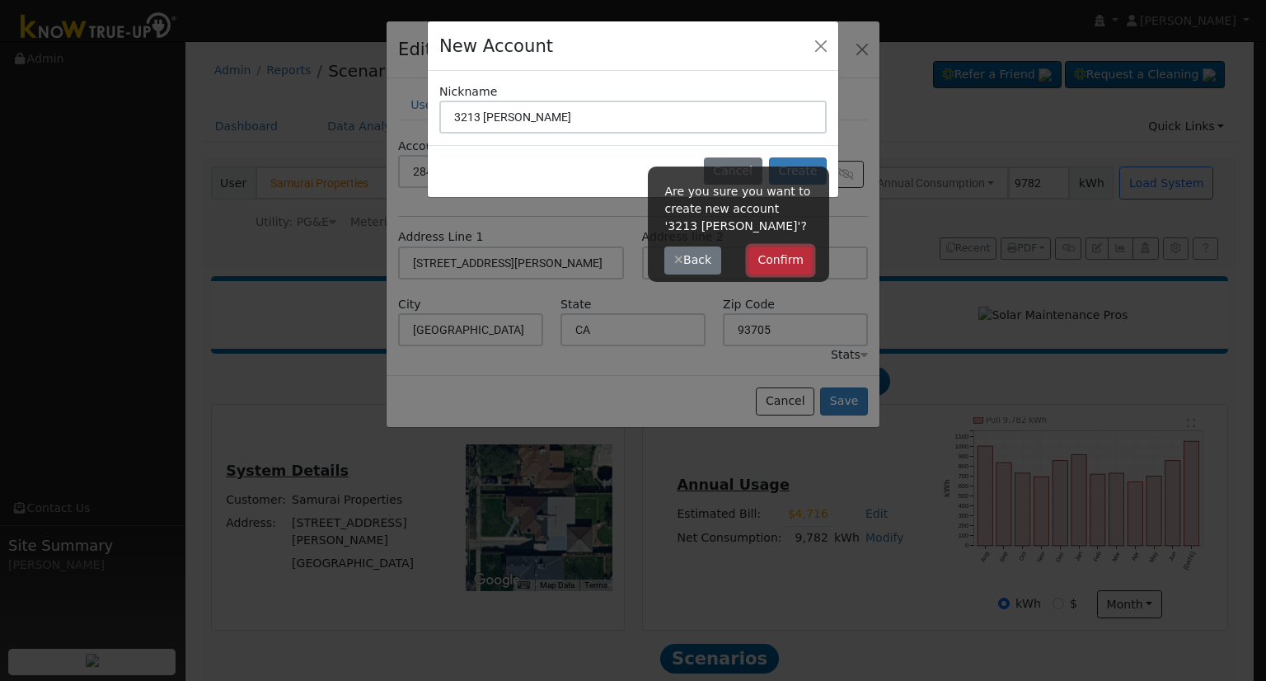
click at [772, 258] on button "Confirm" at bounding box center [780, 260] width 65 height 28
type input "3213 [PERSON_NAME]"
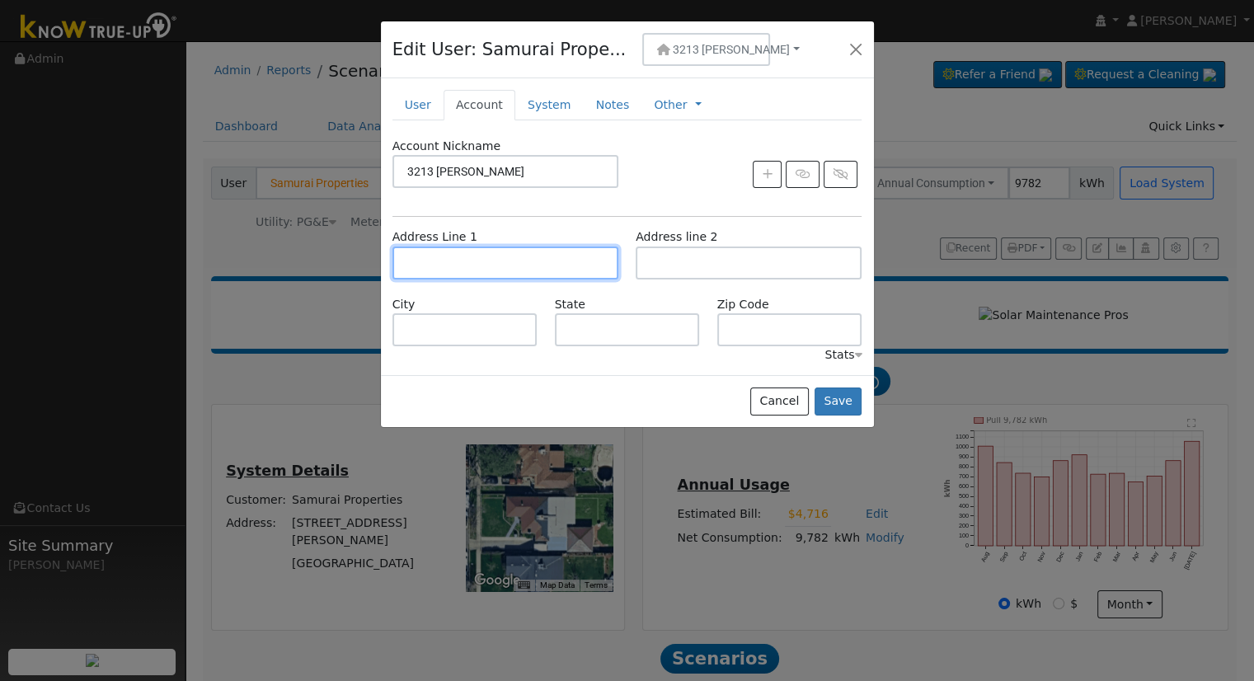
click at [537, 251] on input "text" at bounding box center [505, 262] width 226 height 33
type input "[STREET_ADDRESS][PERSON_NAME]"
type input "[GEOGRAPHIC_DATA]"
type input "CA"
type input "93703"
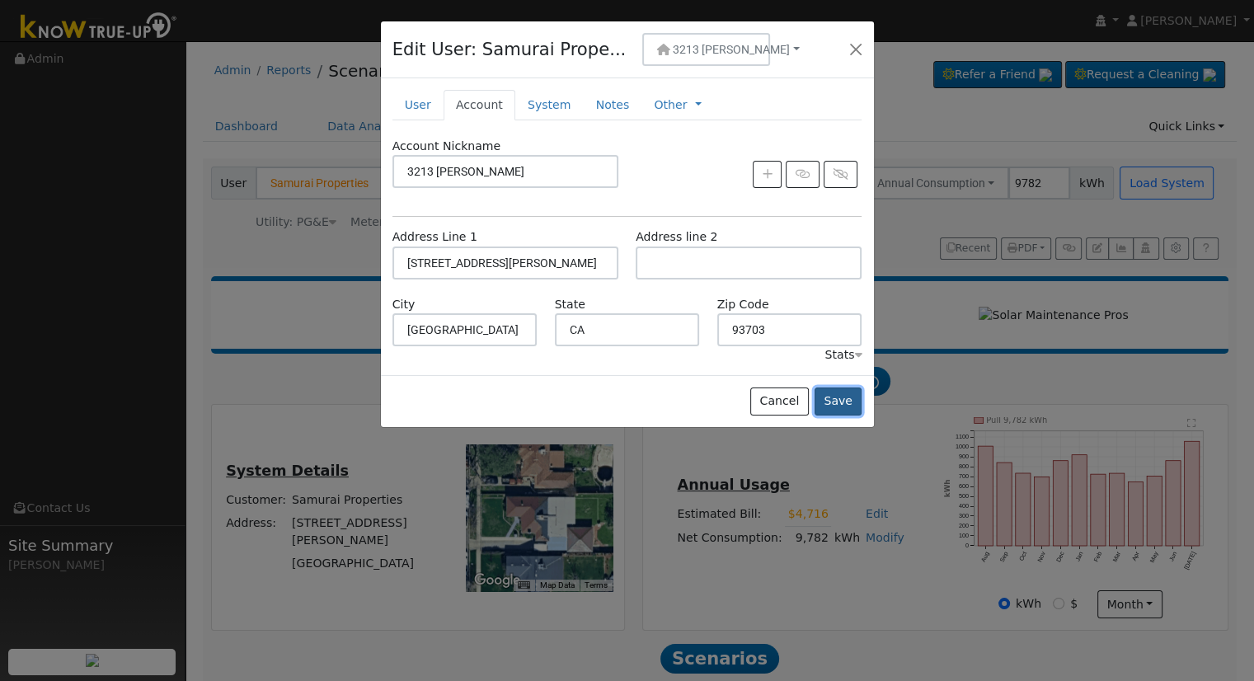
click at [837, 397] on button "Save" at bounding box center [838, 401] width 48 height 28
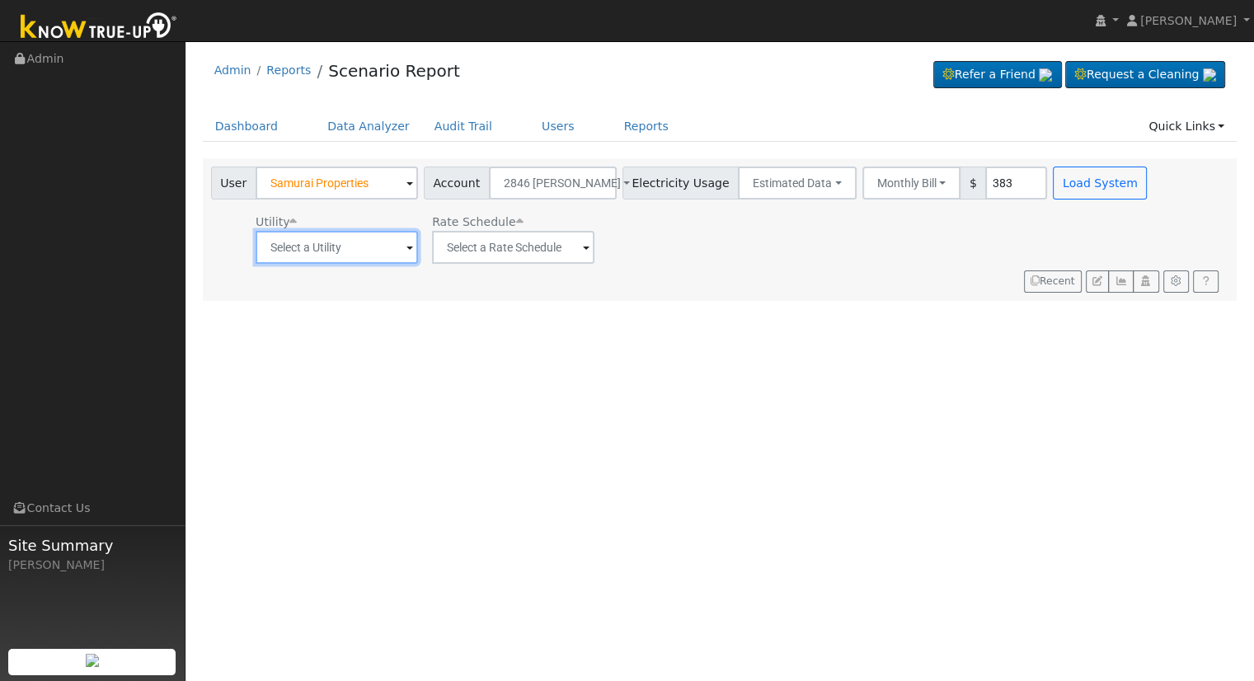
click at [363, 253] on input "text" at bounding box center [337, 247] width 162 height 33
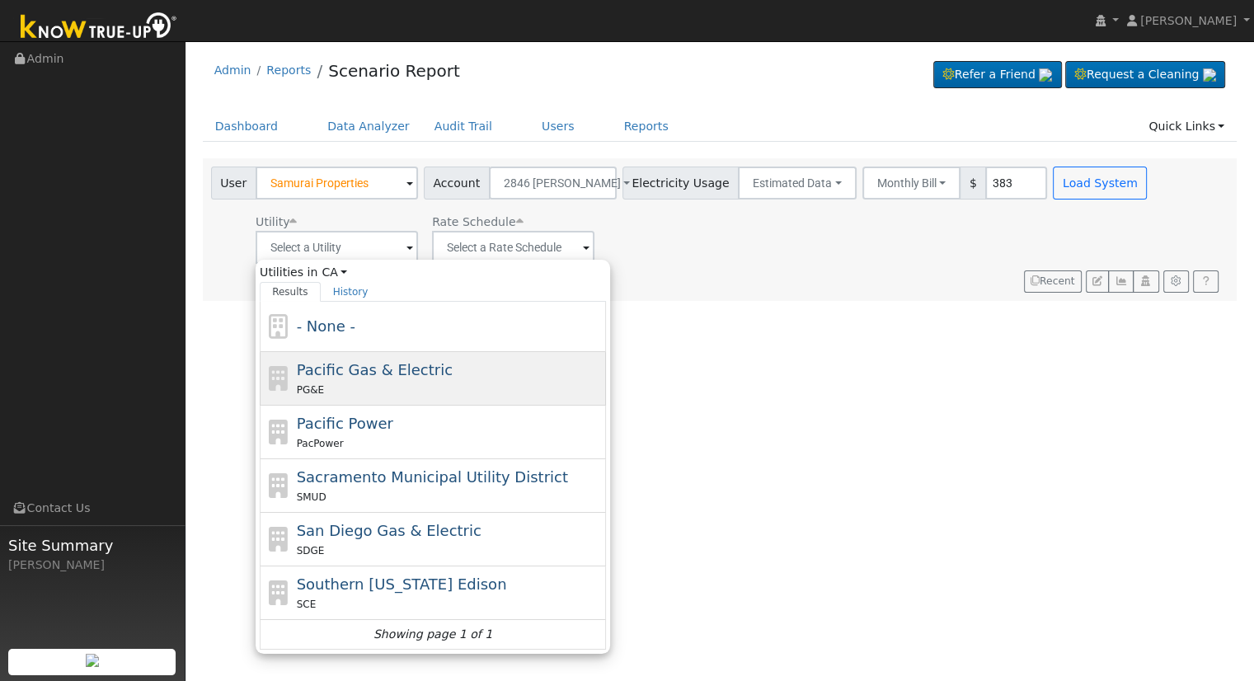
click at [382, 384] on div "PG&E" at bounding box center [450, 389] width 306 height 17
type input "Pacific Gas & Electric"
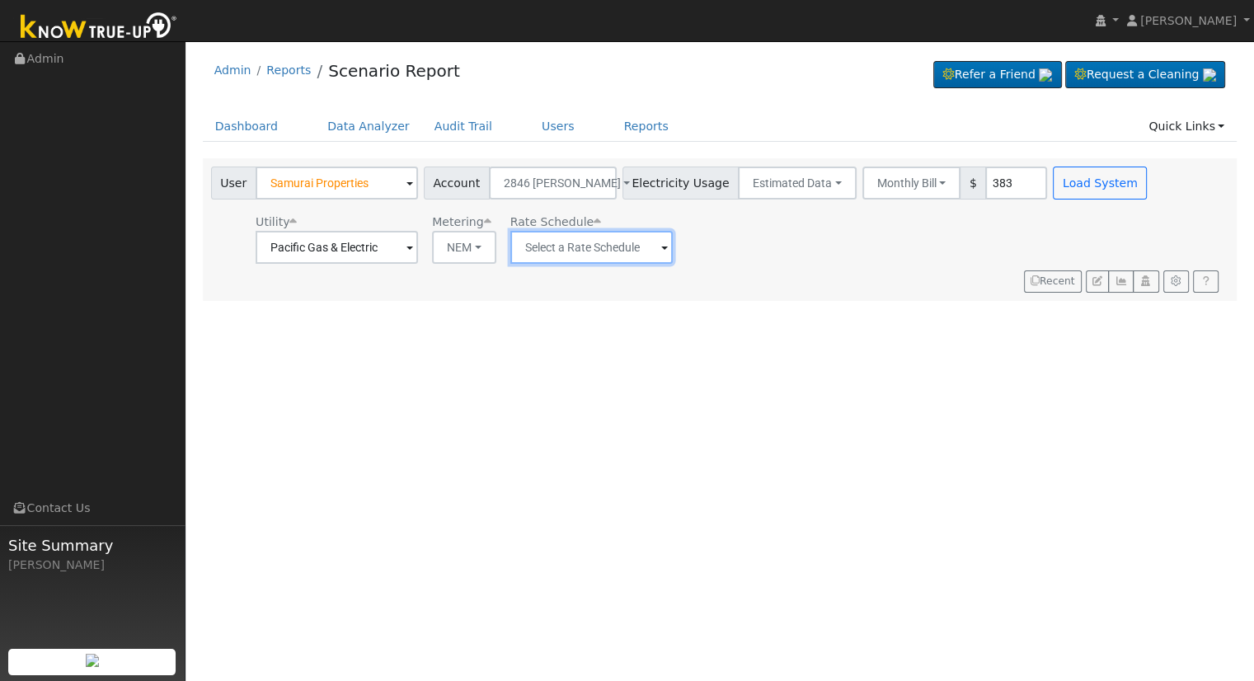
click at [418, 245] on input "text" at bounding box center [337, 247] width 162 height 33
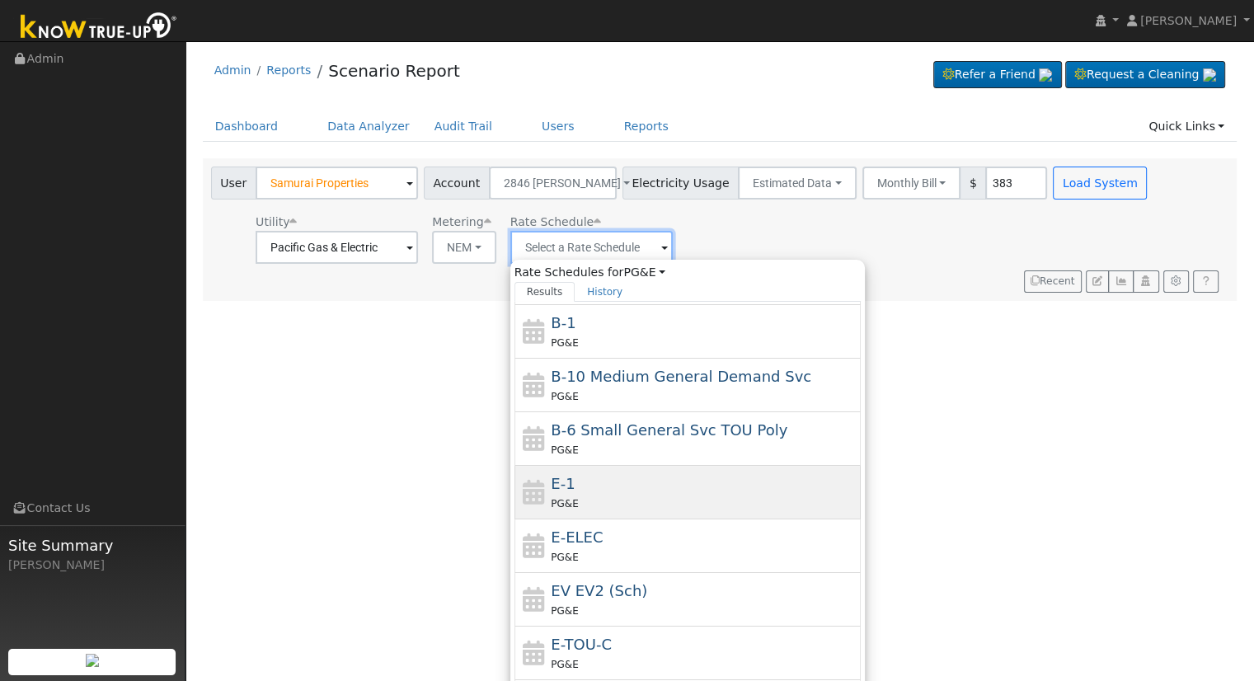
scroll to position [178, 0]
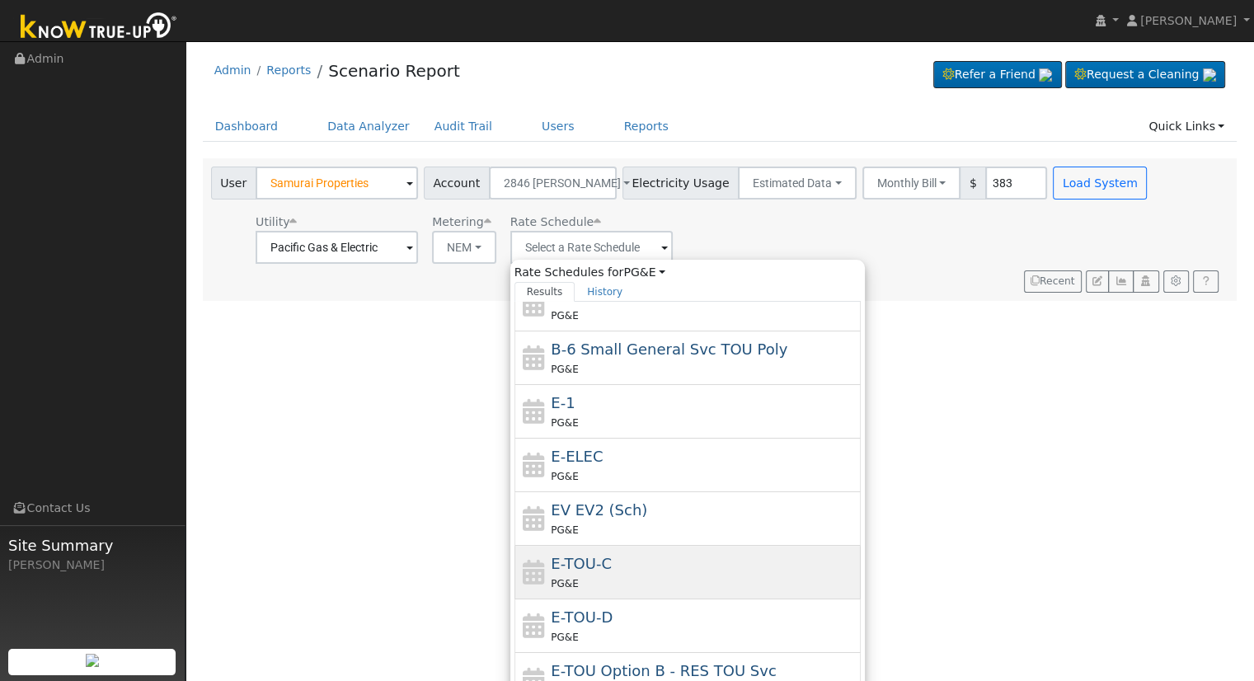
click at [612, 580] on div "PG&E" at bounding box center [704, 583] width 306 height 17
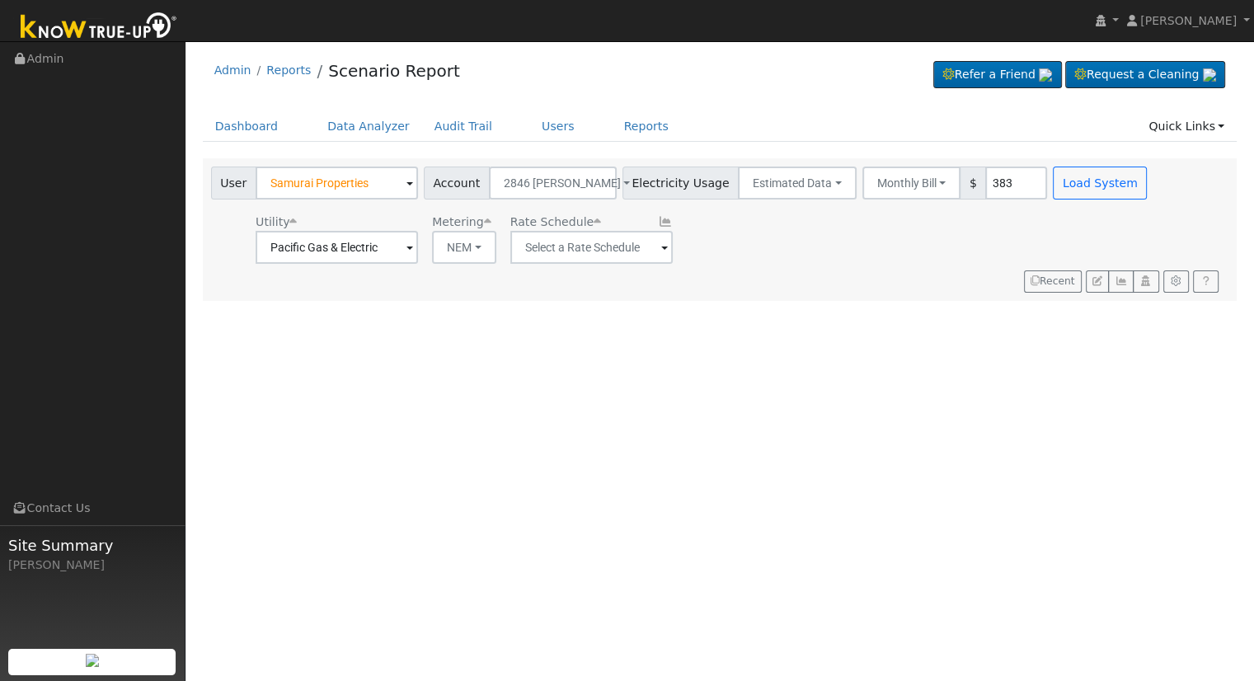
type input "E-TOU-C"
click at [866, 186] on button "Monthly Bill" at bounding box center [911, 183] width 99 height 33
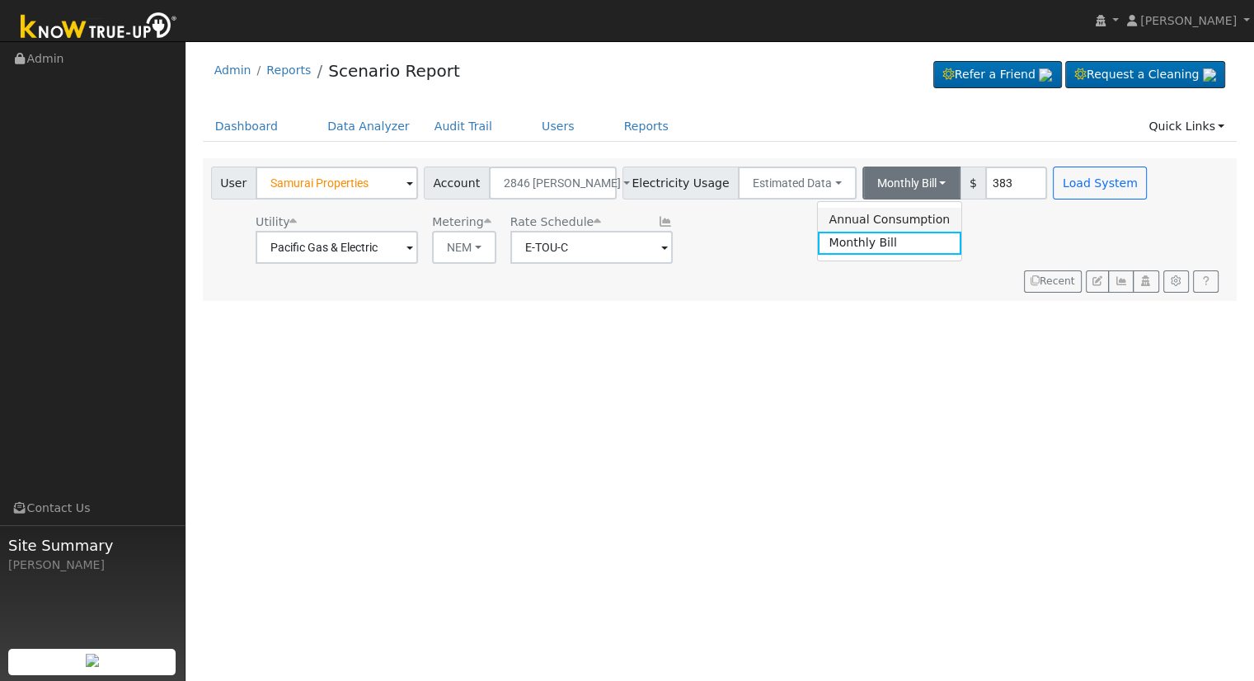
click at [889, 219] on link "Annual Consumption" at bounding box center [889, 219] width 144 height 23
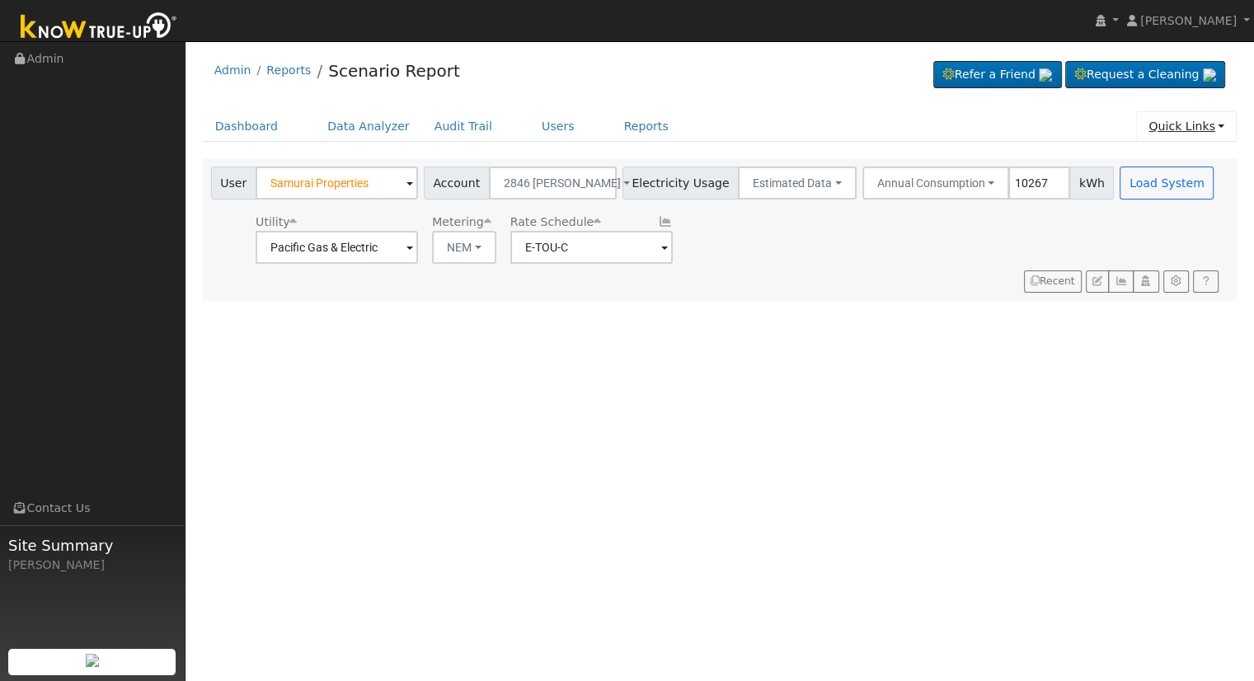
type input "10267"
click at [1147, 170] on button "Load System" at bounding box center [1166, 183] width 94 height 33
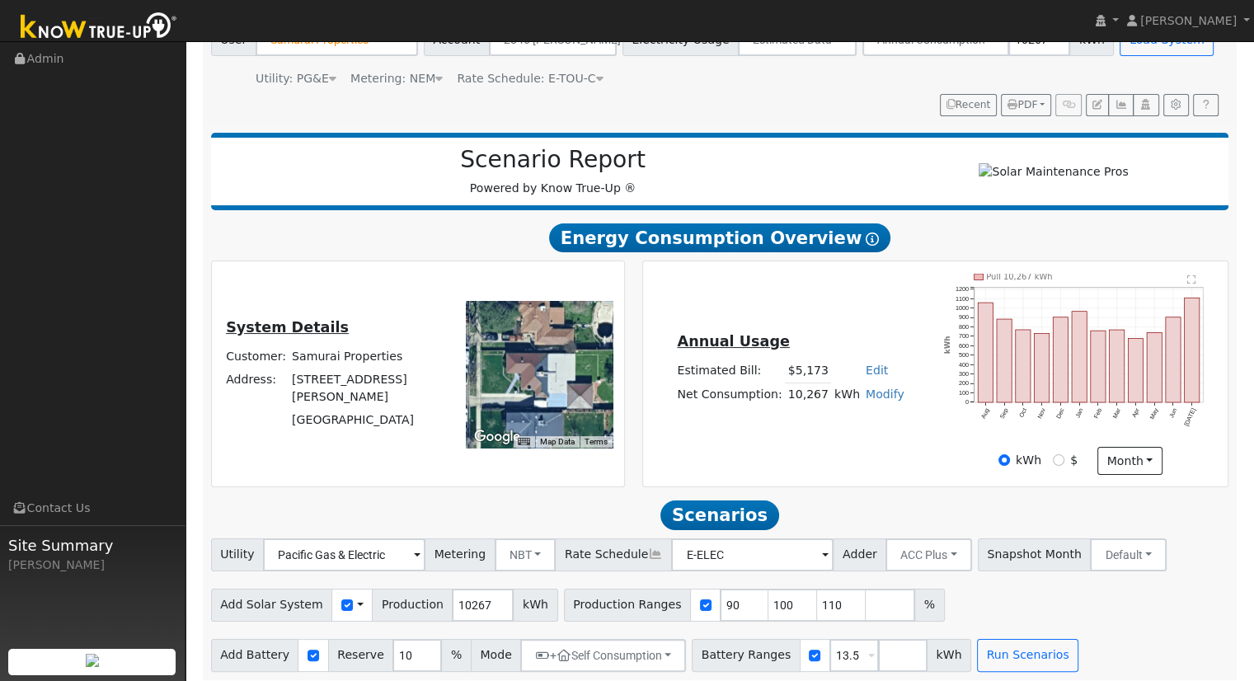
scroll to position [157, 0]
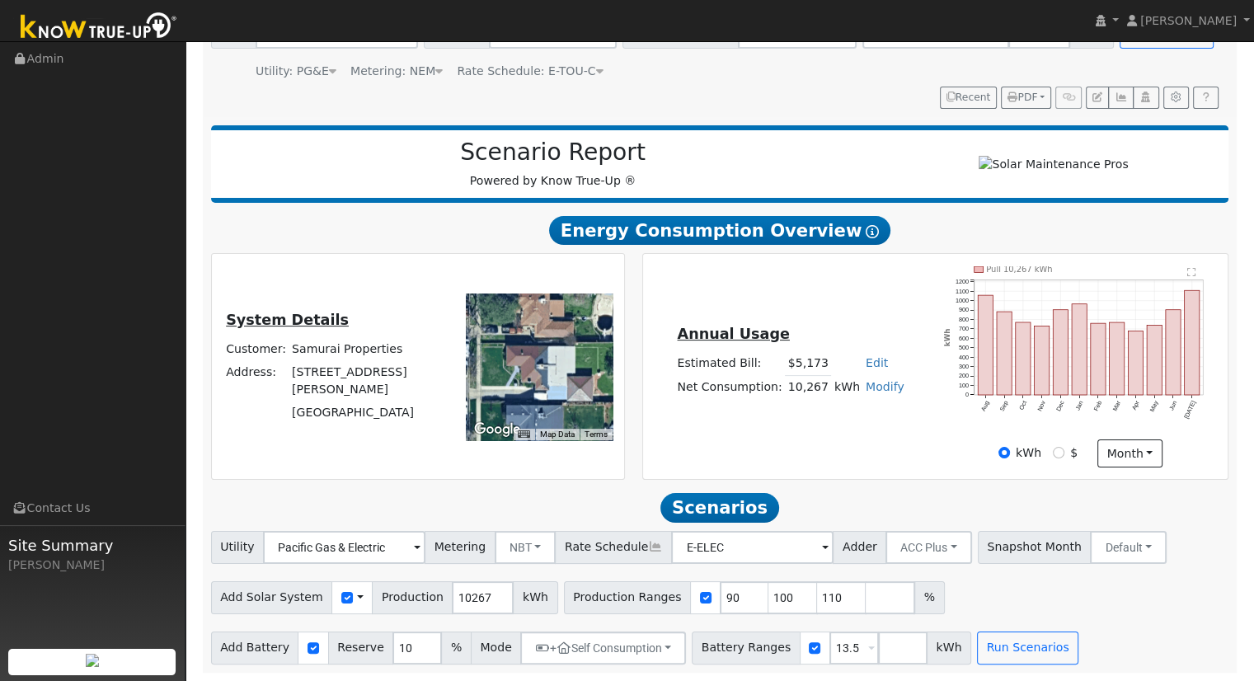
click at [866, 361] on link "Edit" at bounding box center [877, 362] width 22 height 13
type input "4764"
click at [826, 298] on div "Annual Usage Estimated Bill: $5,173 Edit Estimated Bill $ 4764 Annual Net Consu…" at bounding box center [934, 366] width 579 height 201
click at [869, 442] on div "Annual Usage Estimated Bill: $4,764 Edit Estimated Bill $ 4764 Annual Net Consu…" at bounding box center [934, 366] width 579 height 201
click at [866, 450] on div "Annual Usage Estimated Bill: $4,764 Edit Estimated Bill $ 4764 Annual Net Consu…" at bounding box center [934, 366] width 579 height 201
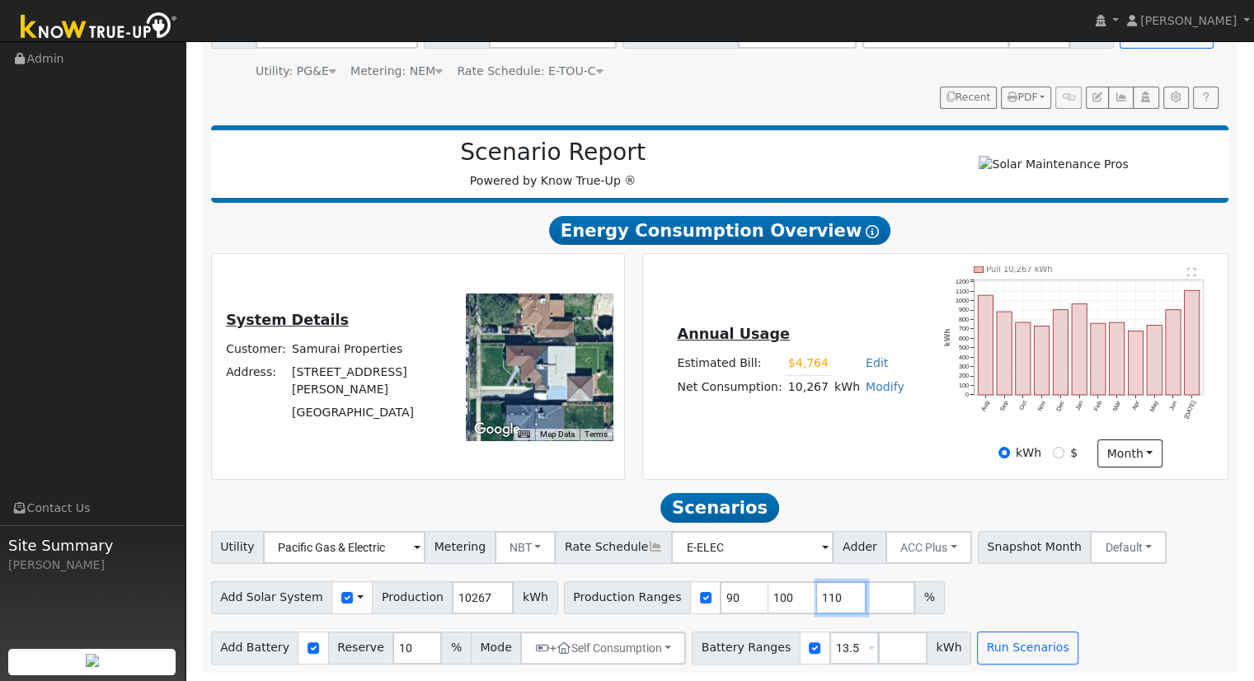
drag, startPoint x: 809, startPoint y: 598, endPoint x: 816, endPoint y: 590, distance: 10.5
click at [817, 597] on input "110" at bounding box center [841, 597] width 49 height 33
type input "1"
type input "98.314989773"
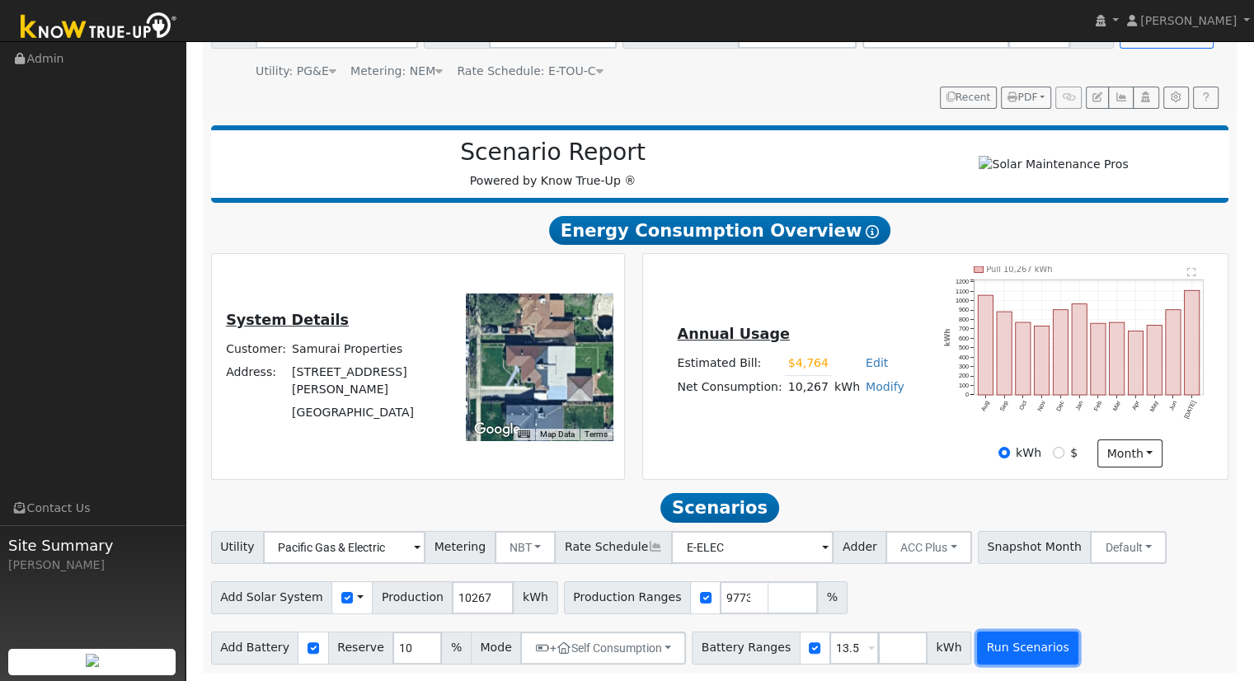
click at [979, 648] on button "Run Scenarios" at bounding box center [1027, 647] width 101 height 33
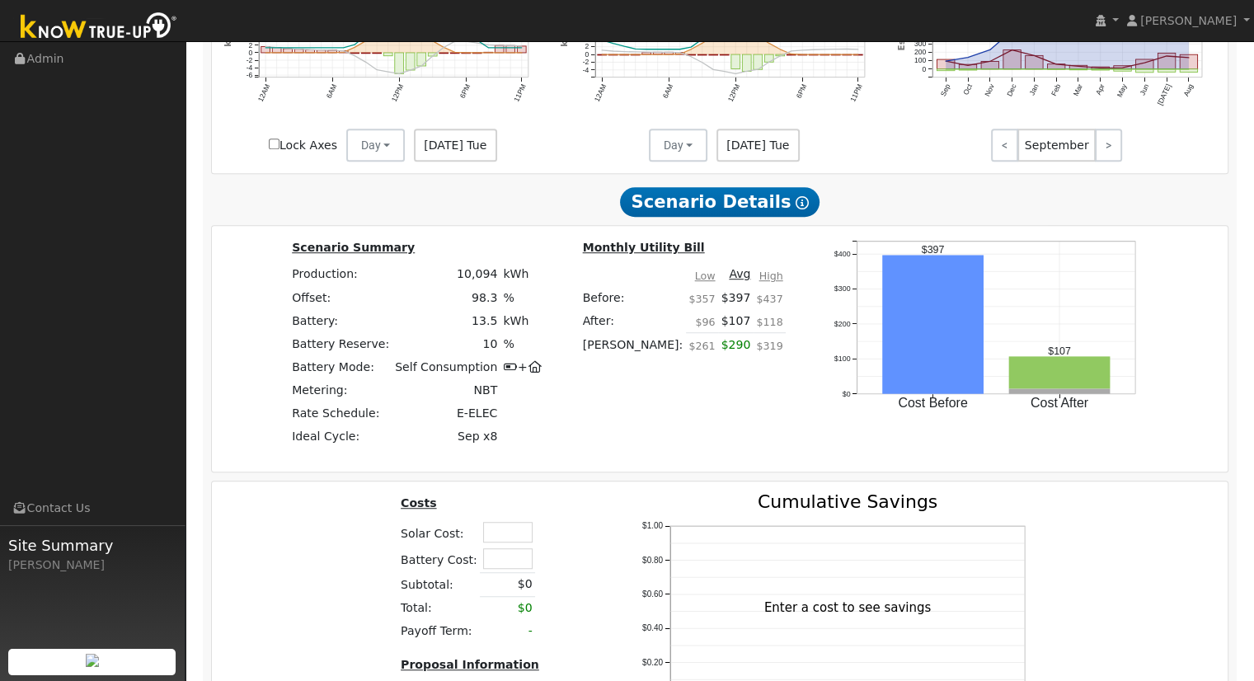
scroll to position [1258, 0]
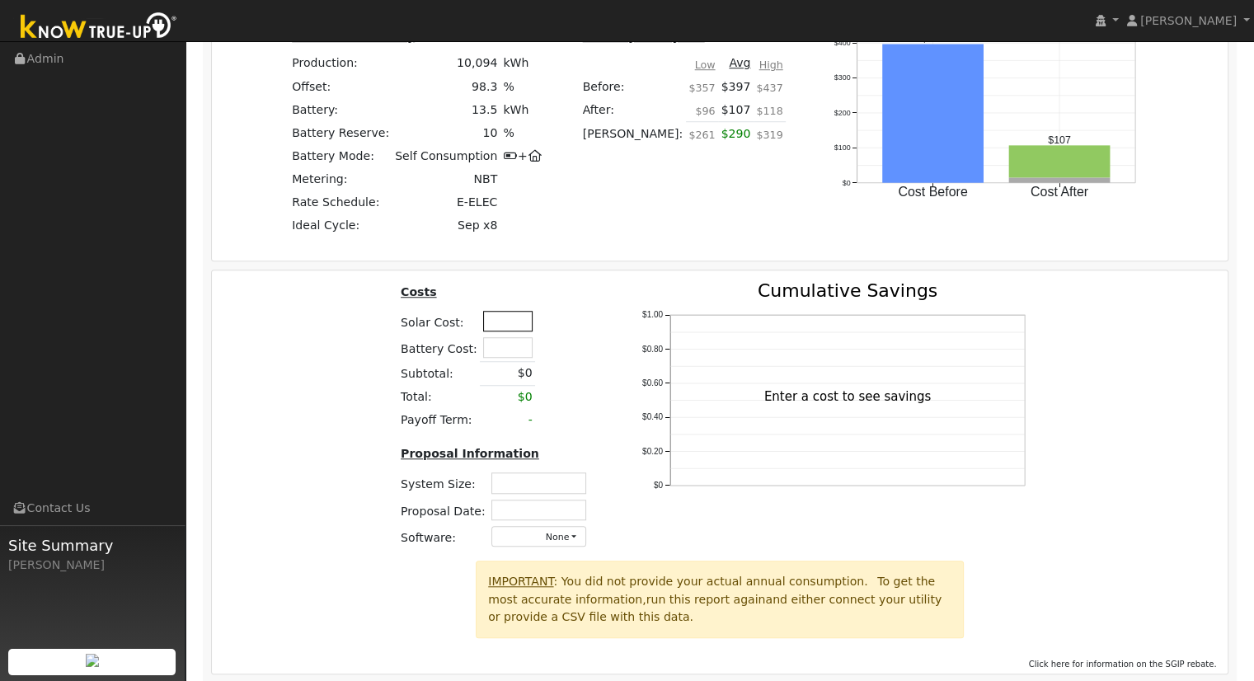
click at [491, 320] on input "text" at bounding box center [507, 321] width 49 height 21
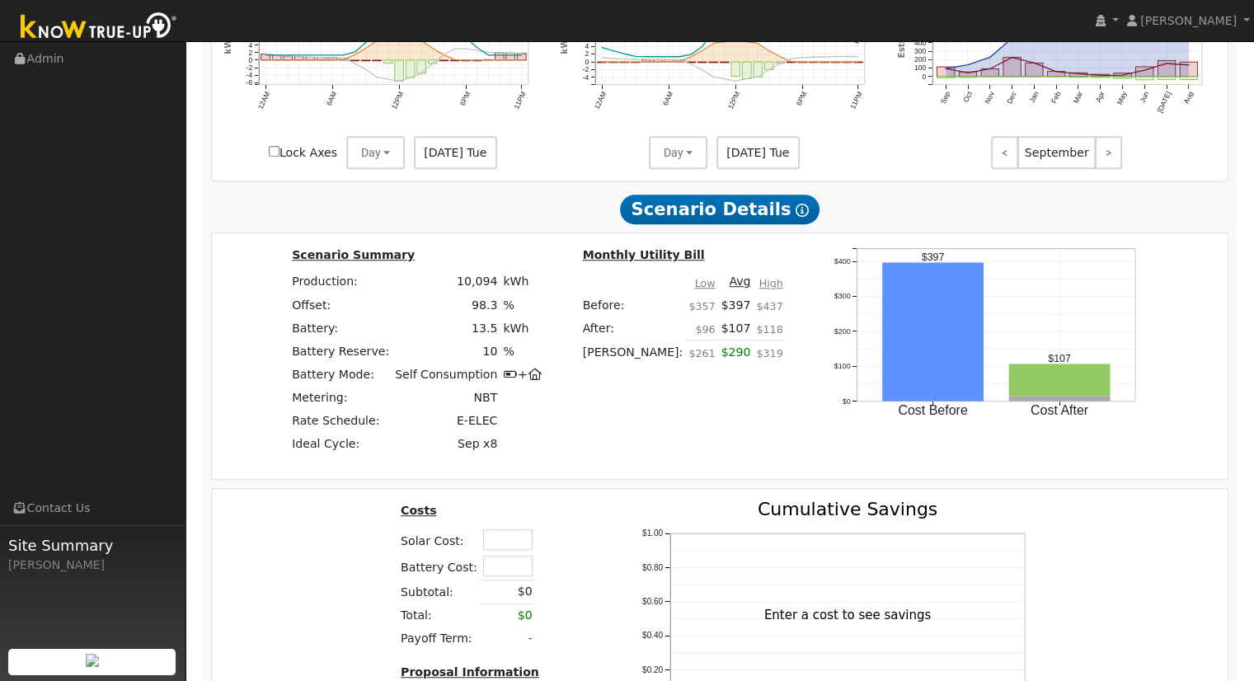
scroll to position [1175, 0]
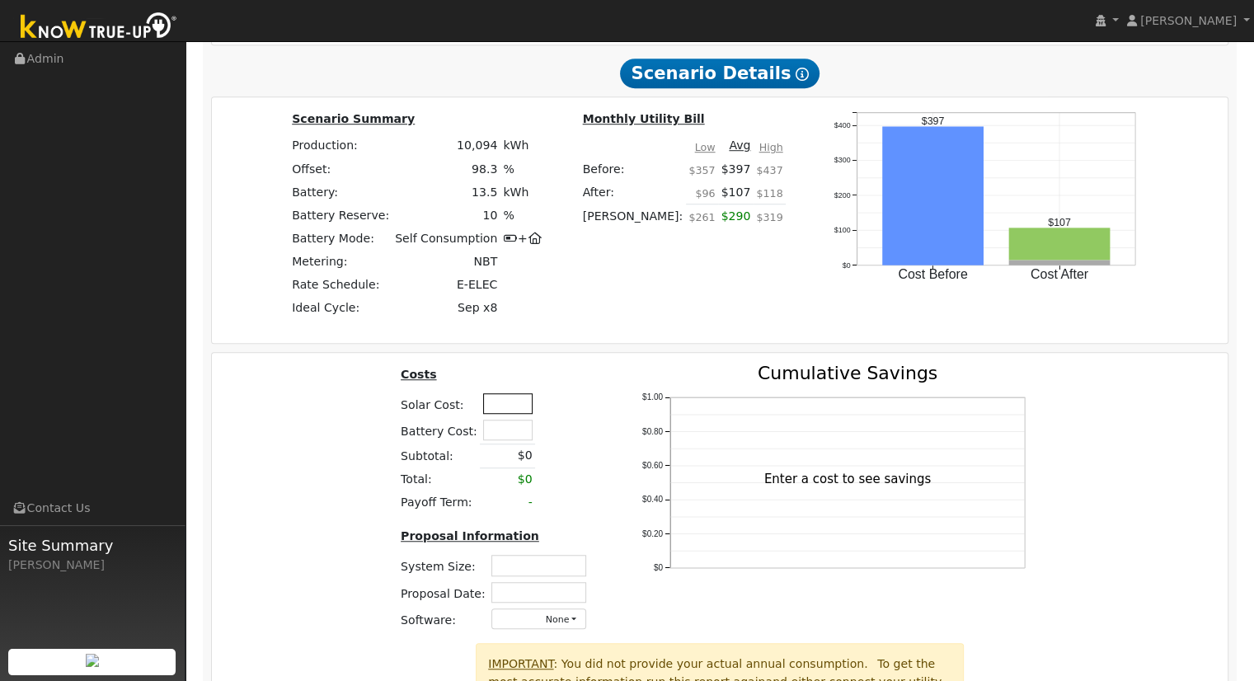
click at [504, 410] on input "text" at bounding box center [507, 403] width 49 height 21
type input "$33,649"
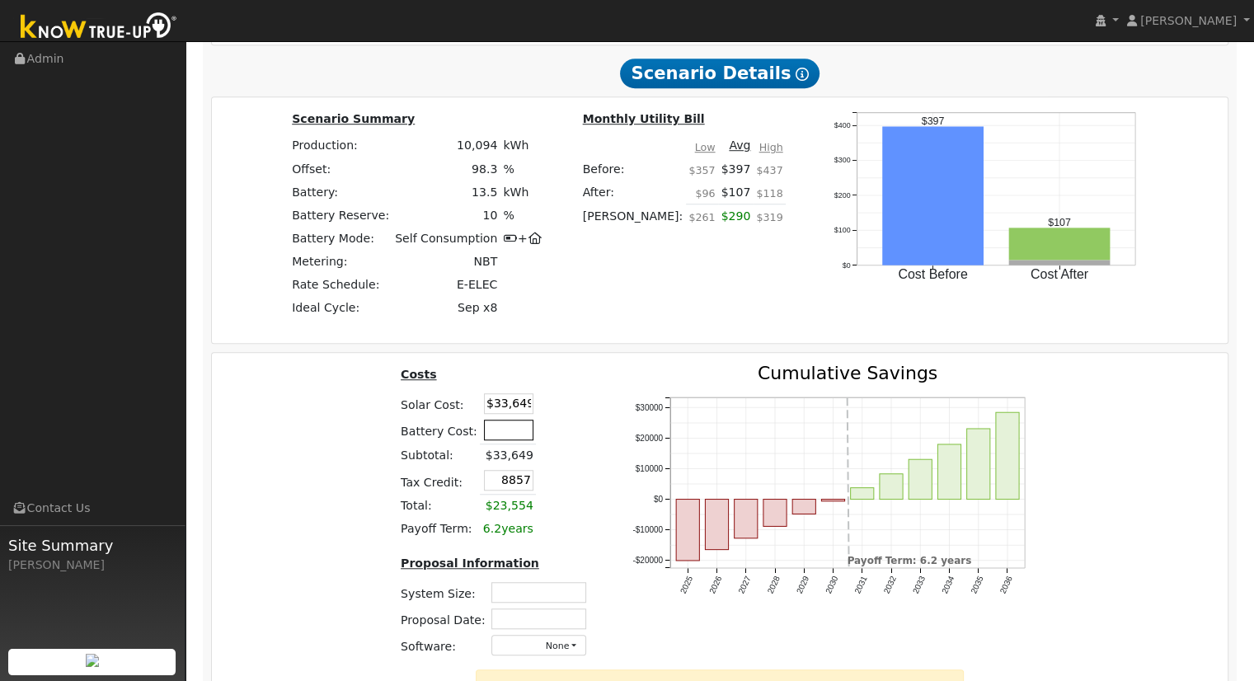
type input "$8,857"
type input "7.31"
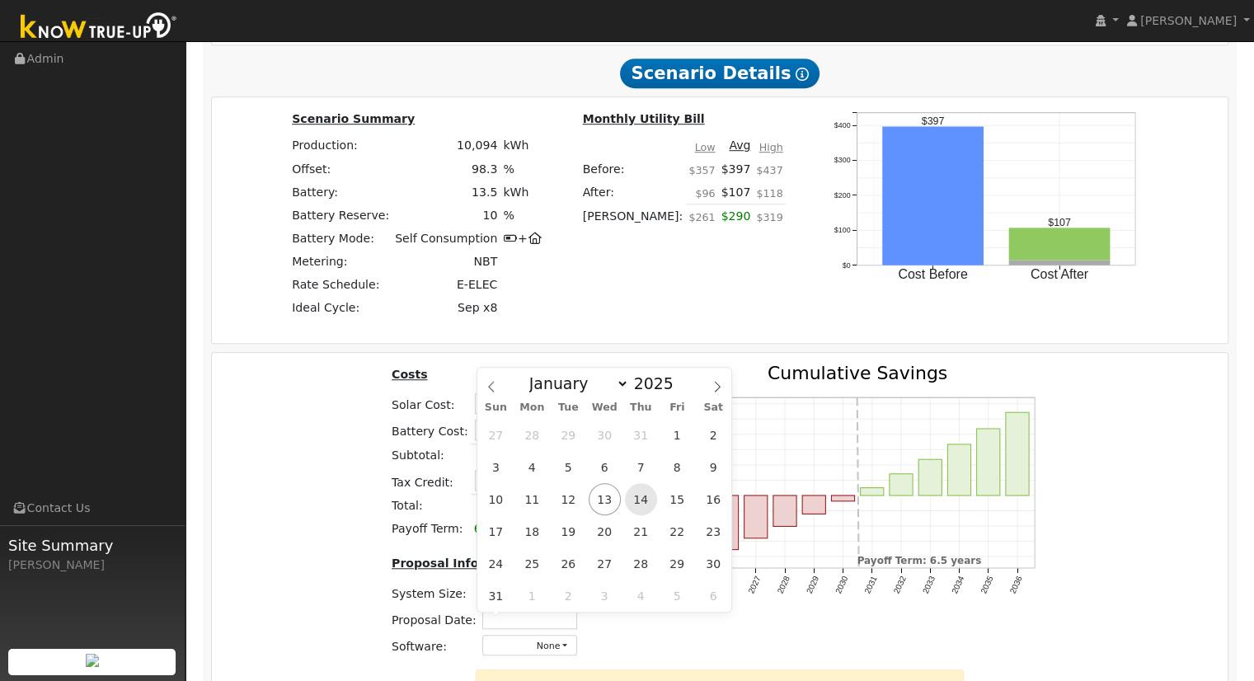
click at [646, 496] on span "14" at bounding box center [641, 499] width 32 height 32
type input "[DATE]"
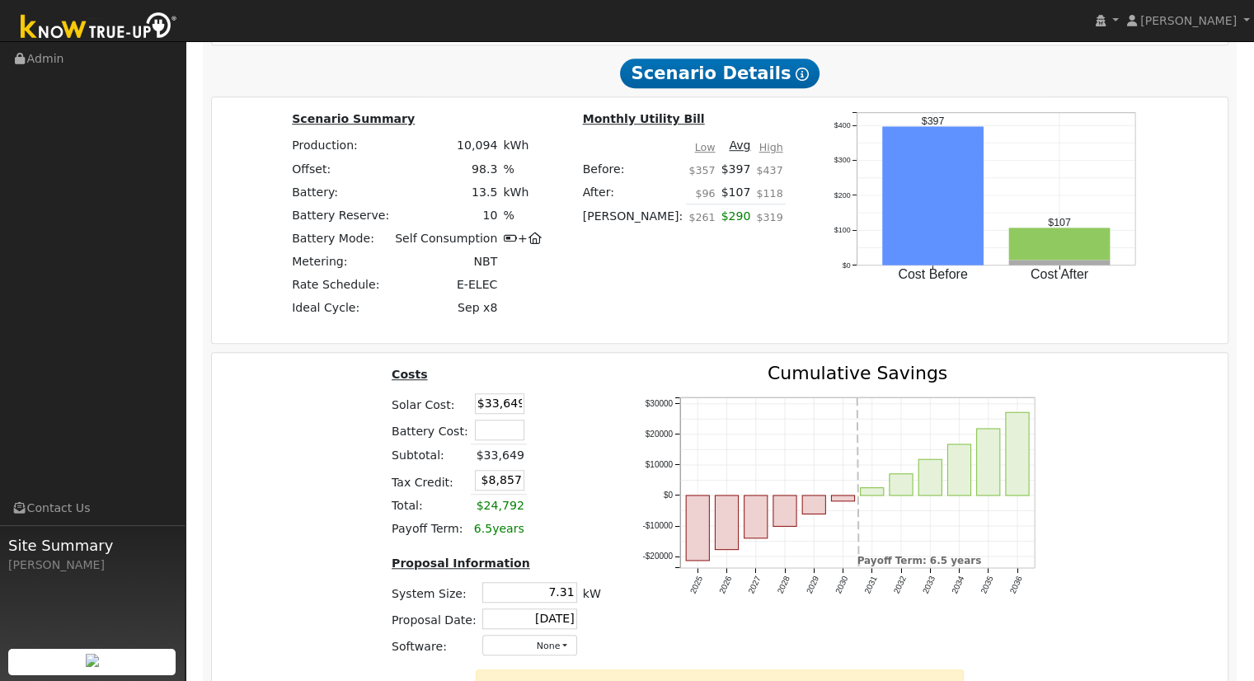
drag, startPoint x: 317, startPoint y: 515, endPoint x: 326, endPoint y: 515, distance: 9.9
click at [318, 515] on div "Costs Solar Cost: $33,649 Battery Cost: Subtotal: $33,649 Tax Credit: $8,857 To…" at bounding box center [720, 516] width 1028 height 305
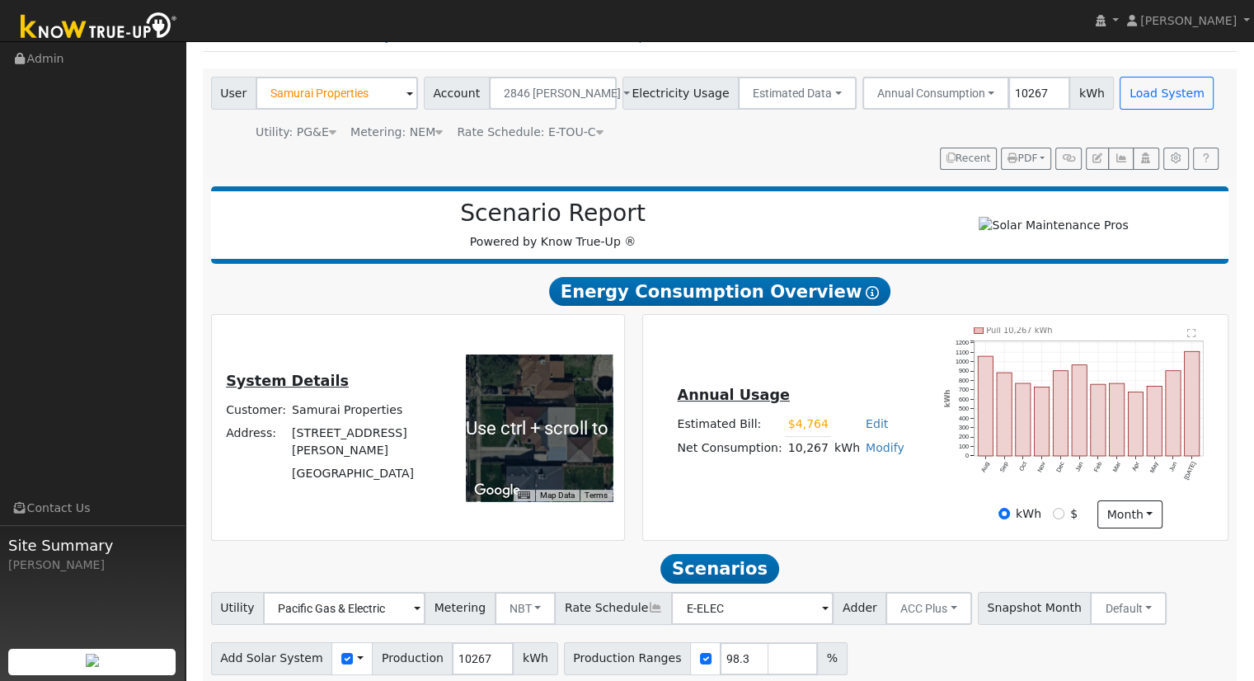
scroll to position [0, 0]
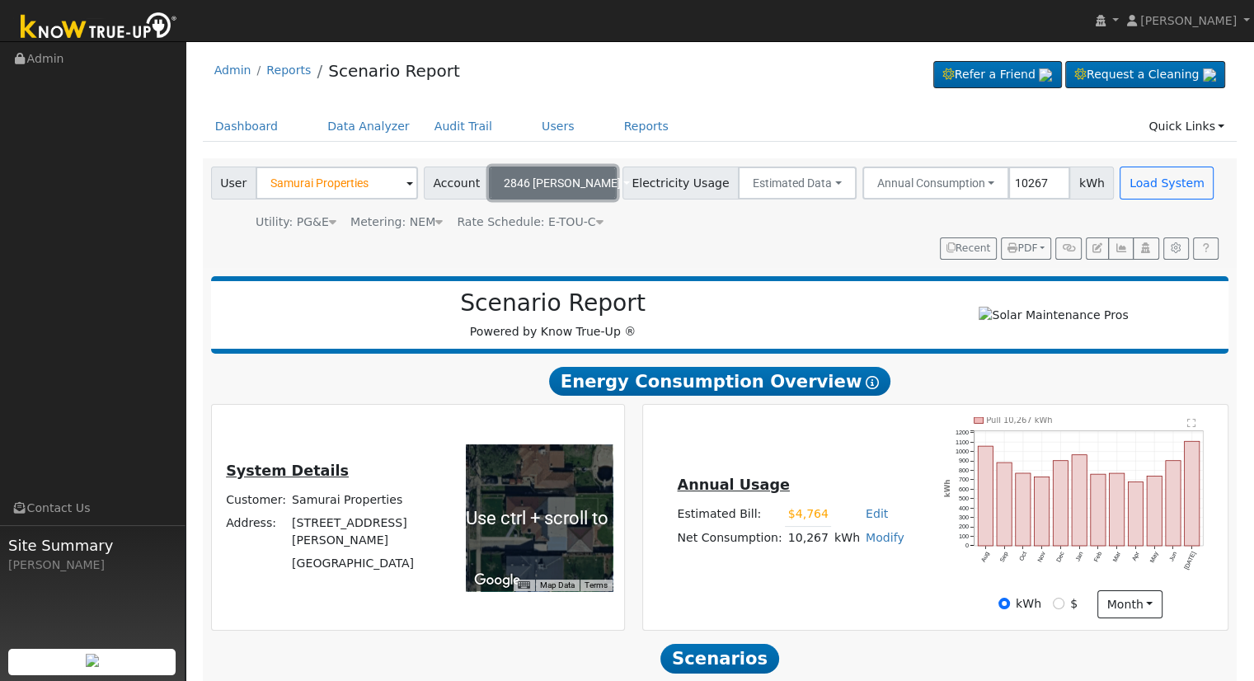
click at [561, 173] on button "2846 [PERSON_NAME]" at bounding box center [553, 183] width 128 height 33
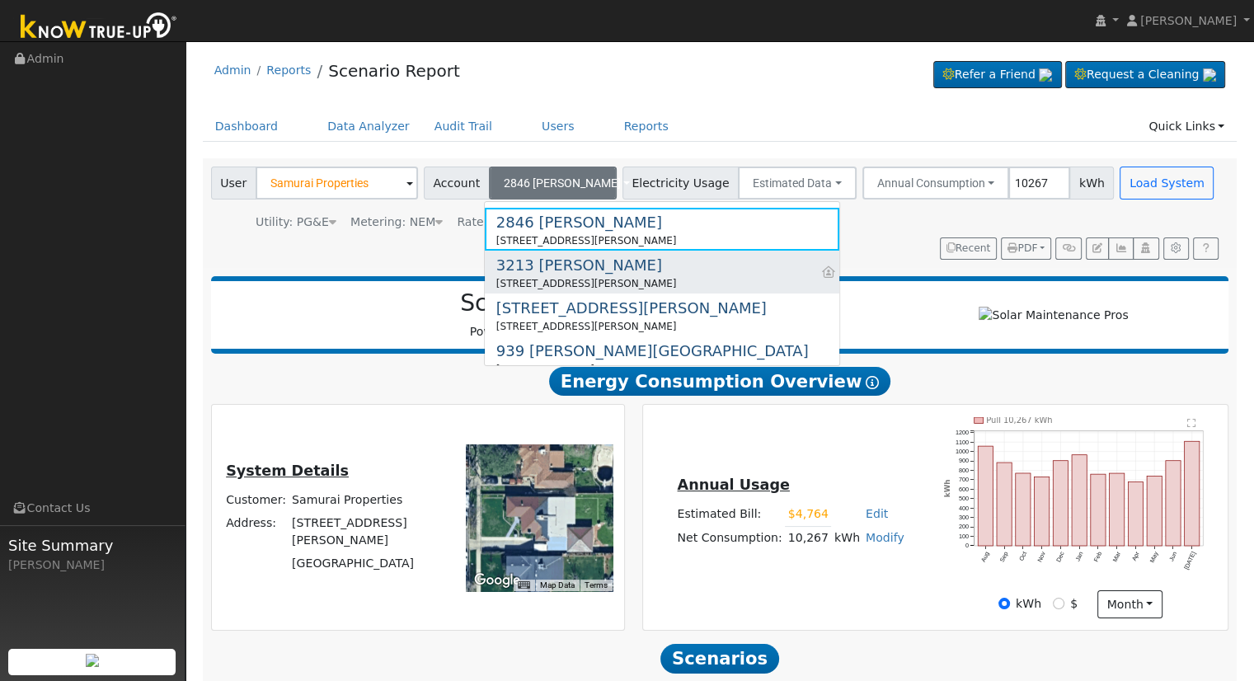
click at [567, 260] on div "3213 [PERSON_NAME]" at bounding box center [586, 265] width 181 height 22
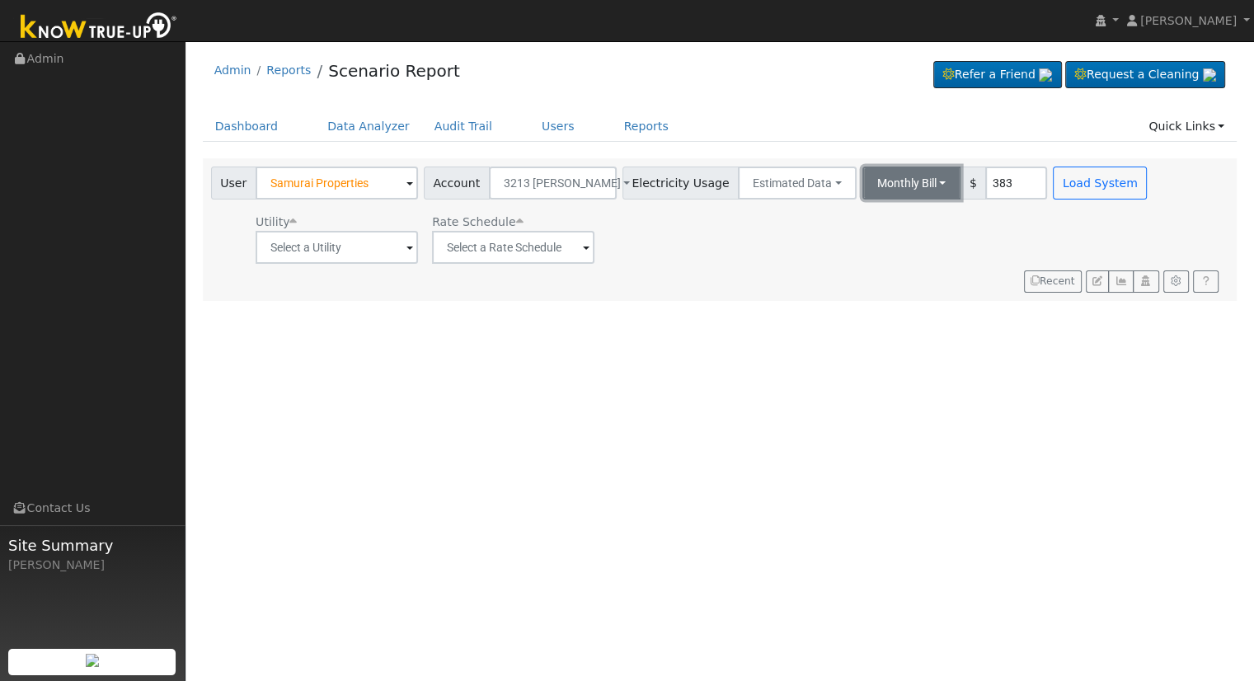
click at [868, 184] on button "Monthly Bill" at bounding box center [911, 183] width 99 height 33
click at [883, 234] on link "Monthly Bill" at bounding box center [889, 243] width 144 height 23
click at [887, 182] on button "Monthly Bill" at bounding box center [911, 183] width 99 height 33
click at [896, 217] on link "Annual Consumption" at bounding box center [889, 219] width 144 height 23
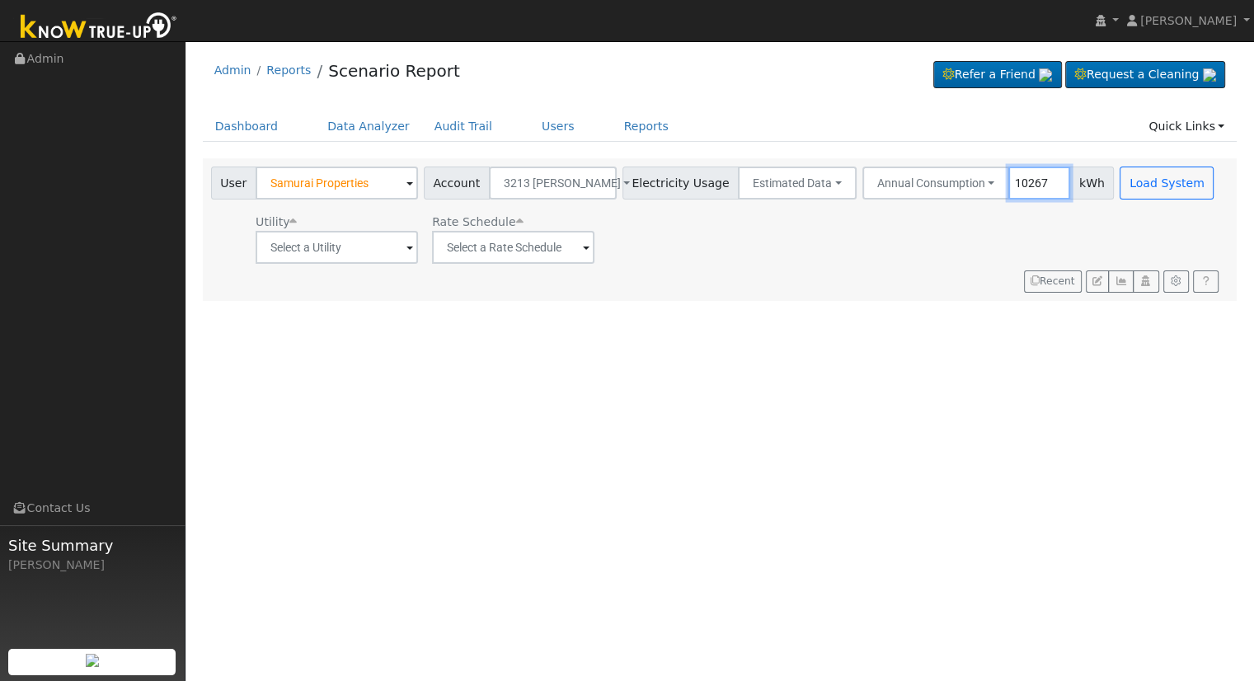
type input "10267"
click at [331, 238] on input "text" at bounding box center [337, 247] width 162 height 33
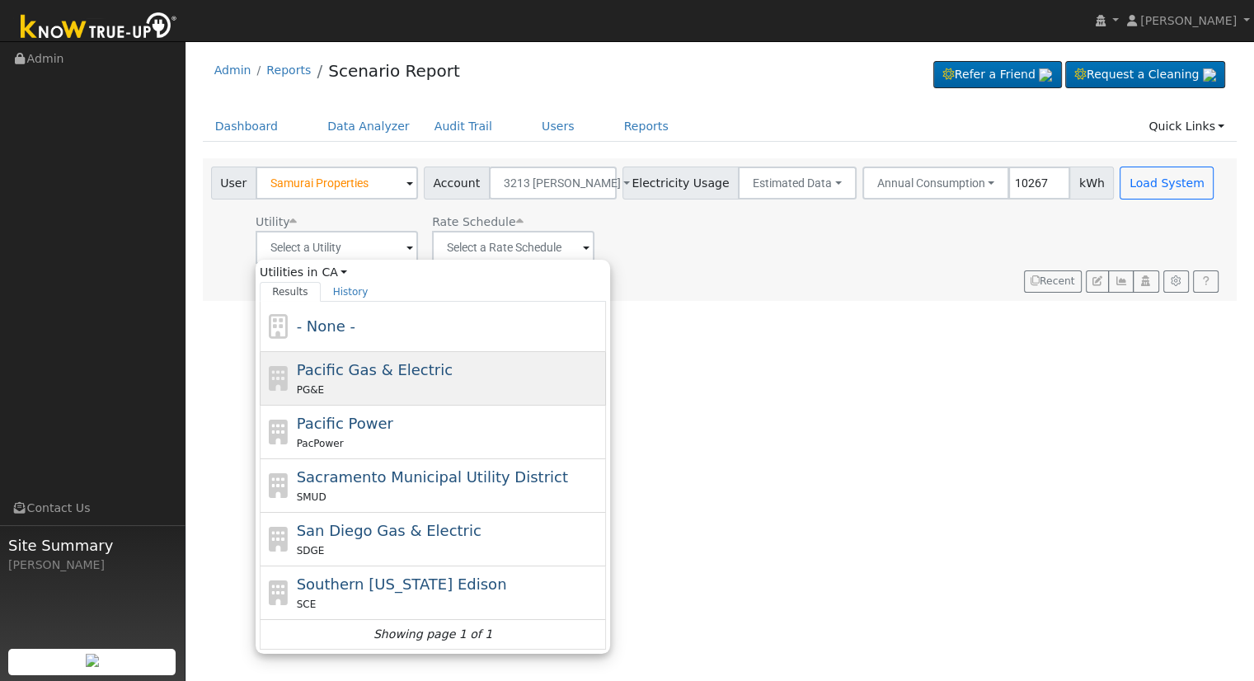
click at [392, 372] on span "Pacific Gas & Electric" at bounding box center [375, 369] width 156 height 17
type input "Pacific Gas & Electric"
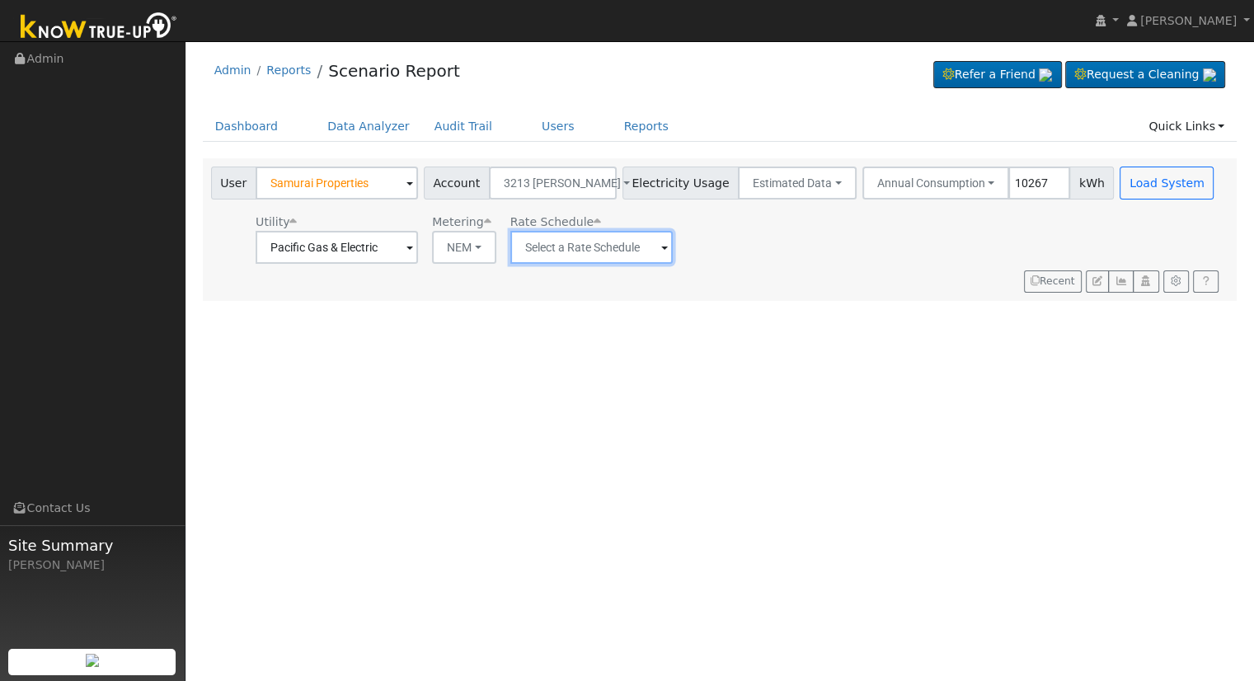
click at [418, 246] on input "text" at bounding box center [337, 247] width 162 height 33
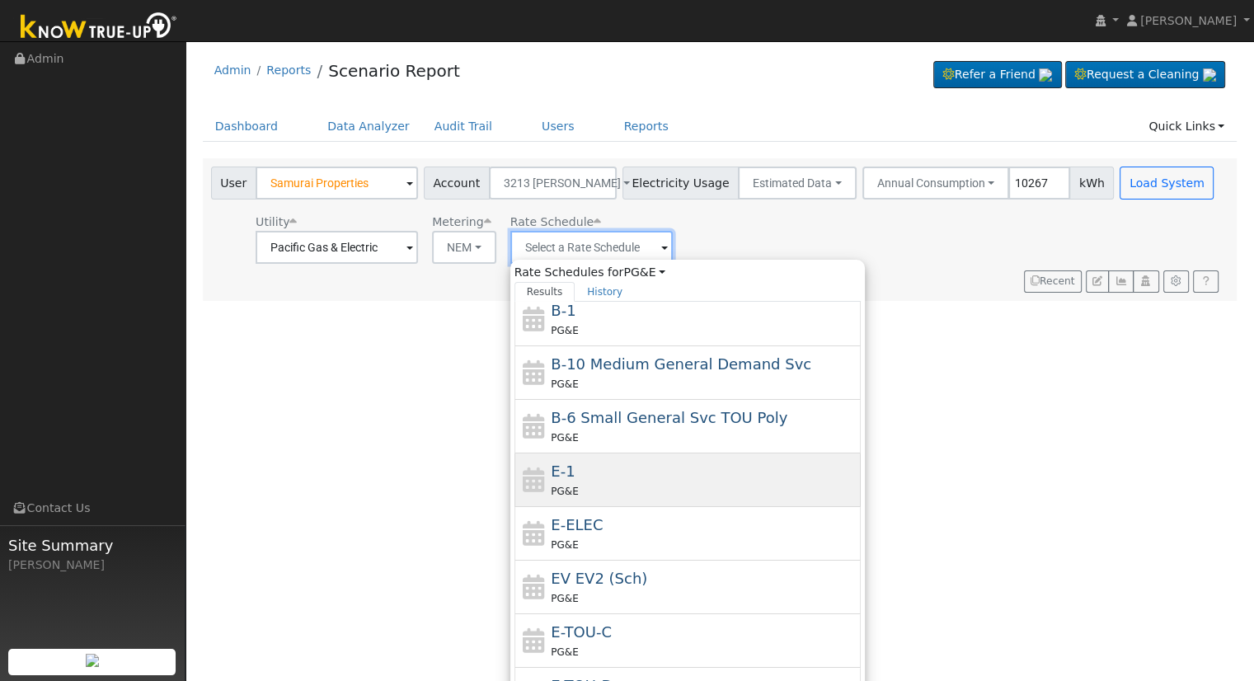
scroll to position [178, 0]
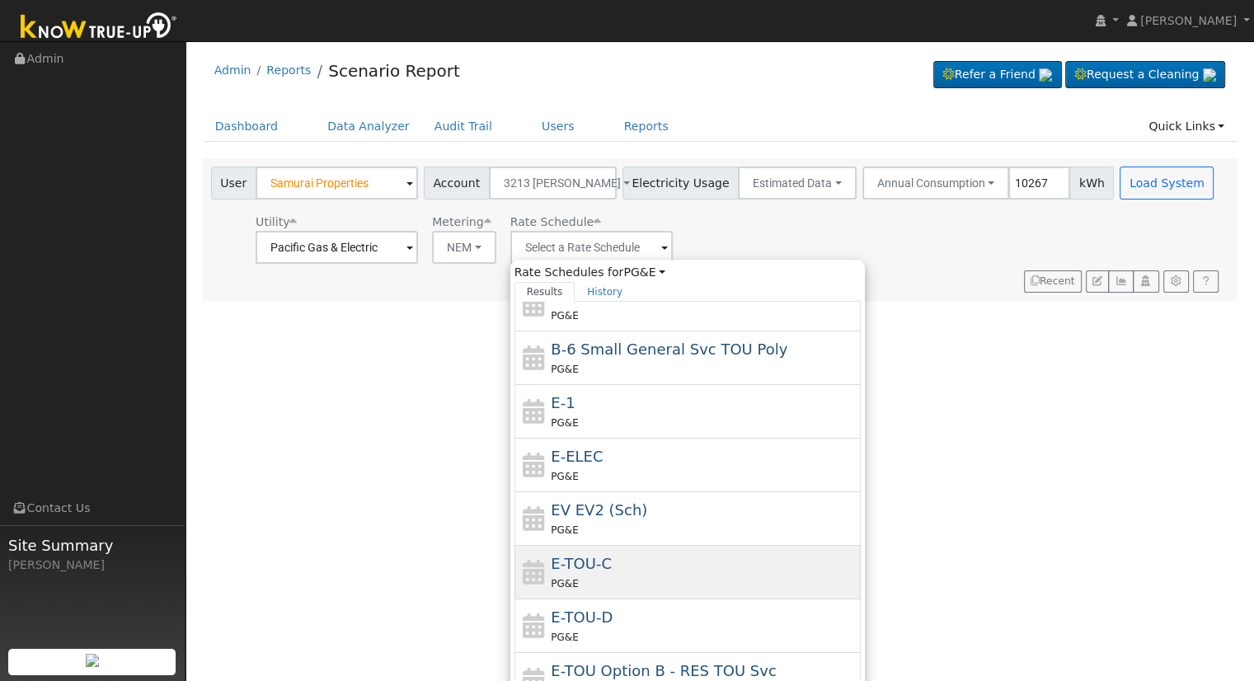
click at [610, 575] on div "PG&E" at bounding box center [704, 583] width 306 height 17
type input "E-TOU-C"
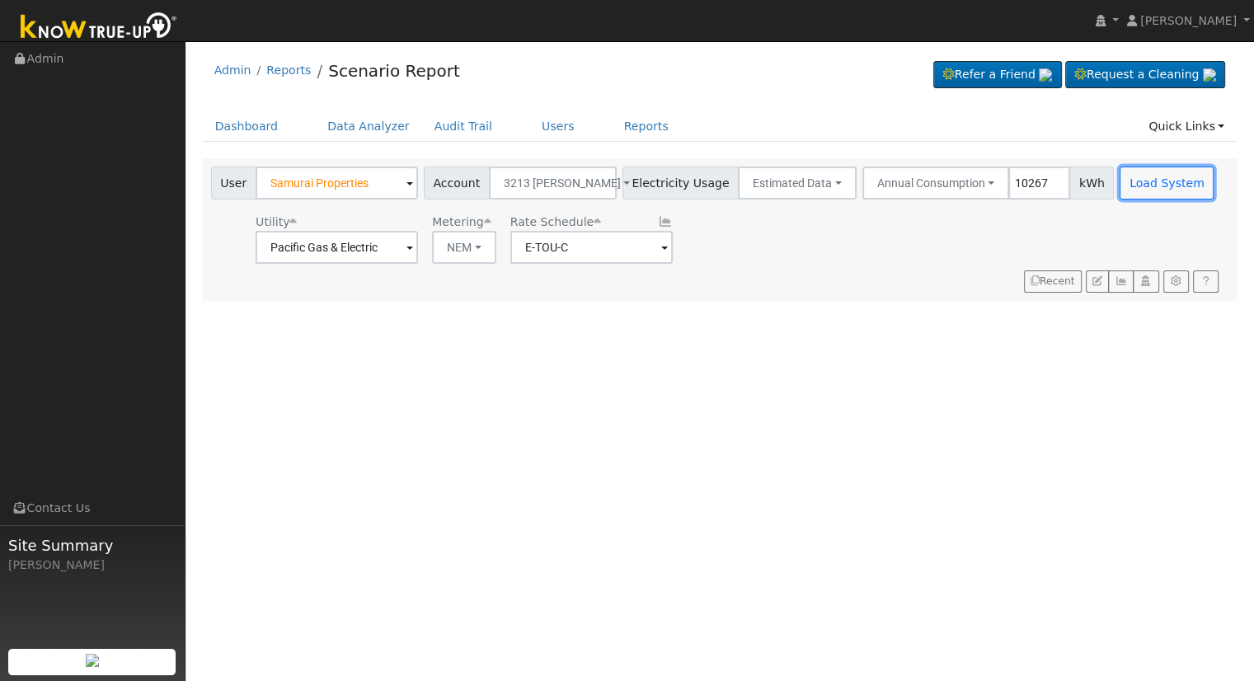
click at [1119, 187] on button "Load System" at bounding box center [1166, 183] width 94 height 33
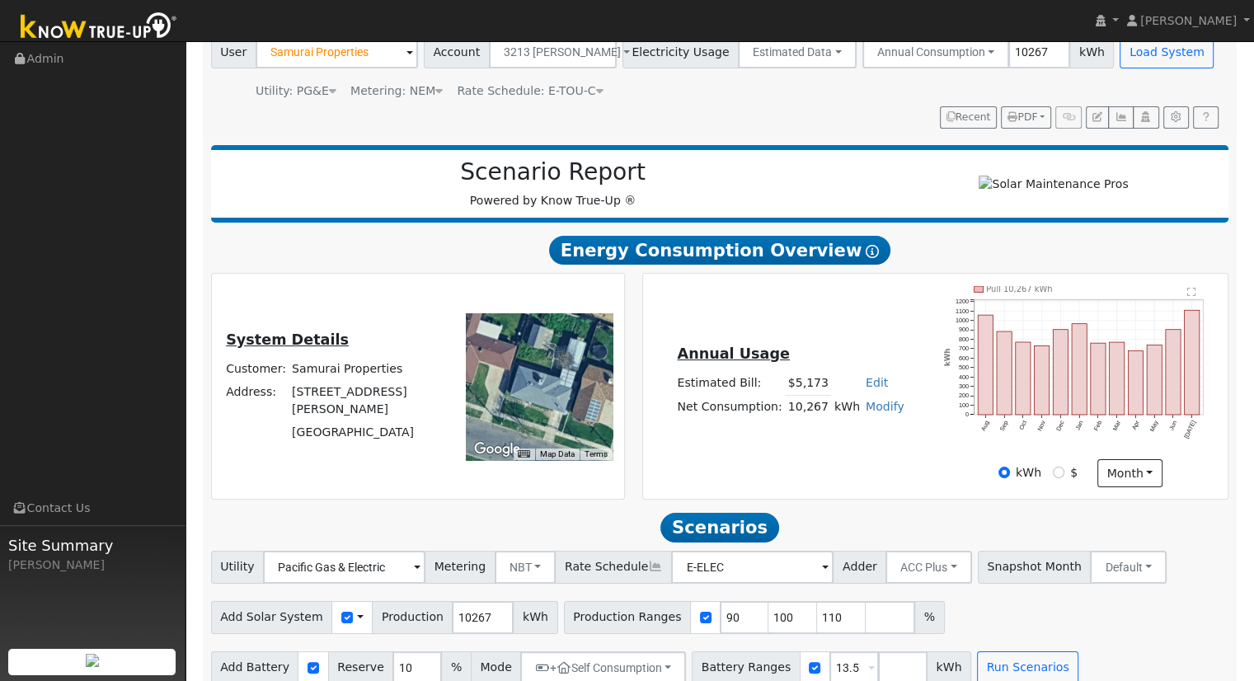
scroll to position [157, 0]
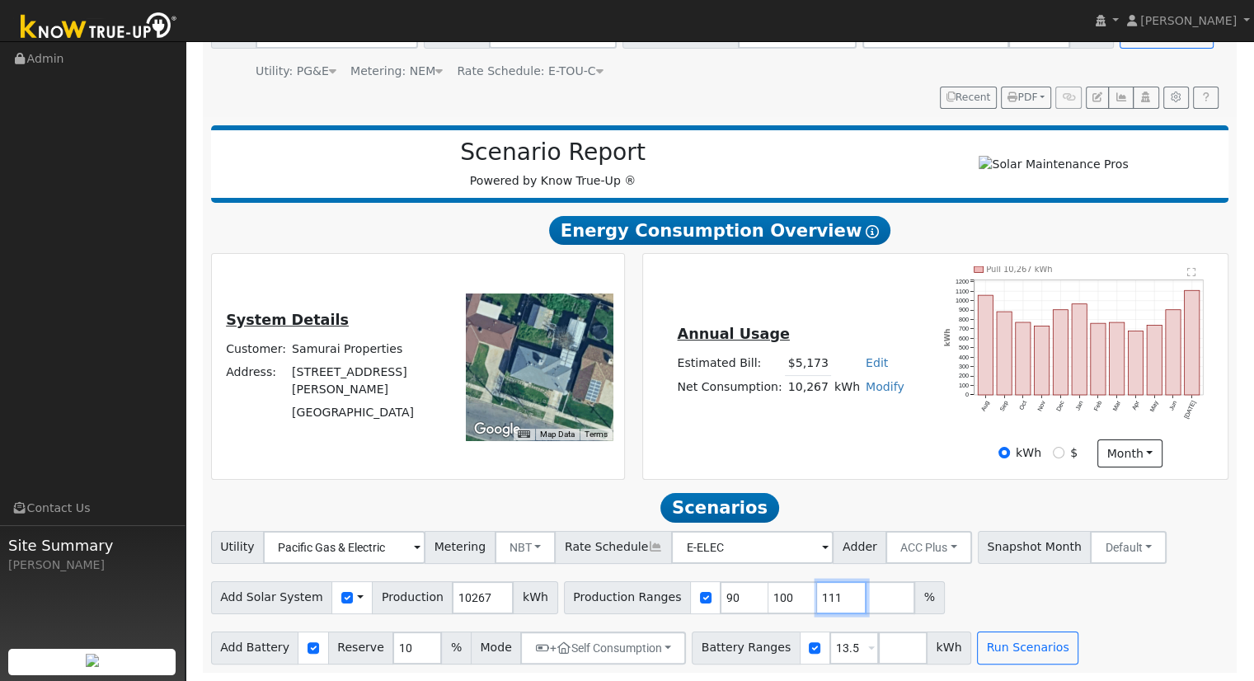
click at [817, 596] on input "111" at bounding box center [841, 597] width 49 height 33
type input "1"
type input "98.314989773"
click at [977, 644] on button "Run Scenarios" at bounding box center [1027, 647] width 101 height 33
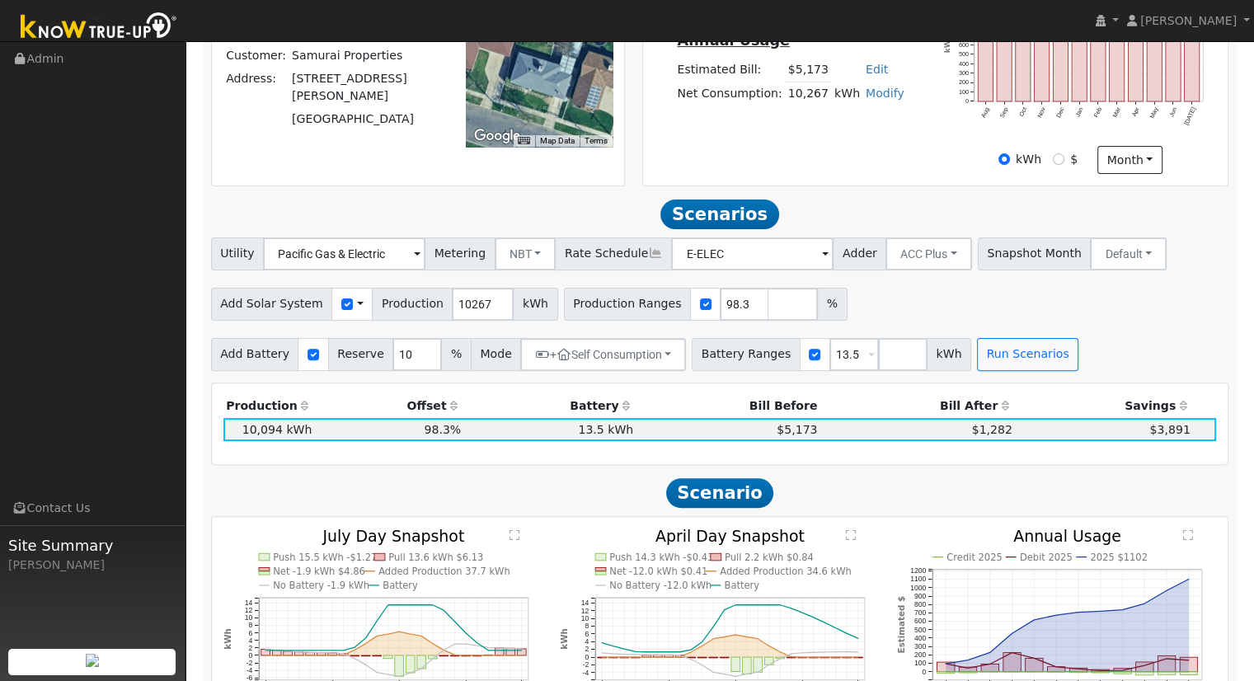
scroll to position [434, 0]
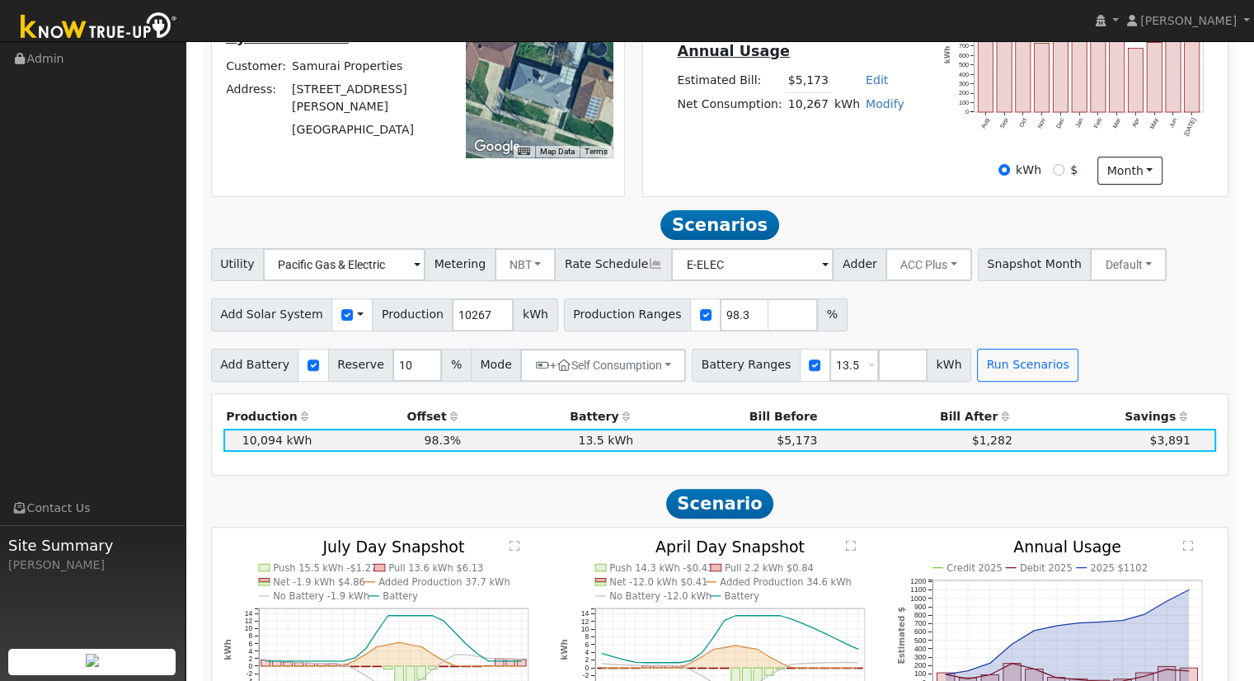
click at [866, 78] on link "Edit" at bounding box center [877, 79] width 22 height 13
click at [777, 115] on input "number" at bounding box center [780, 109] width 58 height 33
type input "4764"
click at [852, 184] on div "Annual Usage Estimated Bill: $5,173 Edit Estimated Bill $ 4764 Annual Net Consu…" at bounding box center [934, 84] width 579 height 201
click at [982, 374] on button "Run Scenarios" at bounding box center [1027, 365] width 101 height 33
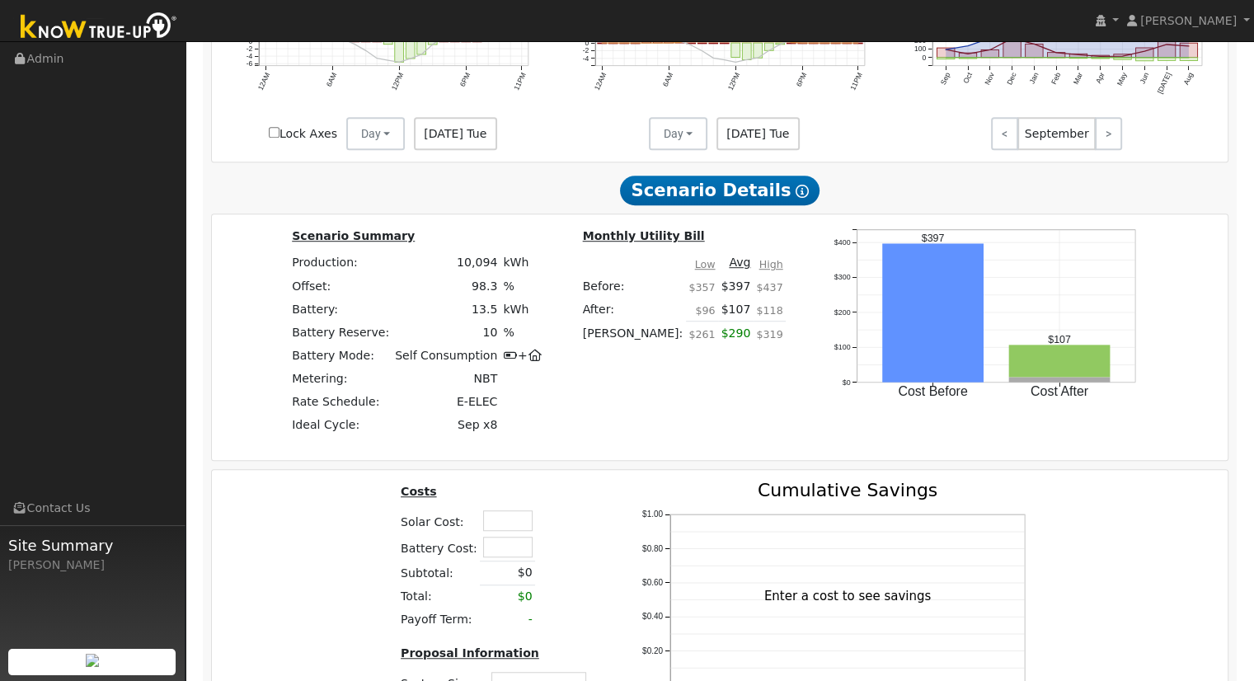
scroll to position [1093, 0]
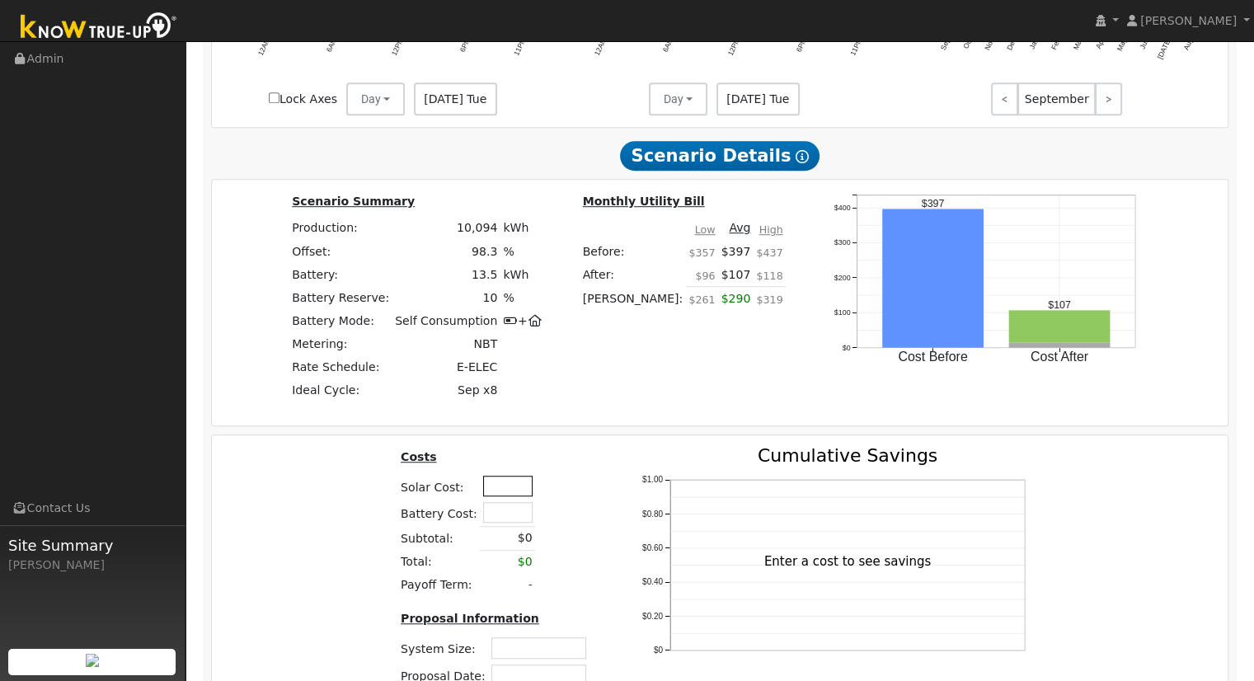
click at [493, 486] on input "text" at bounding box center [507, 486] width 49 height 21
type input "$7"
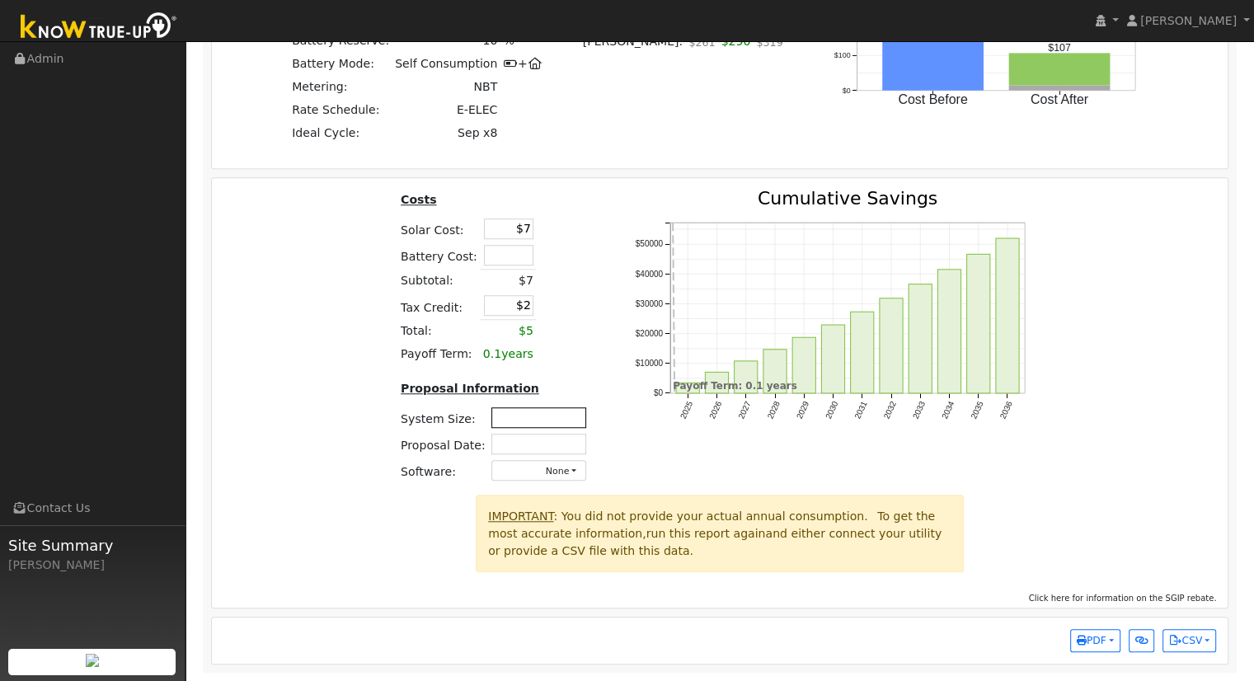
scroll to position [1272, 0]
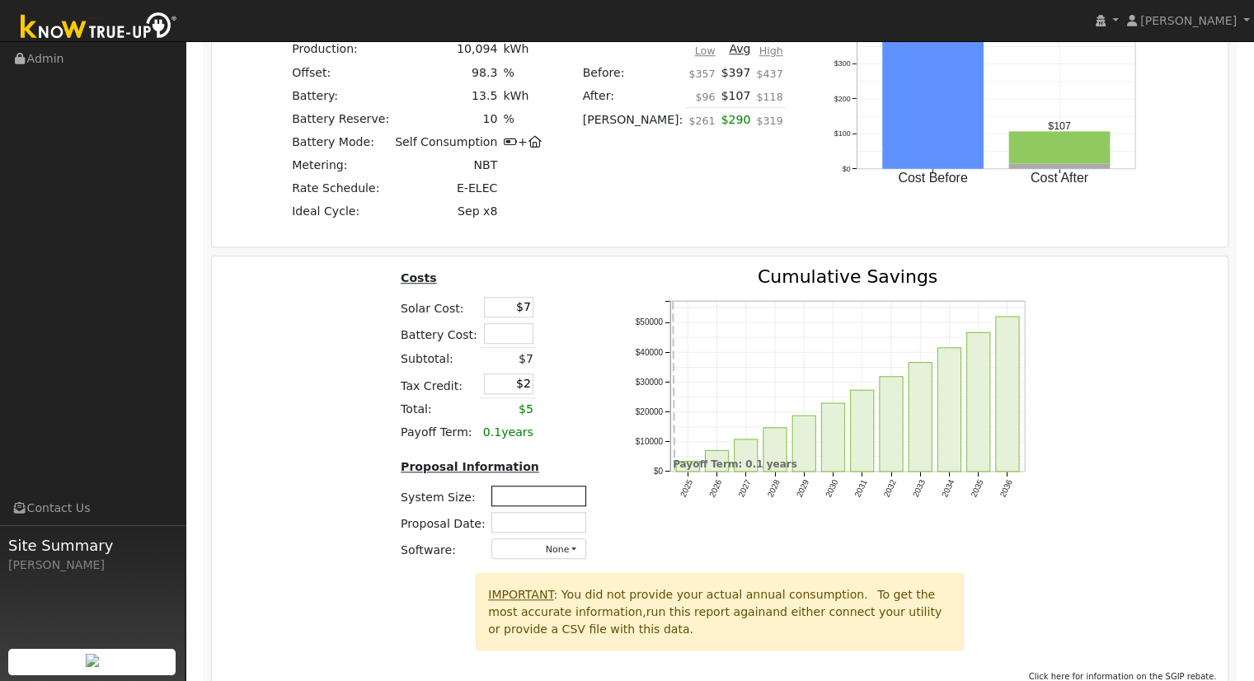
click at [536, 497] on input "text" at bounding box center [538, 496] width 95 height 21
type input "7.31"
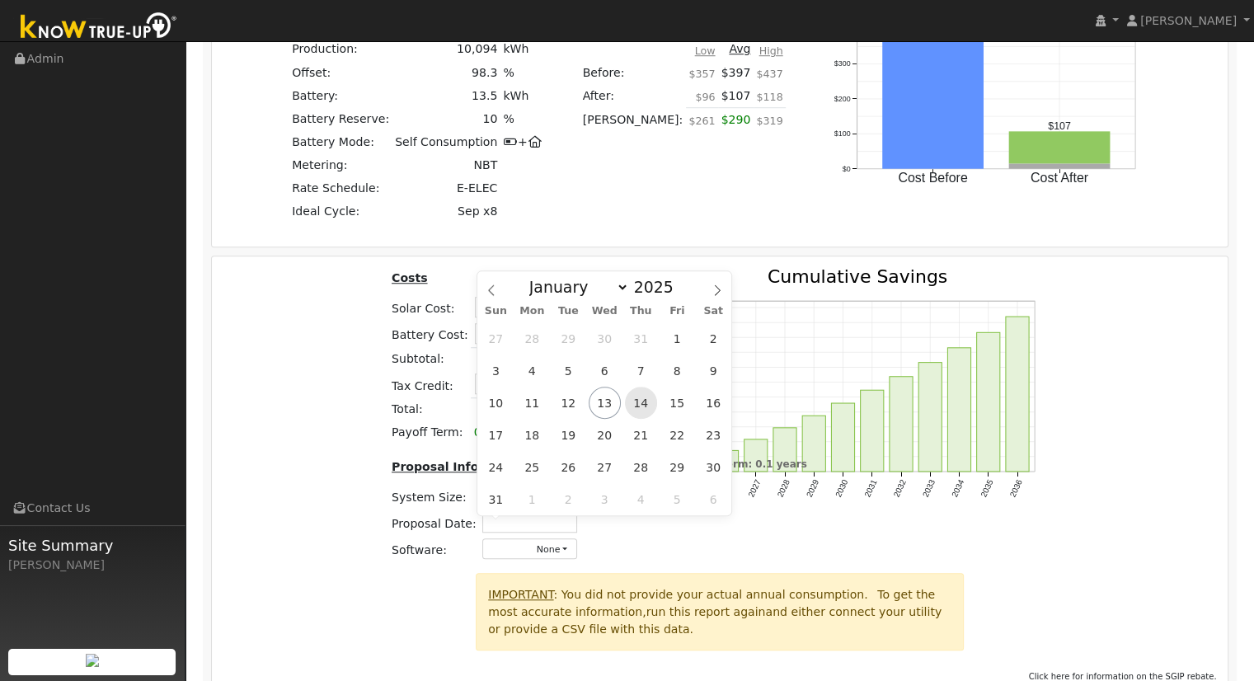
click at [639, 400] on span "14" at bounding box center [641, 403] width 32 height 32
type input "[DATE]"
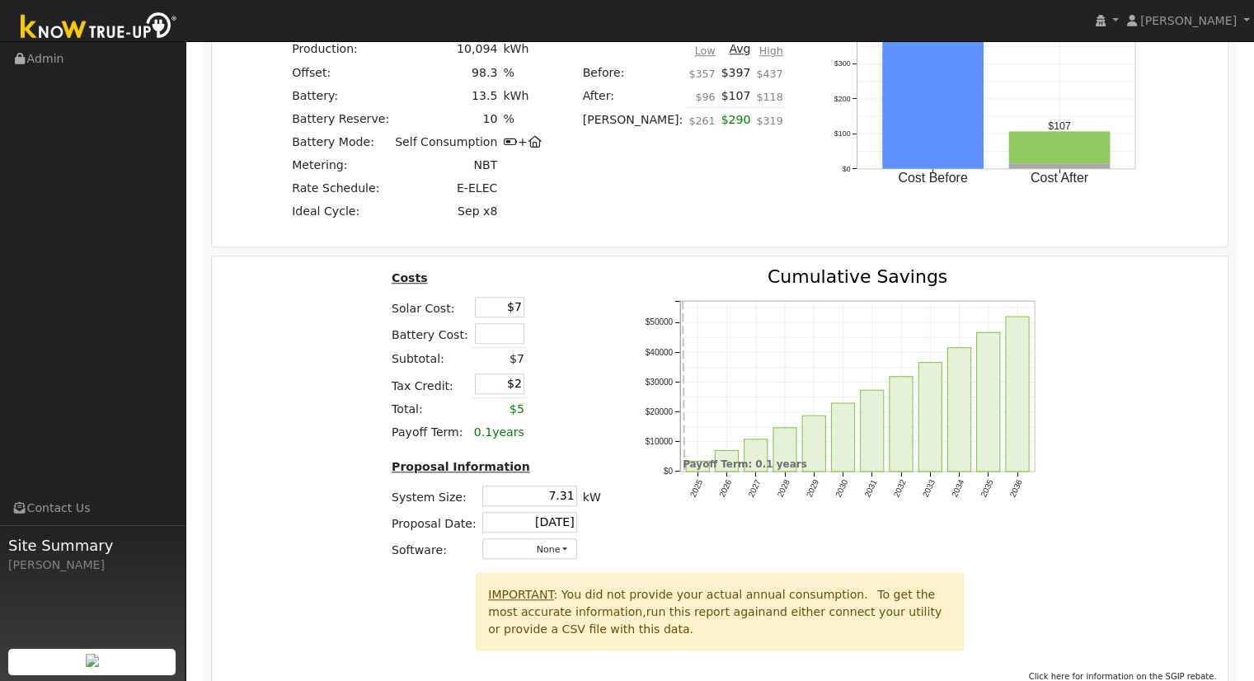
click at [1081, 489] on div "Costs Solar Cost: $7 Battery Cost: Subtotal: $7 Tax Credit: $2 Total: $5 Payoff…" at bounding box center [720, 420] width 1028 height 305
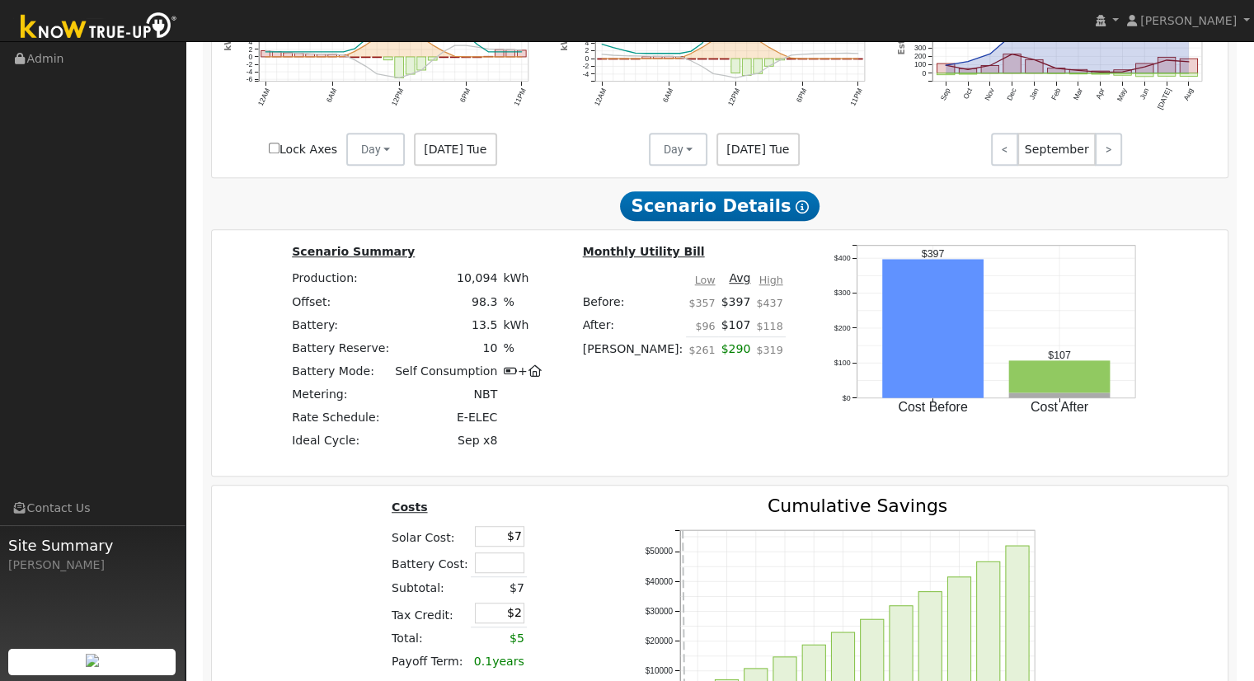
scroll to position [1354, 0]
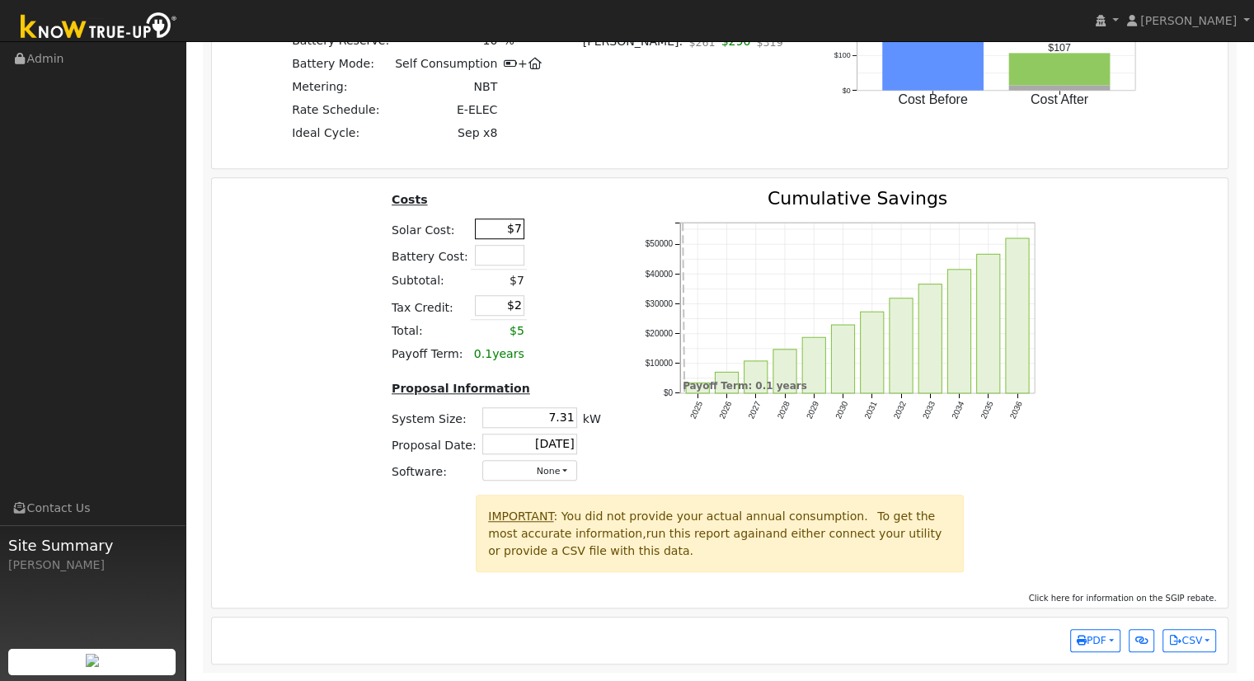
click at [496, 234] on input "$7" at bounding box center [499, 228] width 49 height 21
type input "7"
type input "$33,649"
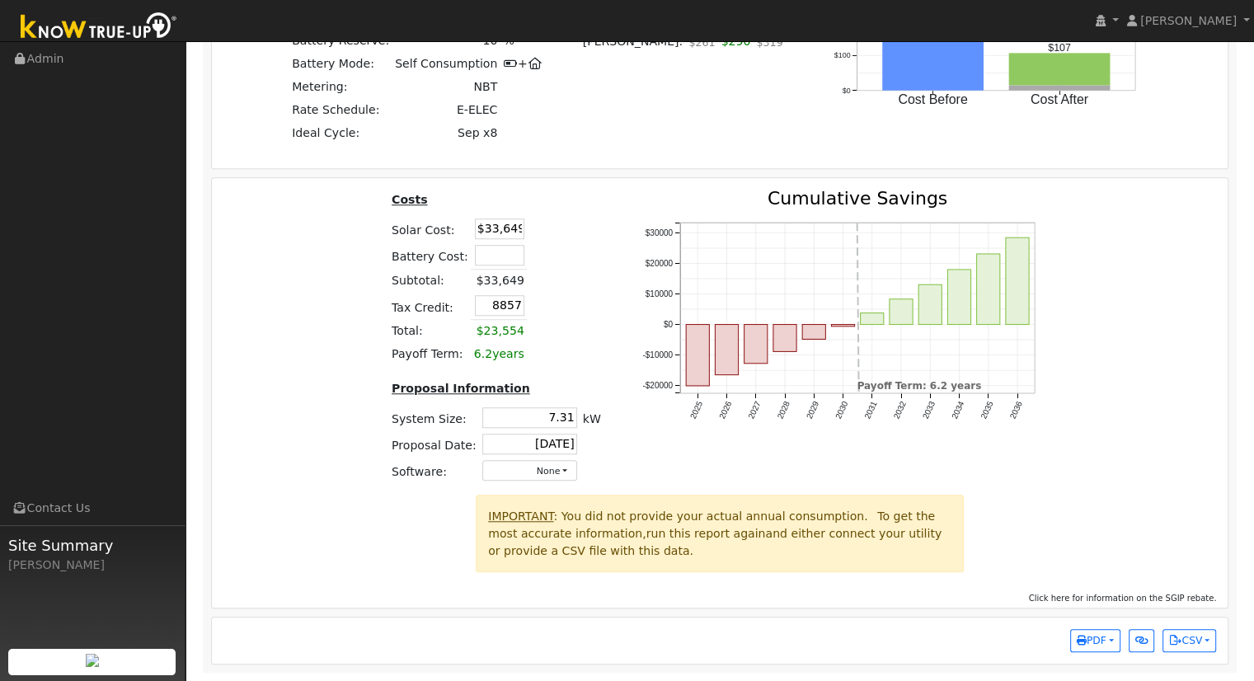
type input "$8,857"
click at [1145, 407] on div "Costs Solar Cost: $33,649 Battery Cost: Subtotal: $33,649 Tax Credit: $8,857 To…" at bounding box center [720, 342] width 1028 height 305
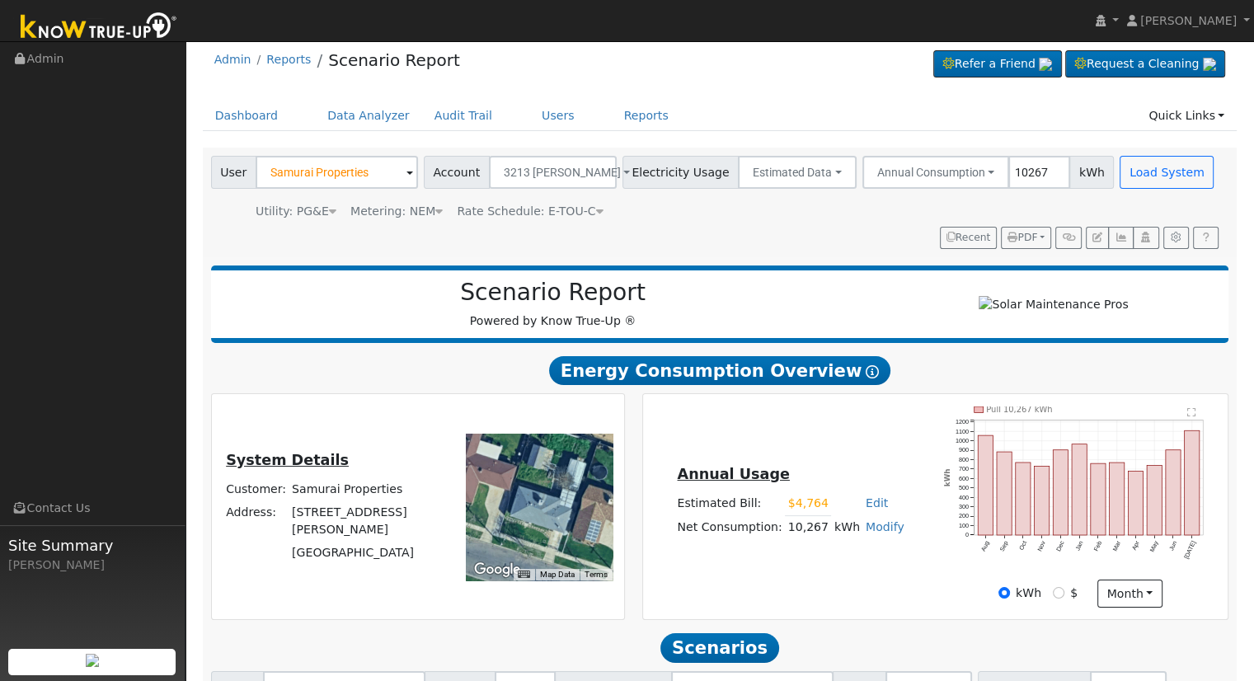
scroll to position [0, 0]
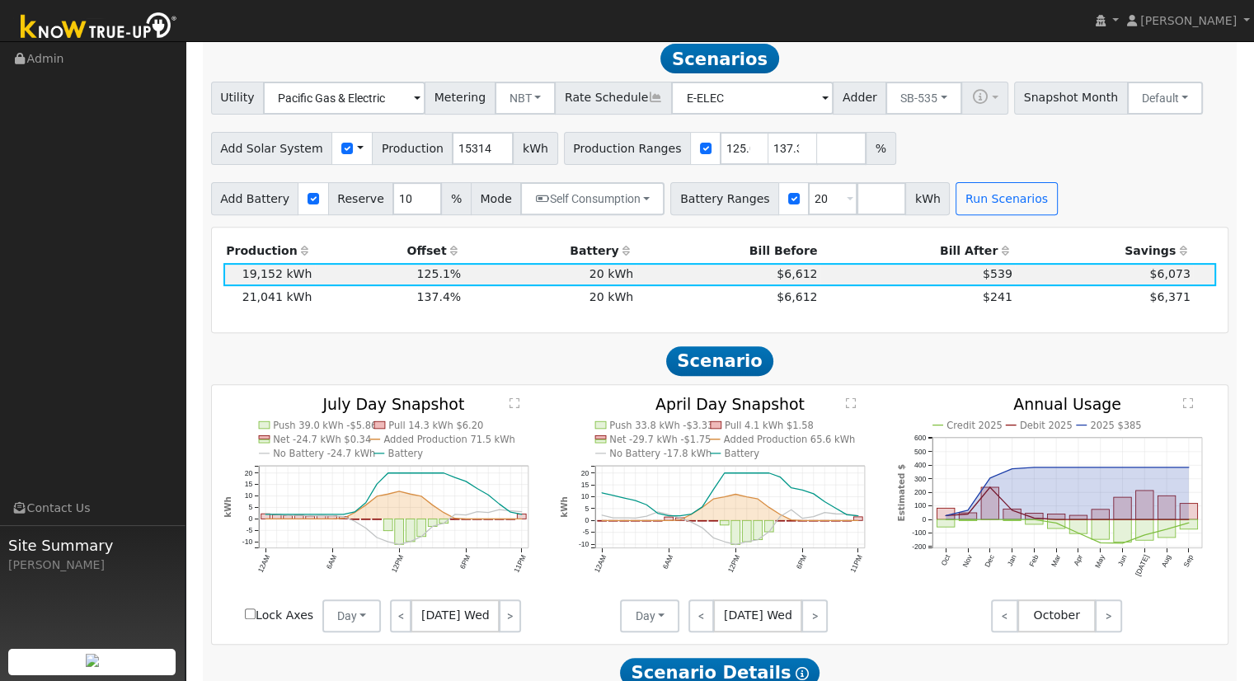
scroll to position [577, 0]
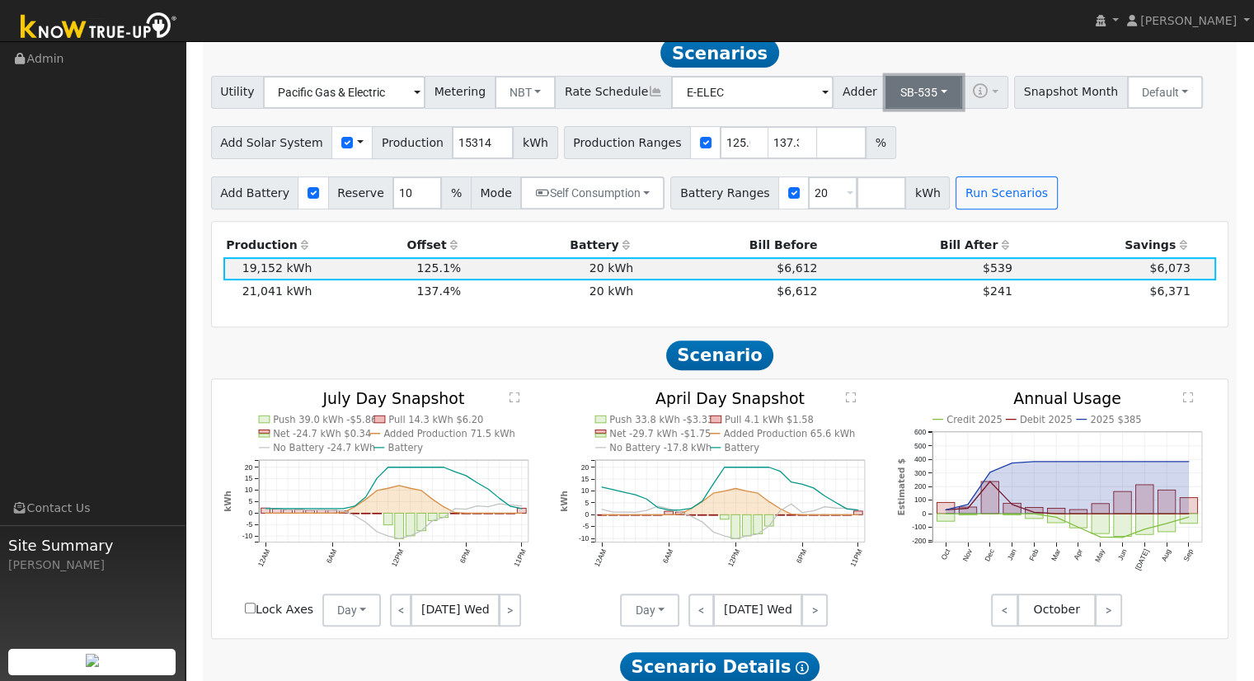
click at [899, 82] on button "SB-535" at bounding box center [923, 92] width 77 height 33
click at [900, 157] on link "ACC Plus" at bounding box center [910, 151] width 115 height 23
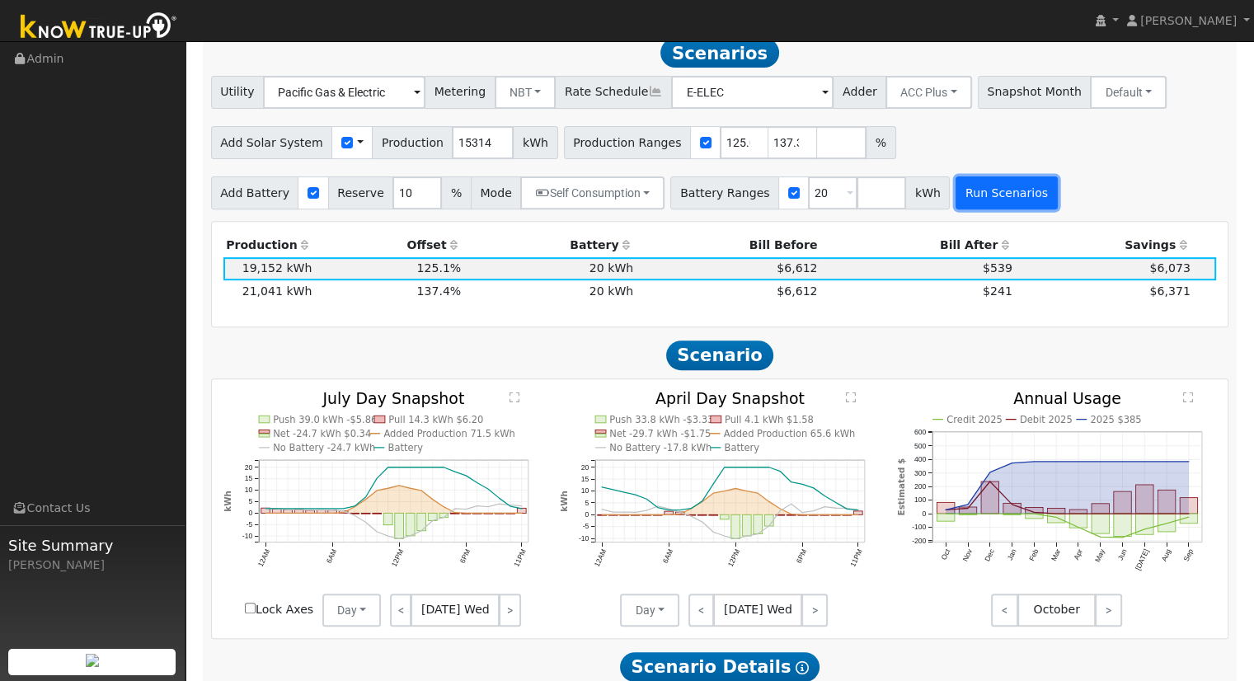
click at [959, 195] on button "Run Scenarios" at bounding box center [1005, 192] width 101 height 33
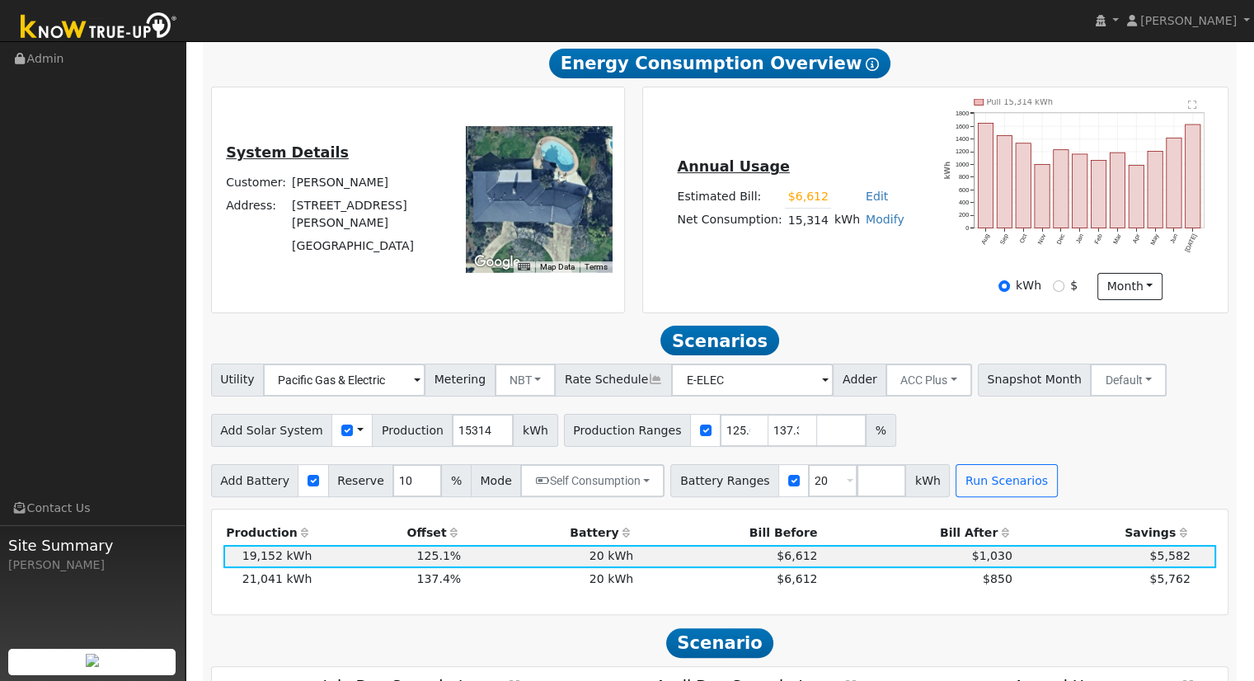
scroll to position [0, 0]
